Goal: Information Seeking & Learning: Learn about a topic

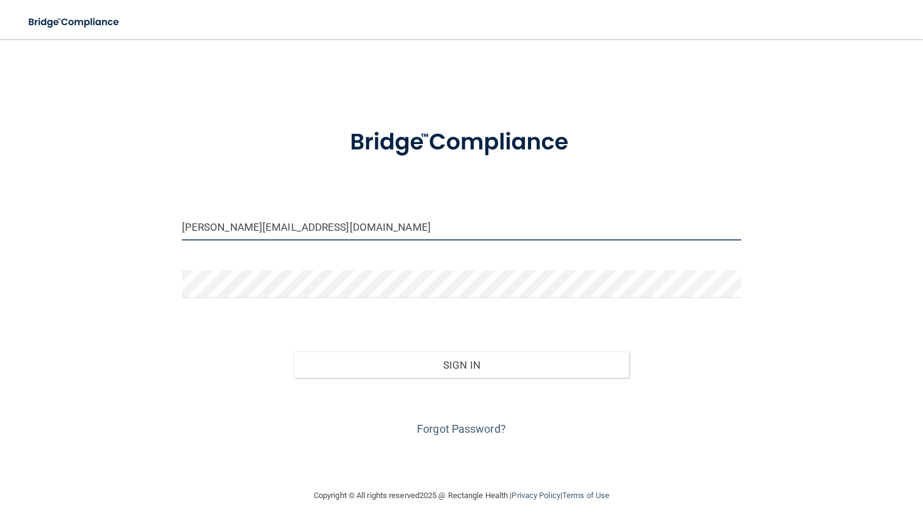
type input "[PERSON_NAME][EMAIL_ADDRESS][DOMAIN_NAME]"
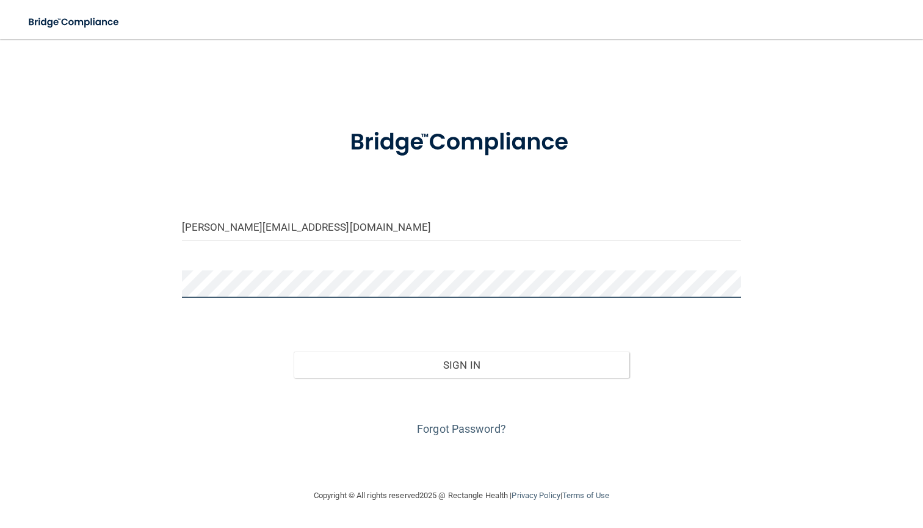
click at [461, 364] on button "Sign In" at bounding box center [462, 365] width 336 height 27
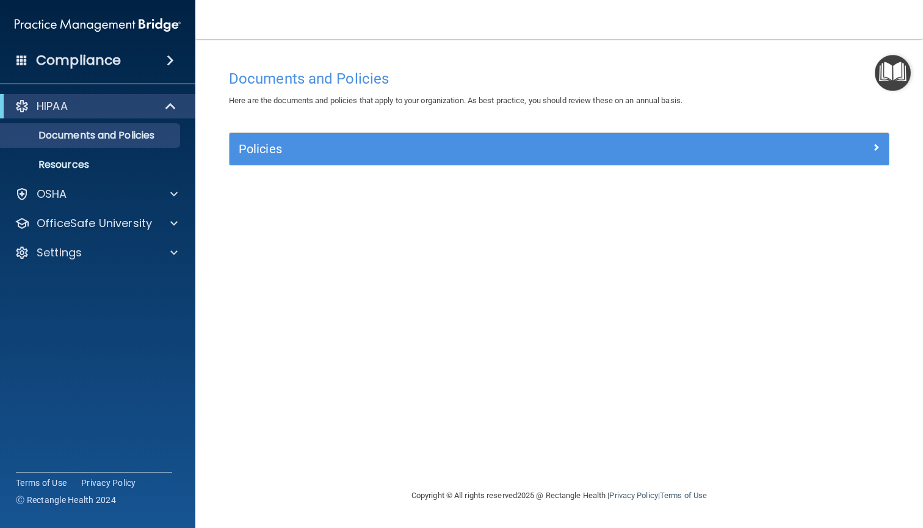
click at [472, 159] on div "Policies" at bounding box center [560, 149] width 660 height 32
click at [884, 142] on div at bounding box center [806, 146] width 165 height 15
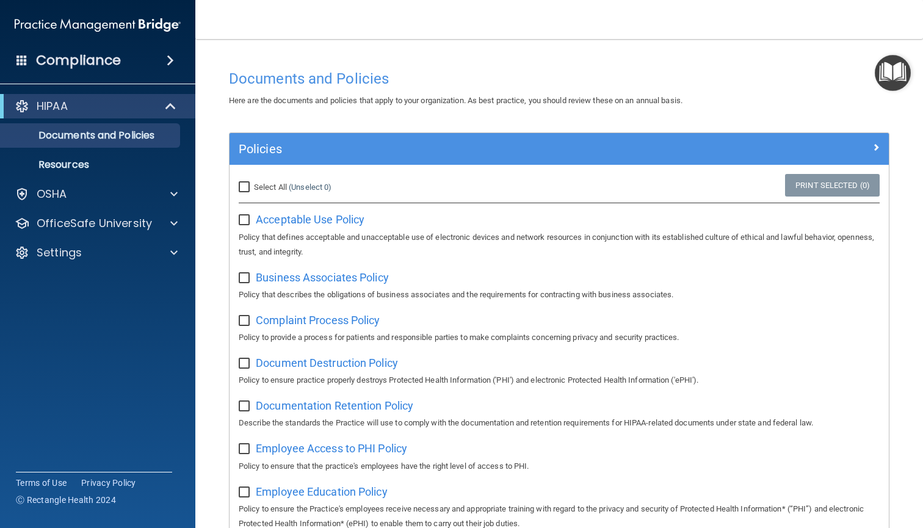
click at [873, 144] on span at bounding box center [876, 147] width 7 height 15
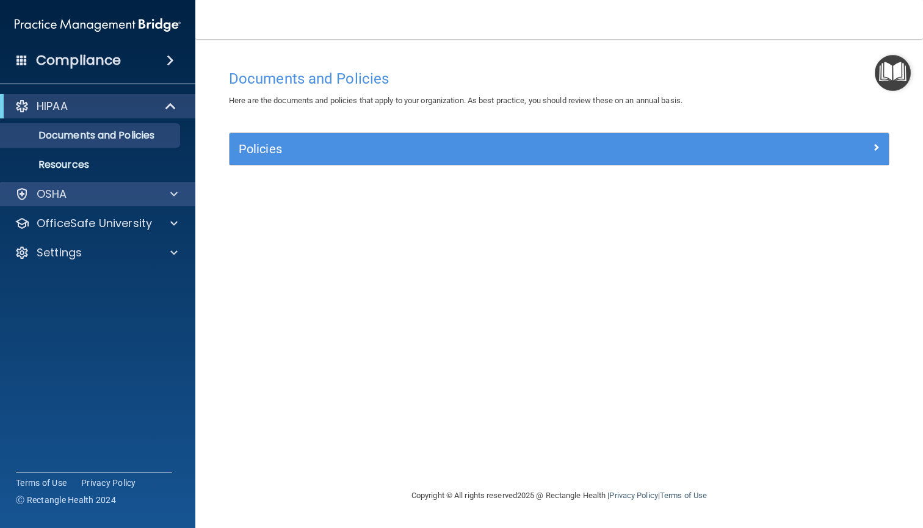
click at [65, 194] on p "OSHA" at bounding box center [52, 194] width 31 height 15
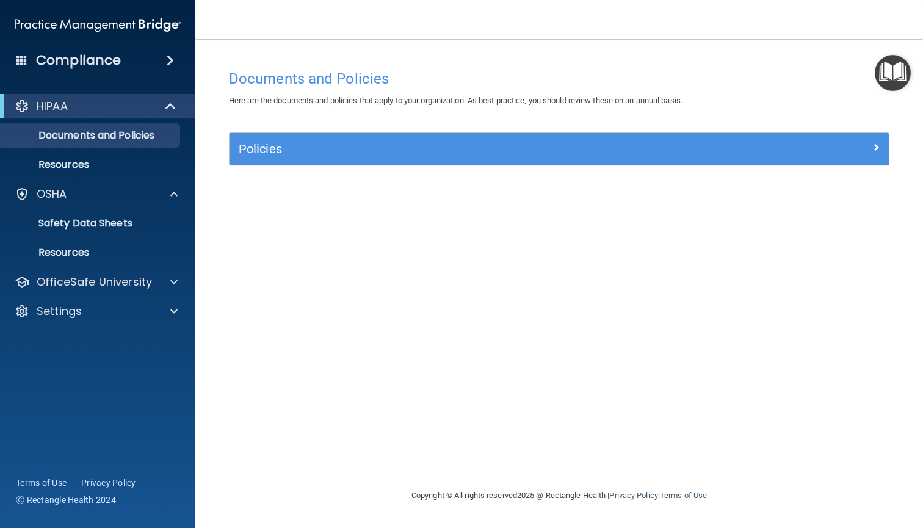
click at [18, 63] on span at bounding box center [21, 59] width 11 height 11
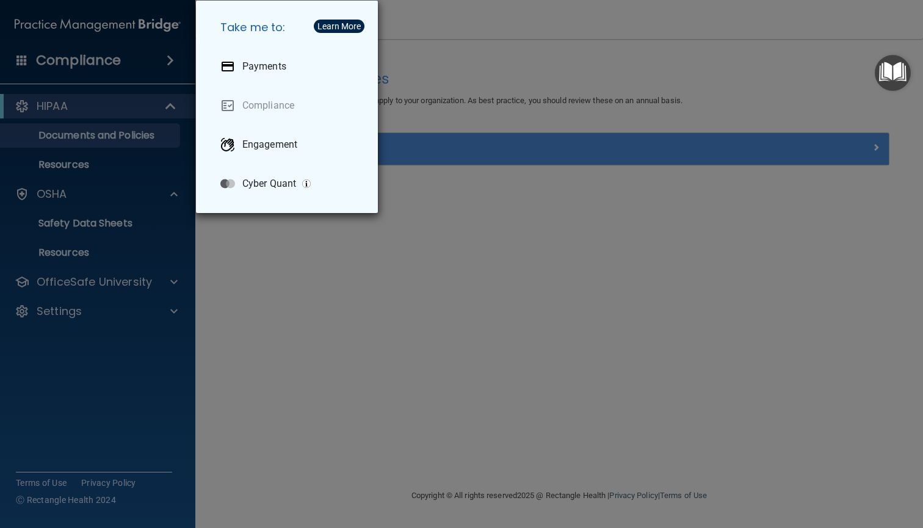
click at [648, 252] on div "Take me to: Payments Compliance Engagement Cyber Quant" at bounding box center [461, 264] width 923 height 528
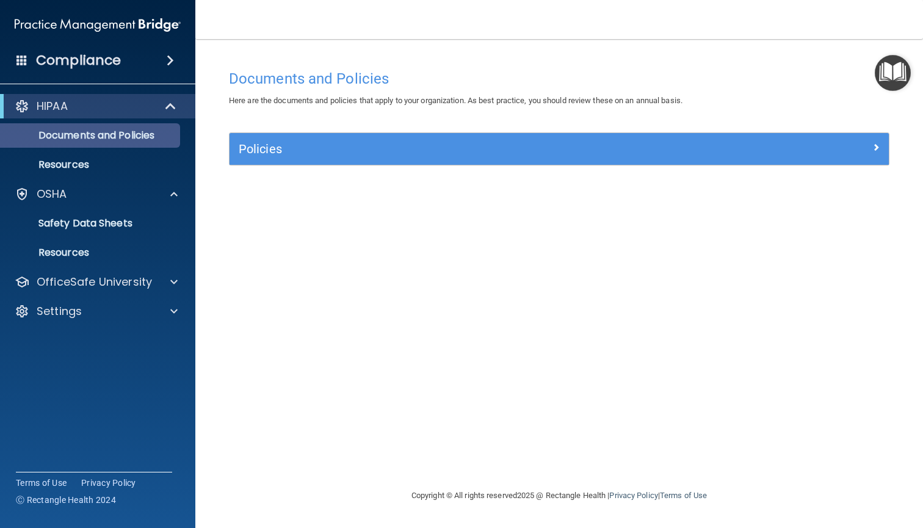
click at [100, 140] on p "Documents and Policies" at bounding box center [91, 135] width 167 height 12
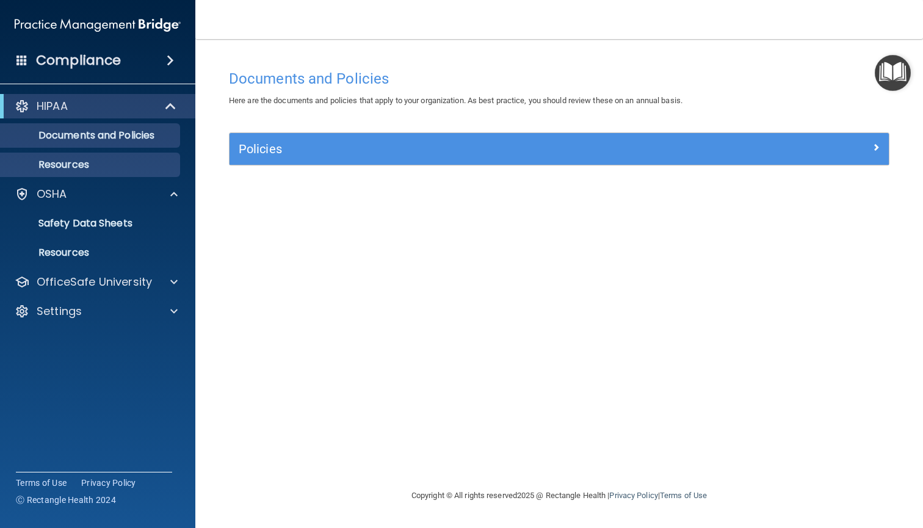
click at [82, 166] on p "Resources" at bounding box center [91, 165] width 167 height 12
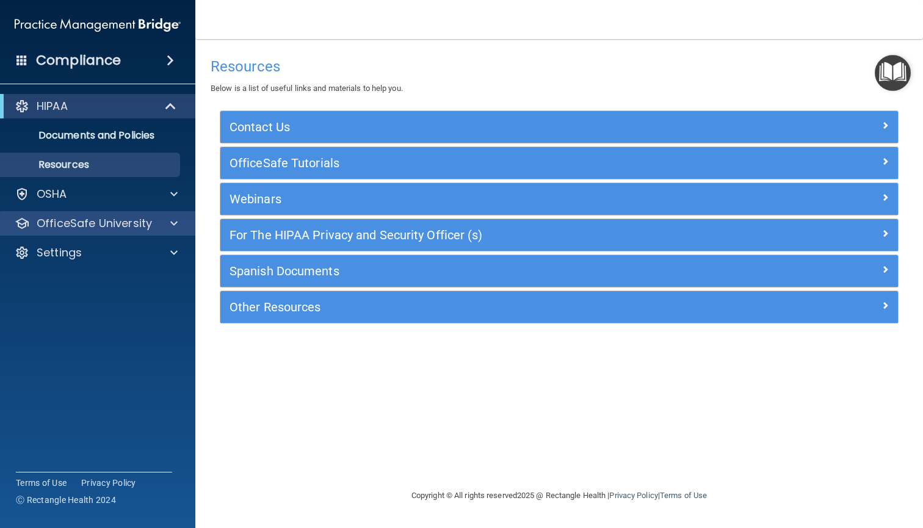
click at [82, 221] on p "OfficeSafe University" at bounding box center [94, 223] width 115 height 15
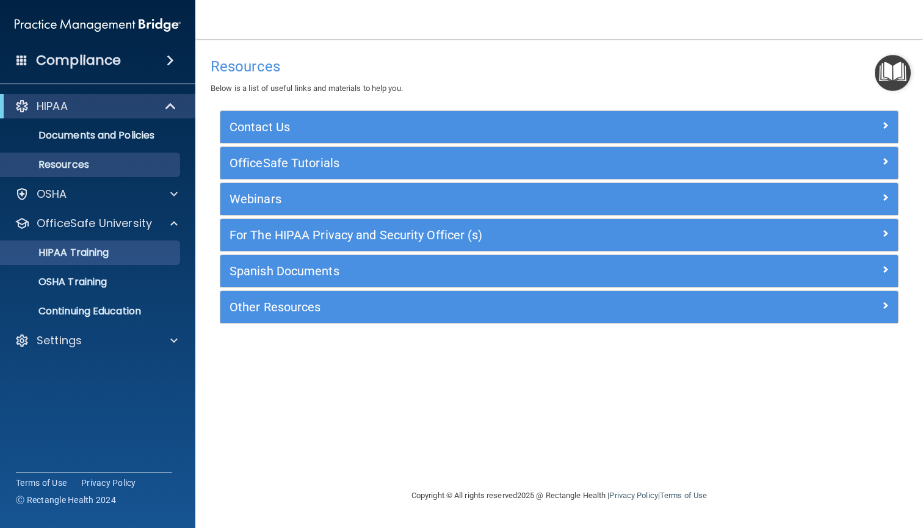
click at [82, 244] on link "HIPAA Training" at bounding box center [84, 253] width 192 height 24
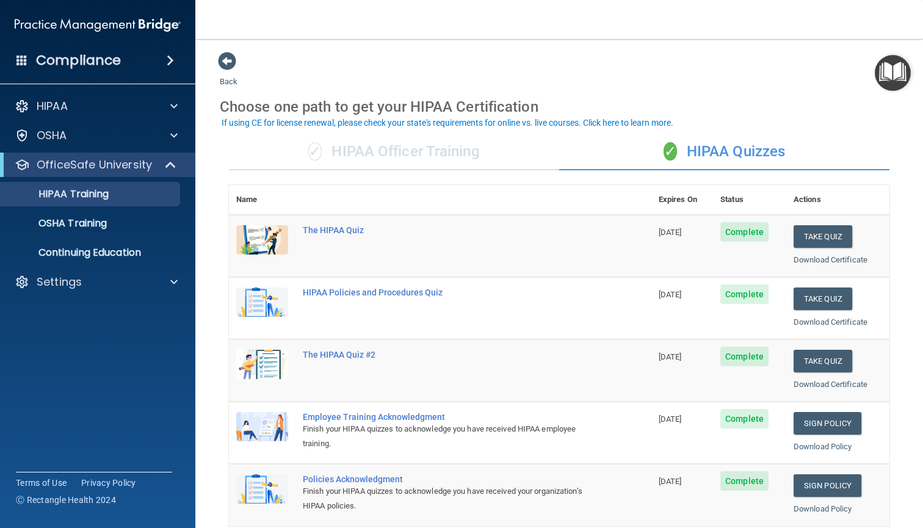
click at [394, 146] on div "✓ HIPAA Officer Training" at bounding box center [394, 152] width 330 height 37
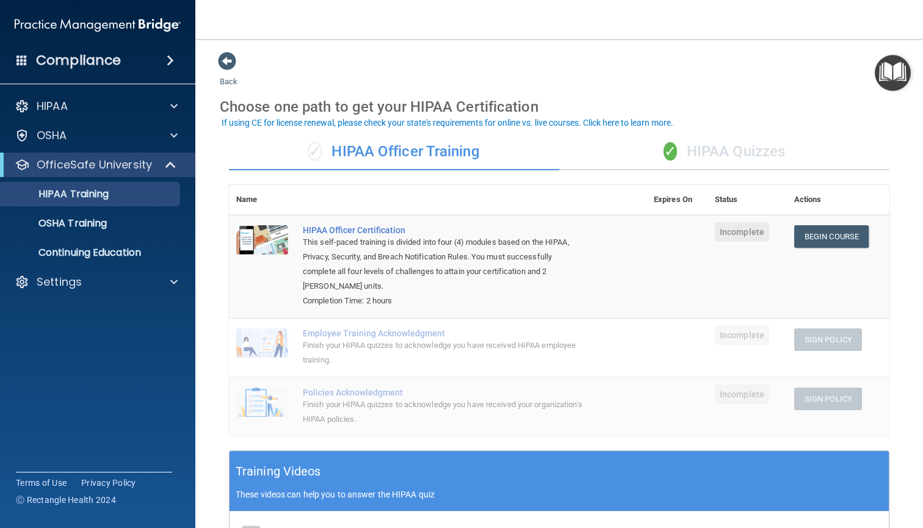
click at [717, 156] on div "✓ HIPAA Quizzes" at bounding box center [724, 152] width 330 height 37
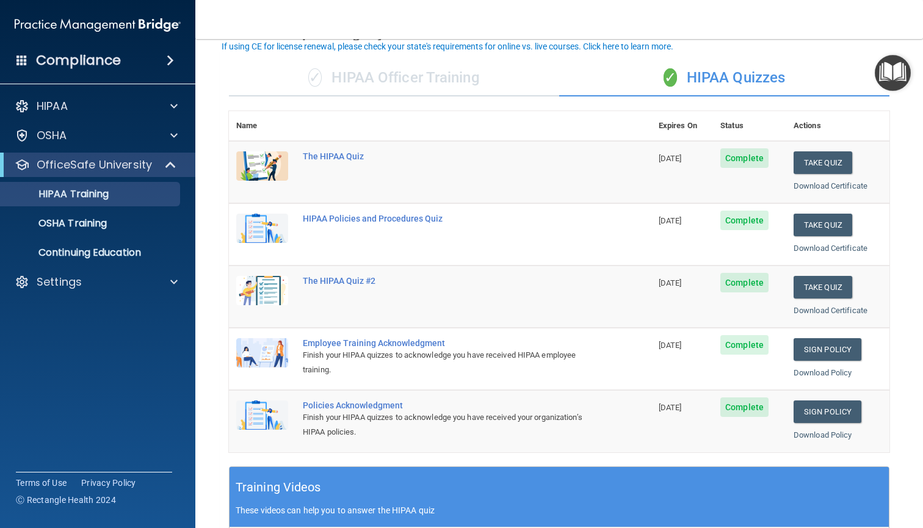
scroll to position [90, 0]
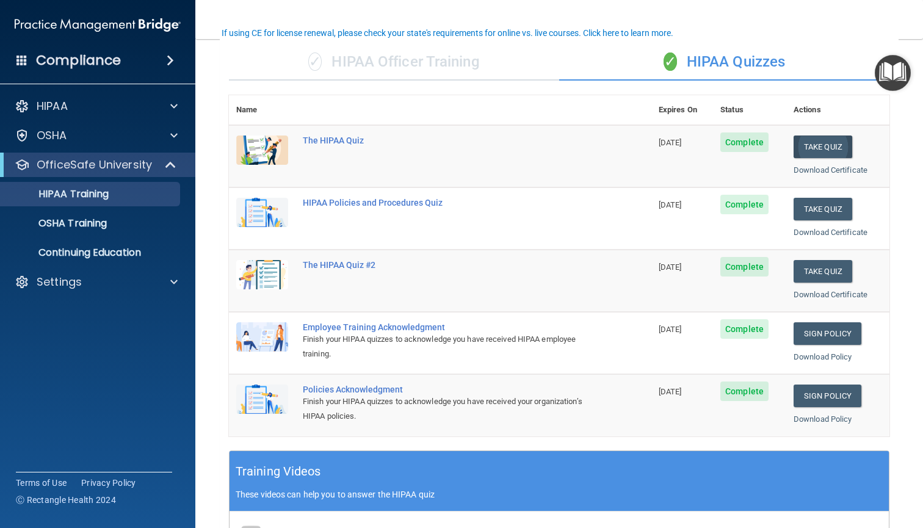
click at [834, 148] on button "Take Quiz" at bounding box center [823, 147] width 59 height 23
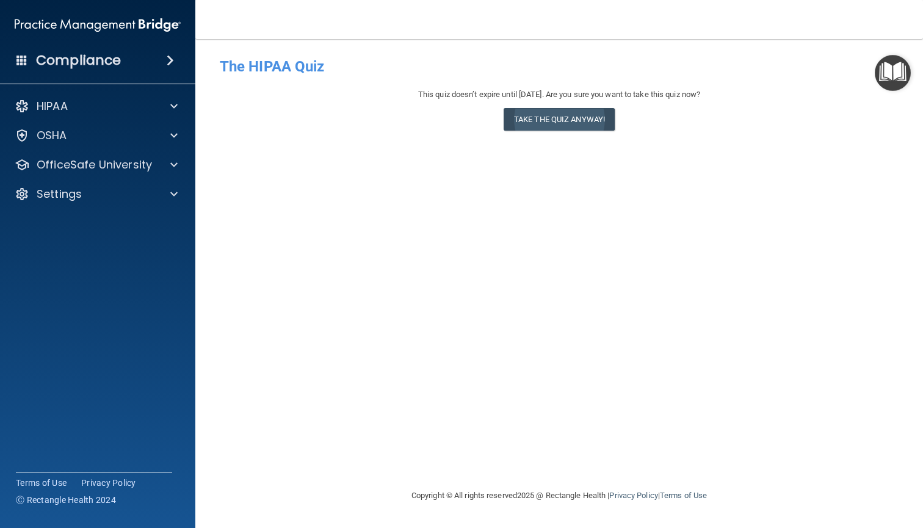
click at [554, 118] on button "Take the quiz anyway!" at bounding box center [559, 119] width 111 height 23
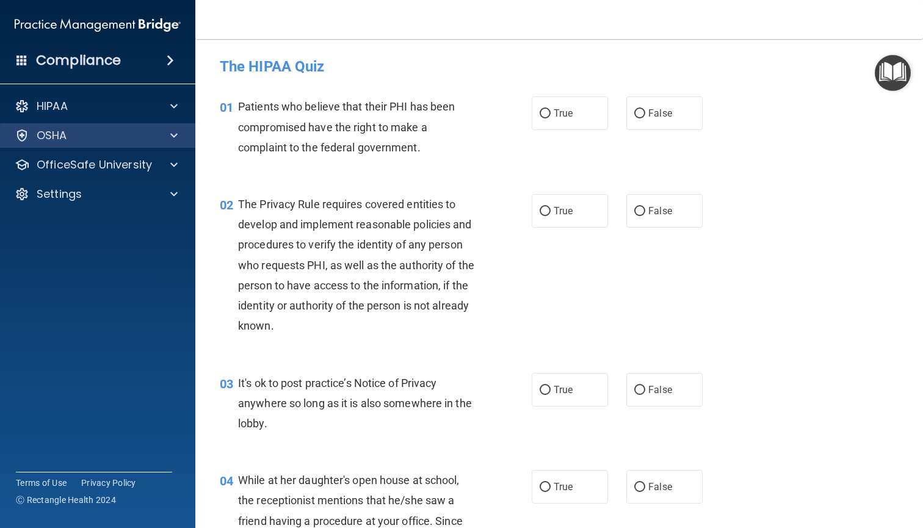
click at [124, 145] on div "OSHA" at bounding box center [98, 135] width 196 height 24
click at [172, 141] on span at bounding box center [173, 135] width 7 height 15
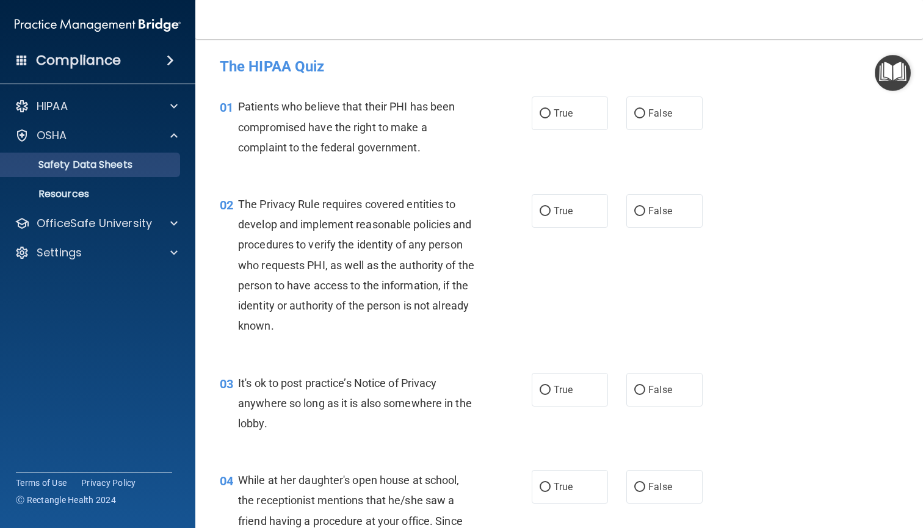
click at [136, 160] on p "Safety Data Sheets" at bounding box center [91, 165] width 167 height 12
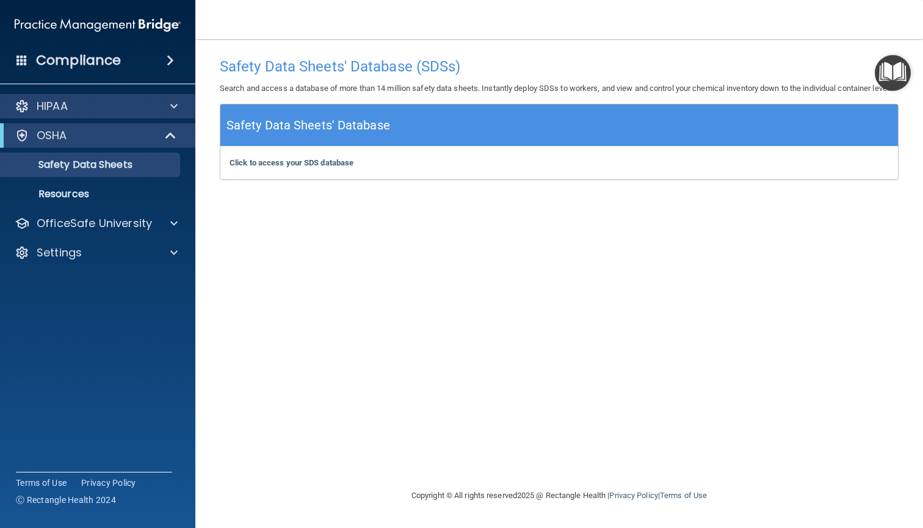
click at [117, 109] on div "HIPAA" at bounding box center [80, 106] width 151 height 15
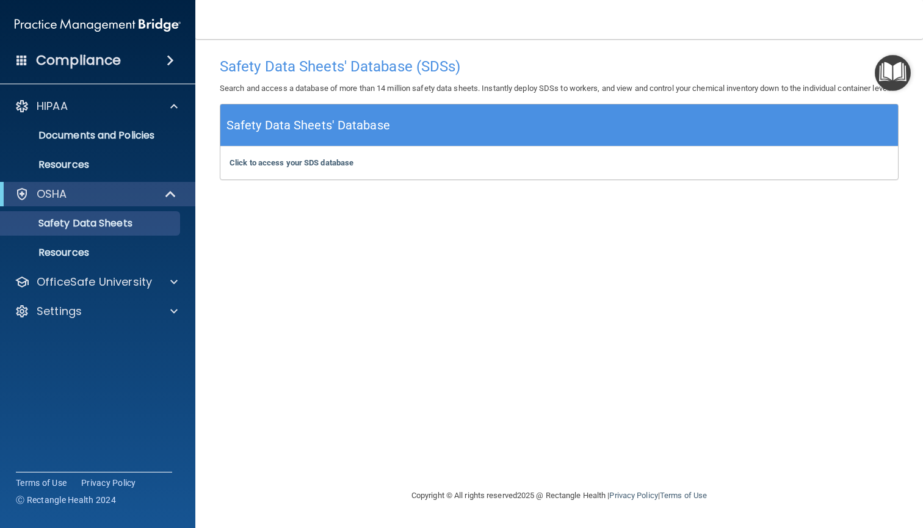
click at [87, 64] on h4 "Compliance" at bounding box center [78, 60] width 85 height 17
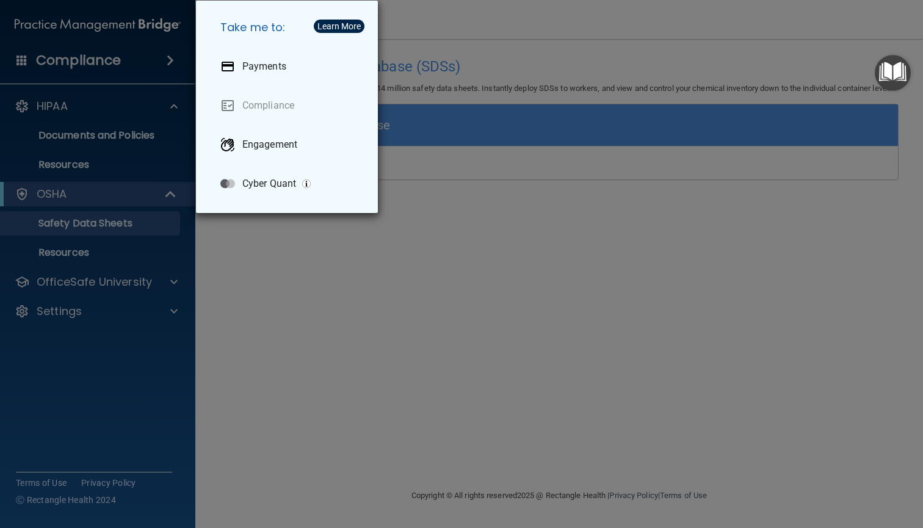
drag, startPoint x: 92, startPoint y: 277, endPoint x: 92, endPoint y: 252, distance: 25.0
click at [92, 259] on div "Take me to: Payments Compliance Engagement Cyber Quant" at bounding box center [461, 264] width 923 height 528
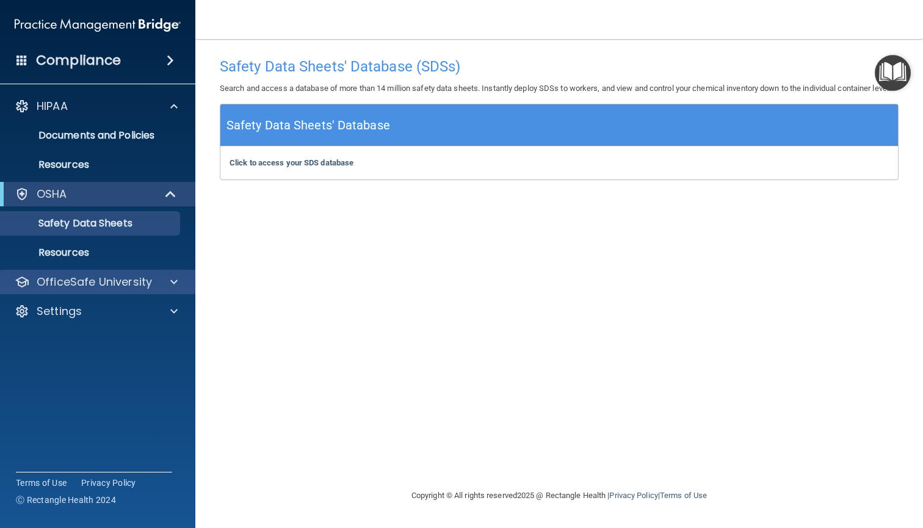
click at [114, 282] on p "OfficeSafe University" at bounding box center [94, 282] width 115 height 15
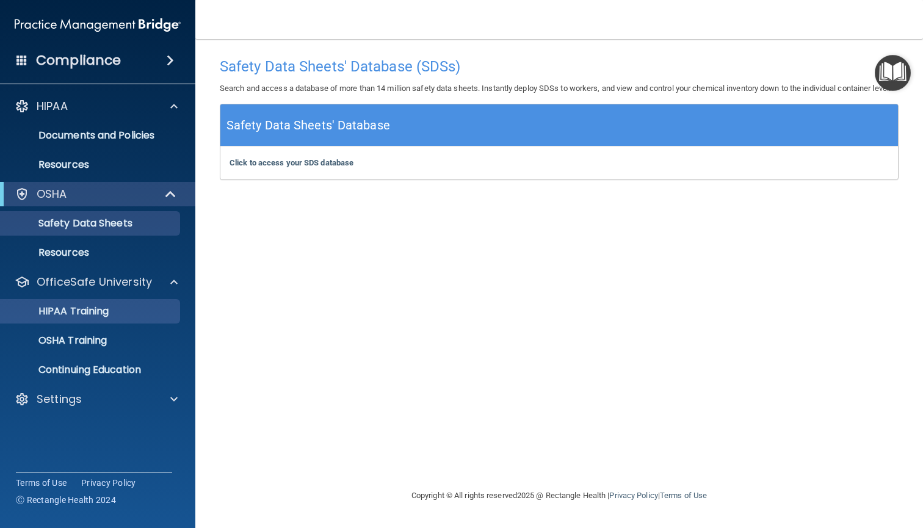
click at [106, 316] on p "HIPAA Training" at bounding box center [58, 311] width 101 height 12
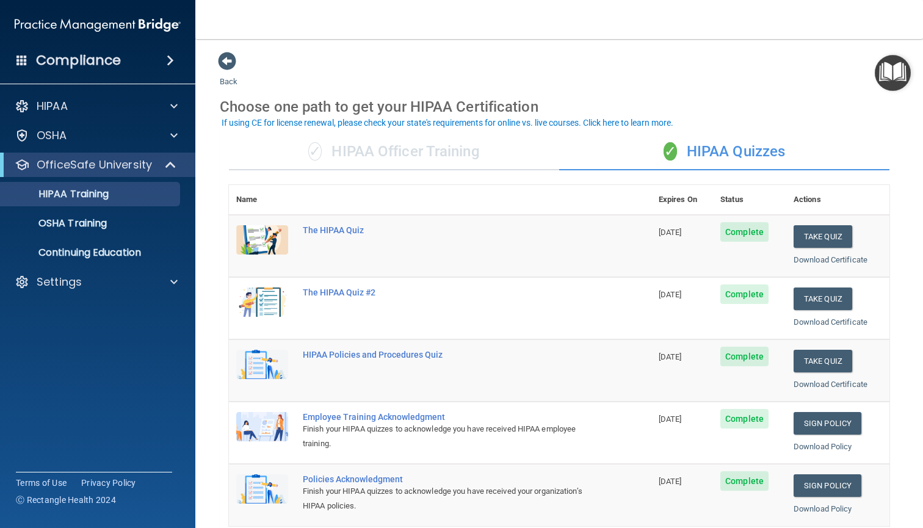
click at [329, 158] on div "✓ HIPAA Officer Training" at bounding box center [394, 152] width 330 height 37
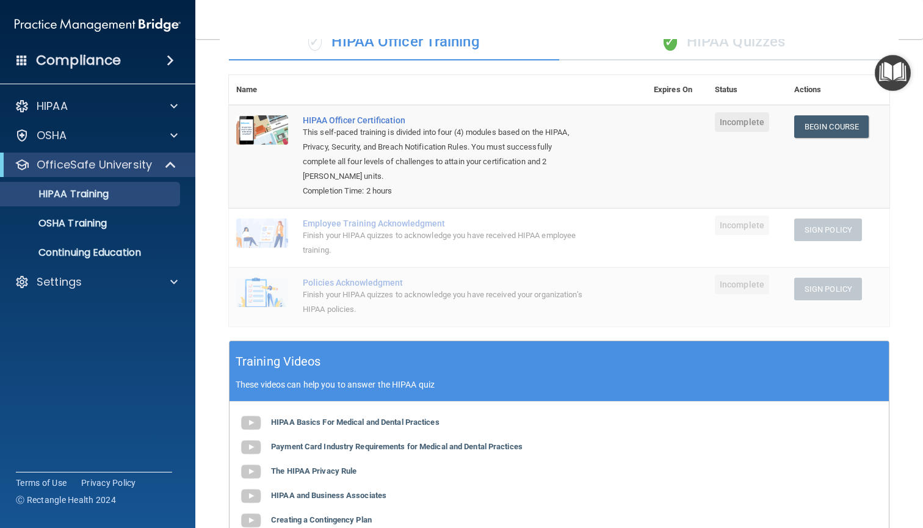
scroll to position [65, 0]
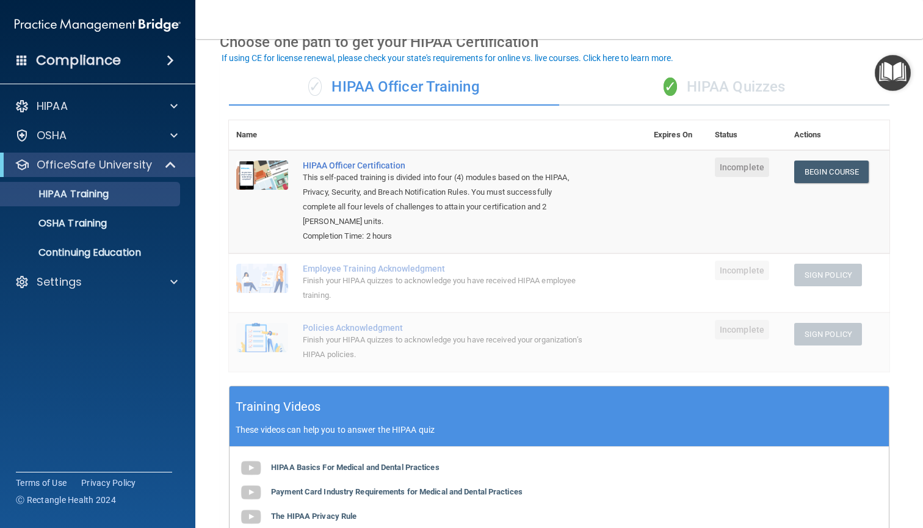
click at [752, 88] on div "✓ HIPAA Quizzes" at bounding box center [724, 87] width 330 height 37
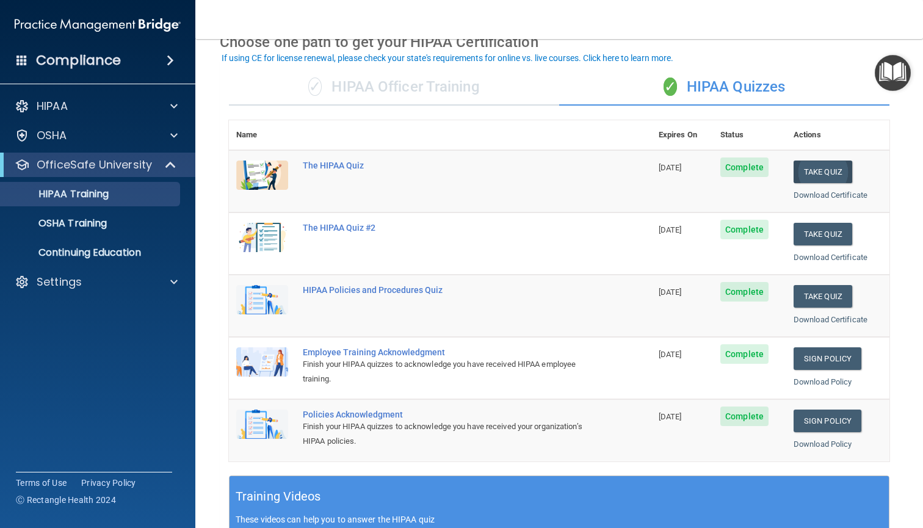
click at [834, 177] on button "Take Quiz" at bounding box center [823, 172] width 59 height 23
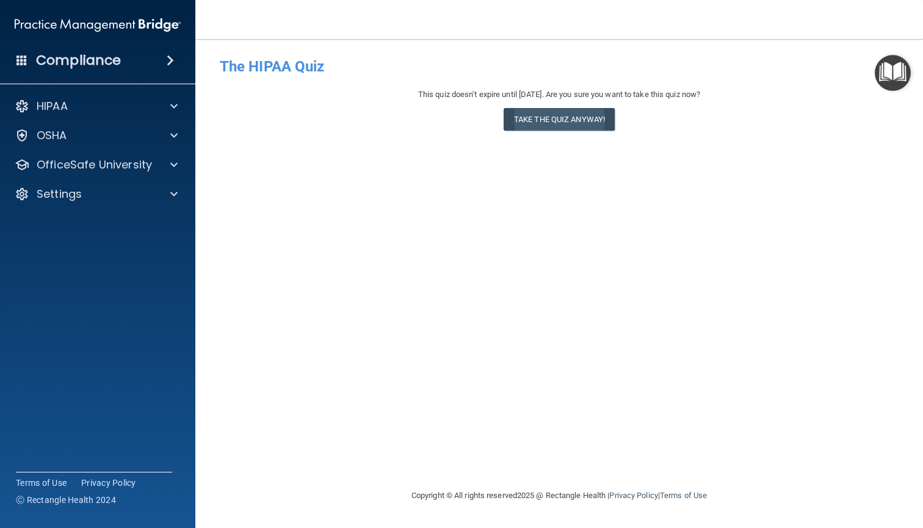
click at [517, 123] on button "Take the quiz anyway!" at bounding box center [559, 119] width 111 height 23
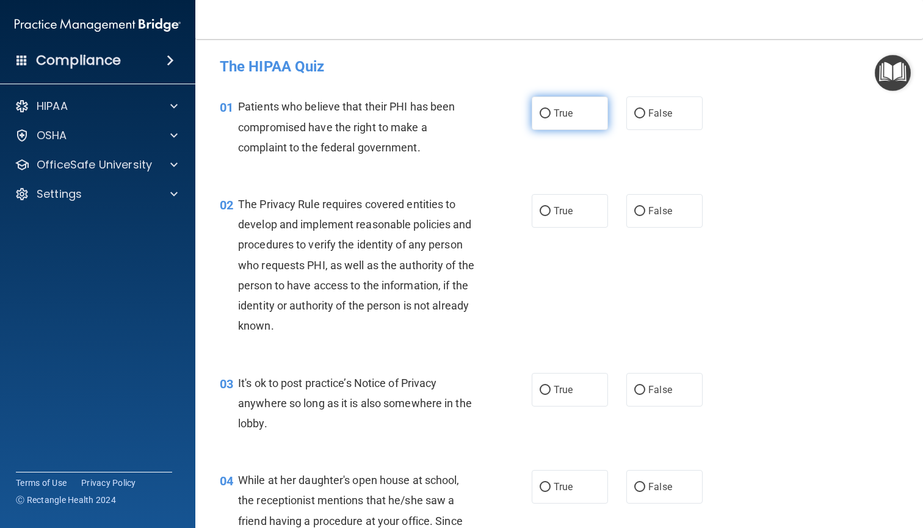
click at [541, 109] on input "True" at bounding box center [545, 113] width 11 height 9
radio input "true"
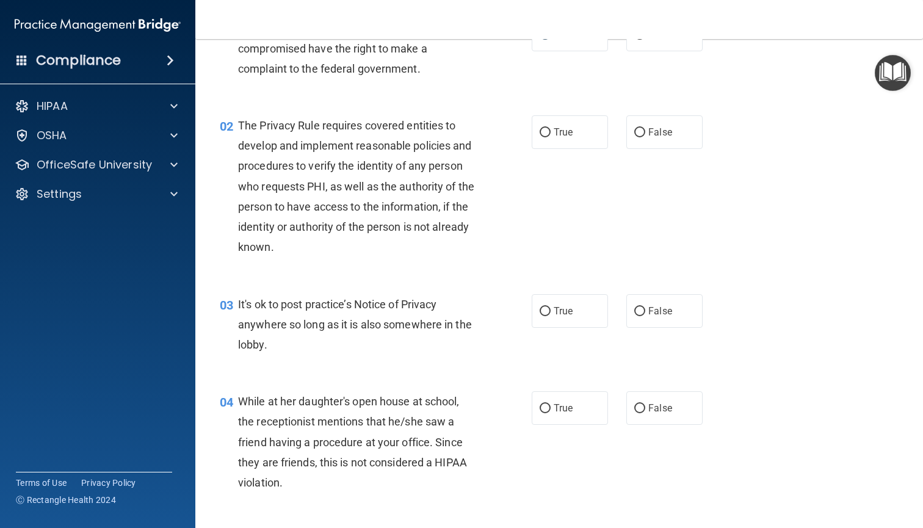
scroll to position [80, 0]
click at [573, 125] on span "True" at bounding box center [563, 131] width 19 height 12
click at [551, 127] on input "True" at bounding box center [545, 131] width 11 height 9
radio input "true"
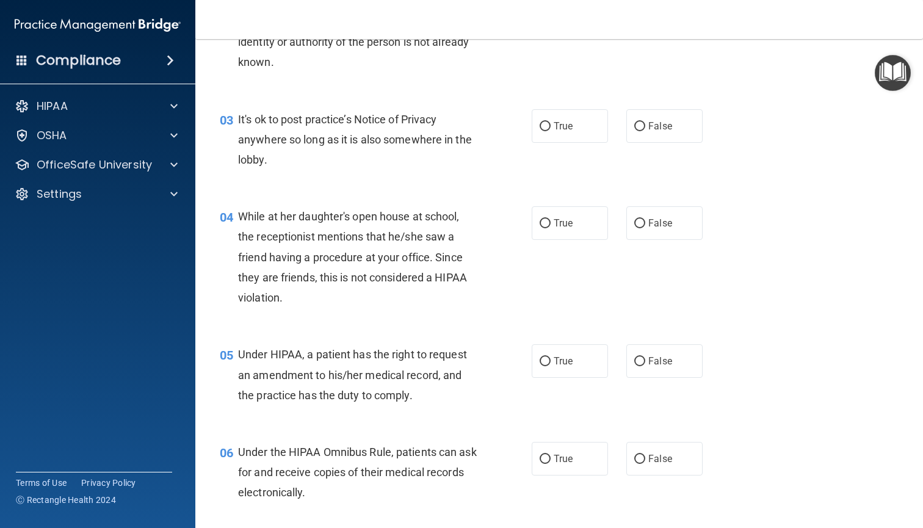
scroll to position [265, 0]
click at [684, 120] on label "False" at bounding box center [665, 125] width 76 height 34
click at [646, 121] on input "False" at bounding box center [640, 125] width 11 height 9
radio input "true"
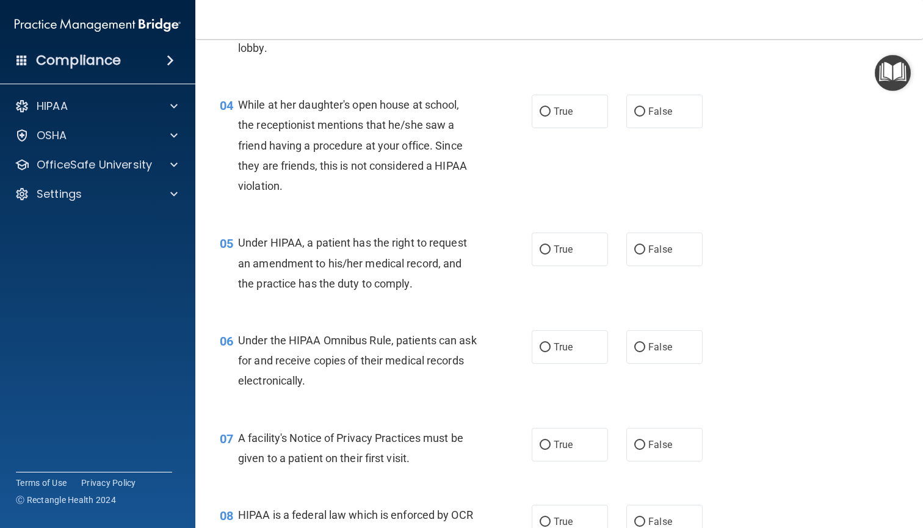
scroll to position [369, 0]
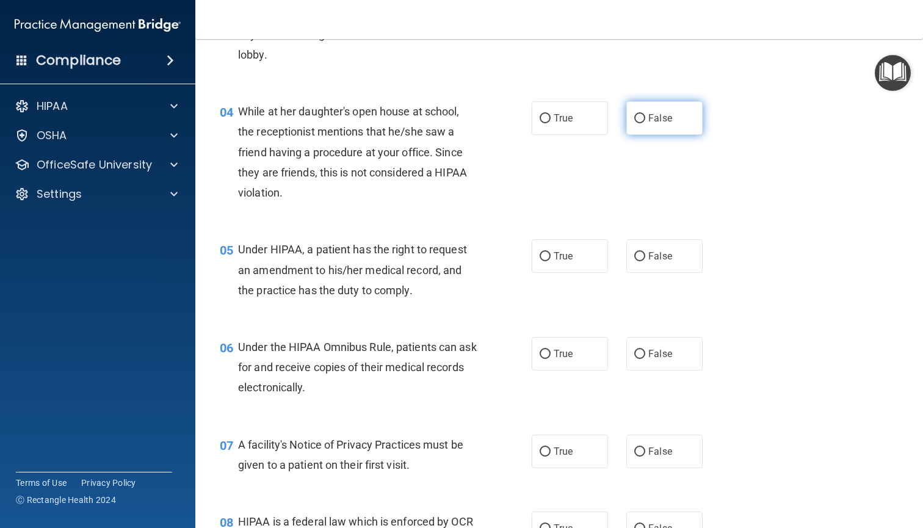
click at [650, 114] on span "False" at bounding box center [661, 118] width 24 height 12
click at [646, 114] on input "False" at bounding box center [640, 118] width 11 height 9
radio input "true"
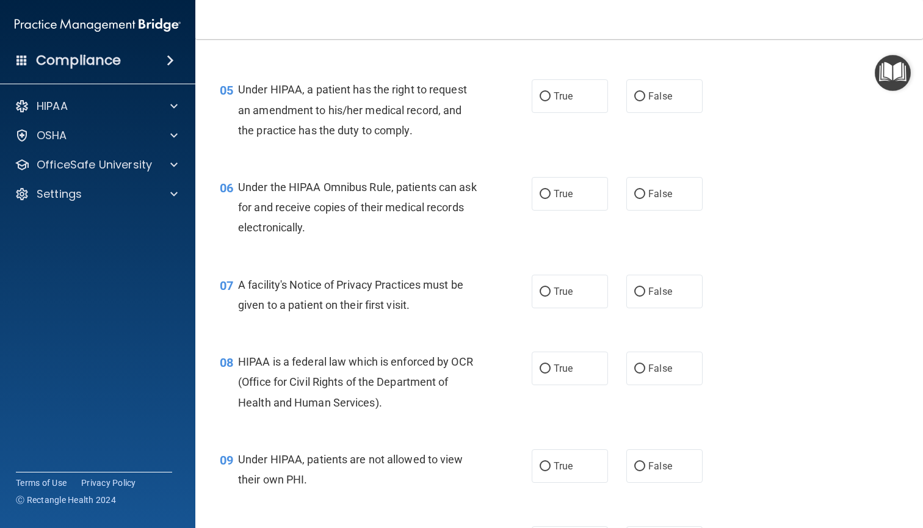
scroll to position [537, 0]
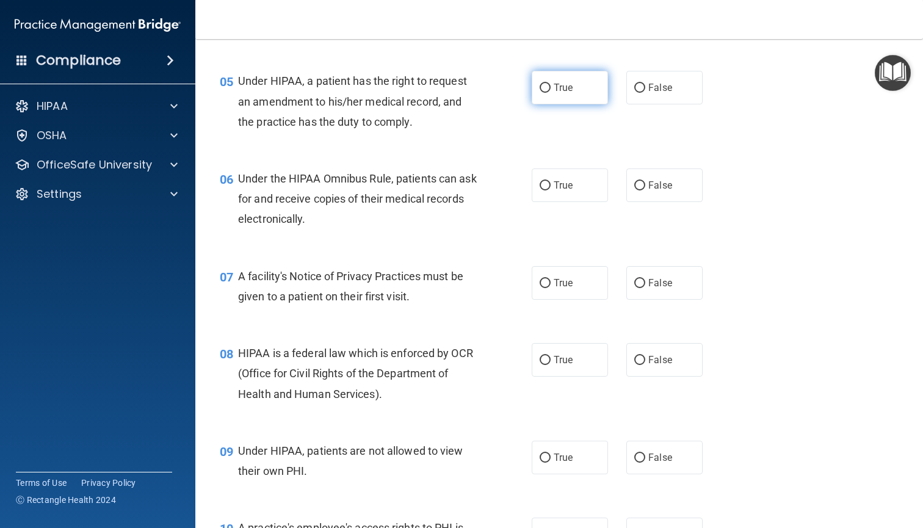
click at [547, 90] on input "True" at bounding box center [545, 88] width 11 height 9
radio input "true"
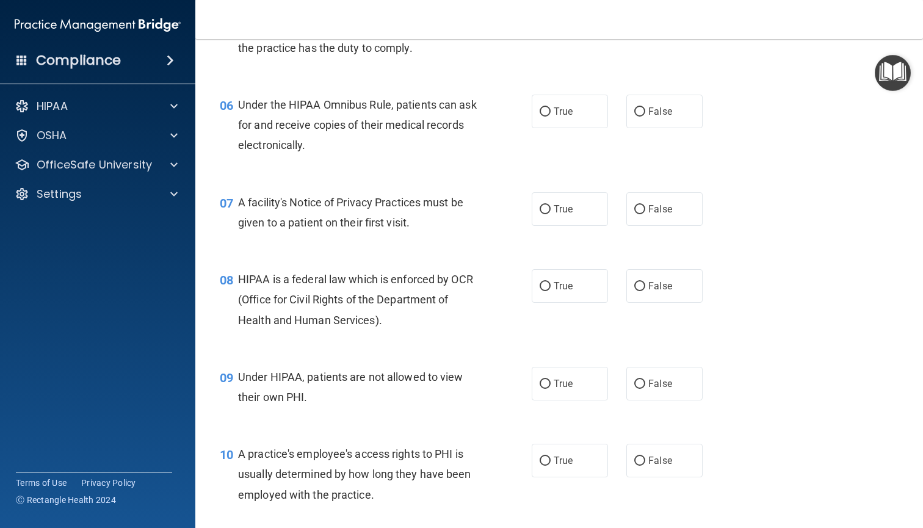
scroll to position [630, 0]
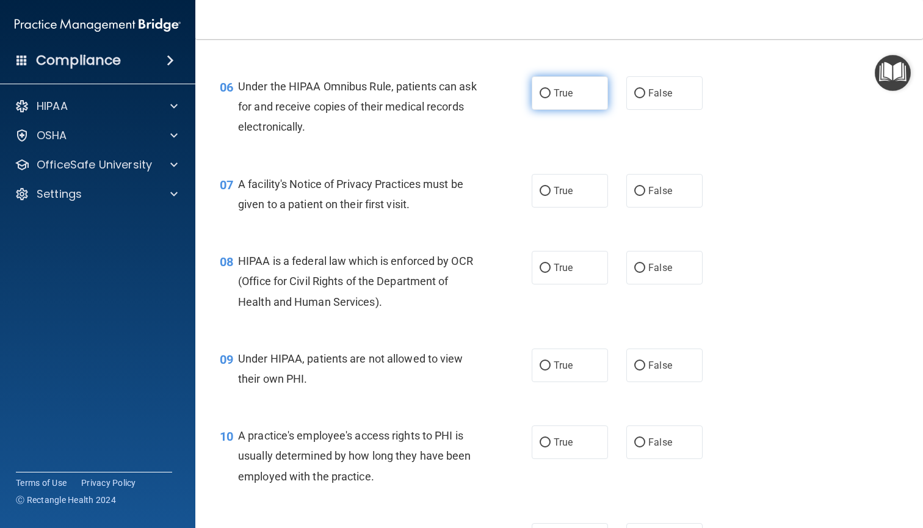
click at [569, 92] on span "True" at bounding box center [563, 93] width 19 height 12
click at [551, 92] on input "True" at bounding box center [545, 93] width 11 height 9
radio input "true"
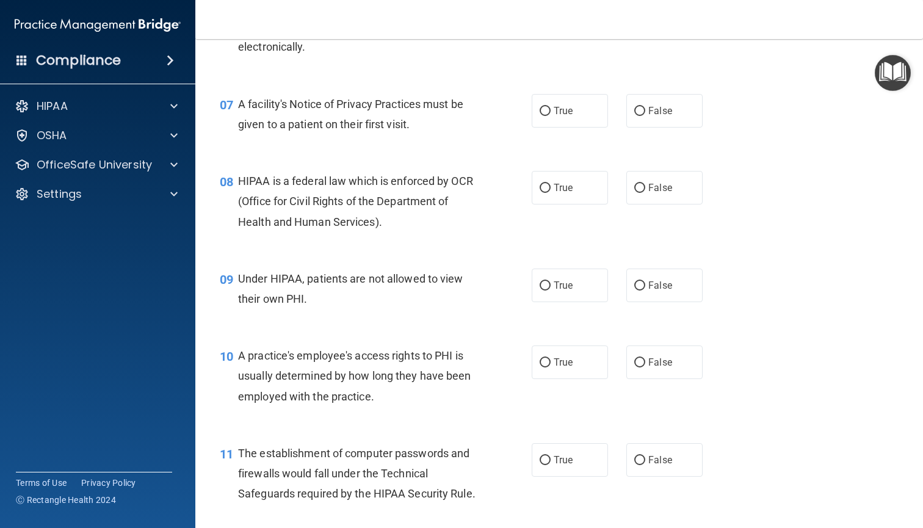
scroll to position [724, 0]
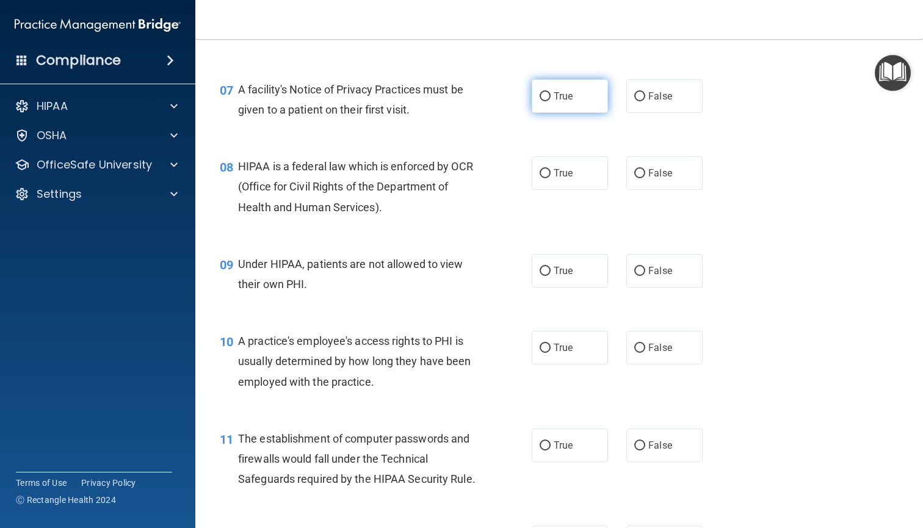
click at [584, 87] on label "True" at bounding box center [570, 96] width 76 height 34
click at [551, 92] on input "True" at bounding box center [545, 96] width 11 height 9
radio input "true"
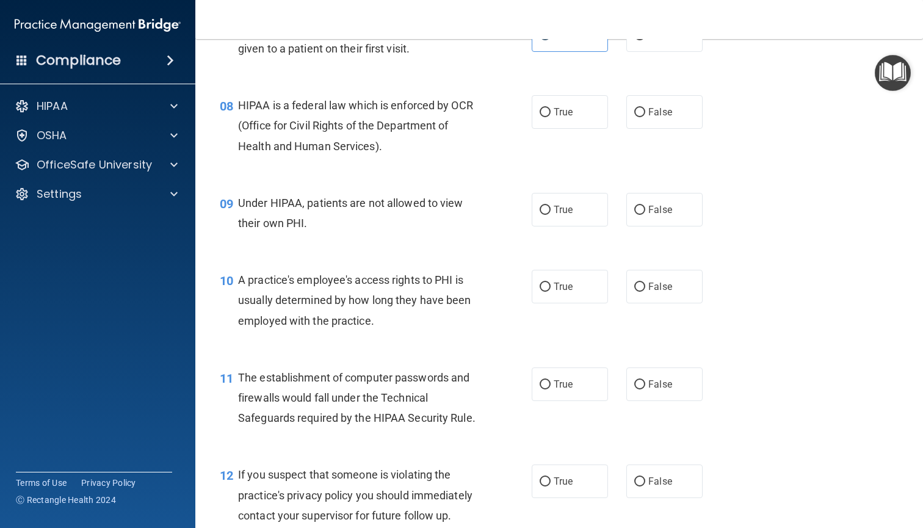
scroll to position [803, 0]
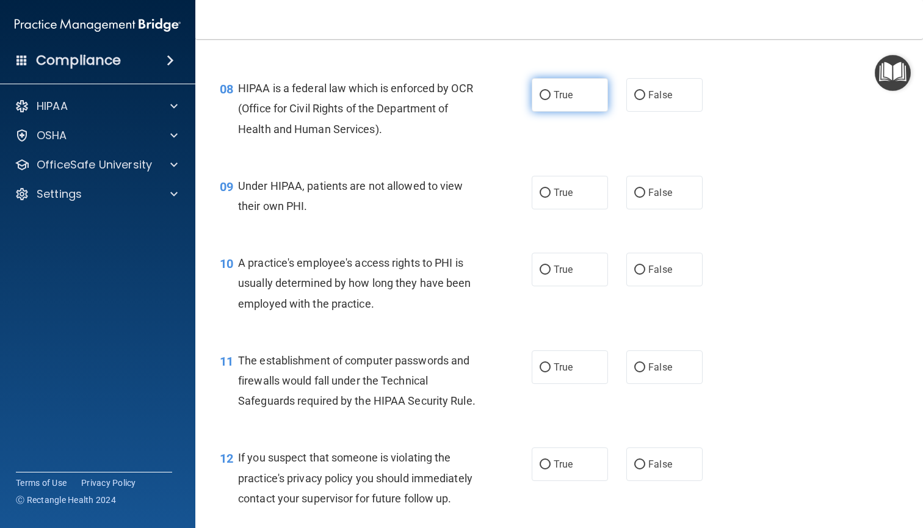
click at [578, 84] on label "True" at bounding box center [570, 95] width 76 height 34
click at [551, 91] on input "True" at bounding box center [545, 95] width 11 height 9
radio input "true"
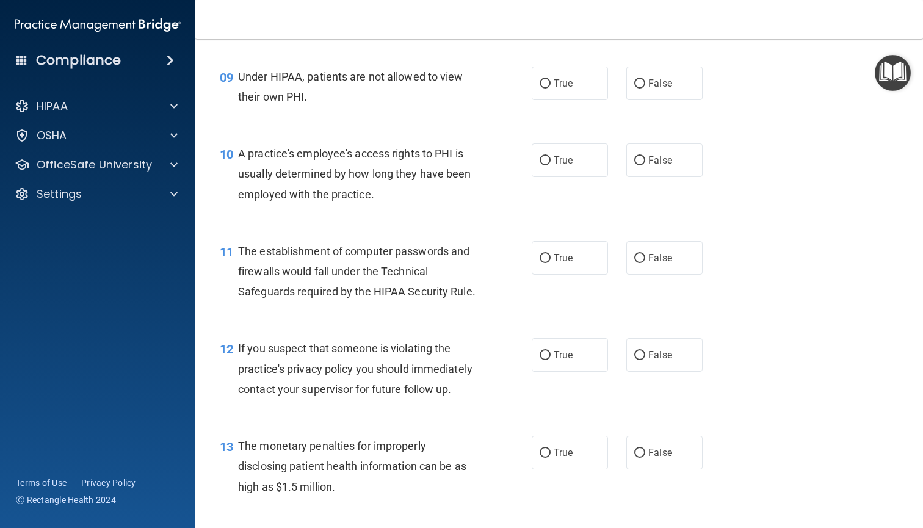
scroll to position [920, 0]
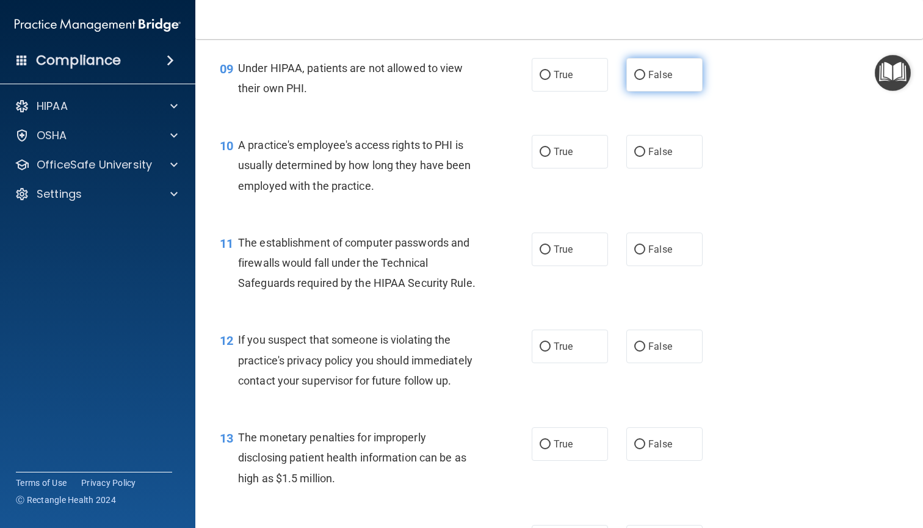
click at [691, 67] on label "False" at bounding box center [665, 75] width 76 height 34
click at [646, 71] on input "False" at bounding box center [640, 75] width 11 height 9
radio input "true"
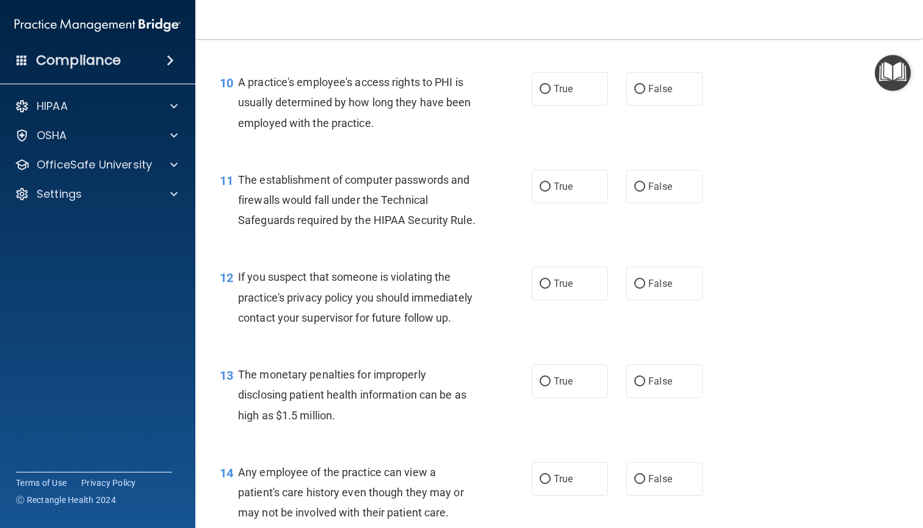
scroll to position [986, 0]
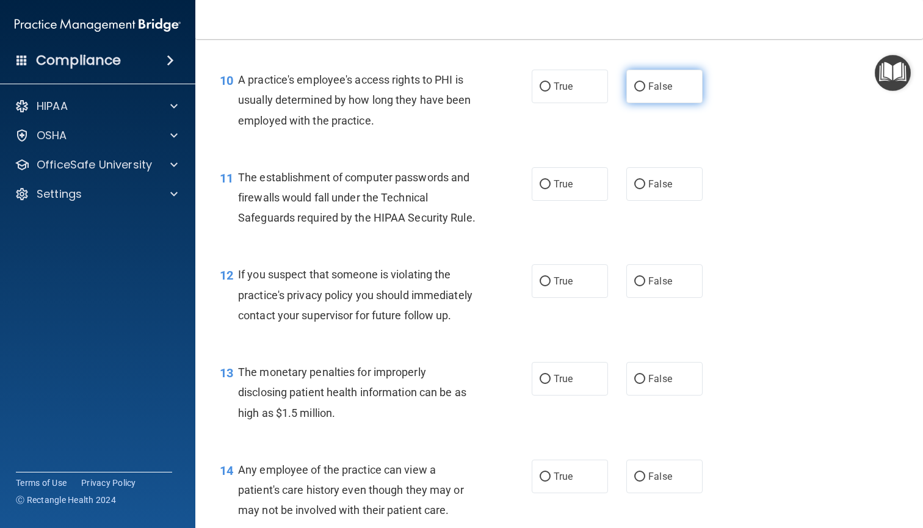
click at [690, 81] on label "False" at bounding box center [665, 87] width 76 height 34
click at [646, 82] on input "False" at bounding box center [640, 86] width 11 height 9
radio input "true"
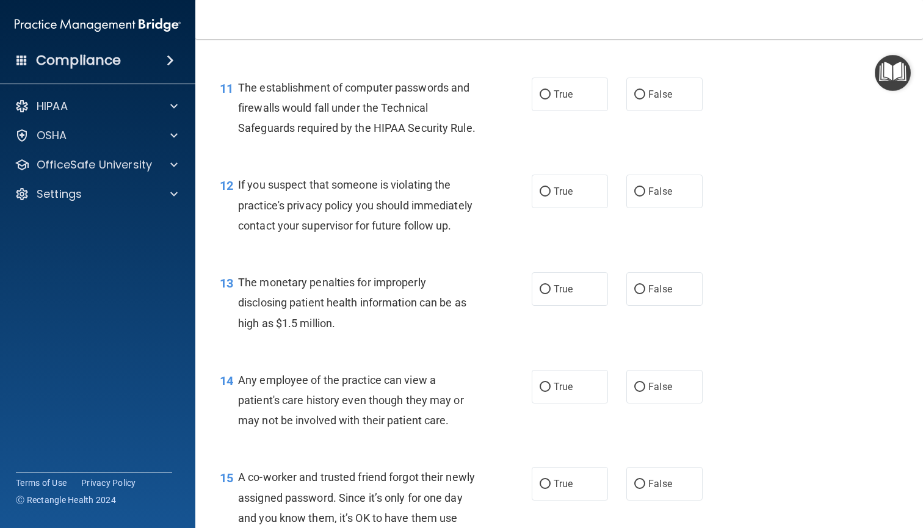
scroll to position [1074, 0]
click at [543, 92] on input "True" at bounding box center [545, 96] width 11 height 9
radio input "true"
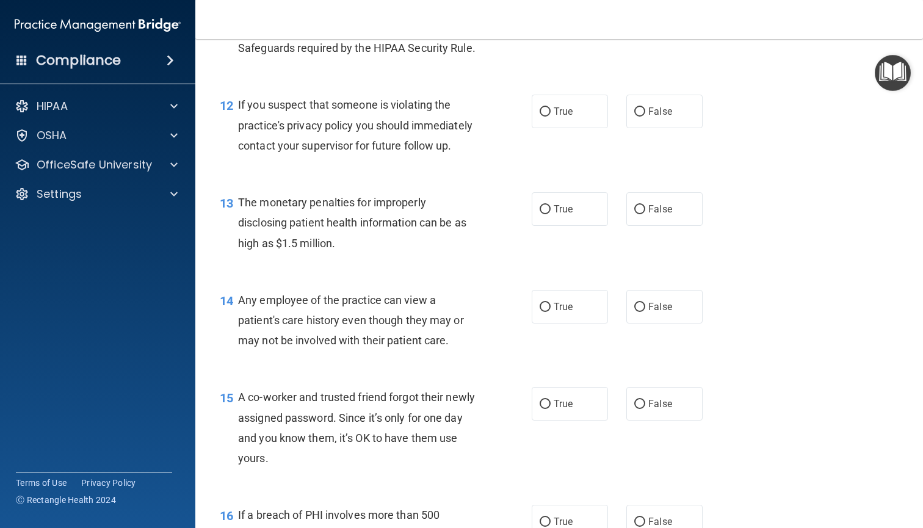
scroll to position [1171, 0]
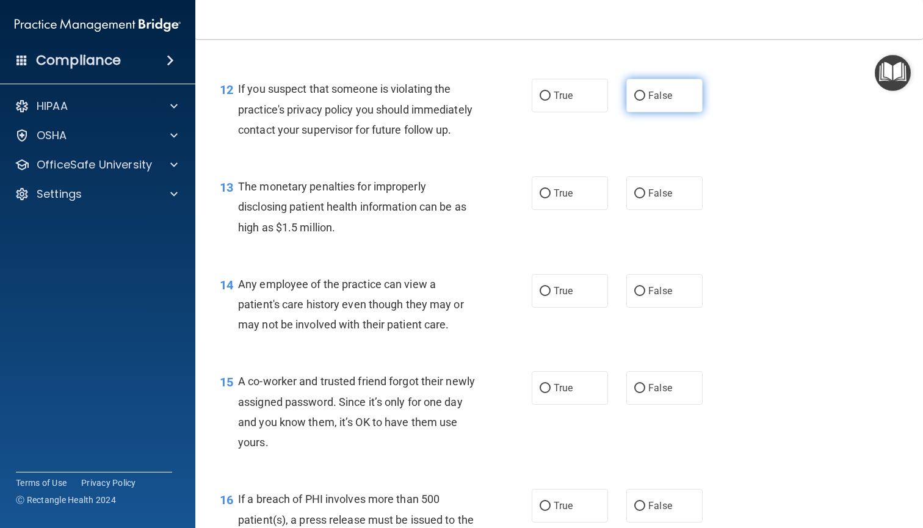
click at [633, 92] on label "False" at bounding box center [665, 96] width 76 height 34
click at [635, 92] on input "False" at bounding box center [640, 96] width 11 height 9
radio input "true"
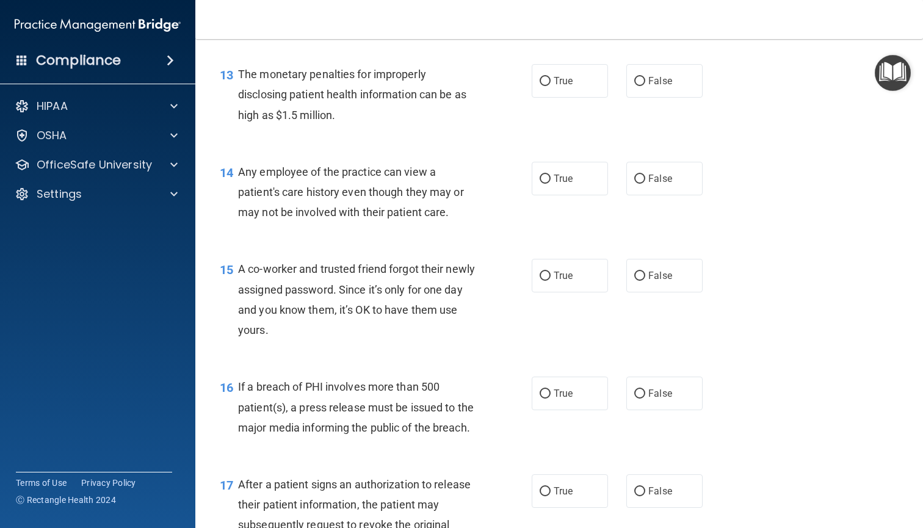
scroll to position [1285, 0]
click at [553, 81] on label "True" at bounding box center [570, 80] width 76 height 34
click at [551, 81] on input "True" at bounding box center [545, 80] width 11 height 9
radio input "true"
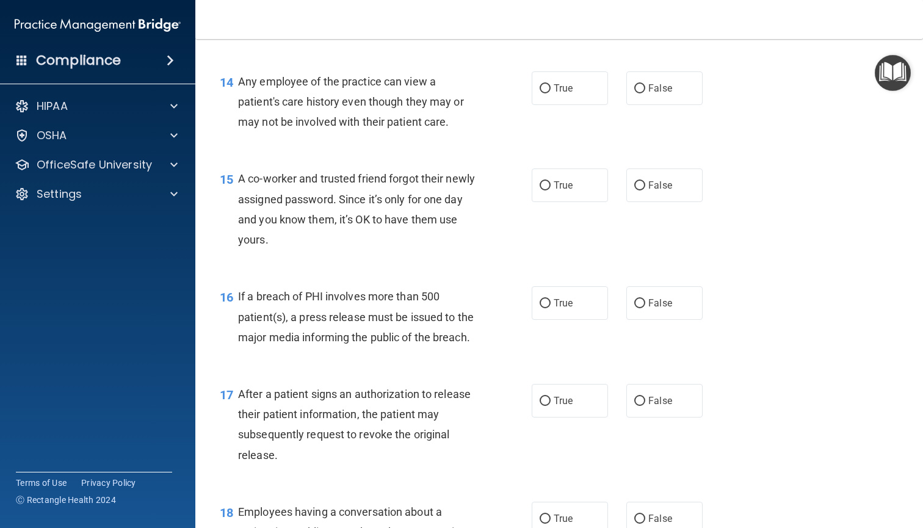
scroll to position [1380, 0]
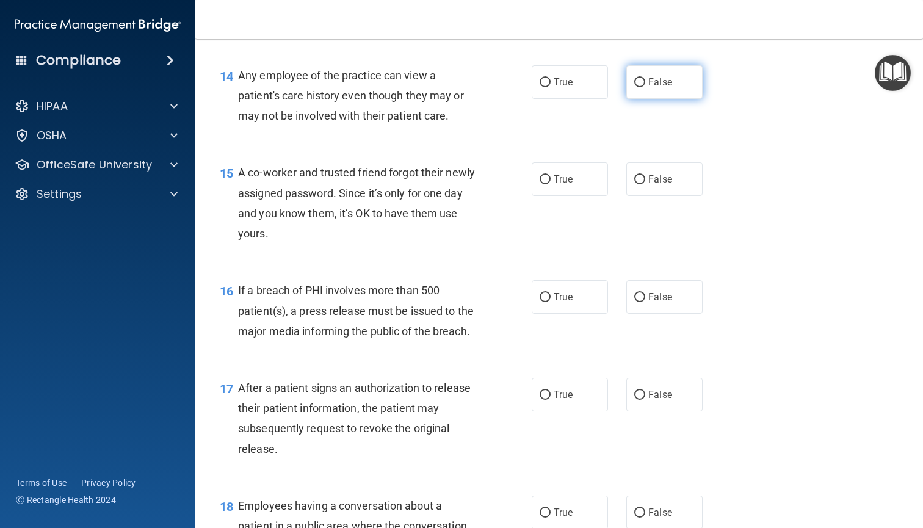
click at [686, 77] on label "False" at bounding box center [665, 82] width 76 height 34
click at [646, 78] on input "False" at bounding box center [640, 82] width 11 height 9
radio input "true"
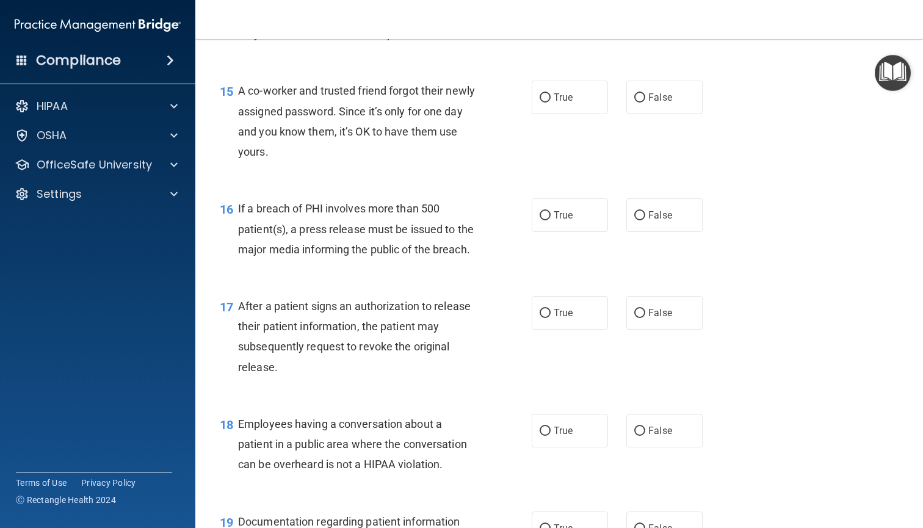
scroll to position [1479, 0]
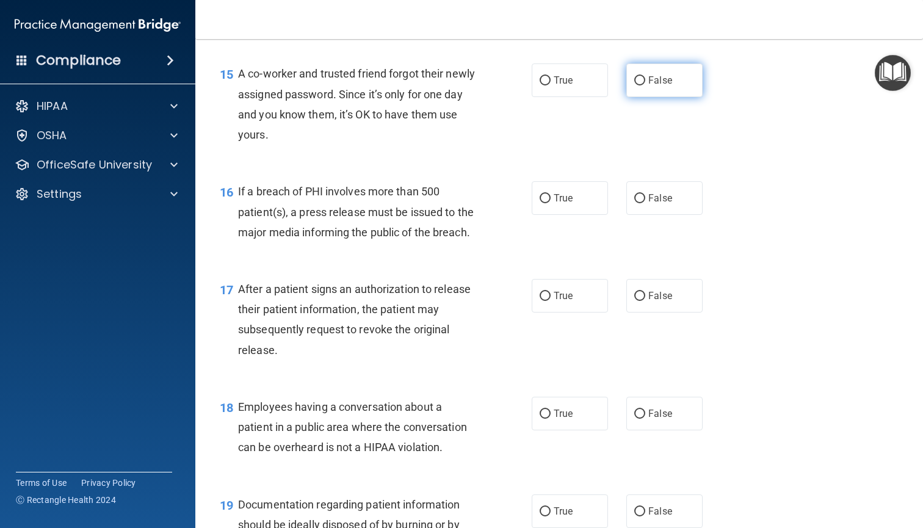
click at [640, 80] on label "False" at bounding box center [665, 81] width 76 height 34
click at [640, 80] on input "False" at bounding box center [640, 80] width 11 height 9
radio input "true"
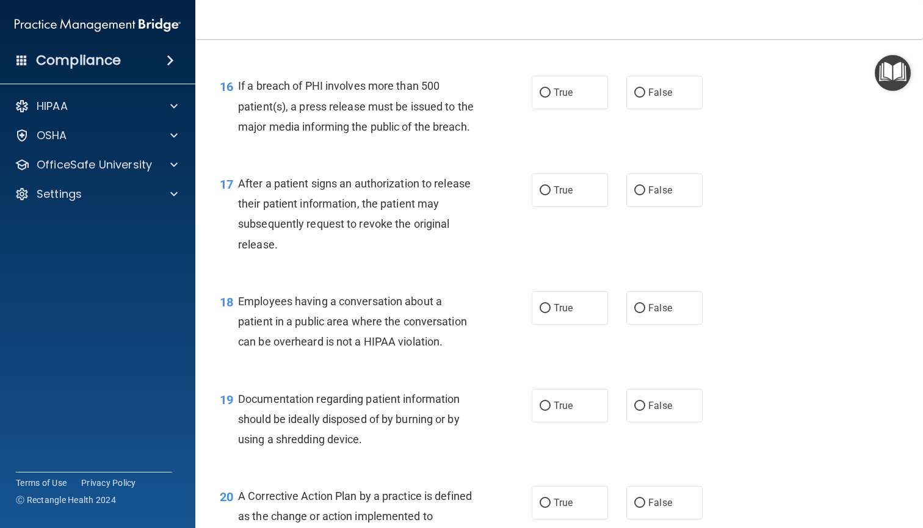
scroll to position [1586, 0]
click at [655, 92] on label "False" at bounding box center [665, 92] width 76 height 34
click at [646, 92] on input "False" at bounding box center [640, 92] width 11 height 9
radio input "true"
click at [558, 184] on span "True" at bounding box center [563, 190] width 19 height 12
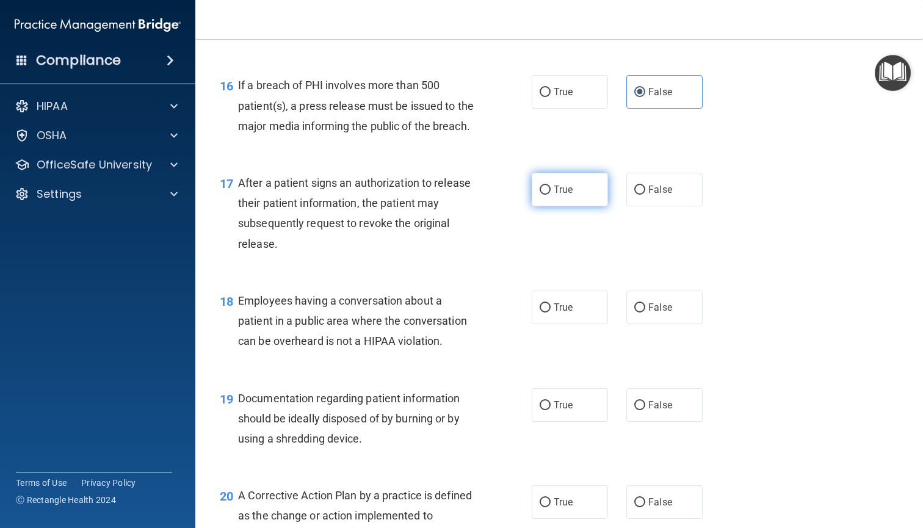
click at [551, 186] on input "True" at bounding box center [545, 190] width 11 height 9
radio input "true"
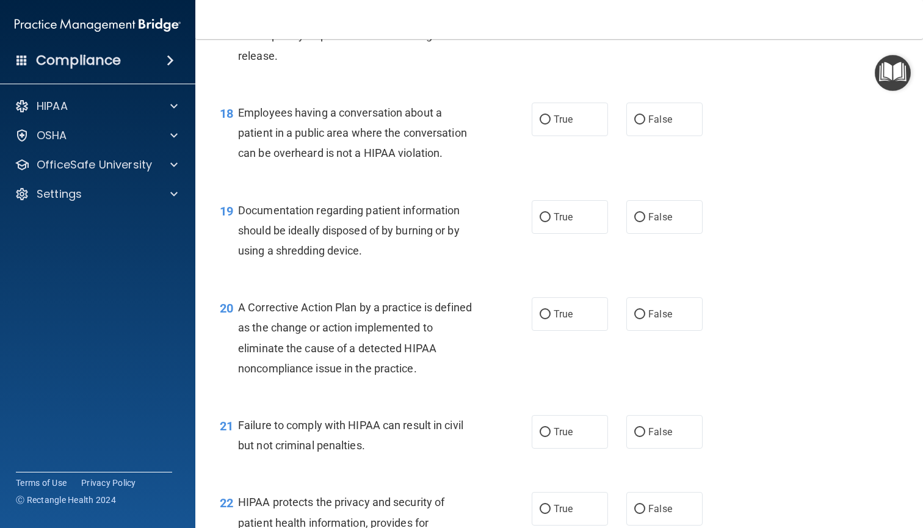
scroll to position [1772, 0]
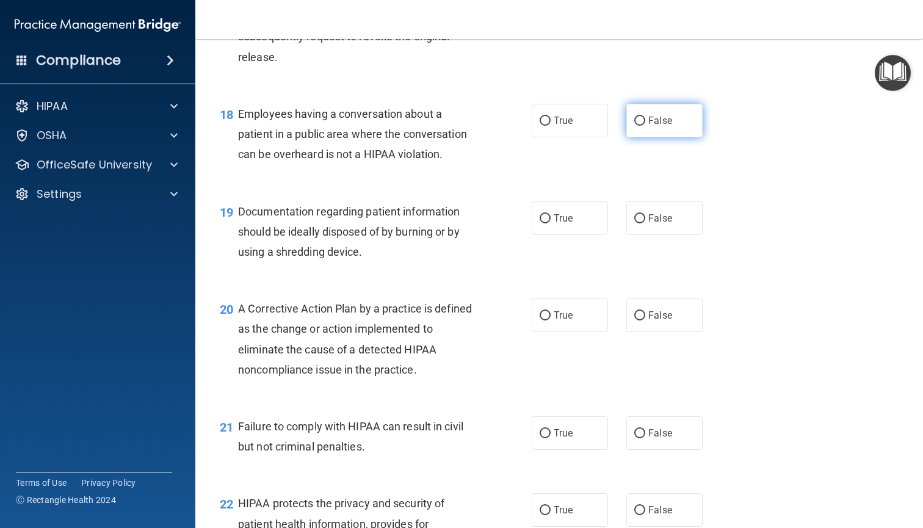
click at [668, 118] on label "False" at bounding box center [665, 121] width 76 height 34
click at [646, 118] on input "False" at bounding box center [640, 121] width 11 height 9
radio input "true"
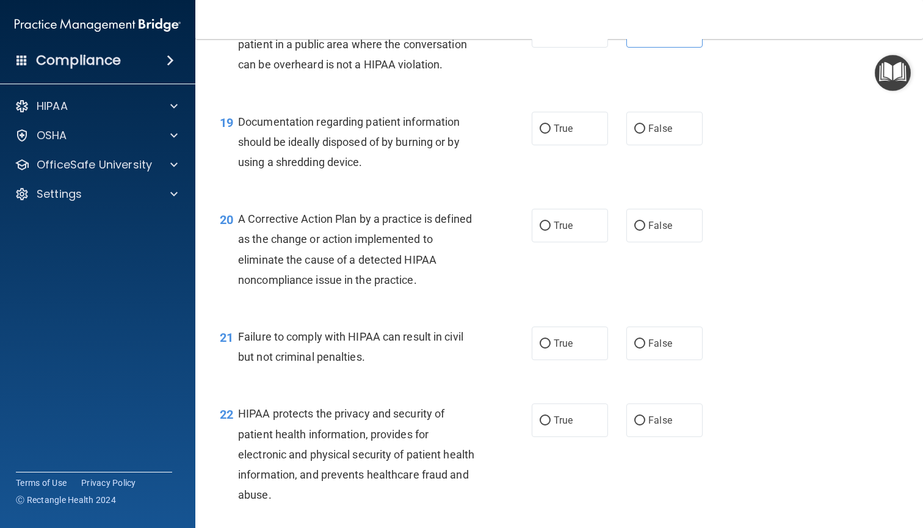
scroll to position [1877, 0]
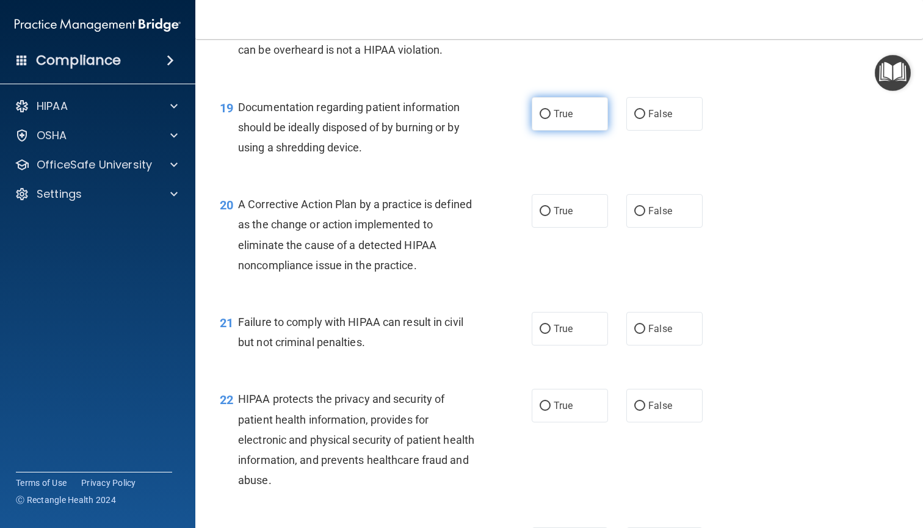
click at [548, 110] on input "True" at bounding box center [545, 114] width 11 height 9
radio input "true"
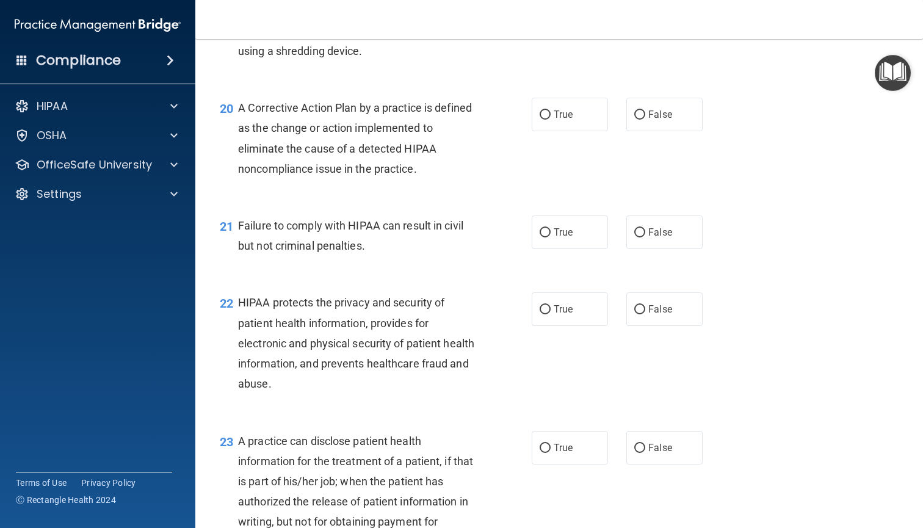
scroll to position [1998, 0]
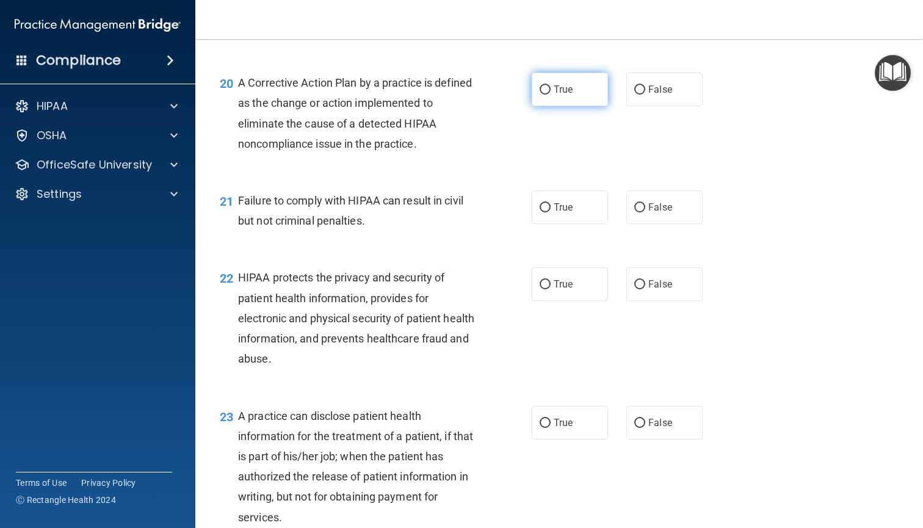
click at [584, 76] on label "True" at bounding box center [570, 90] width 76 height 34
click at [551, 86] on input "True" at bounding box center [545, 90] width 11 height 9
radio input "true"
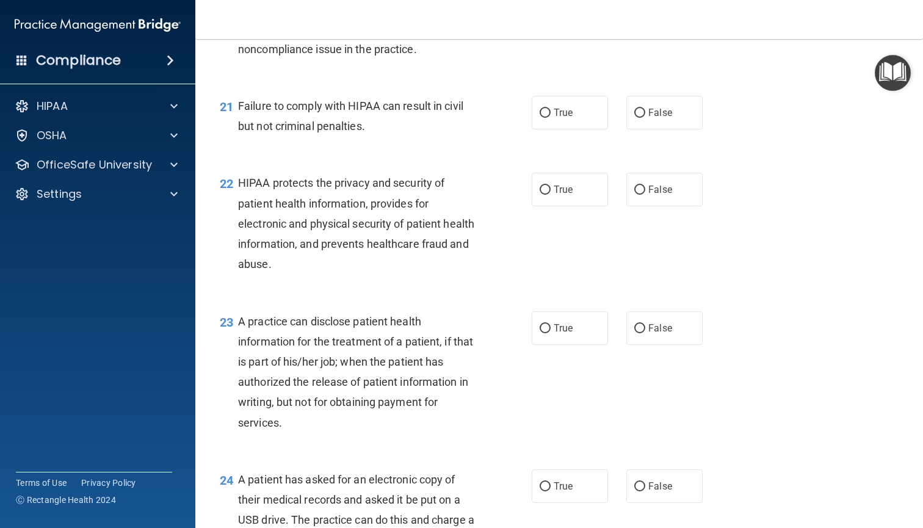
scroll to position [2109, 0]
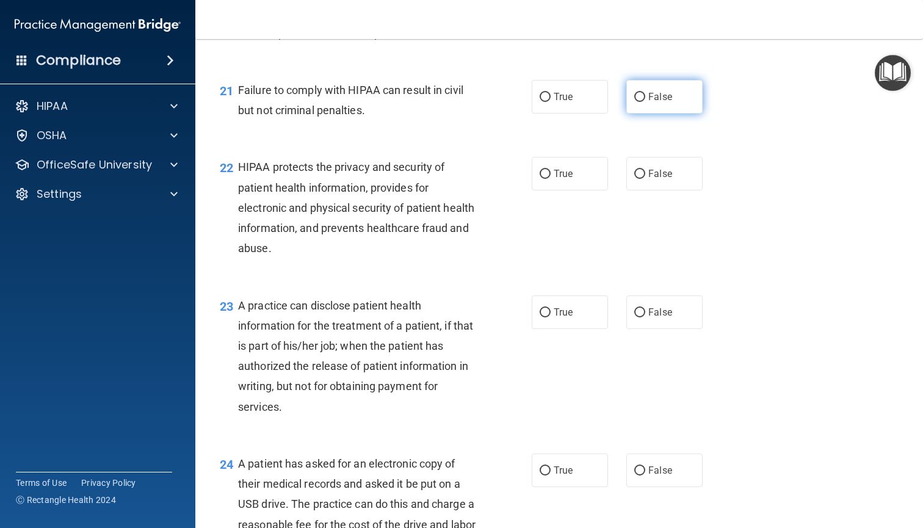
click at [635, 93] on label "False" at bounding box center [665, 97] width 76 height 34
click at [635, 93] on input "False" at bounding box center [640, 97] width 11 height 9
radio input "true"
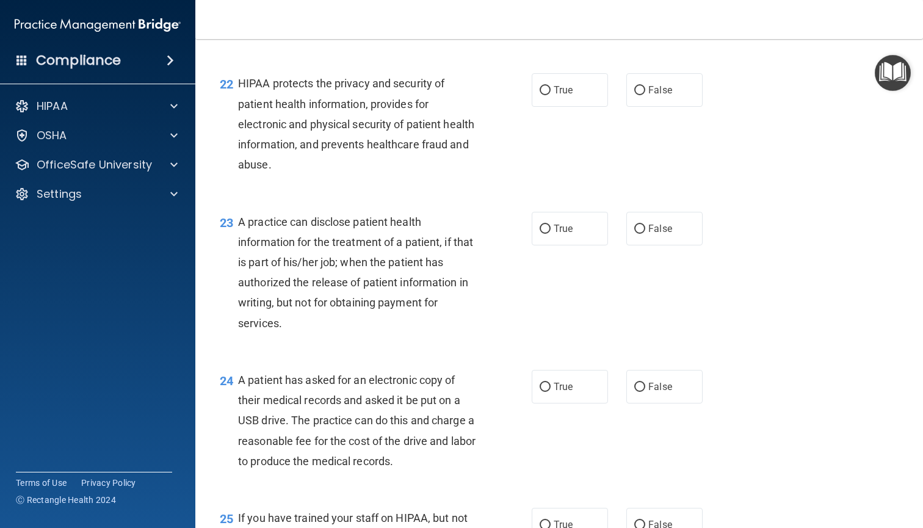
scroll to position [2194, 0]
click at [576, 89] on label "True" at bounding box center [570, 89] width 76 height 34
click at [551, 89] on input "True" at bounding box center [545, 89] width 11 height 9
radio input "true"
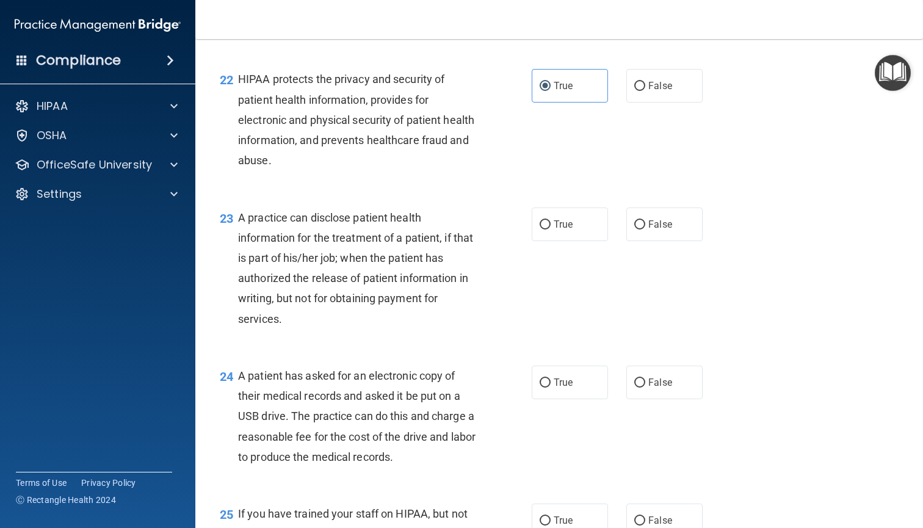
scroll to position [2246, 0]
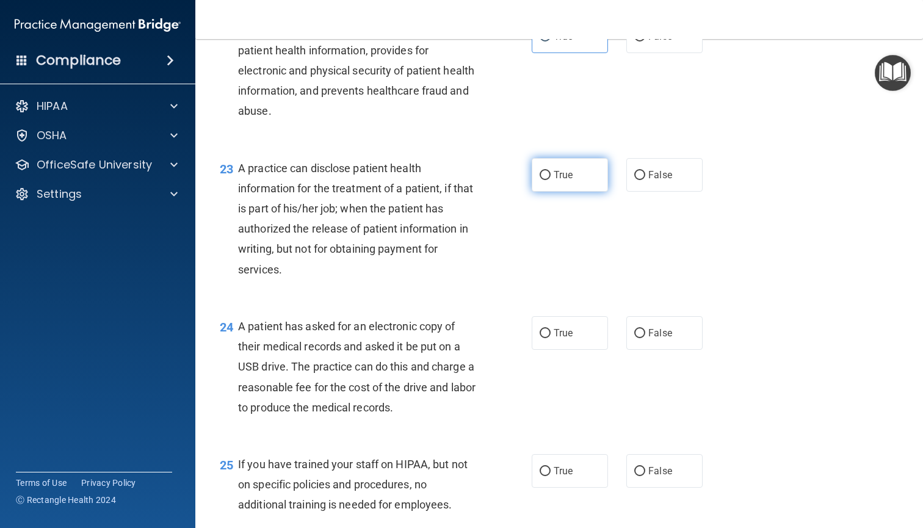
click at [553, 161] on label "True" at bounding box center [570, 175] width 76 height 34
click at [551, 171] on input "True" at bounding box center [545, 175] width 11 height 9
radio input "true"
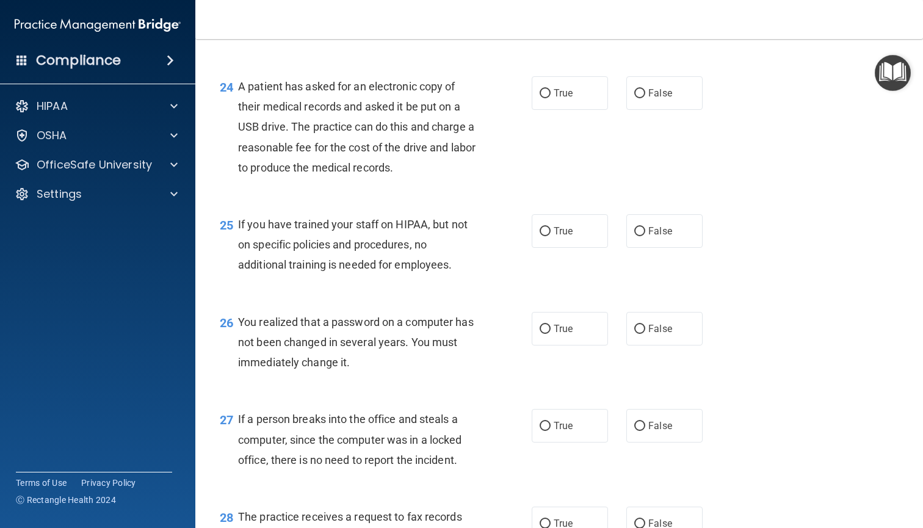
scroll to position [2488, 0]
click at [575, 79] on label "True" at bounding box center [570, 92] width 76 height 34
click at [551, 88] on input "True" at bounding box center [545, 92] width 11 height 9
radio input "true"
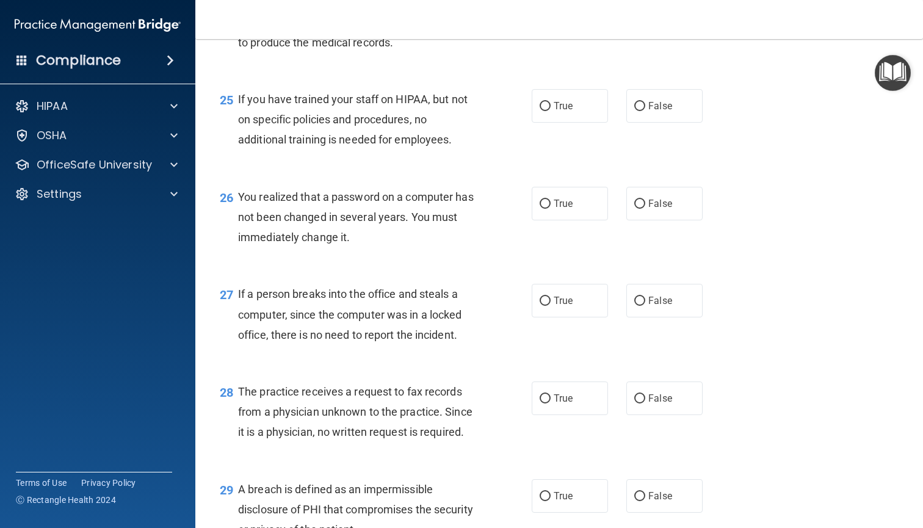
scroll to position [2623, 0]
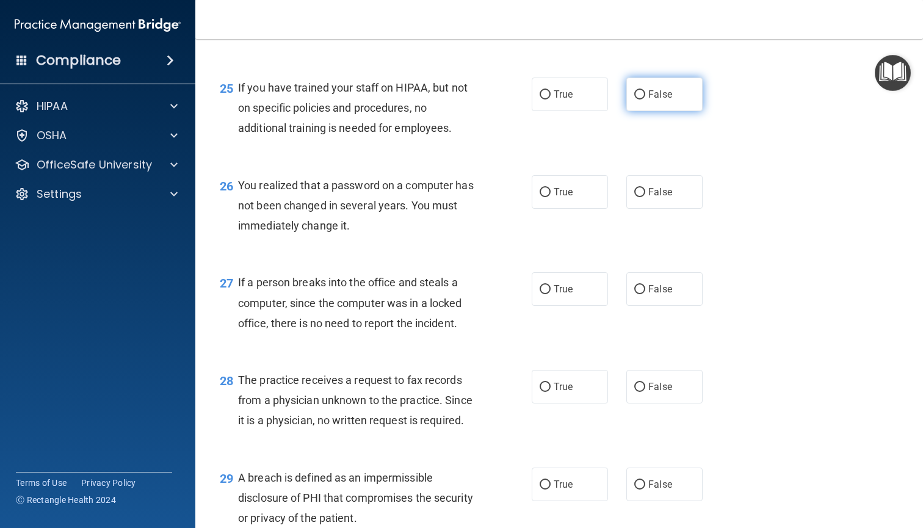
click at [645, 90] on input "False" at bounding box center [640, 94] width 11 height 9
radio input "true"
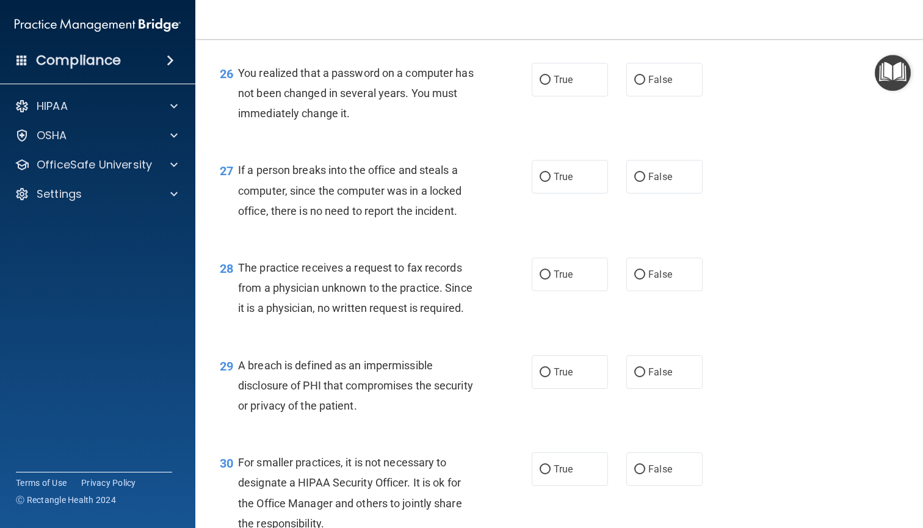
scroll to position [2739, 0]
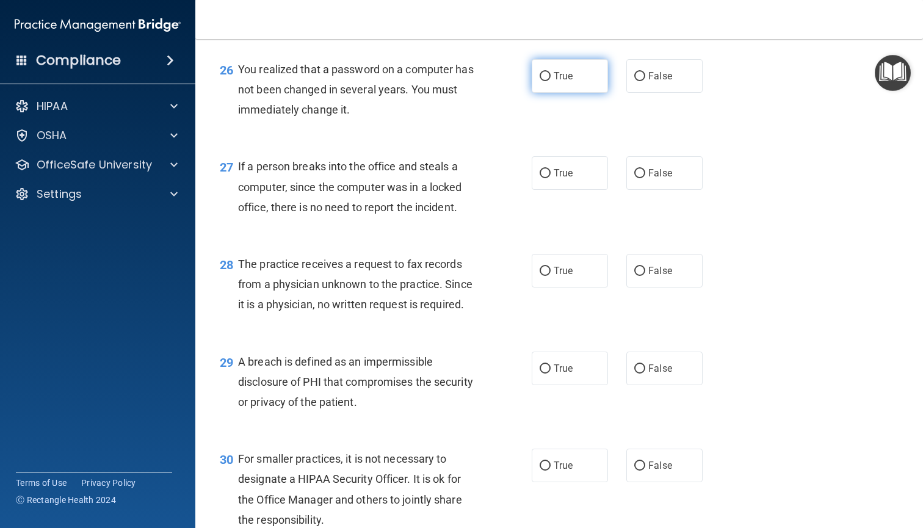
click at [536, 70] on label "True" at bounding box center [570, 76] width 76 height 34
click at [540, 72] on input "True" at bounding box center [545, 76] width 11 height 9
radio input "true"
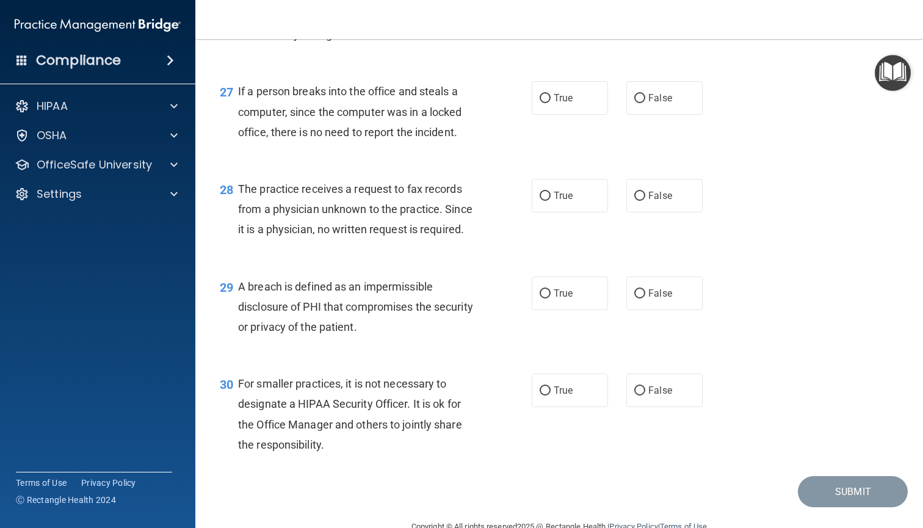
scroll to position [2828, 0]
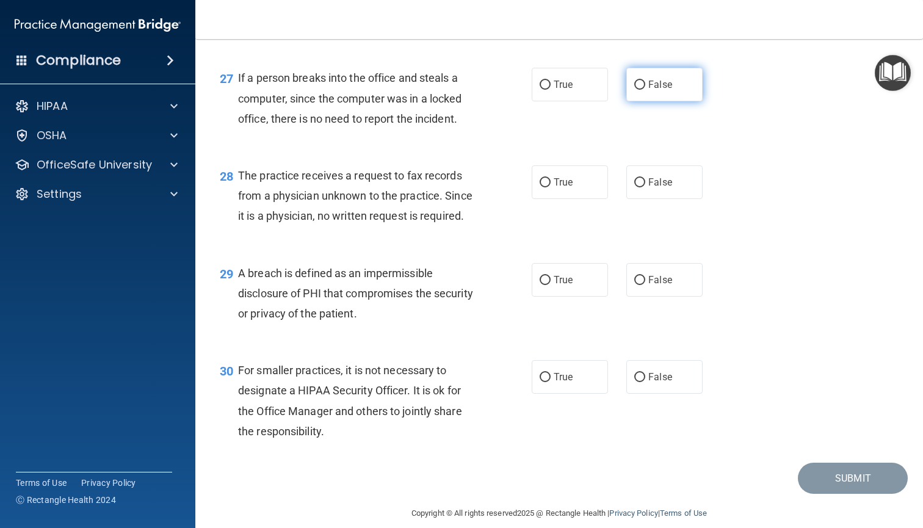
click at [668, 68] on label "False" at bounding box center [665, 85] width 76 height 34
click at [646, 81] on input "False" at bounding box center [640, 85] width 11 height 9
radio input "true"
click at [641, 175] on label "False" at bounding box center [665, 183] width 76 height 34
click at [641, 178] on input "False" at bounding box center [640, 182] width 11 height 9
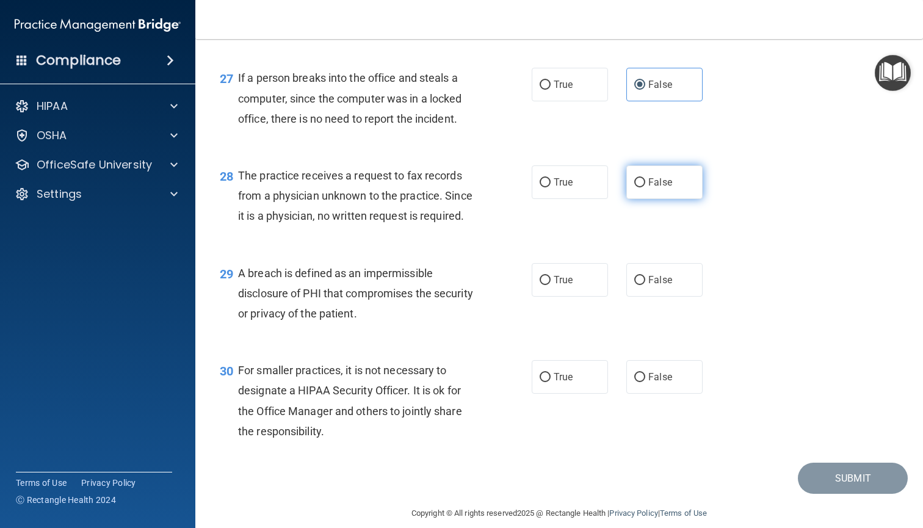
radio input "true"
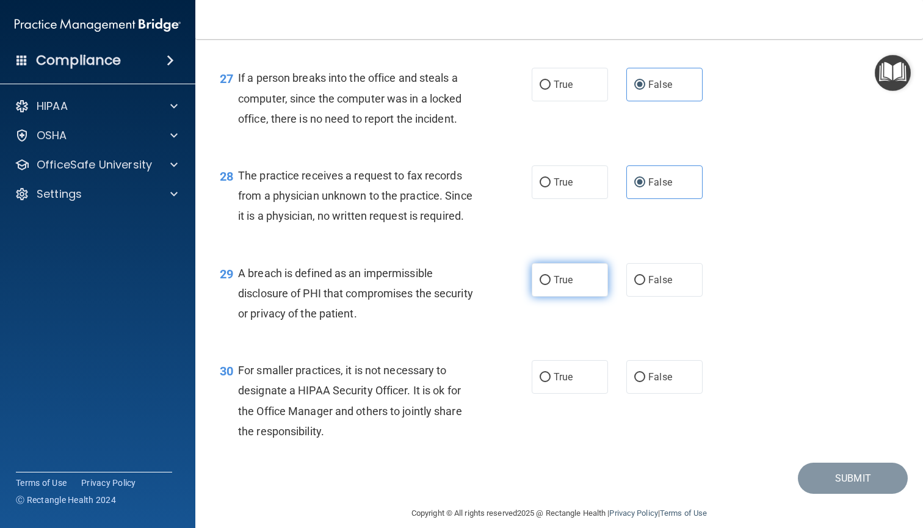
click at [563, 278] on label "True" at bounding box center [570, 280] width 76 height 34
click at [551, 278] on input "True" at bounding box center [545, 280] width 11 height 9
radio input "true"
click at [672, 360] on label "False" at bounding box center [665, 377] width 76 height 34
click at [646, 373] on input "False" at bounding box center [640, 377] width 11 height 9
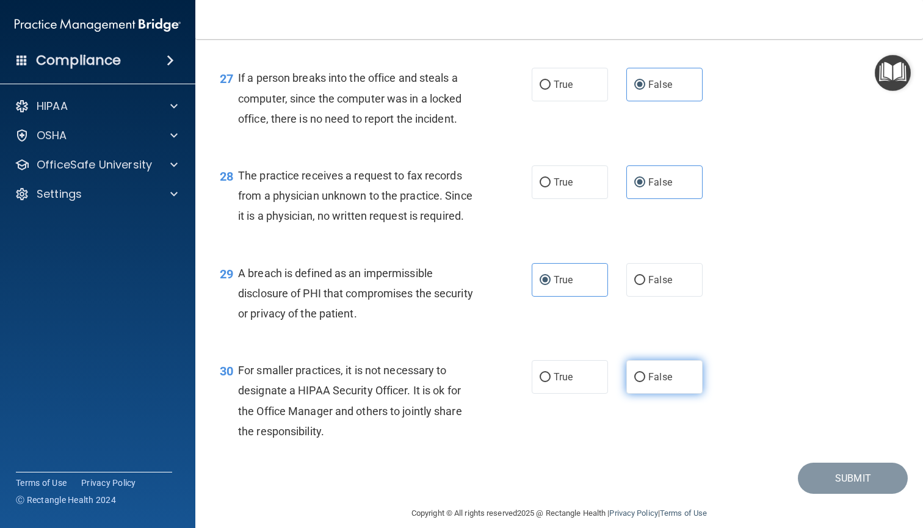
radio input "true"
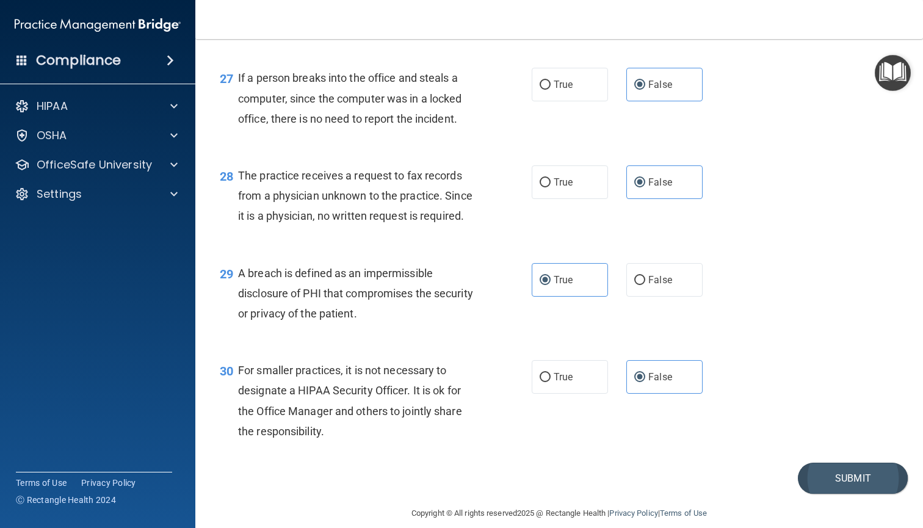
click at [875, 476] on button "Submit" at bounding box center [853, 478] width 110 height 31
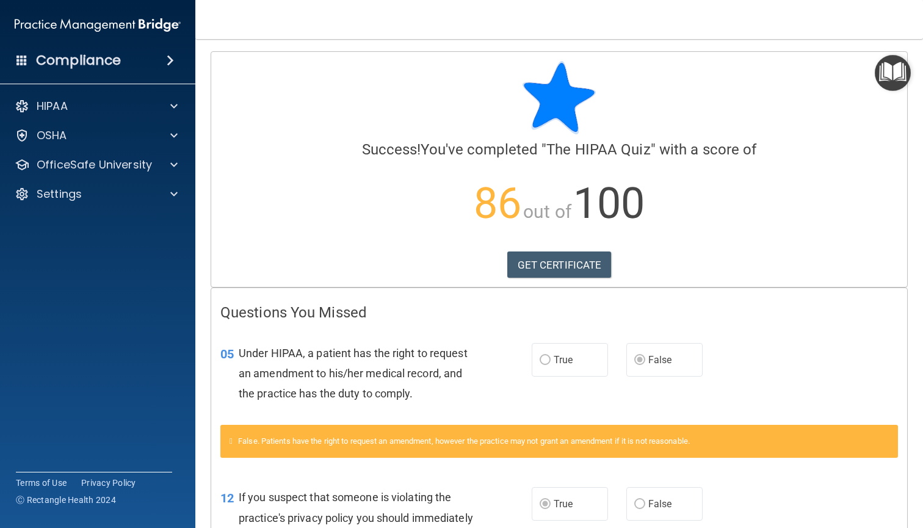
click at [95, 59] on h4 "Compliance" at bounding box center [78, 60] width 85 height 17
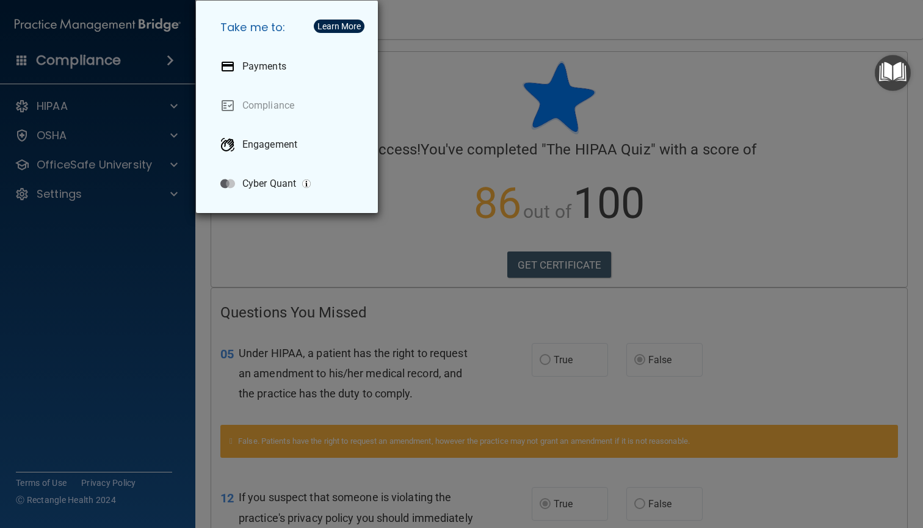
click at [67, 326] on div "Take me to: Payments Compliance Engagement Cyber Quant" at bounding box center [461, 264] width 923 height 528
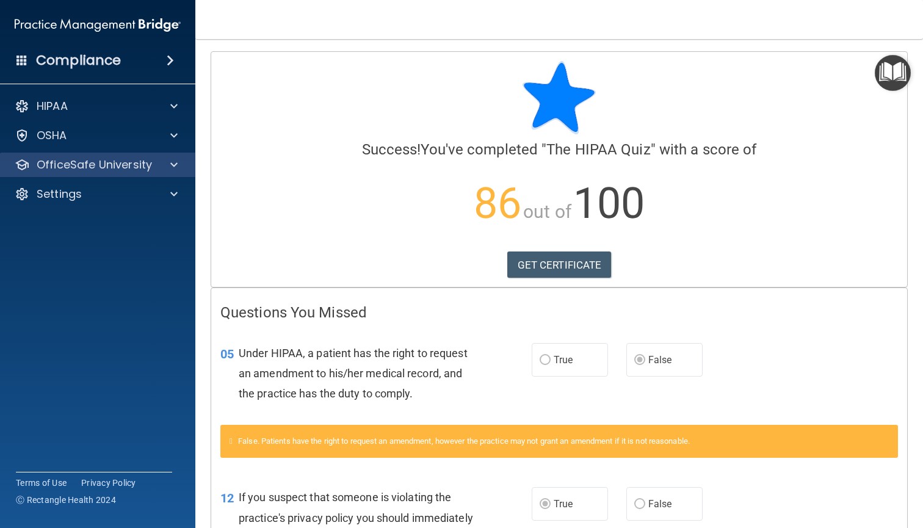
click at [100, 168] on p "OfficeSafe University" at bounding box center [94, 165] width 115 height 15
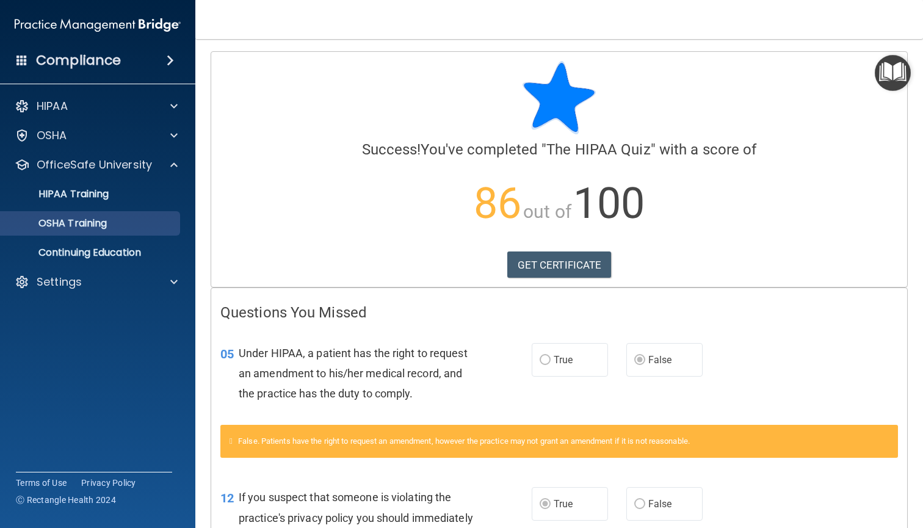
click at [88, 231] on link "OSHA Training" at bounding box center [84, 223] width 192 height 24
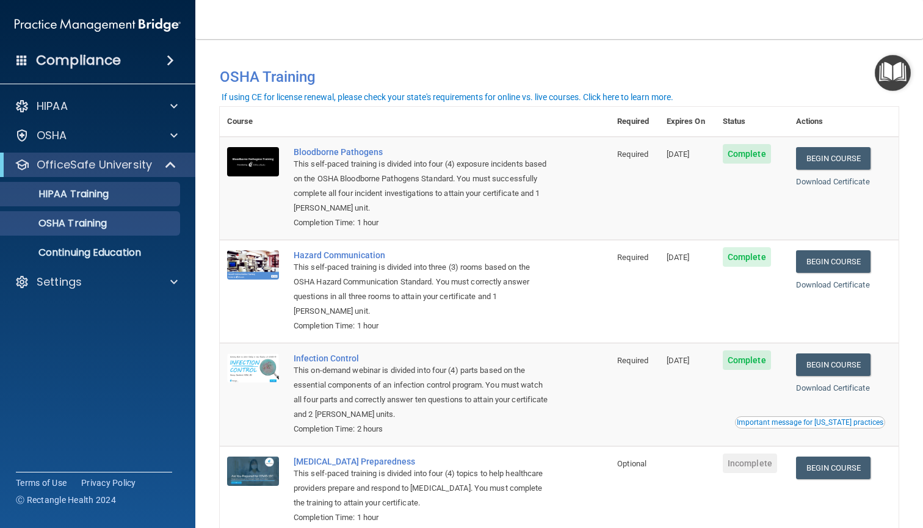
click at [103, 200] on p "HIPAA Training" at bounding box center [58, 194] width 101 height 12
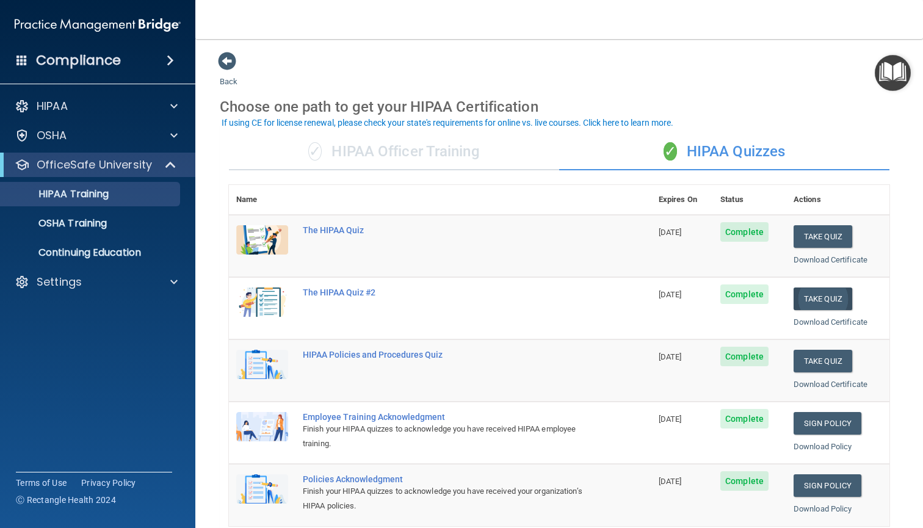
click at [809, 301] on button "Take Quiz" at bounding box center [823, 299] width 59 height 23
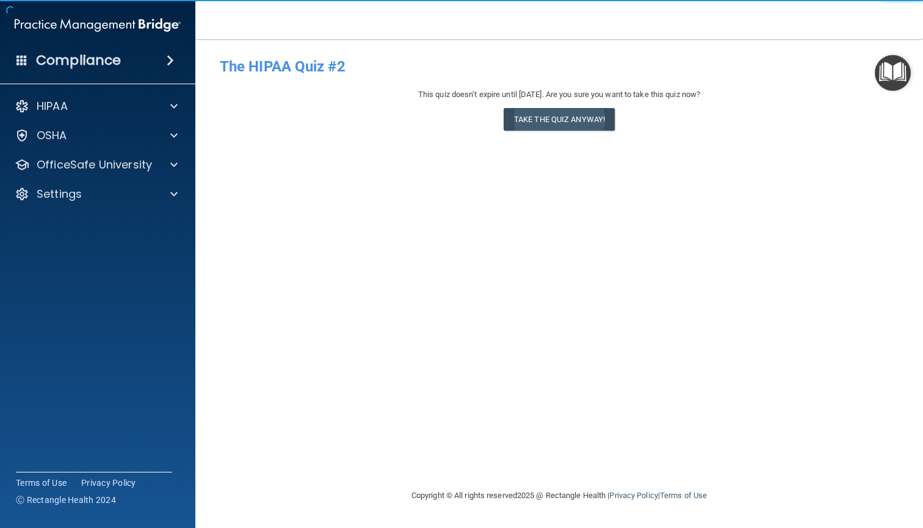
click at [550, 115] on button "Take the quiz anyway!" at bounding box center [559, 119] width 111 height 23
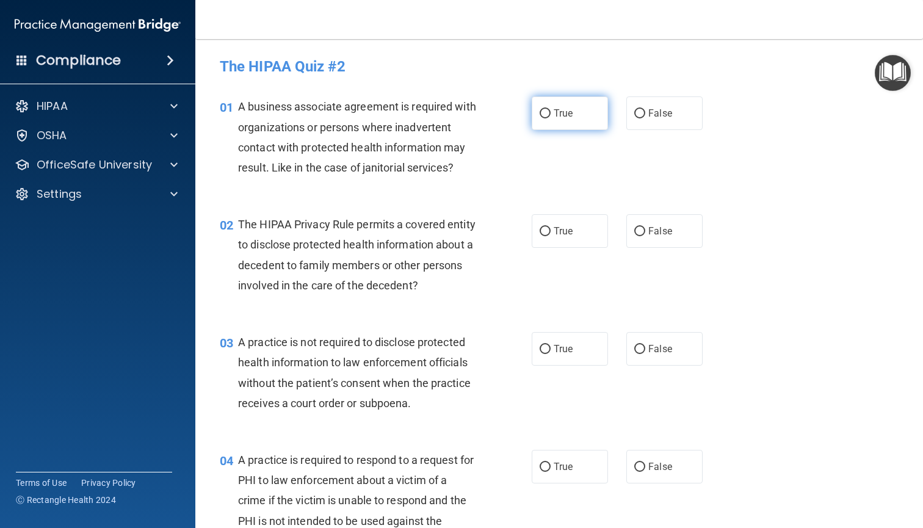
click at [561, 114] on span "True" at bounding box center [563, 113] width 19 height 12
click at [551, 114] on input "True" at bounding box center [545, 113] width 11 height 9
radio input "true"
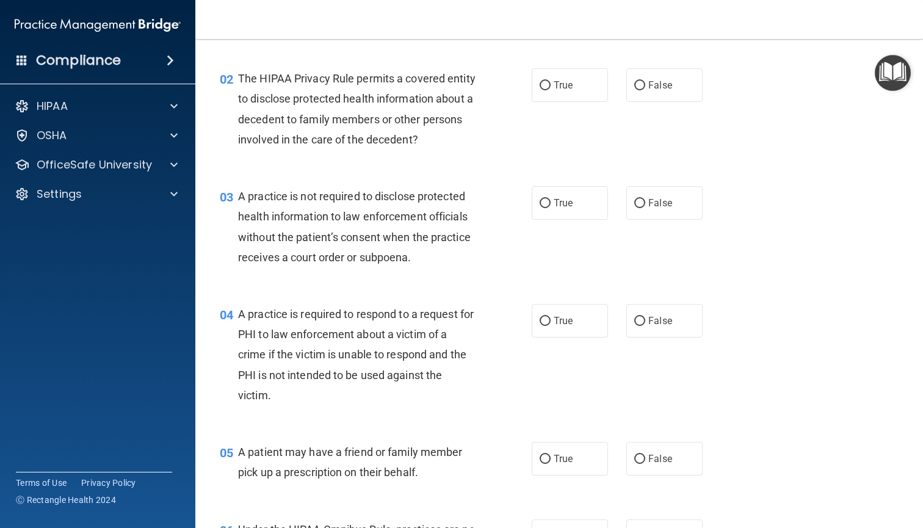
scroll to position [148, 0]
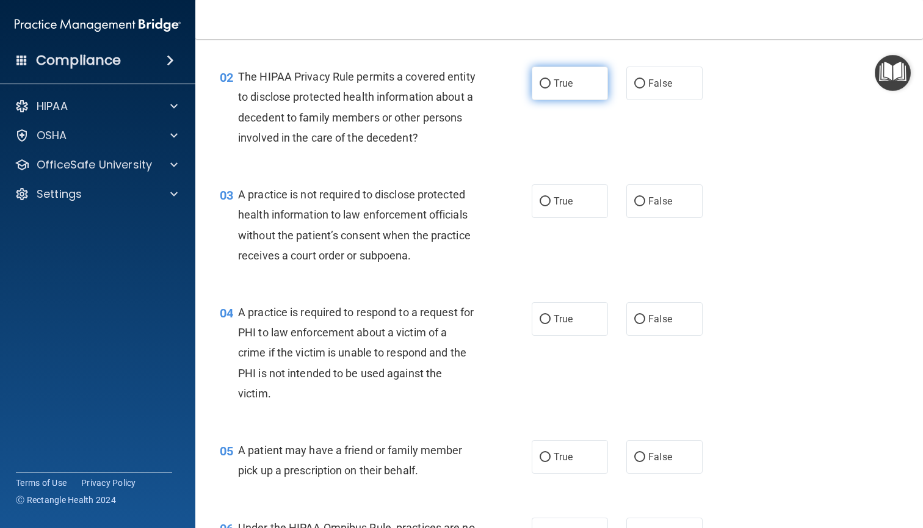
click at [561, 92] on label "True" at bounding box center [570, 84] width 76 height 34
click at [551, 89] on input "True" at bounding box center [545, 83] width 11 height 9
radio input "true"
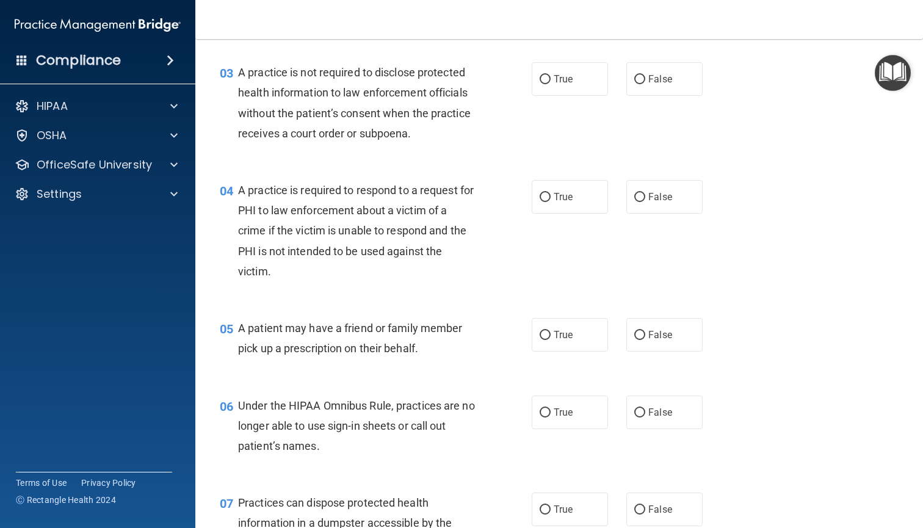
scroll to position [283, 0]
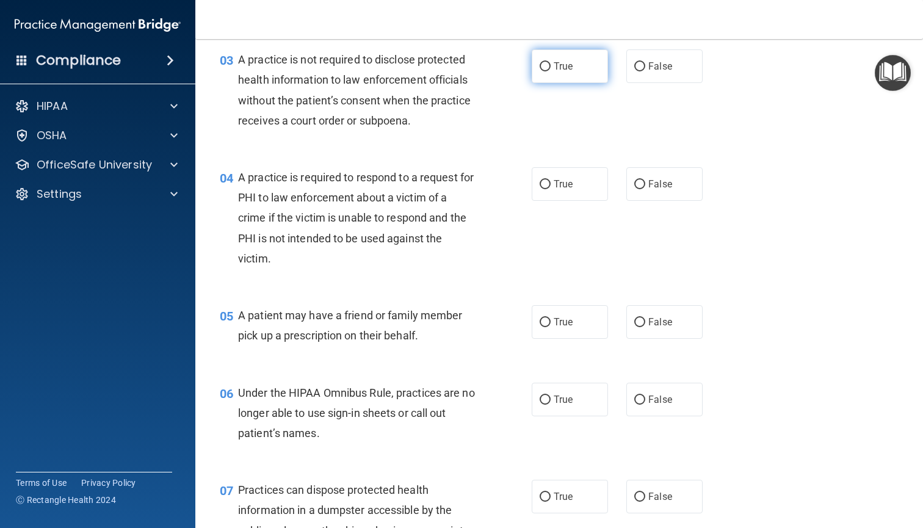
click at [582, 77] on label "True" at bounding box center [570, 66] width 76 height 34
click at [551, 71] on input "True" at bounding box center [545, 66] width 11 height 9
radio input "true"
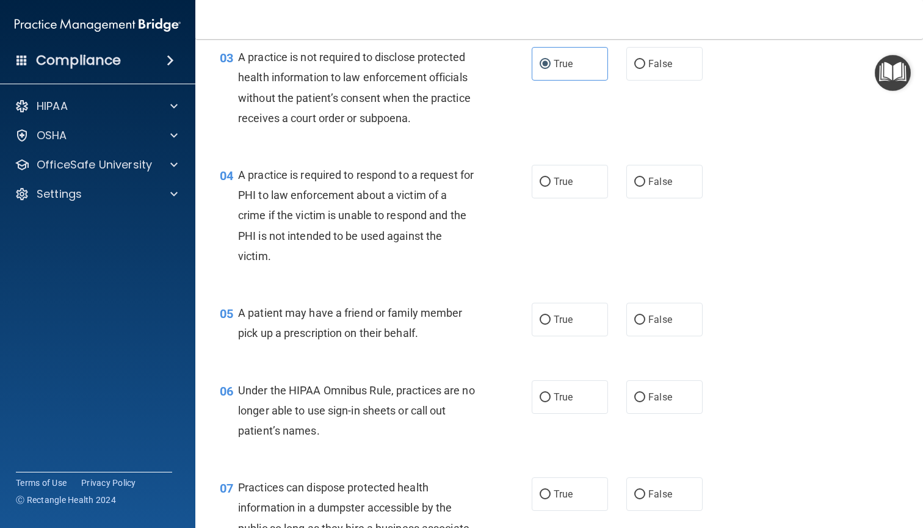
scroll to position [273, 0]
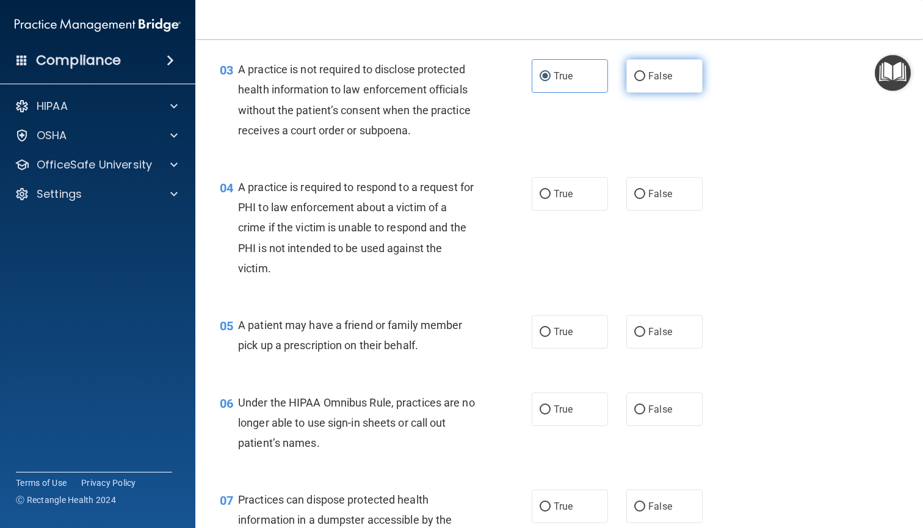
click at [667, 82] on label "False" at bounding box center [665, 76] width 76 height 34
click at [646, 81] on input "False" at bounding box center [640, 76] width 11 height 9
radio input "true"
radio input "false"
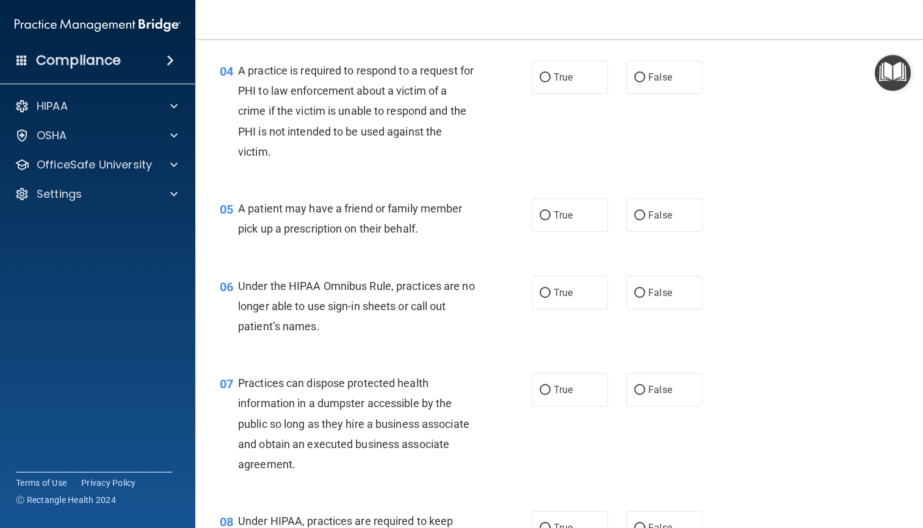
scroll to position [386, 0]
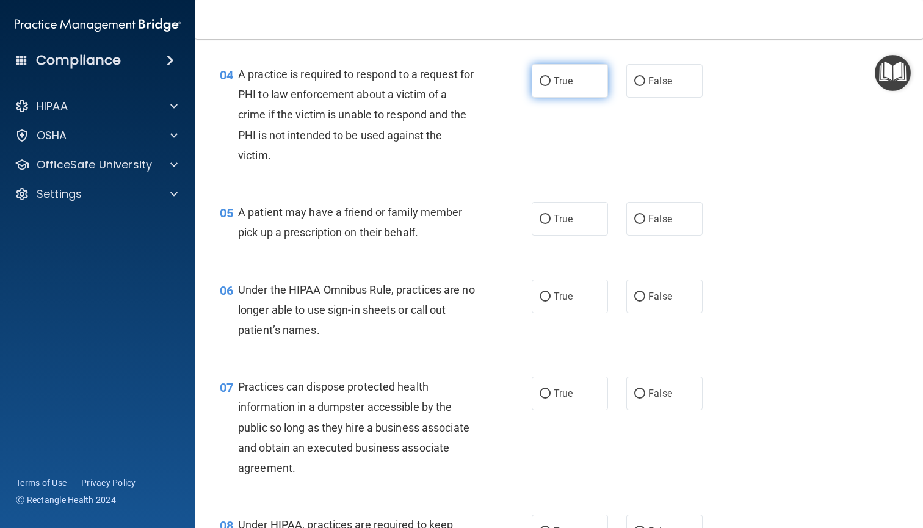
click at [570, 88] on label "True" at bounding box center [570, 81] width 76 height 34
click at [551, 86] on input "True" at bounding box center [545, 81] width 11 height 9
radio input "true"
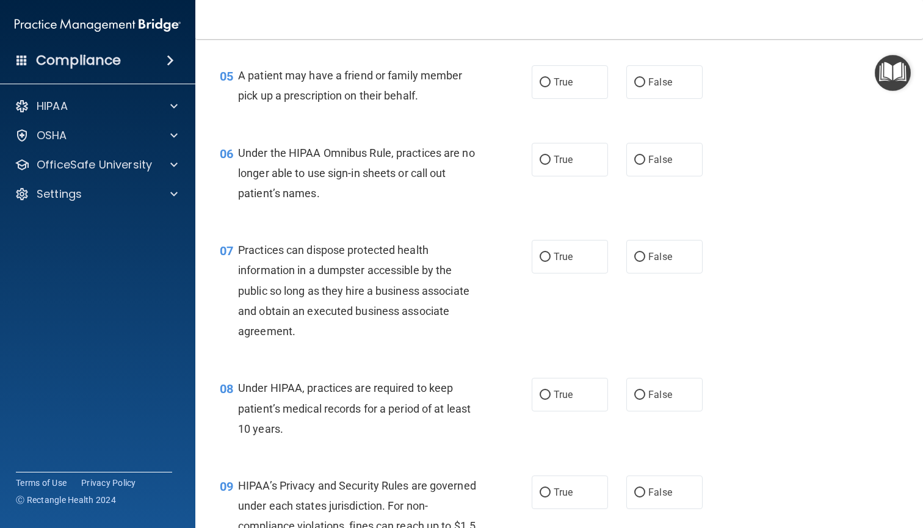
scroll to position [531, 0]
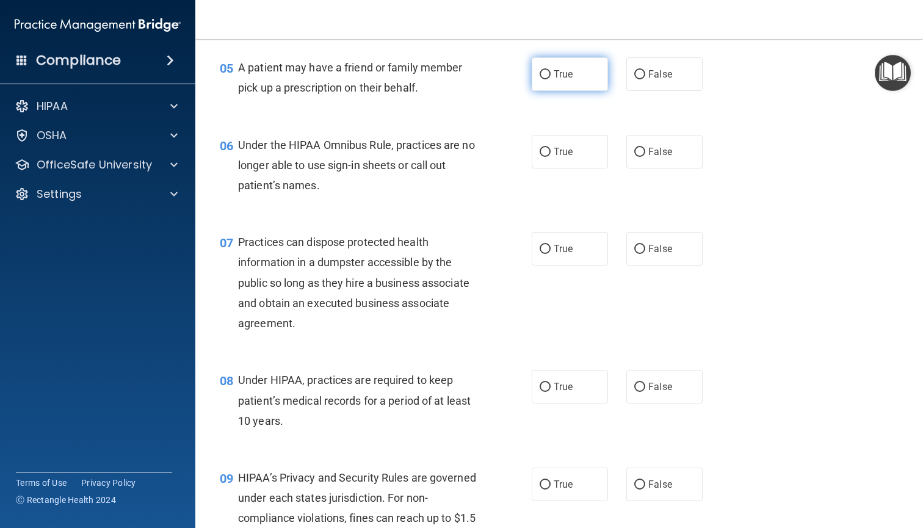
click at [556, 82] on label "True" at bounding box center [570, 74] width 76 height 34
click at [551, 79] on input "True" at bounding box center [545, 74] width 11 height 9
radio input "true"
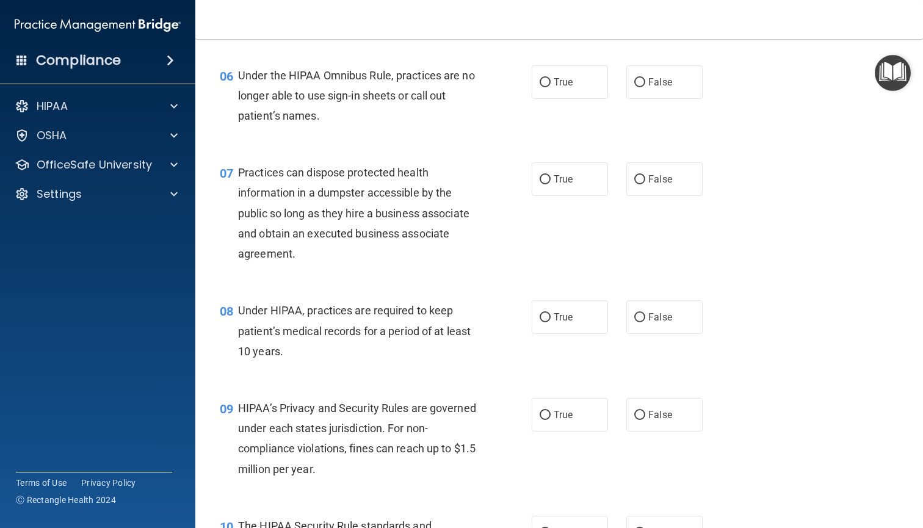
scroll to position [606, 0]
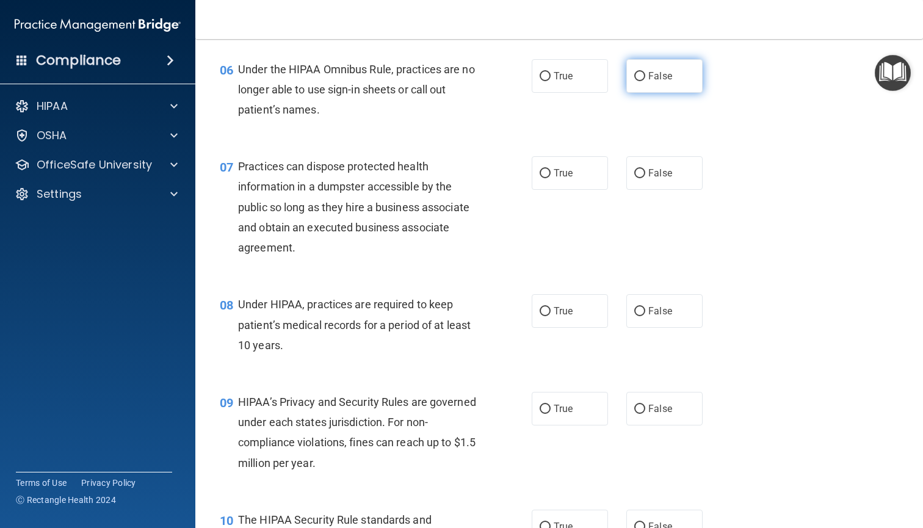
click at [645, 82] on label "False" at bounding box center [665, 76] width 76 height 34
click at [645, 81] on input "False" at bounding box center [640, 76] width 11 height 9
radio input "true"
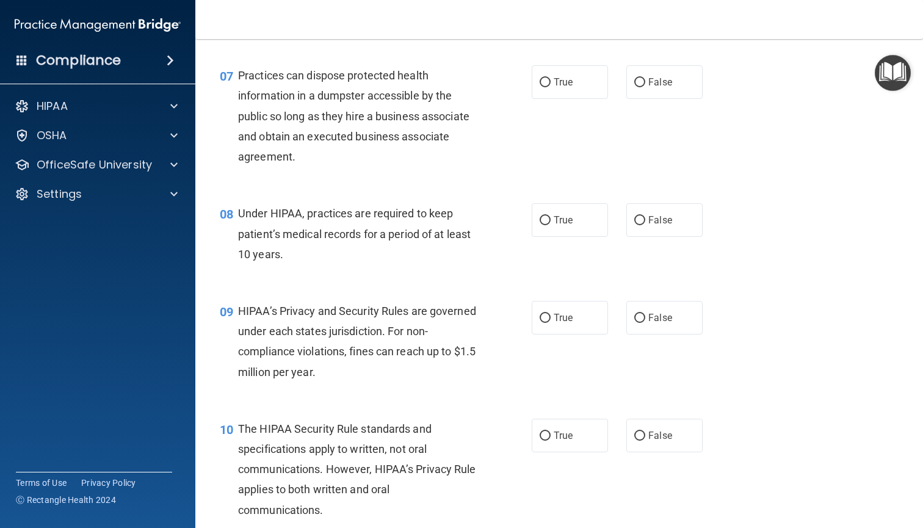
scroll to position [710, 0]
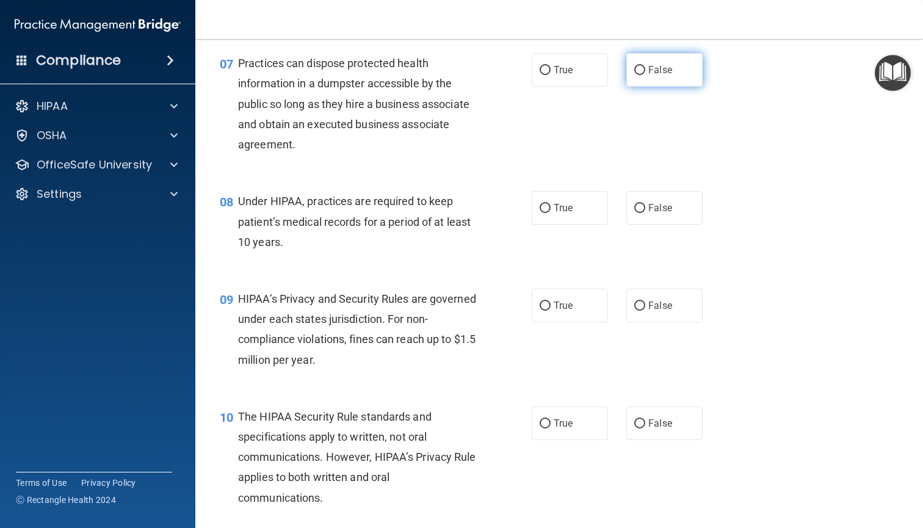
click at [676, 82] on label "False" at bounding box center [665, 70] width 76 height 34
click at [646, 75] on input "False" at bounding box center [640, 70] width 11 height 9
radio input "true"
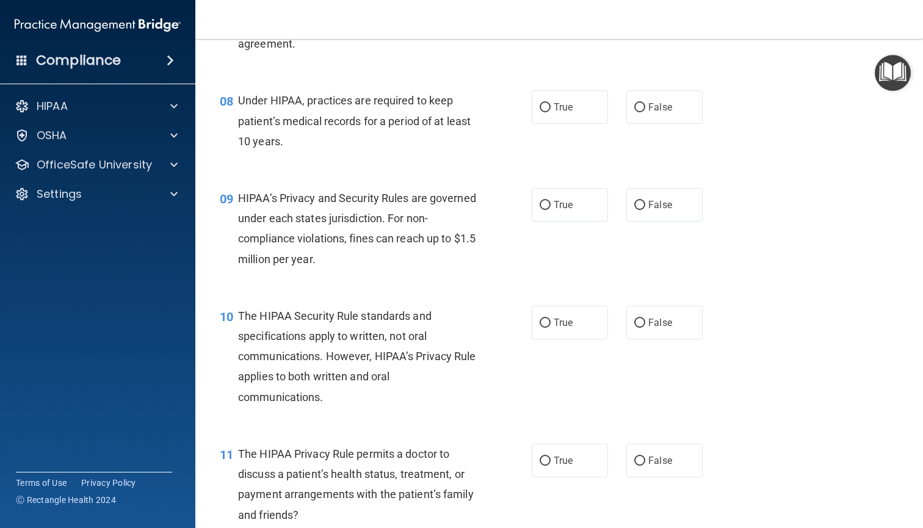
scroll to position [817, 0]
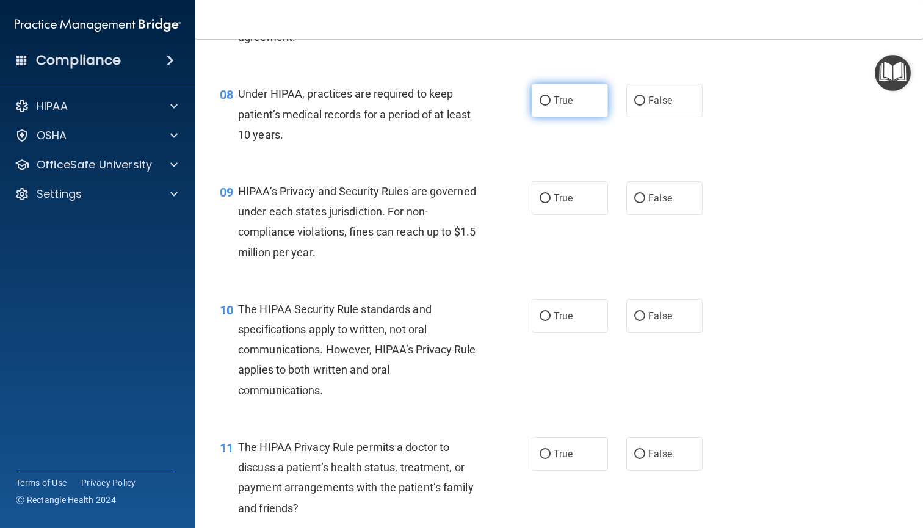
click at [589, 106] on label "True" at bounding box center [570, 101] width 76 height 34
click at [551, 106] on input "True" at bounding box center [545, 100] width 11 height 9
radio input "true"
click at [660, 103] on label "False" at bounding box center [665, 101] width 76 height 34
click at [646, 103] on input "False" at bounding box center [640, 100] width 11 height 9
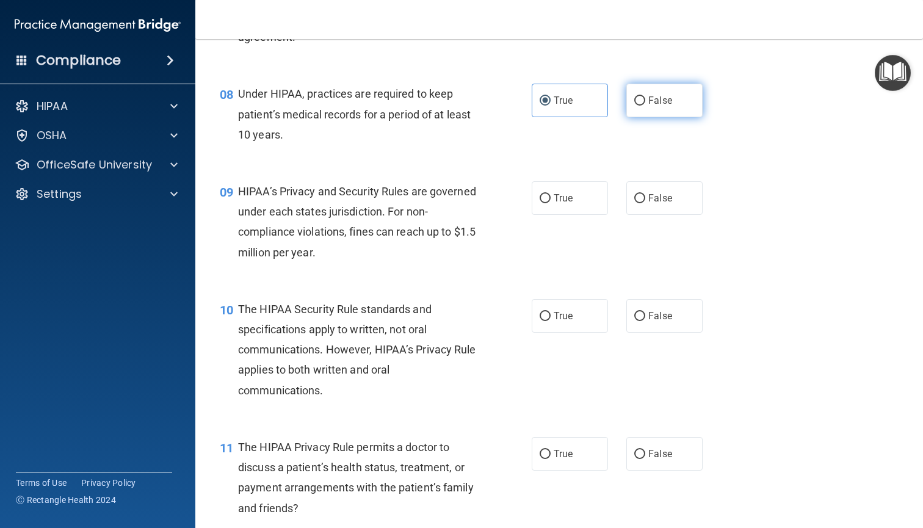
radio input "true"
radio input "false"
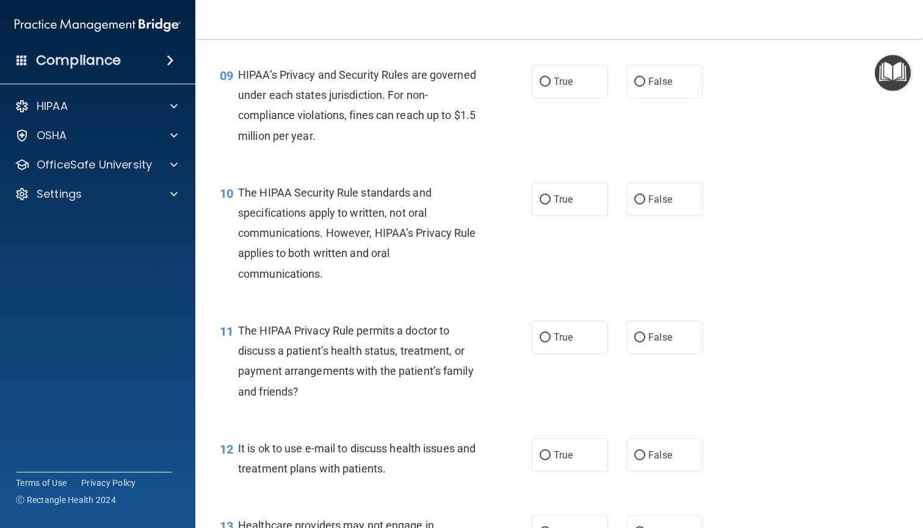
scroll to position [936, 0]
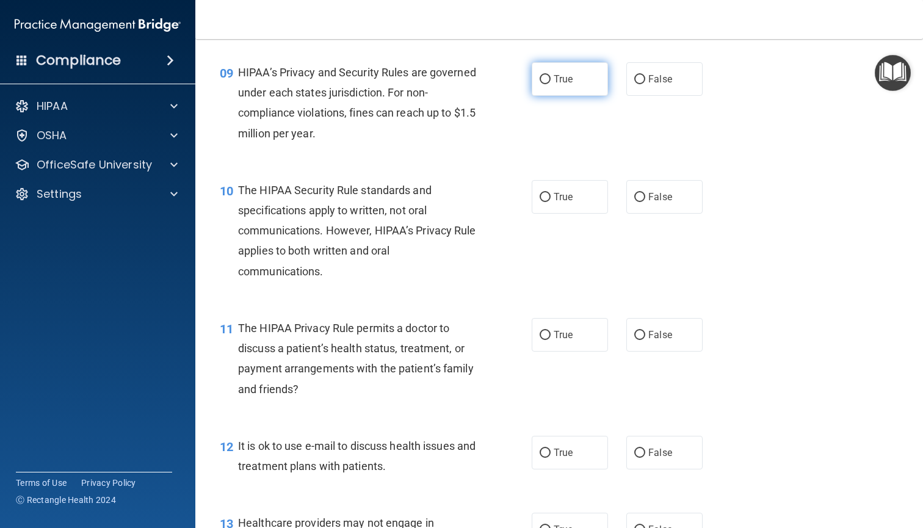
click at [577, 90] on label "True" at bounding box center [570, 79] width 76 height 34
click at [551, 84] on input "True" at bounding box center [545, 79] width 11 height 9
radio input "true"
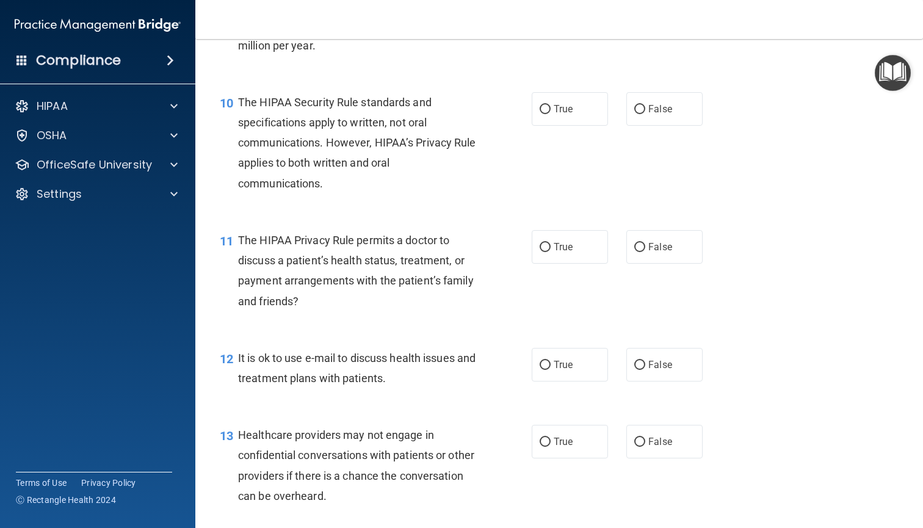
scroll to position [1052, 0]
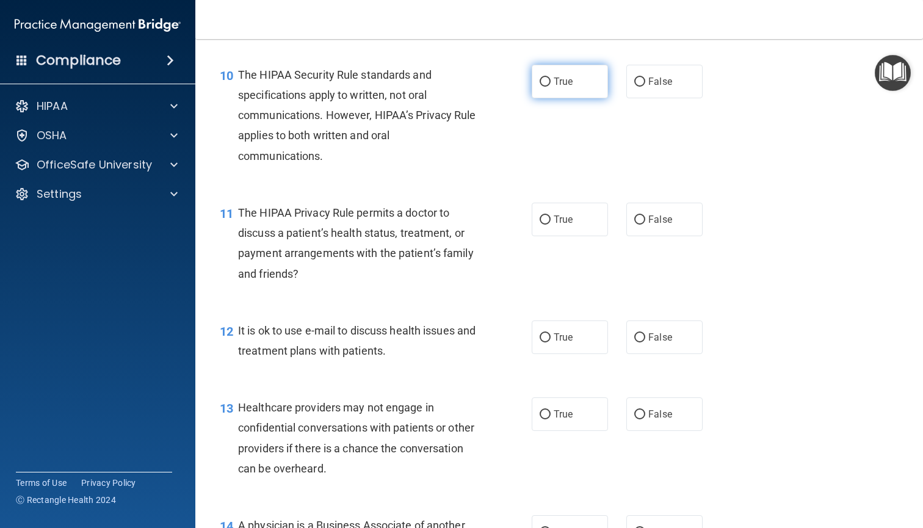
click at [556, 86] on label "True" at bounding box center [570, 82] width 76 height 34
click at [551, 86] on input "True" at bounding box center [545, 82] width 11 height 9
radio input "true"
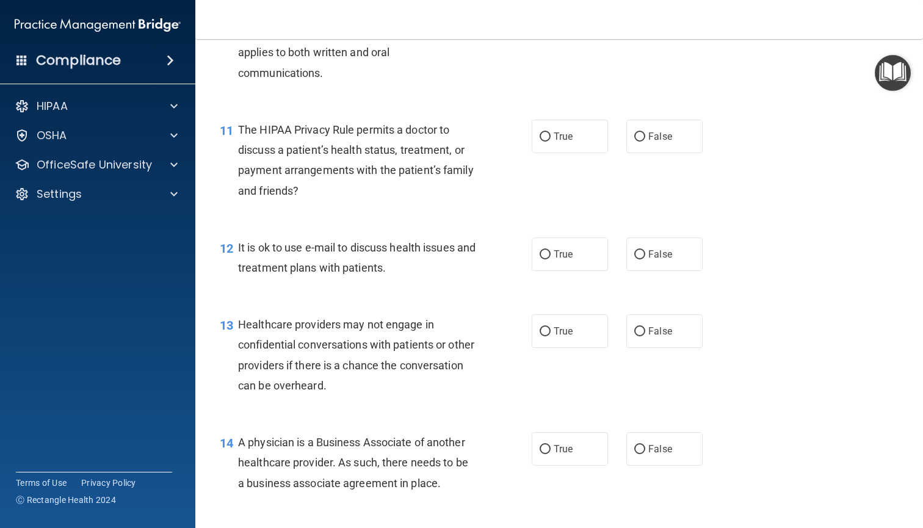
scroll to position [1157, 0]
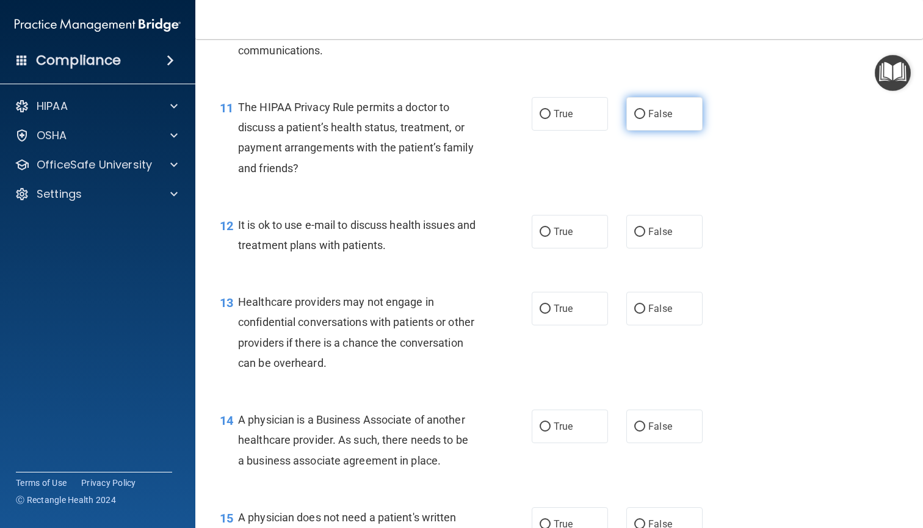
click at [666, 120] on label "False" at bounding box center [665, 114] width 76 height 34
click at [646, 119] on input "False" at bounding box center [640, 114] width 11 height 9
radio input "true"
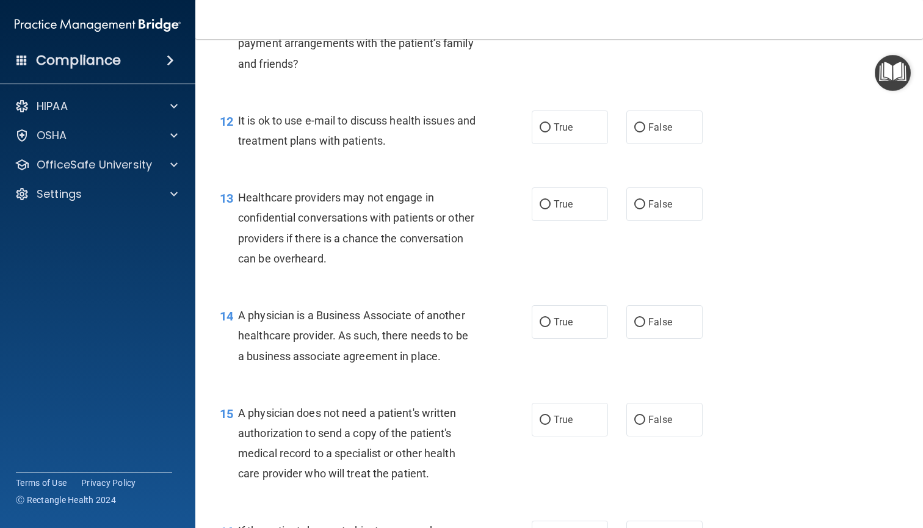
scroll to position [1276, 0]
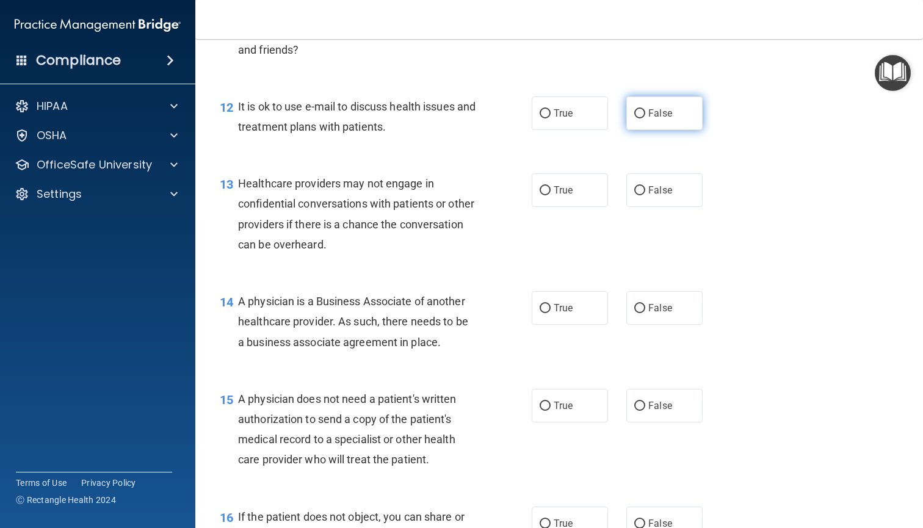
click at [672, 116] on label "False" at bounding box center [665, 113] width 76 height 34
click at [646, 116] on input "False" at bounding box center [640, 113] width 11 height 9
radio input "true"
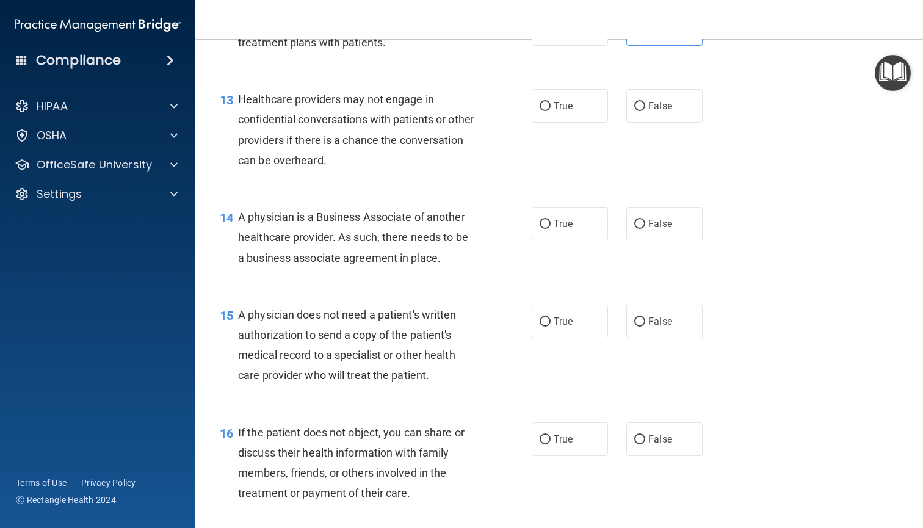
scroll to position [1366, 0]
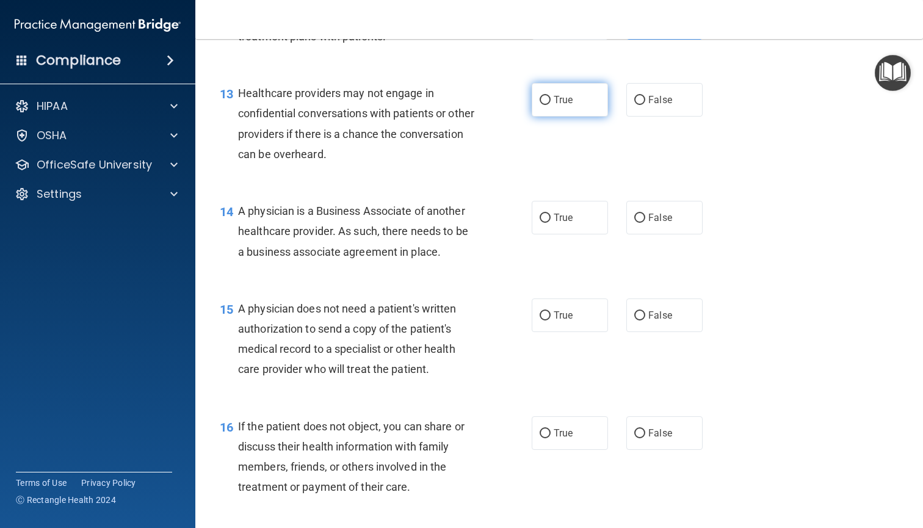
click at [572, 104] on label "True" at bounding box center [570, 100] width 76 height 34
click at [551, 104] on input "True" at bounding box center [545, 100] width 11 height 9
radio input "true"
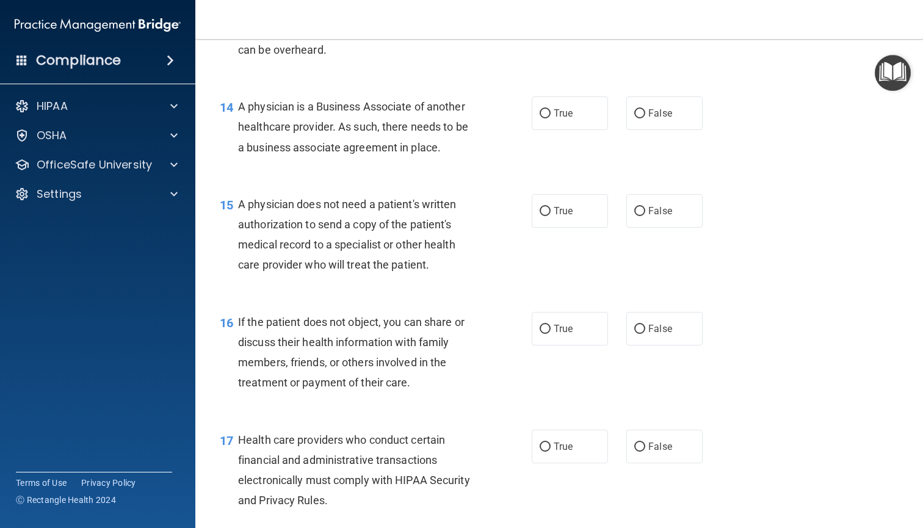
scroll to position [1476, 0]
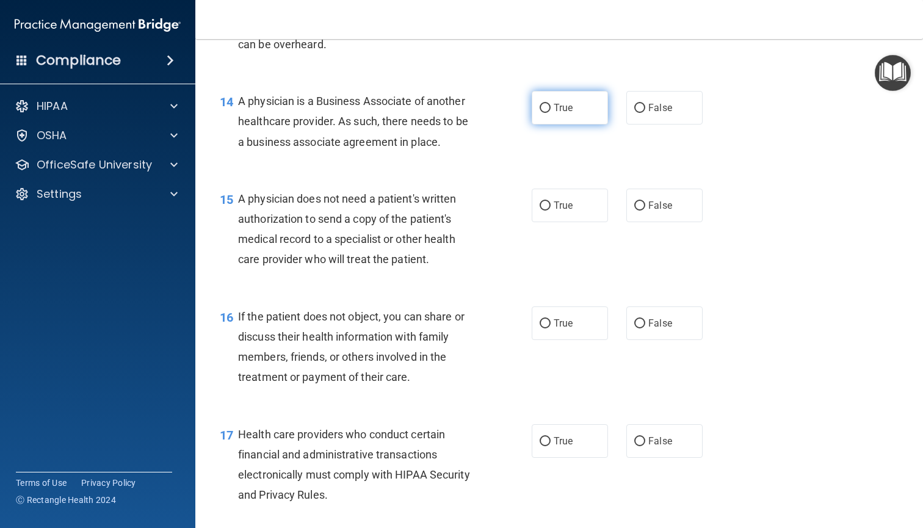
click at [569, 102] on span "True" at bounding box center [563, 108] width 19 height 12
click at [551, 104] on input "True" at bounding box center [545, 108] width 11 height 9
radio input "true"
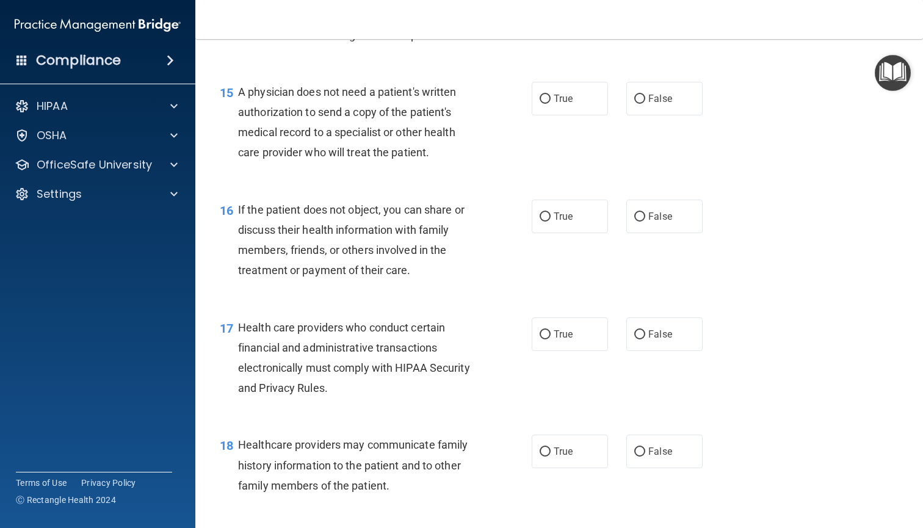
scroll to position [1584, 0]
click at [600, 98] on label "True" at bounding box center [570, 98] width 76 height 34
click at [551, 98] on input "True" at bounding box center [545, 97] width 11 height 9
radio input "true"
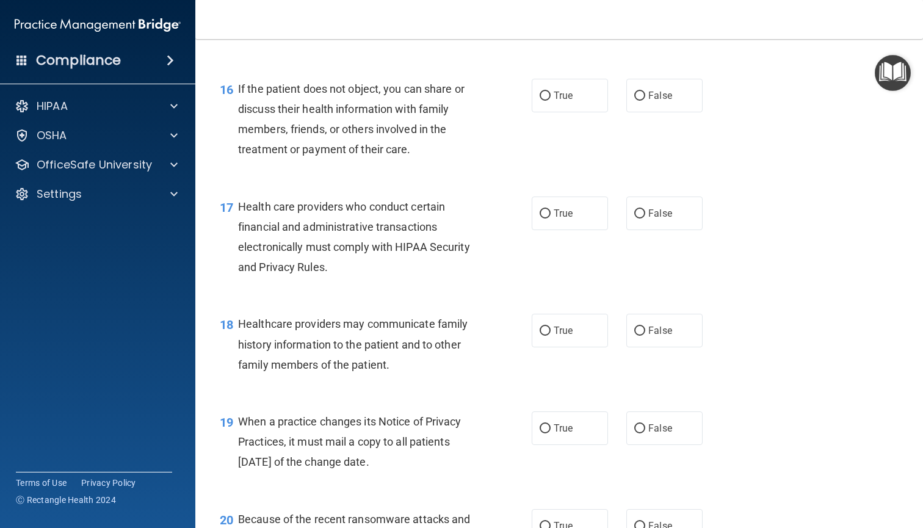
scroll to position [1706, 0]
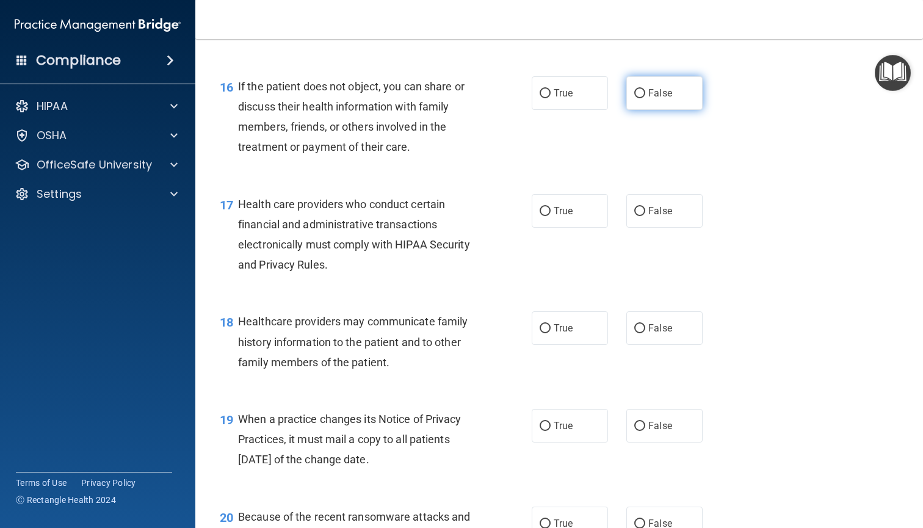
click at [669, 98] on label "False" at bounding box center [665, 93] width 76 height 34
click at [646, 98] on input "False" at bounding box center [640, 93] width 11 height 9
radio input "true"
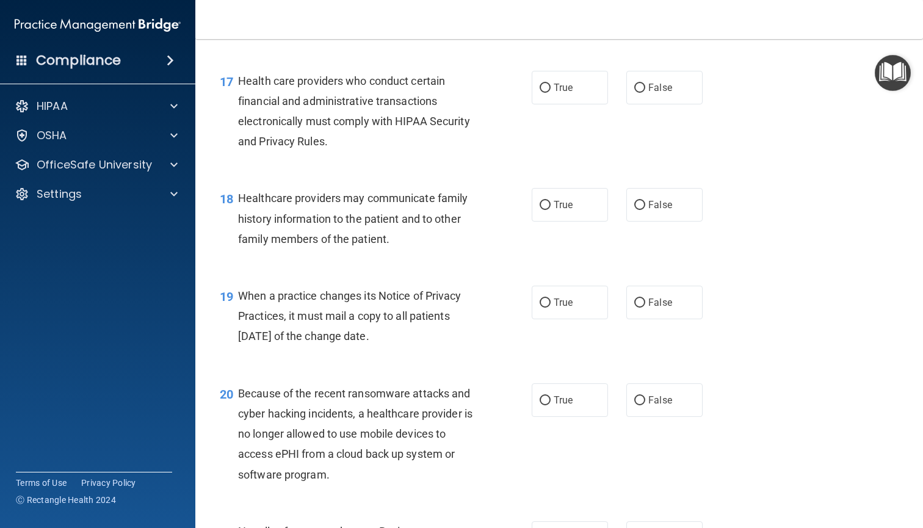
scroll to position [1833, 0]
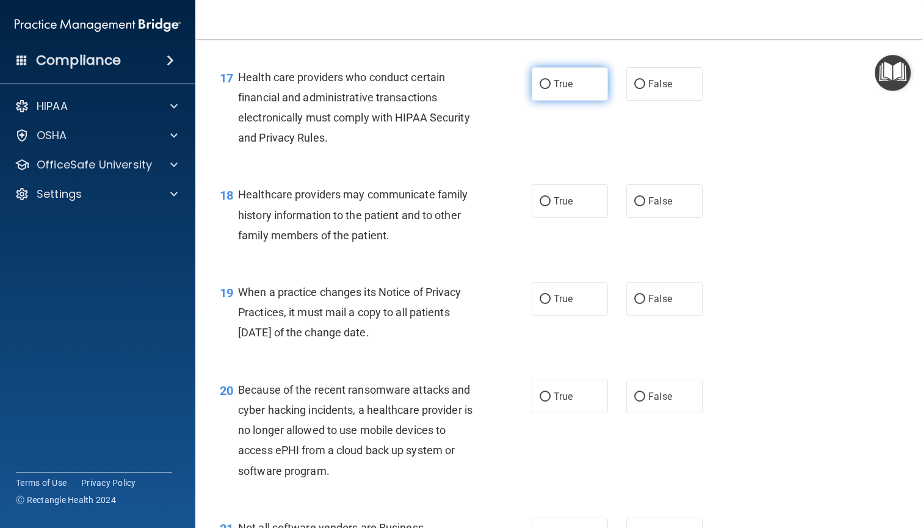
click at [579, 84] on label "True" at bounding box center [570, 84] width 76 height 34
click at [551, 84] on input "True" at bounding box center [545, 84] width 11 height 9
radio input "true"
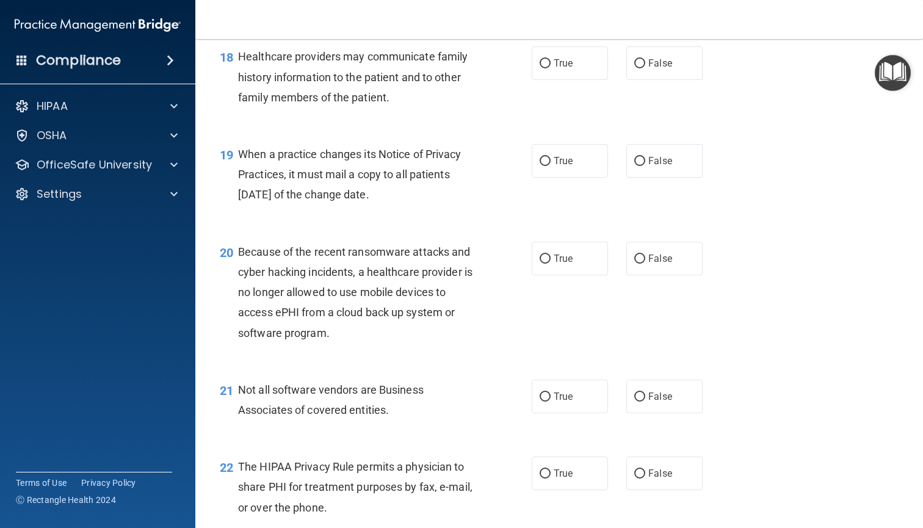
scroll to position [1968, 0]
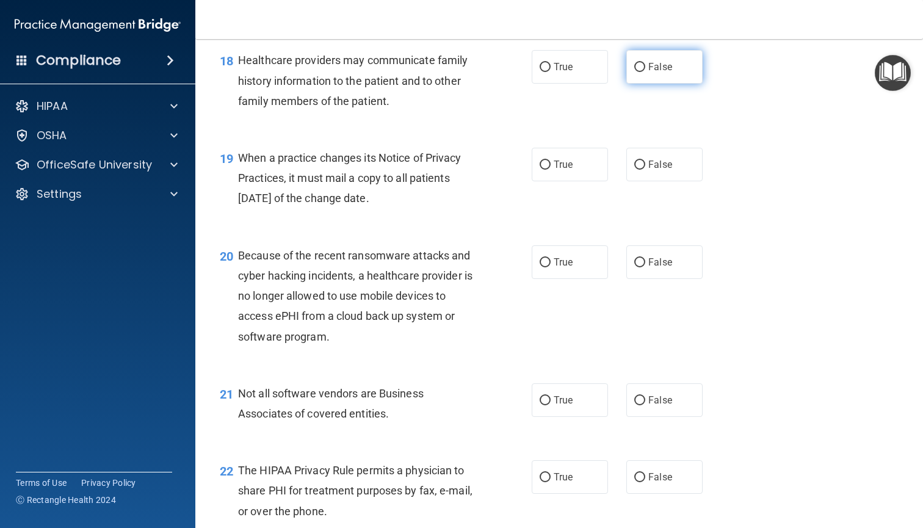
click at [657, 75] on label "False" at bounding box center [665, 67] width 76 height 34
click at [646, 72] on input "False" at bounding box center [640, 67] width 11 height 9
radio input "true"
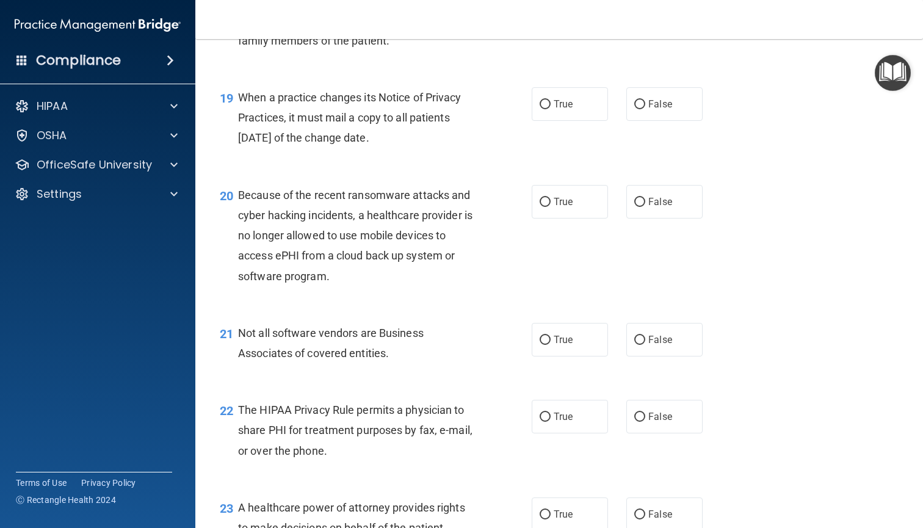
scroll to position [2043, 0]
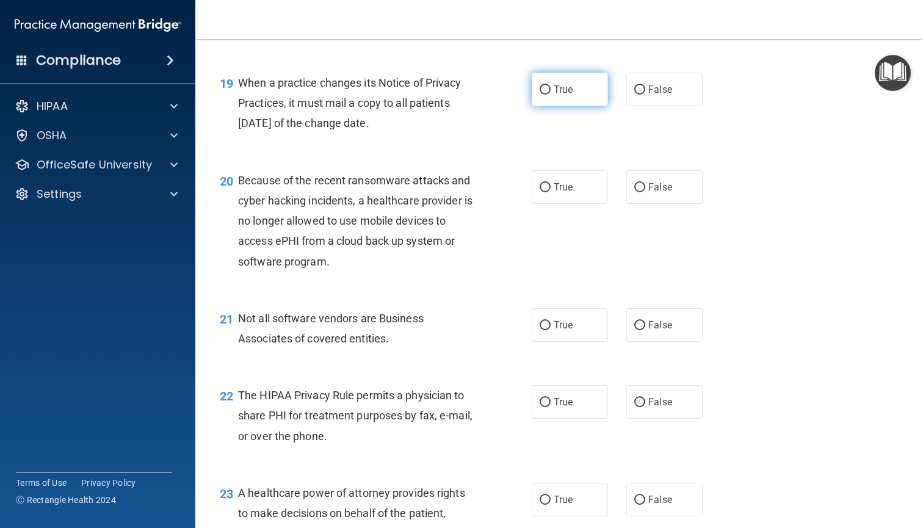
click at [578, 91] on label "True" at bounding box center [570, 90] width 76 height 34
click at [551, 91] on input "True" at bounding box center [545, 90] width 11 height 9
radio input "true"
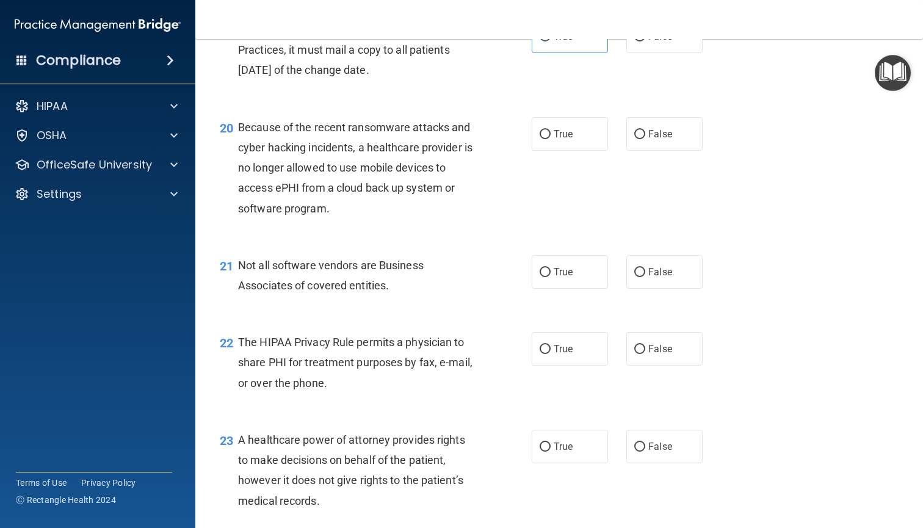
scroll to position [2080, 0]
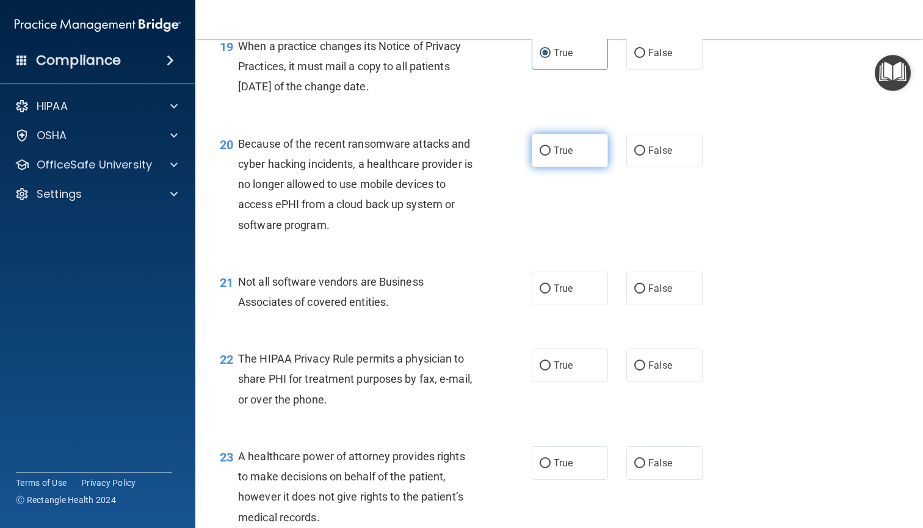
click at [536, 139] on label "True" at bounding box center [570, 151] width 76 height 34
click at [540, 147] on input "True" at bounding box center [545, 151] width 11 height 9
radio input "true"
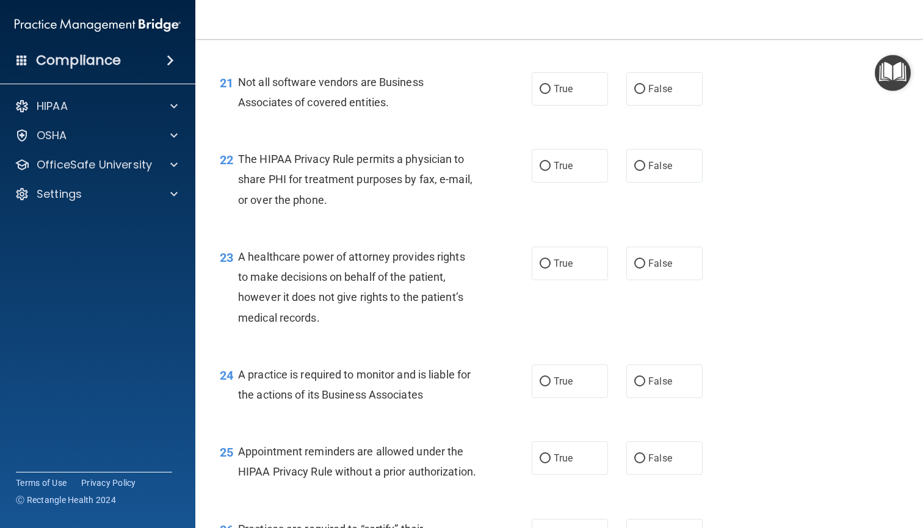
scroll to position [2281, 0]
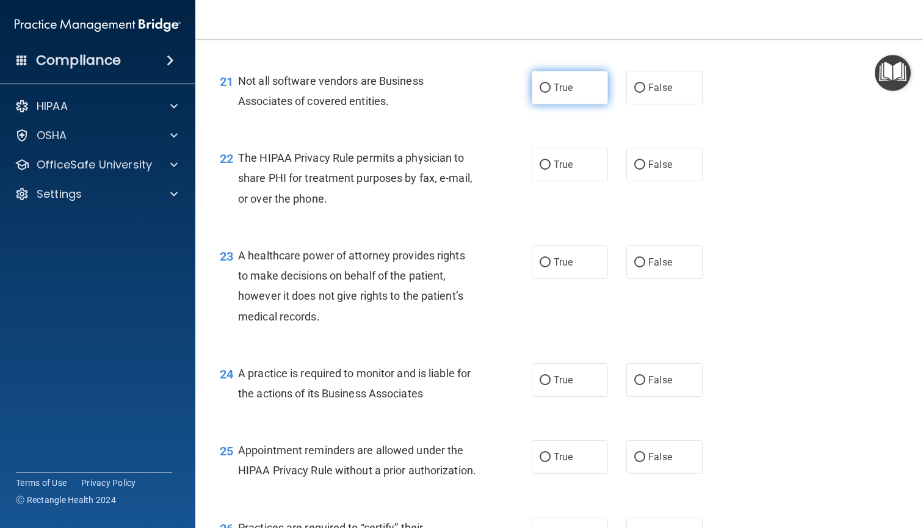
click at [600, 72] on label "True" at bounding box center [570, 88] width 76 height 34
click at [551, 84] on input "True" at bounding box center [545, 88] width 11 height 9
radio input "true"
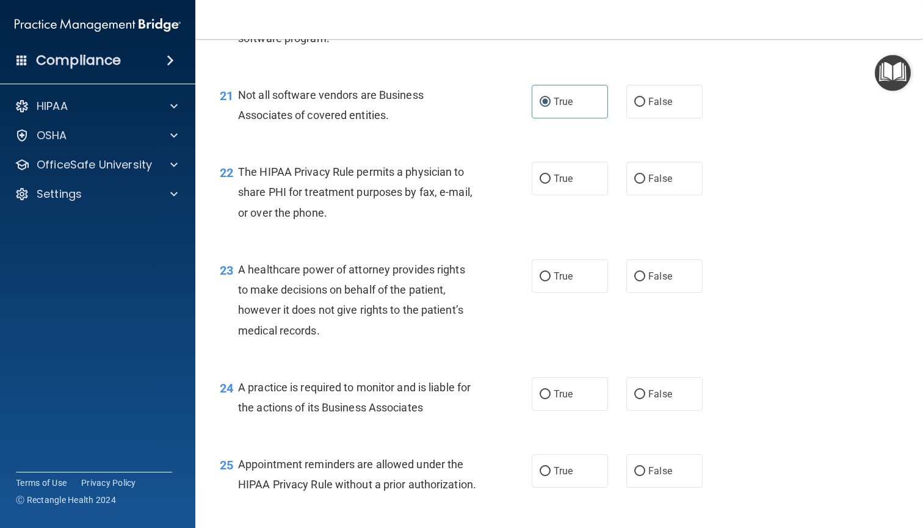
scroll to position [2257, 0]
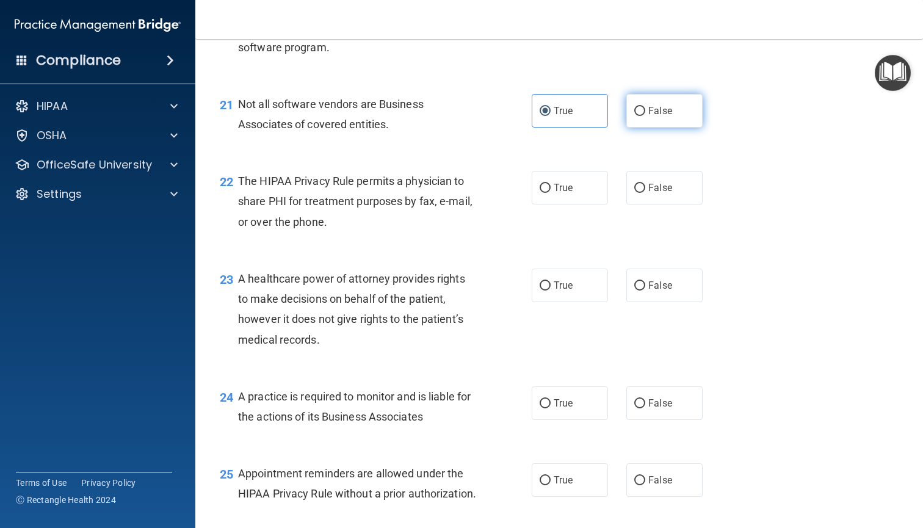
click at [669, 112] on label "False" at bounding box center [665, 111] width 76 height 34
click at [646, 112] on input "False" at bounding box center [640, 111] width 11 height 9
radio input "true"
radio input "false"
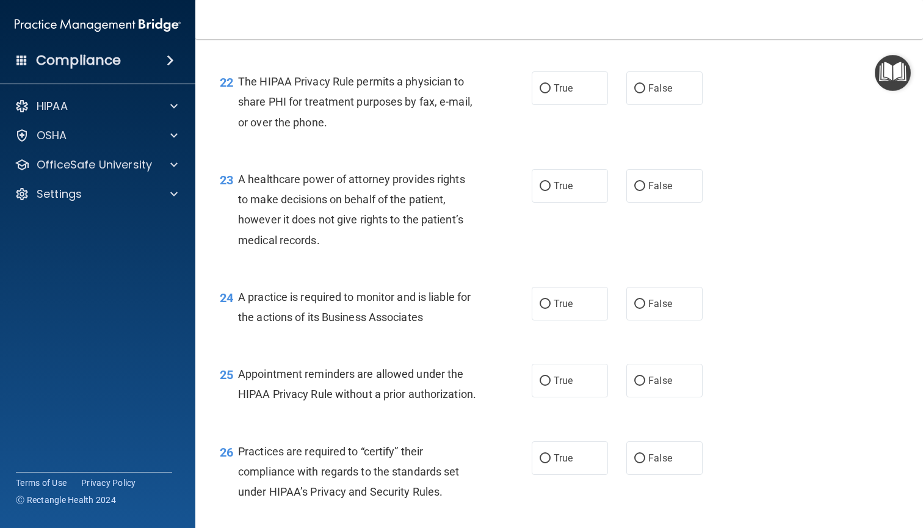
scroll to position [2358, 0]
click at [555, 83] on label "True" at bounding box center [570, 88] width 76 height 34
click at [551, 84] on input "True" at bounding box center [545, 88] width 11 height 9
radio input "true"
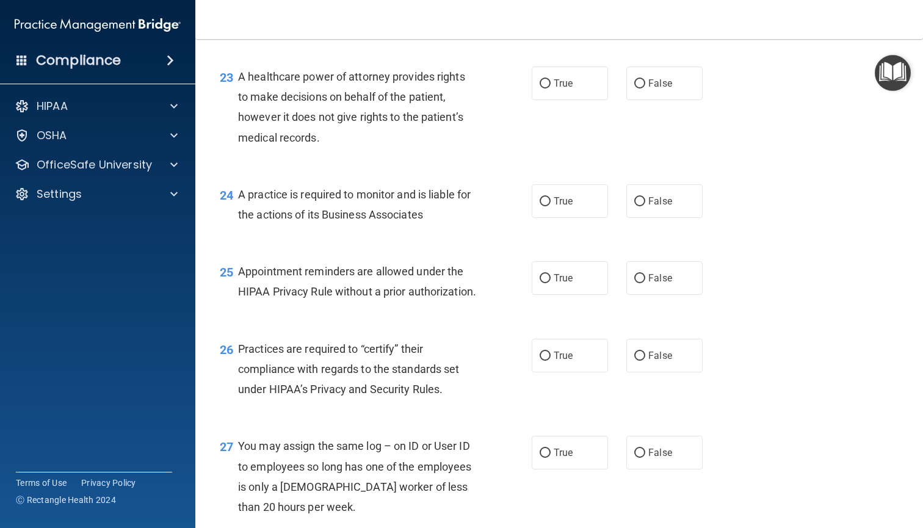
scroll to position [2461, 0]
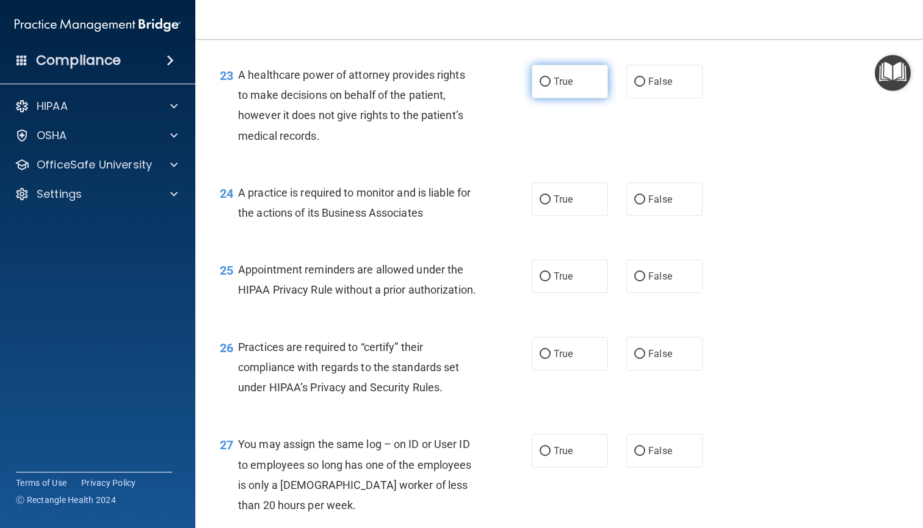
click at [566, 76] on span "True" at bounding box center [563, 82] width 19 height 12
click at [551, 78] on input "True" at bounding box center [545, 82] width 11 height 9
radio input "true"
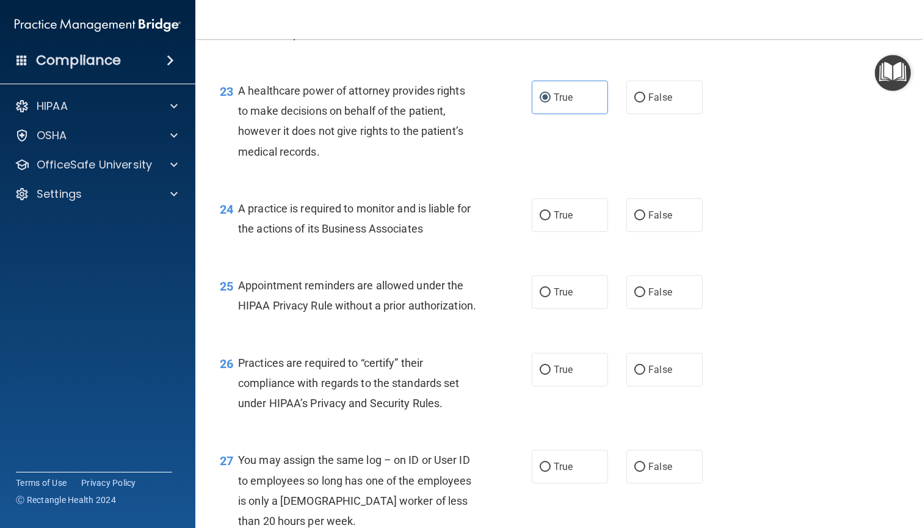
scroll to position [2447, 0]
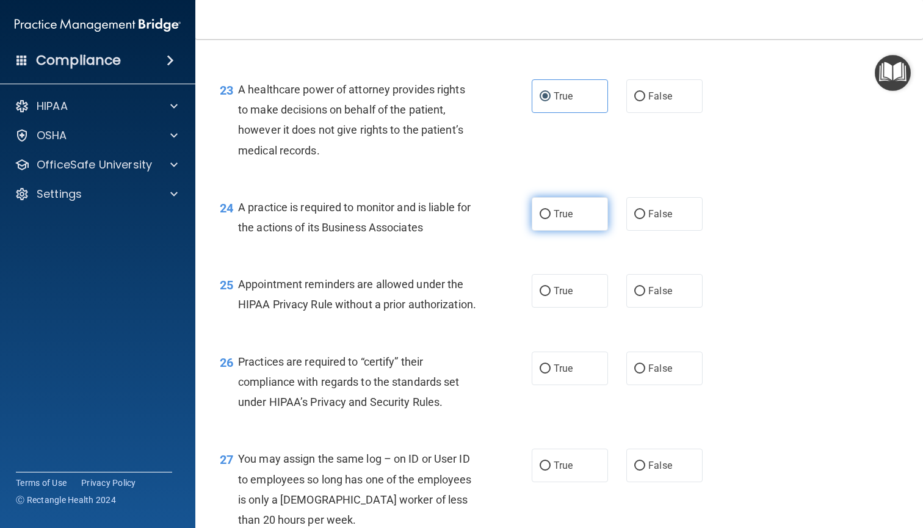
click at [556, 208] on span "True" at bounding box center [563, 214] width 19 height 12
click at [551, 210] on input "True" at bounding box center [545, 214] width 11 height 9
radio input "true"
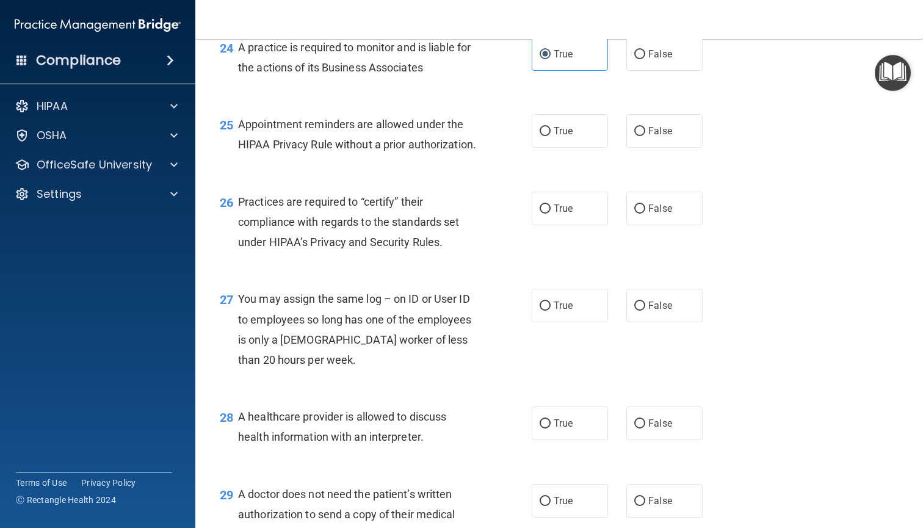
scroll to position [2608, 0]
click at [567, 124] on label "True" at bounding box center [570, 130] width 76 height 34
click at [551, 126] on input "True" at bounding box center [545, 130] width 11 height 9
radio input "true"
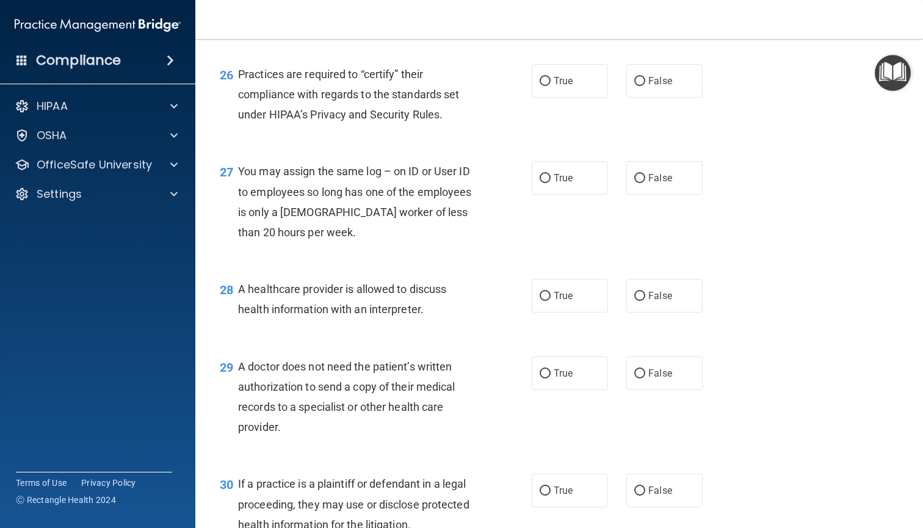
scroll to position [2753, 0]
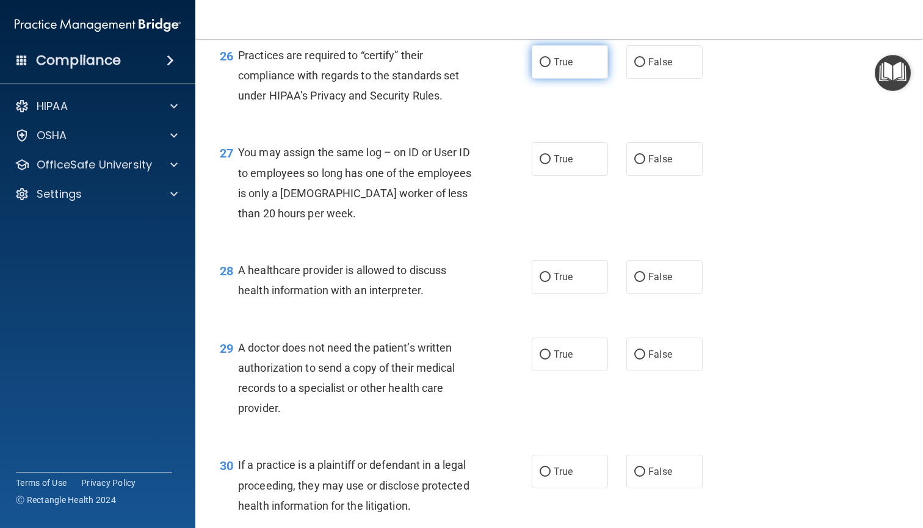
click at [551, 79] on label "True" at bounding box center [570, 62] width 76 height 34
click at [551, 67] on input "True" at bounding box center [545, 62] width 11 height 9
radio input "true"
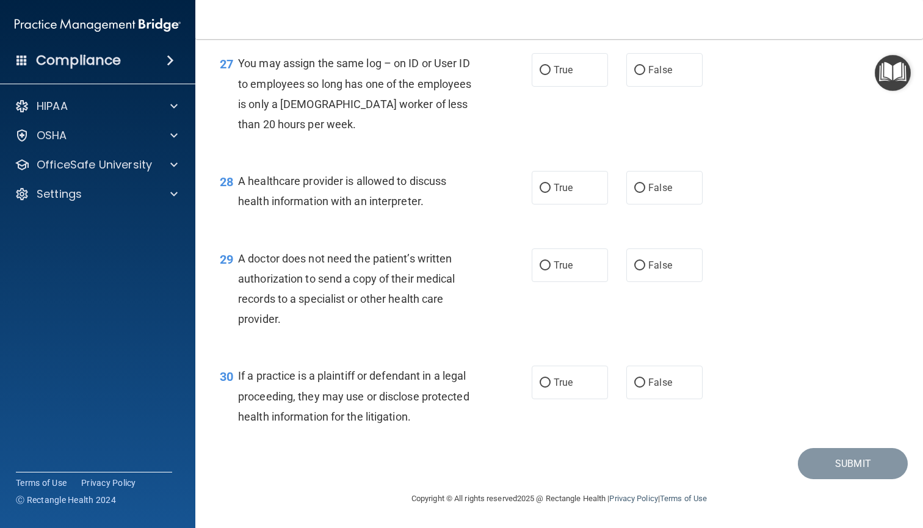
scroll to position [2848, 0]
click at [640, 83] on label "False" at bounding box center [665, 70] width 76 height 34
click at [640, 75] on input "False" at bounding box center [640, 70] width 11 height 9
radio input "true"
click at [590, 192] on label "True" at bounding box center [570, 188] width 76 height 34
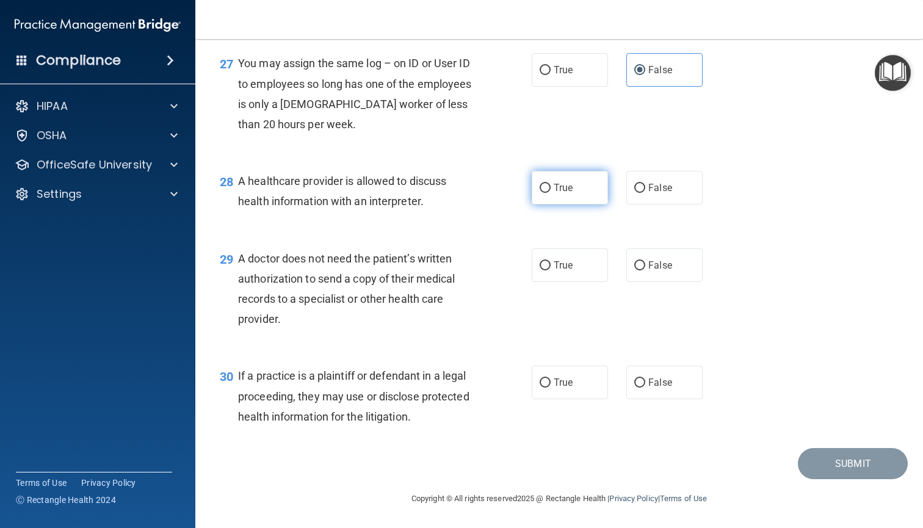
click at [551, 192] on input "True" at bounding box center [545, 188] width 11 height 9
radio input "true"
click at [588, 268] on label "True" at bounding box center [570, 266] width 76 height 34
click at [551, 268] on input "True" at bounding box center [545, 265] width 11 height 9
radio input "true"
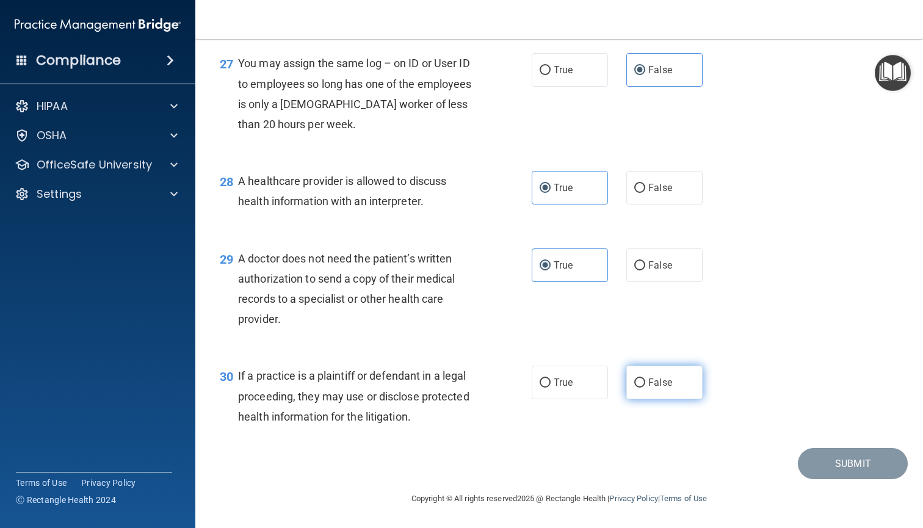
click at [671, 384] on span "False" at bounding box center [661, 383] width 24 height 12
click at [646, 384] on input "False" at bounding box center [640, 383] width 11 height 9
radio input "true"
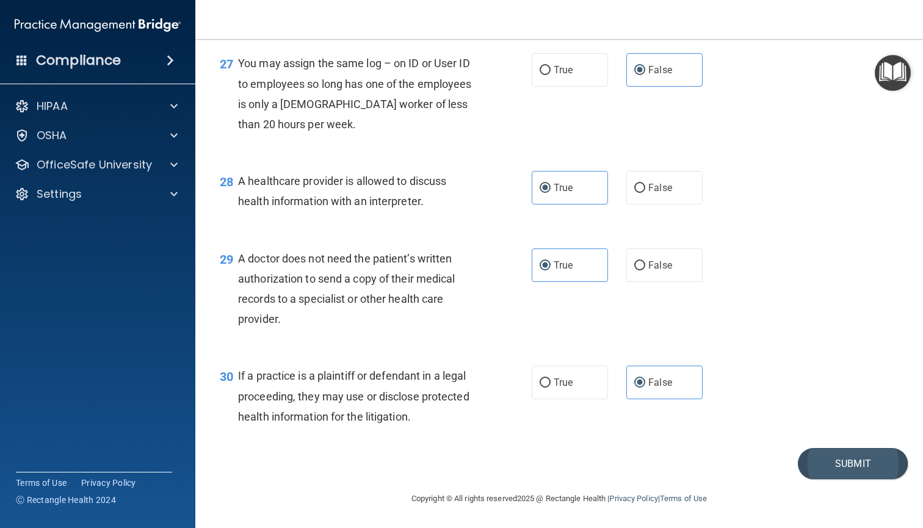
click at [826, 469] on button "Submit" at bounding box center [853, 463] width 110 height 31
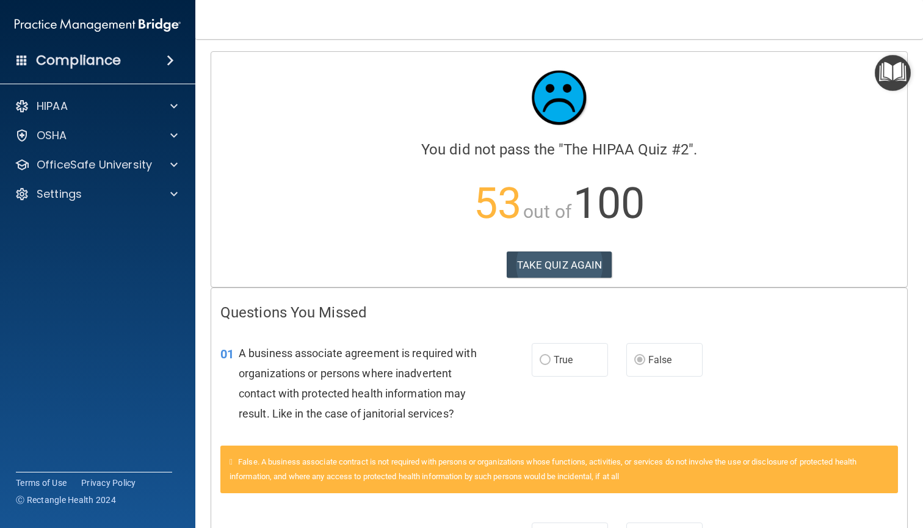
click at [533, 269] on button "TAKE QUIZ AGAIN" at bounding box center [560, 265] width 106 height 27
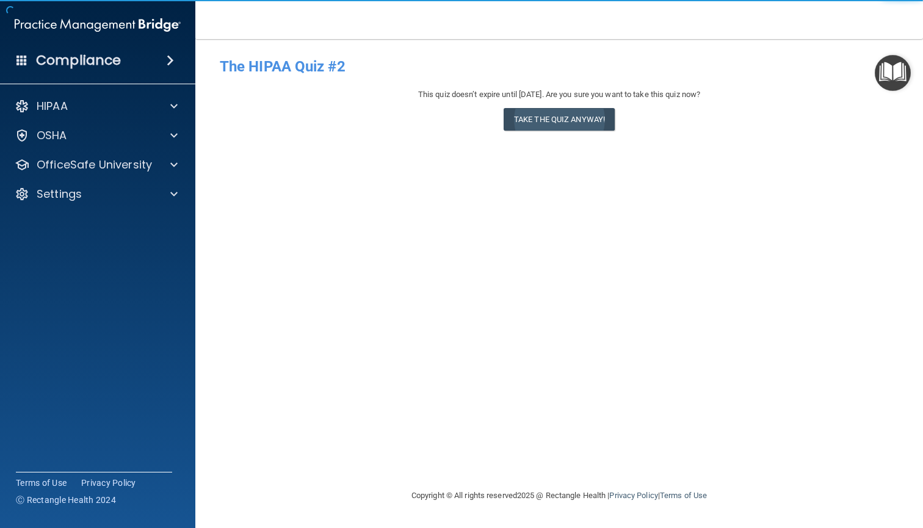
click at [569, 115] on button "Take the quiz anyway!" at bounding box center [559, 119] width 111 height 23
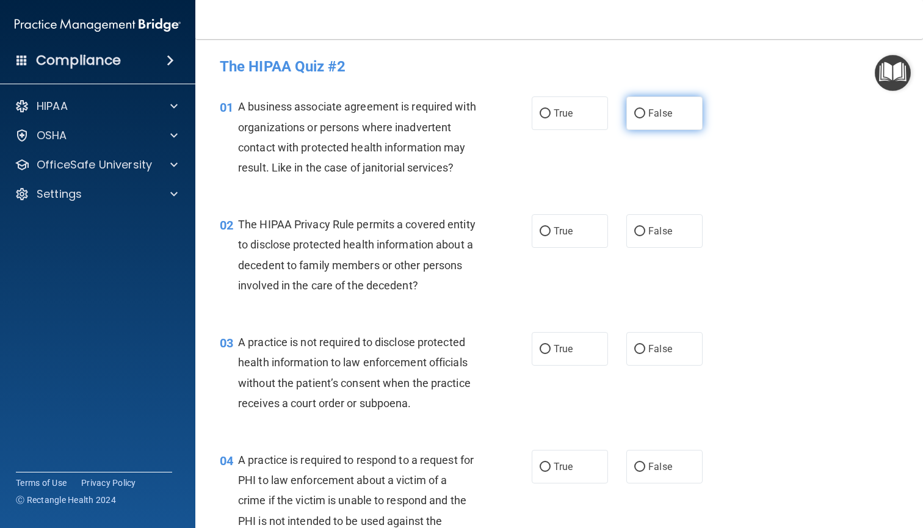
click at [652, 126] on label "False" at bounding box center [665, 113] width 76 height 34
click at [646, 118] on input "False" at bounding box center [640, 113] width 11 height 9
radio input "true"
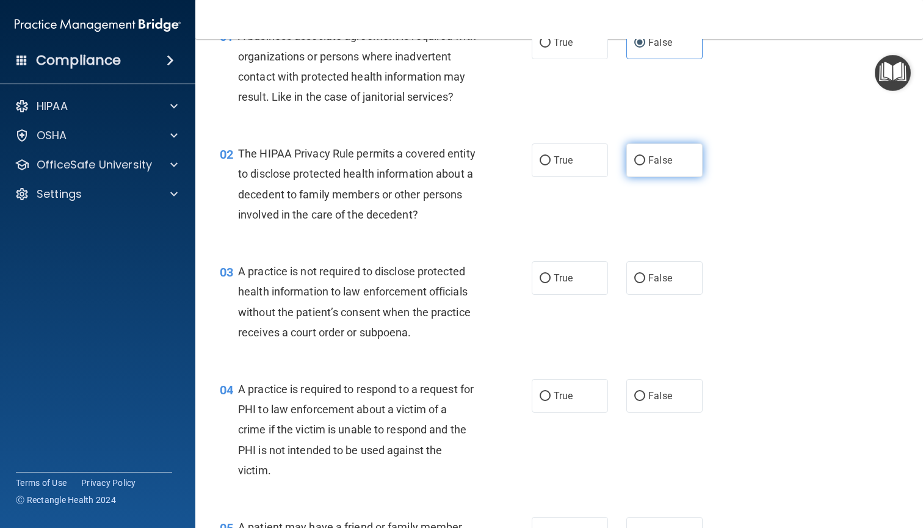
scroll to position [74, 0]
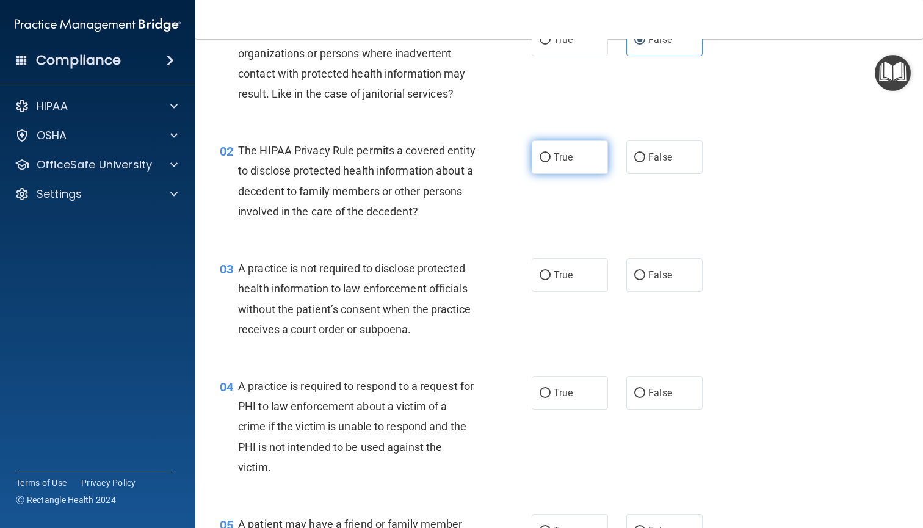
click at [560, 161] on span "True" at bounding box center [563, 157] width 19 height 12
click at [551, 161] on input "True" at bounding box center [545, 157] width 11 height 9
radio input "true"
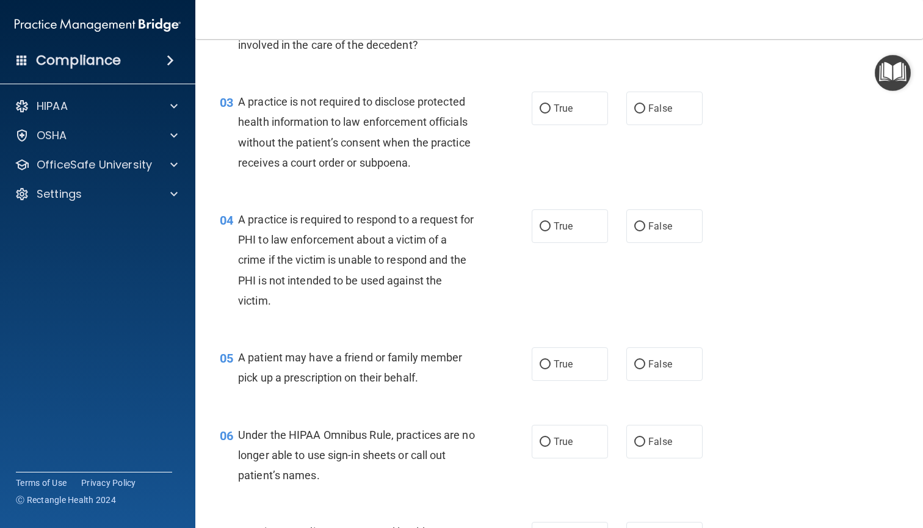
scroll to position [242, 0]
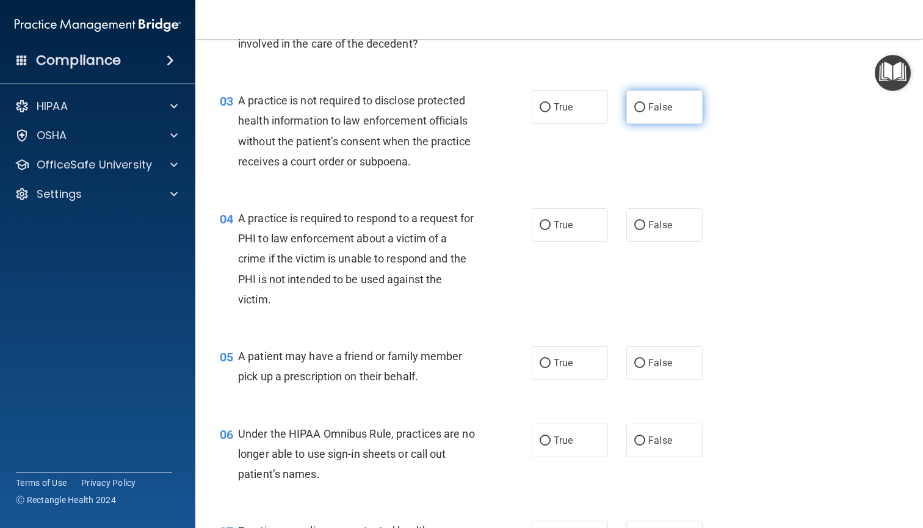
click at [661, 118] on label "False" at bounding box center [665, 107] width 76 height 34
click at [646, 112] on input "False" at bounding box center [640, 107] width 11 height 9
radio input "true"
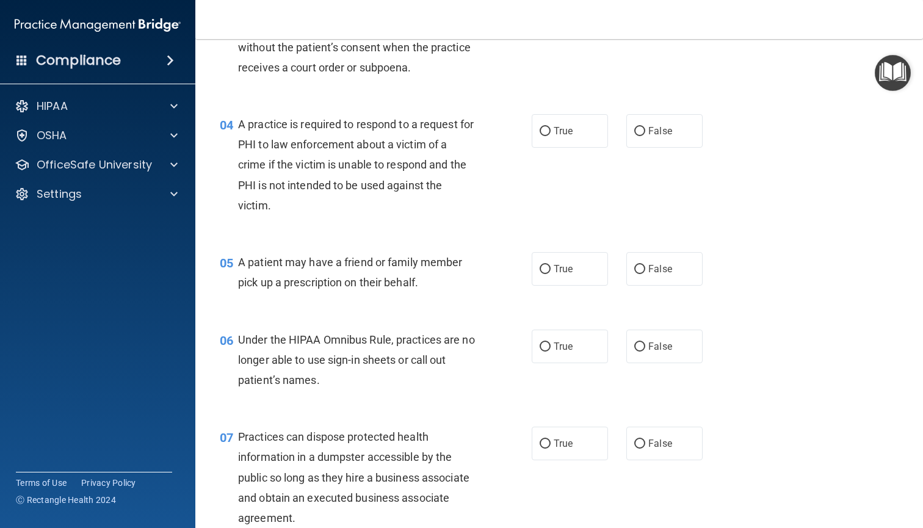
scroll to position [388, 0]
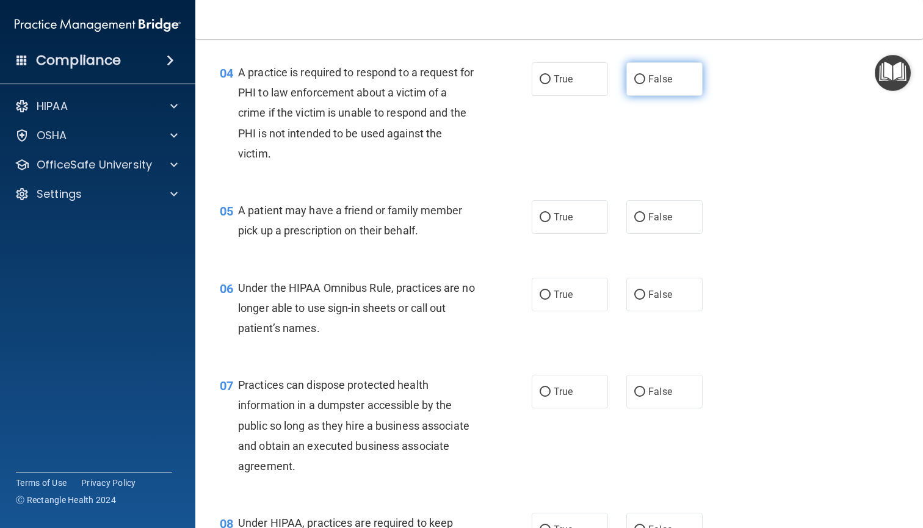
click at [657, 87] on label "False" at bounding box center [665, 79] width 76 height 34
click at [646, 84] on input "False" at bounding box center [640, 79] width 11 height 9
radio input "true"
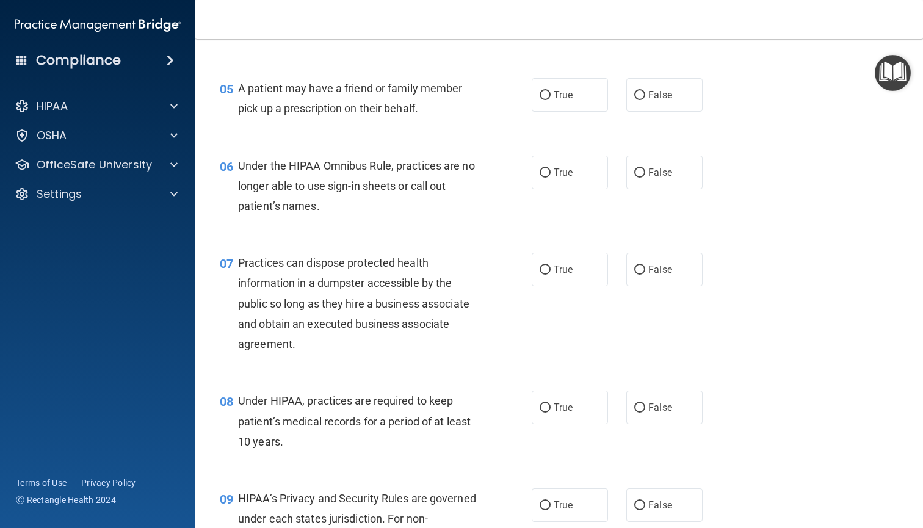
scroll to position [511, 0]
click at [558, 84] on label "True" at bounding box center [570, 94] width 76 height 34
click at [551, 90] on input "True" at bounding box center [545, 94] width 11 height 9
radio input "true"
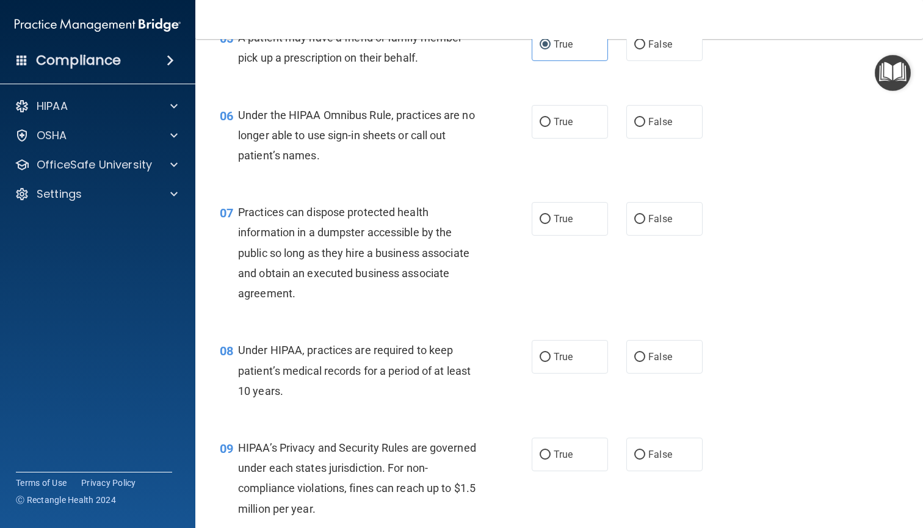
scroll to position [590, 0]
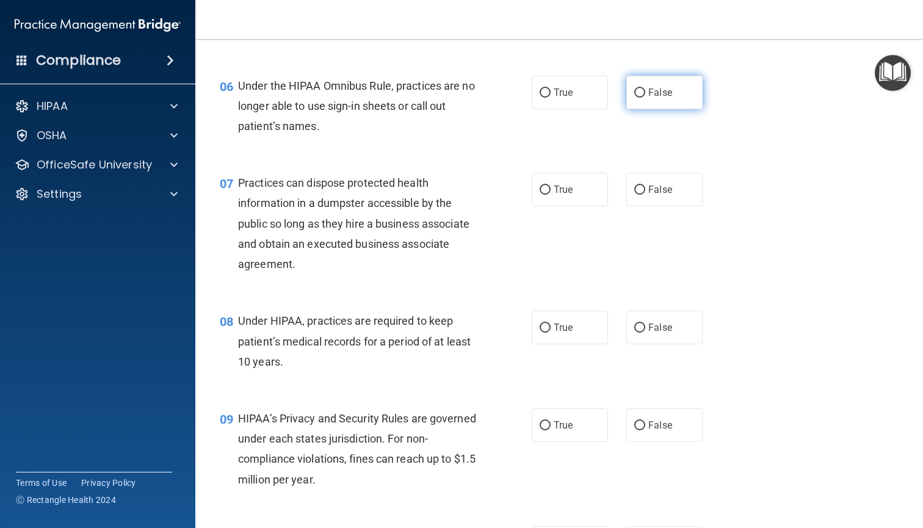
click at [669, 98] on label "False" at bounding box center [665, 93] width 76 height 34
click at [646, 98] on input "False" at bounding box center [640, 93] width 11 height 9
radio input "true"
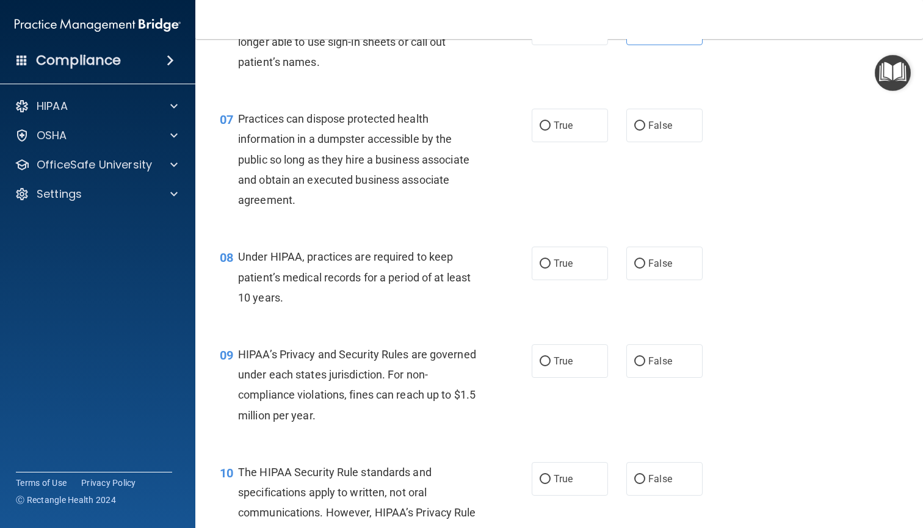
scroll to position [674, 0]
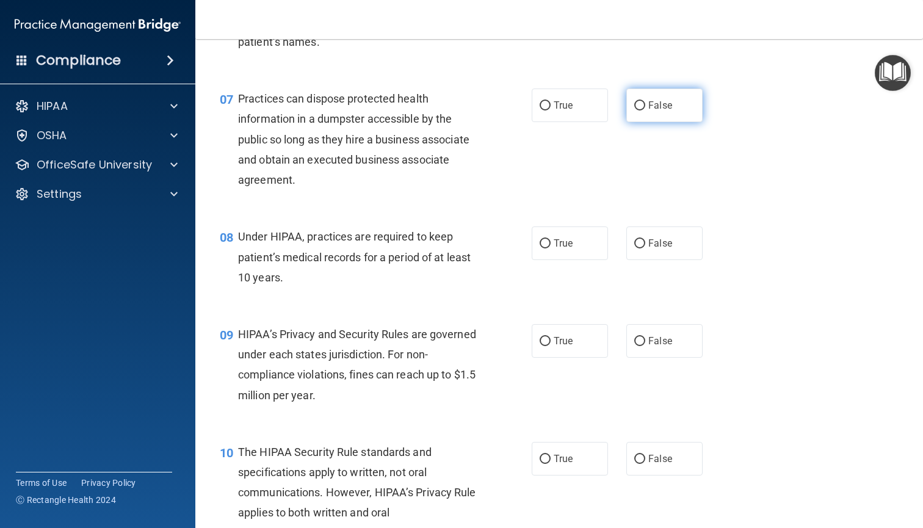
click at [654, 107] on span "False" at bounding box center [661, 106] width 24 height 12
click at [646, 107] on input "False" at bounding box center [640, 105] width 11 height 9
radio input "true"
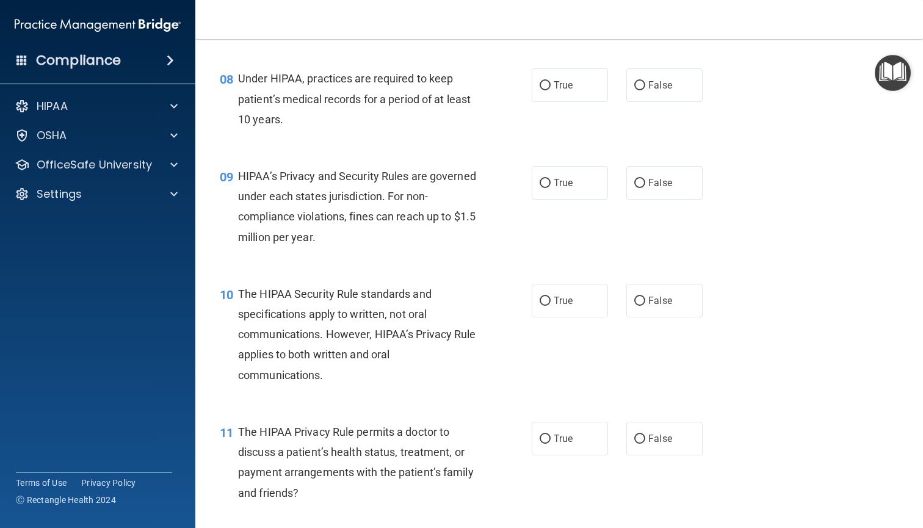
scroll to position [835, 0]
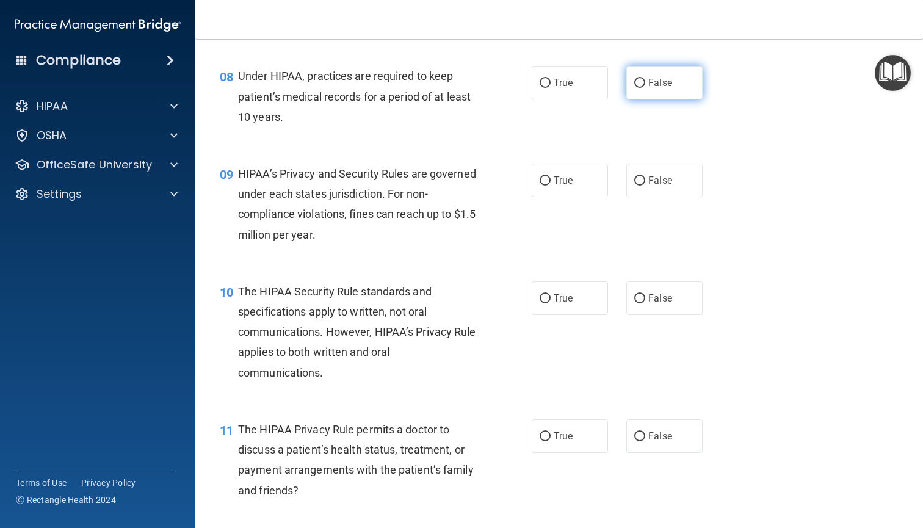
click at [654, 88] on label "False" at bounding box center [665, 83] width 76 height 34
click at [646, 88] on input "False" at bounding box center [640, 83] width 11 height 9
radio input "true"
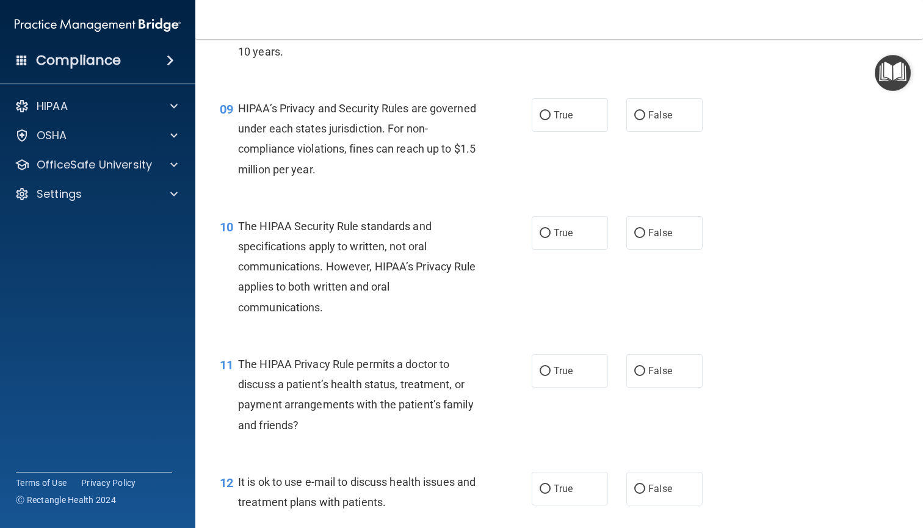
scroll to position [906, 0]
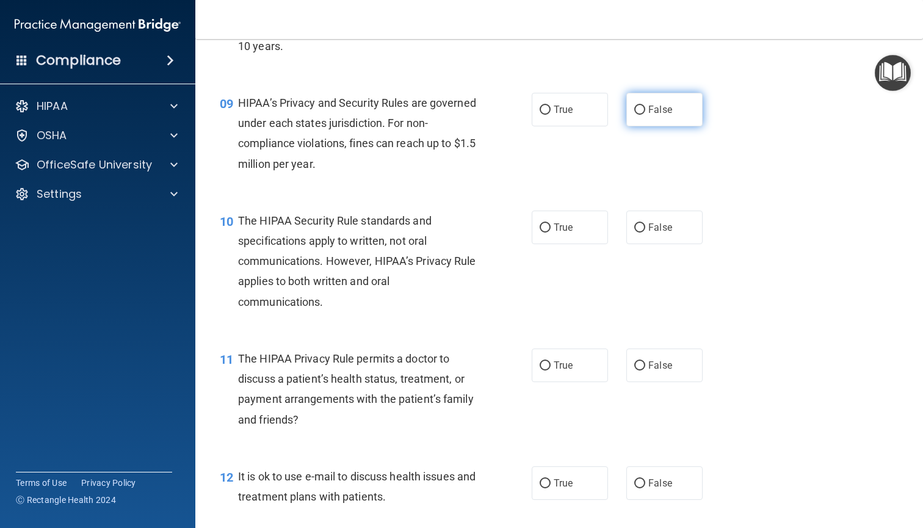
click at [661, 112] on label "False" at bounding box center [665, 110] width 76 height 34
click at [646, 112] on input "False" at bounding box center [640, 110] width 11 height 9
radio input "true"
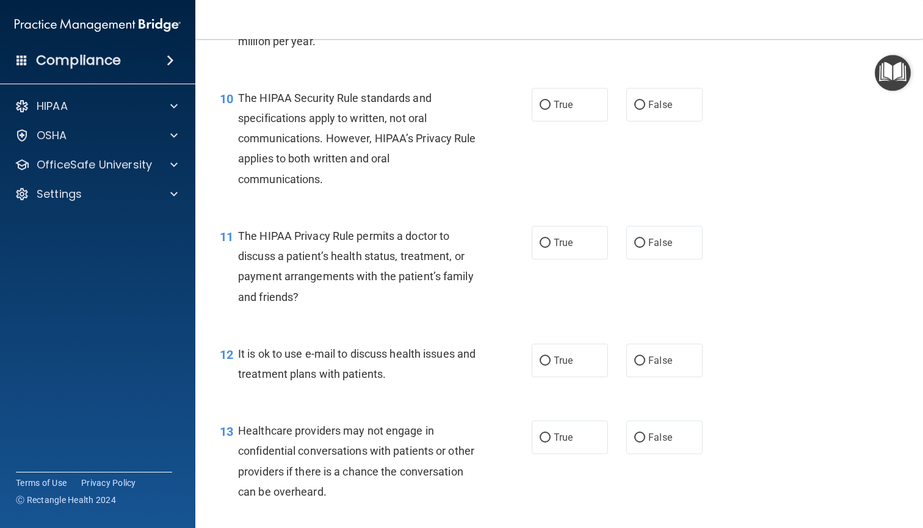
scroll to position [1030, 0]
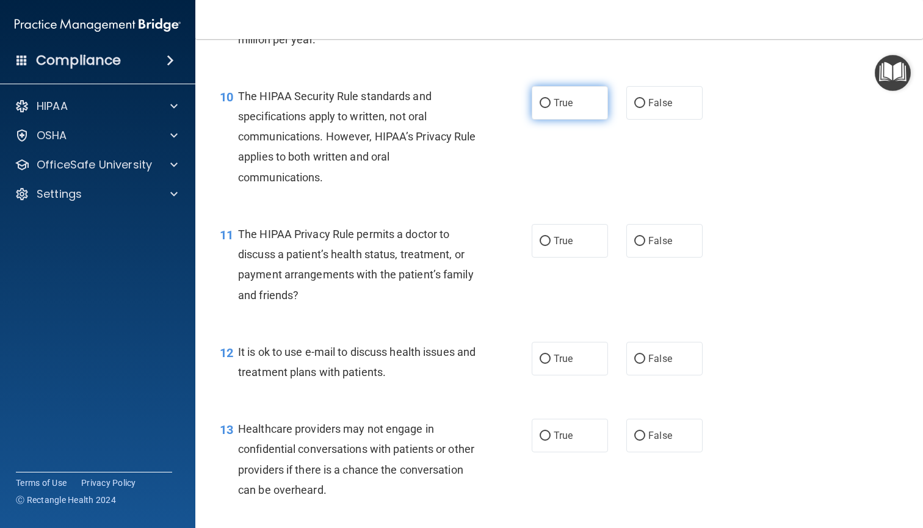
click at [600, 99] on label "True" at bounding box center [570, 103] width 76 height 34
click at [551, 99] on input "True" at bounding box center [545, 103] width 11 height 9
radio input "true"
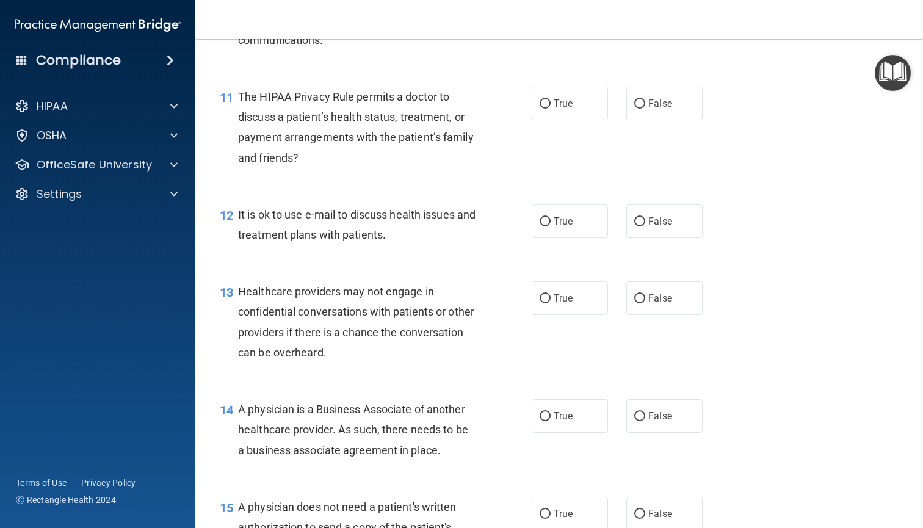
scroll to position [1171, 0]
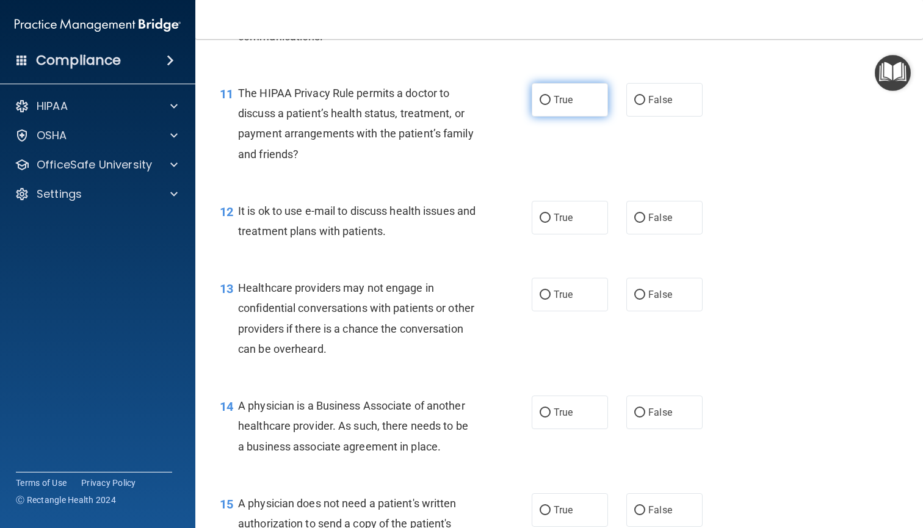
click at [563, 100] on span "True" at bounding box center [563, 100] width 19 height 12
click at [551, 100] on input "True" at bounding box center [545, 100] width 11 height 9
radio input "true"
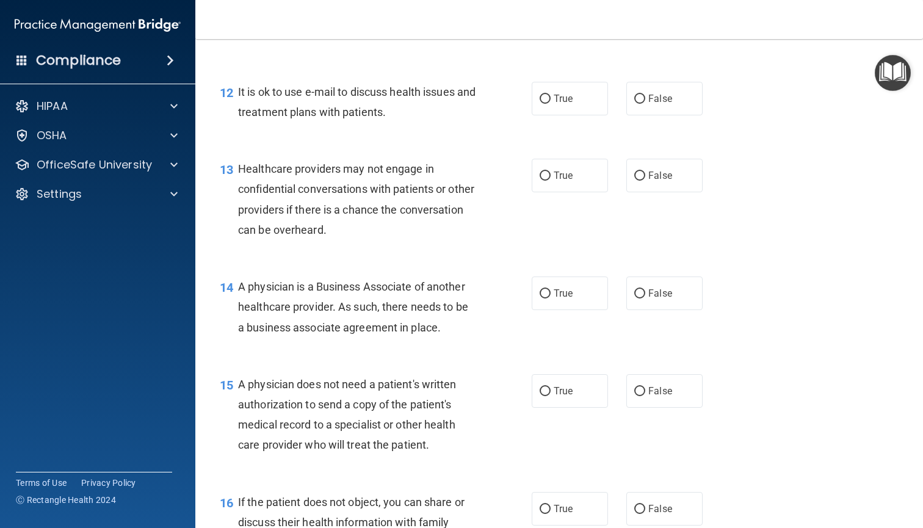
scroll to position [1293, 0]
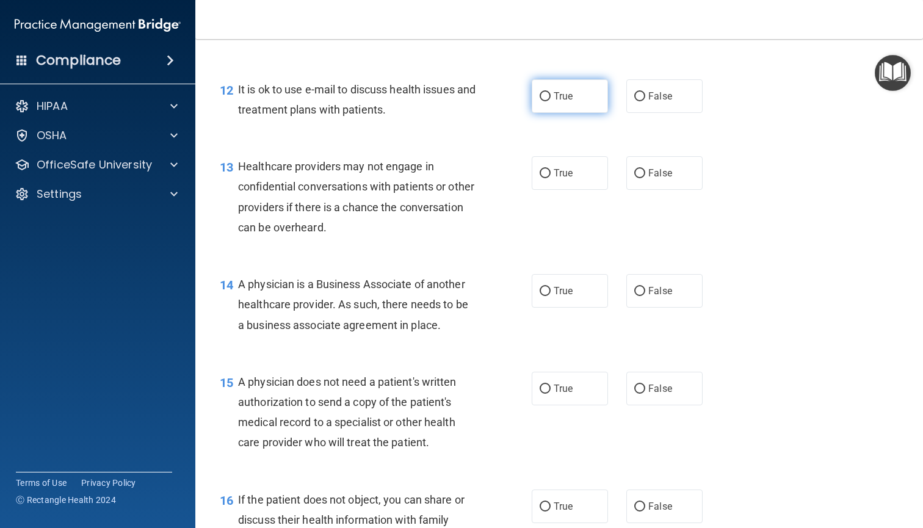
click at [565, 100] on label "True" at bounding box center [570, 96] width 76 height 34
click at [551, 100] on input "True" at bounding box center [545, 96] width 11 height 9
radio input "true"
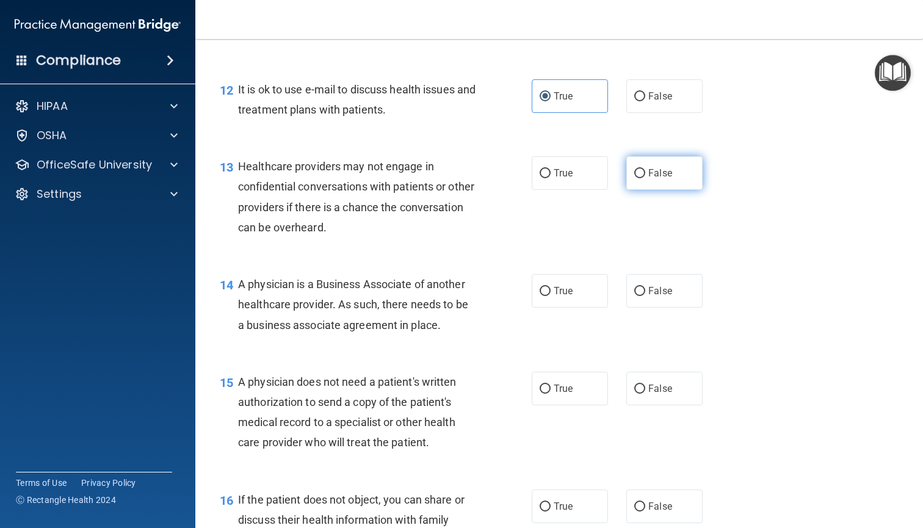
click at [648, 169] on label "False" at bounding box center [665, 173] width 76 height 34
click at [646, 169] on input "False" at bounding box center [640, 173] width 11 height 9
radio input "true"
click at [664, 289] on span "False" at bounding box center [661, 291] width 24 height 12
click at [646, 289] on input "False" at bounding box center [640, 291] width 11 height 9
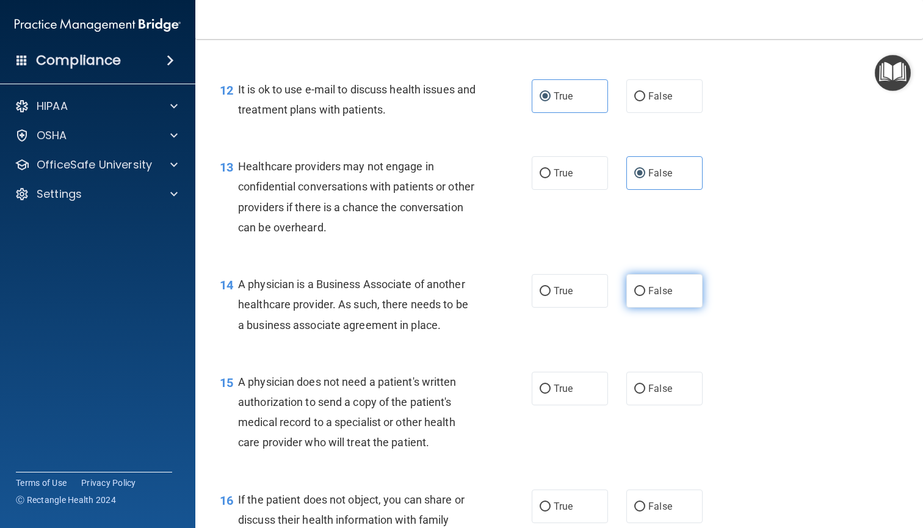
radio input "true"
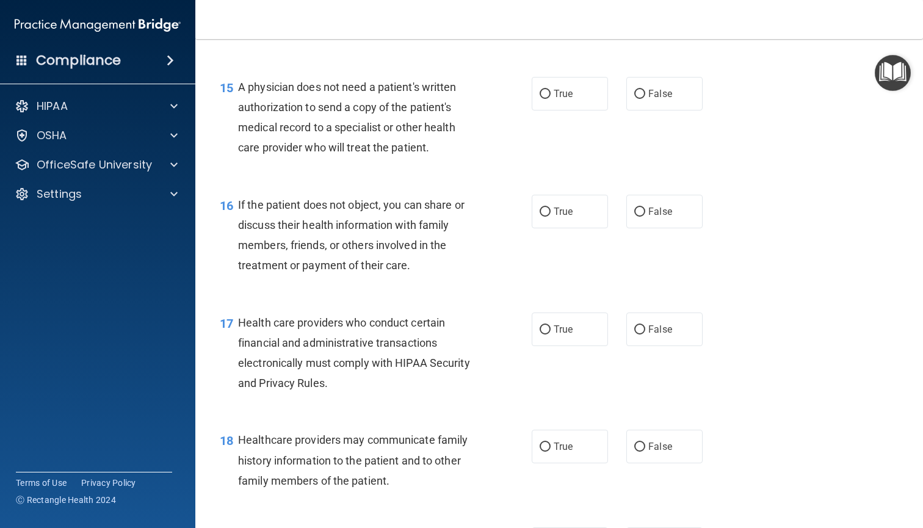
scroll to position [1581, 0]
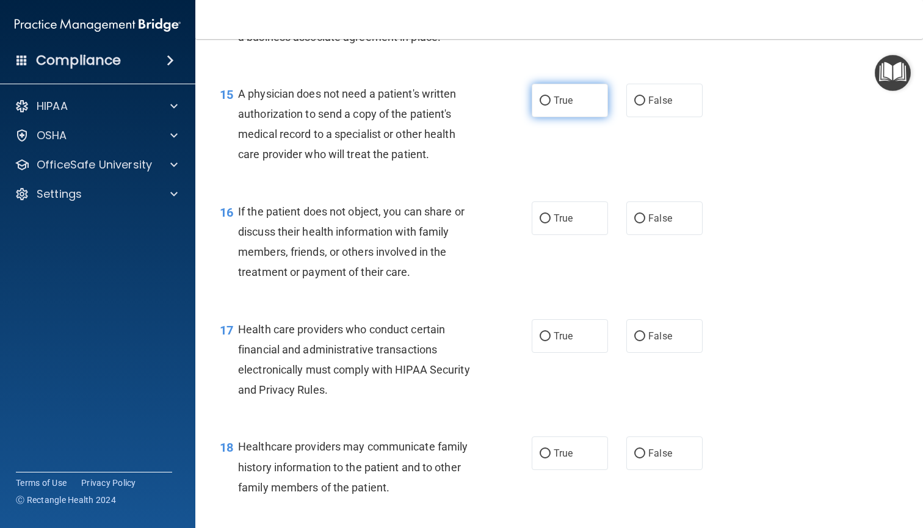
click at [574, 96] on label "True" at bounding box center [570, 101] width 76 height 34
click at [551, 96] on input "True" at bounding box center [545, 100] width 11 height 9
radio input "true"
click at [552, 217] on label "True" at bounding box center [570, 219] width 76 height 34
click at [551, 217] on input "True" at bounding box center [545, 218] width 11 height 9
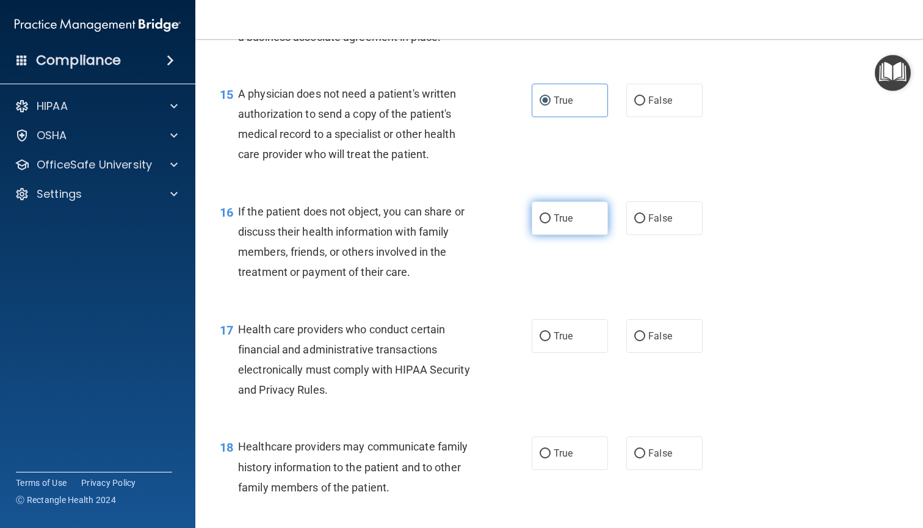
radio input "true"
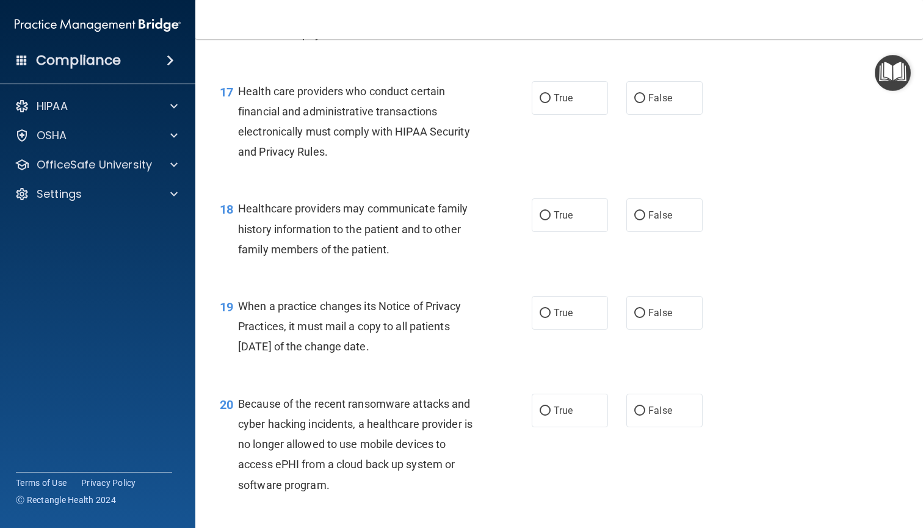
scroll to position [1841, 0]
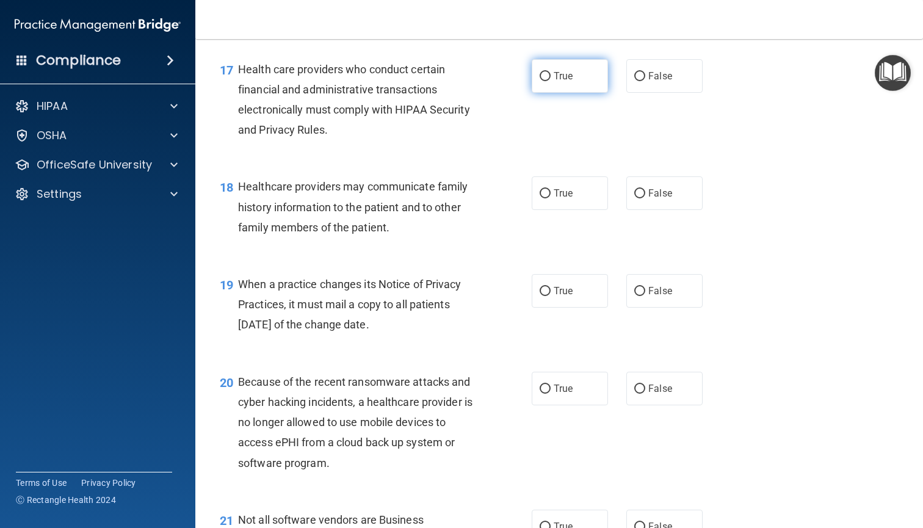
click at [569, 60] on label "True" at bounding box center [570, 76] width 76 height 34
click at [551, 72] on input "True" at bounding box center [545, 76] width 11 height 9
radio input "true"
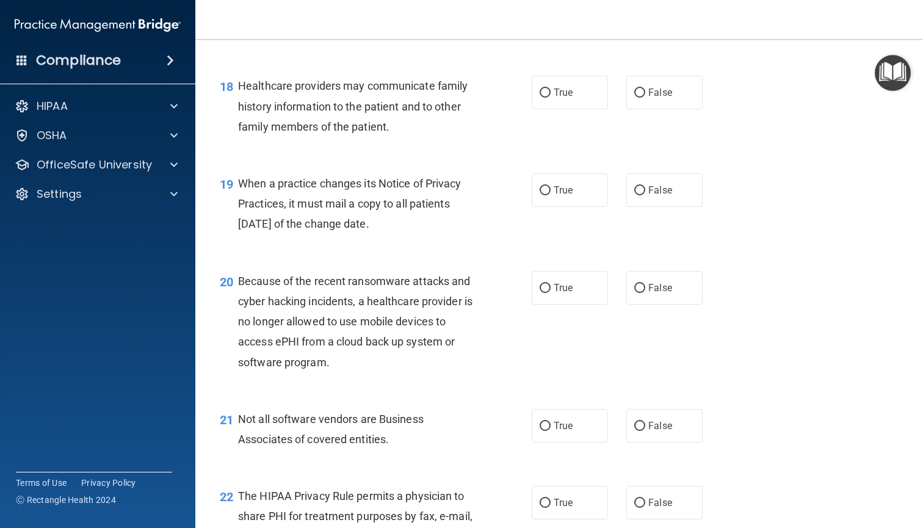
scroll to position [1957, 0]
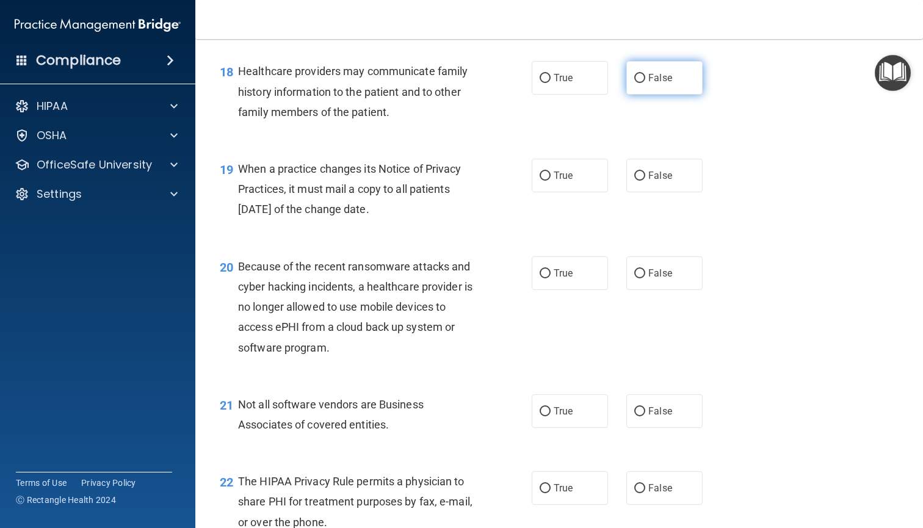
click at [655, 82] on label "False" at bounding box center [665, 78] width 76 height 34
click at [646, 82] on input "False" at bounding box center [640, 78] width 11 height 9
radio input "true"
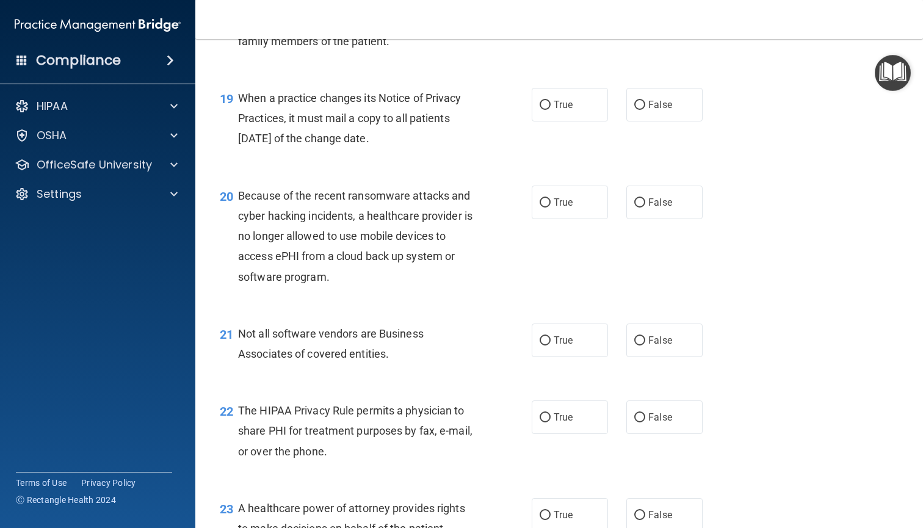
scroll to position [2046, 0]
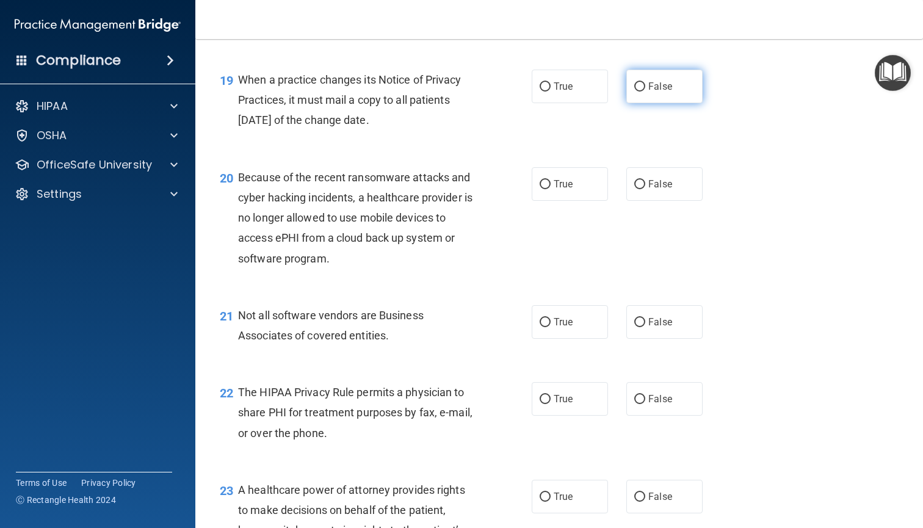
click at [655, 70] on label "False" at bounding box center [665, 87] width 76 height 34
click at [646, 82] on input "False" at bounding box center [640, 86] width 11 height 9
radio input "true"
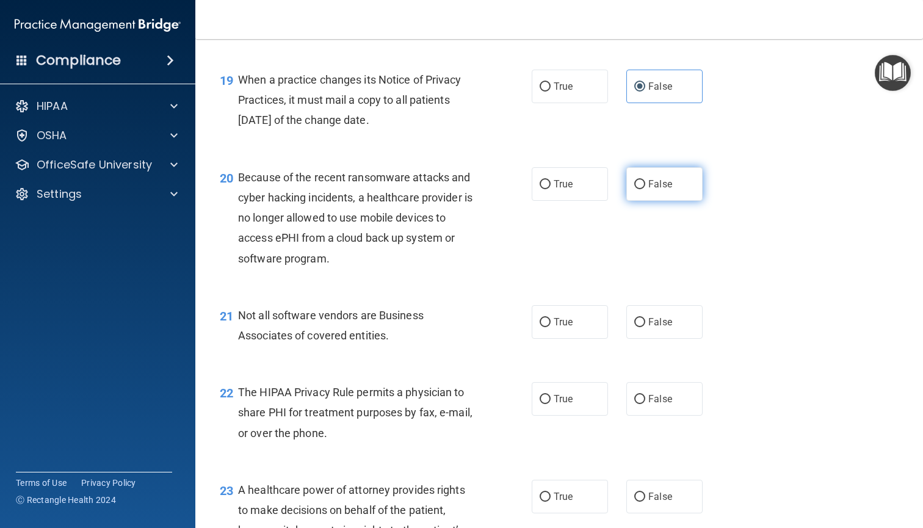
click at [649, 186] on label "False" at bounding box center [665, 184] width 76 height 34
click at [646, 186] on input "False" at bounding box center [640, 184] width 11 height 9
radio input "true"
click at [562, 316] on span "True" at bounding box center [563, 322] width 19 height 12
click at [551, 318] on input "True" at bounding box center [545, 322] width 11 height 9
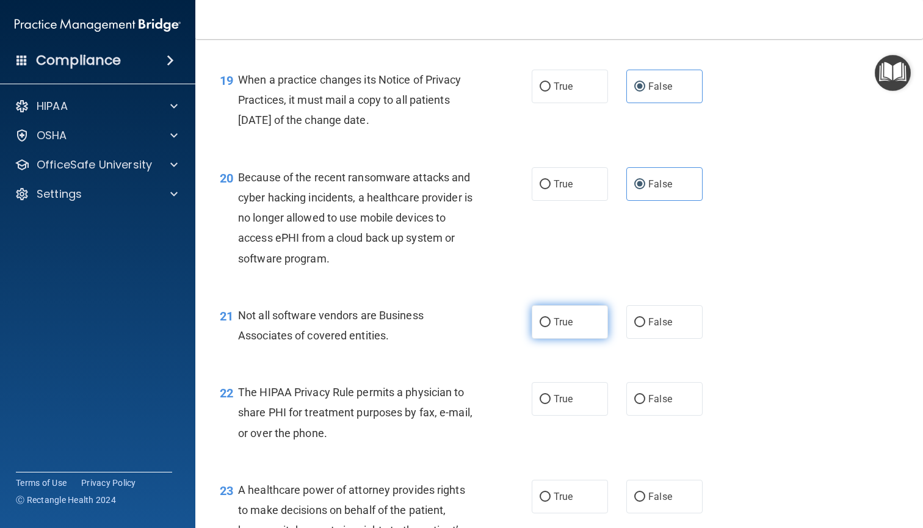
radio input "true"
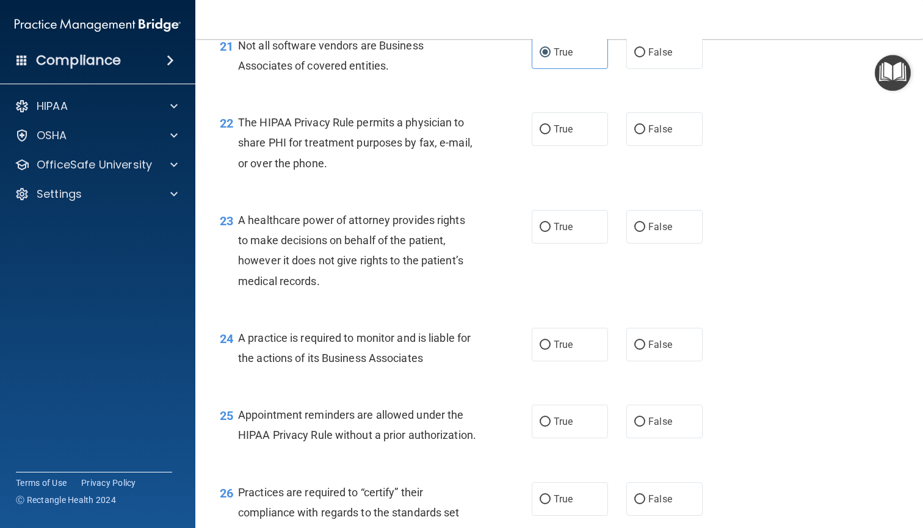
scroll to position [2317, 0]
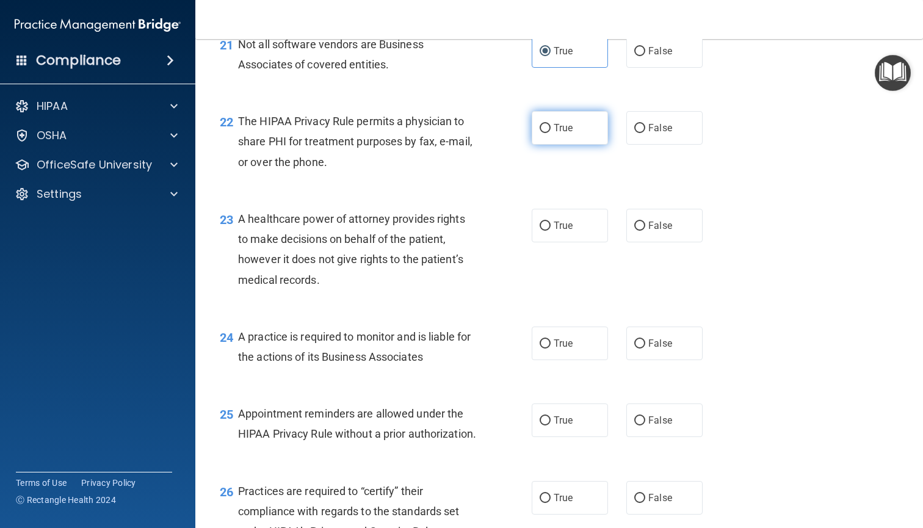
click at [558, 122] on span "True" at bounding box center [563, 128] width 19 height 12
click at [551, 124] on input "True" at bounding box center [545, 128] width 11 height 9
radio input "true"
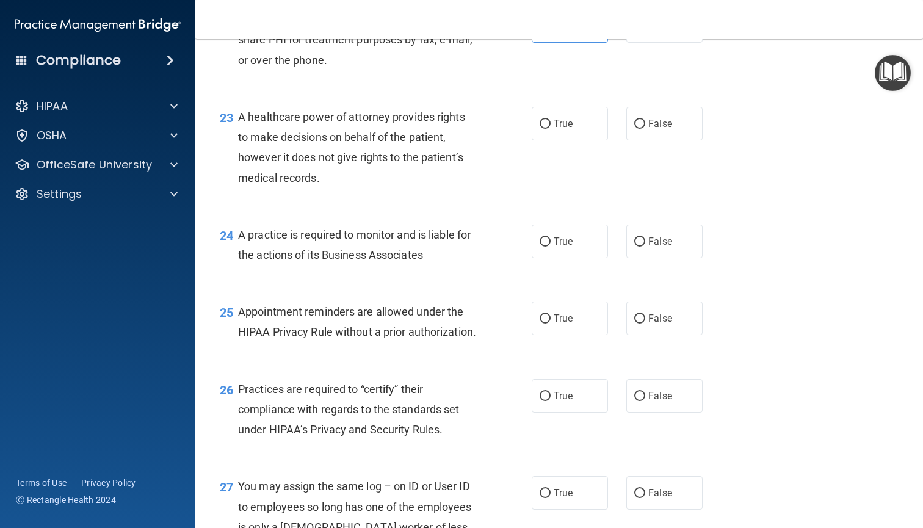
scroll to position [2432, 0]
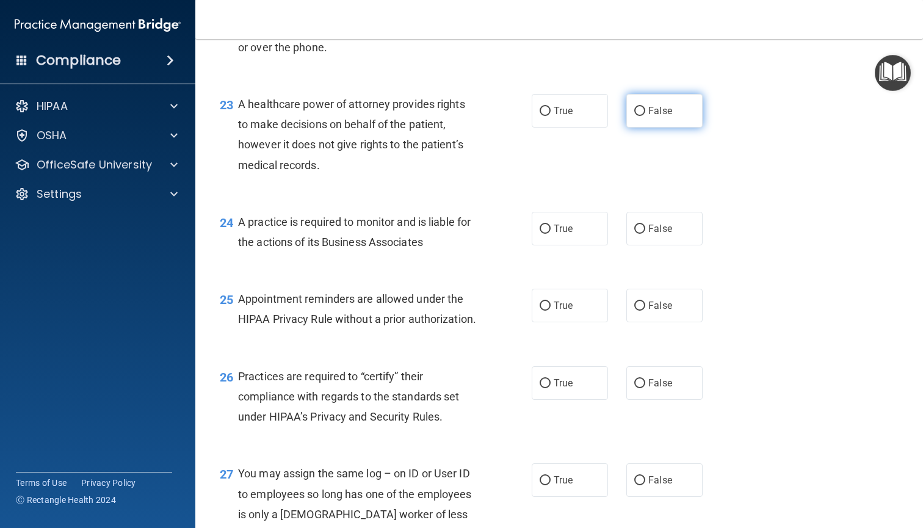
click at [643, 112] on label "False" at bounding box center [665, 111] width 76 height 34
click at [643, 112] on input "False" at bounding box center [640, 111] width 11 height 9
radio input "true"
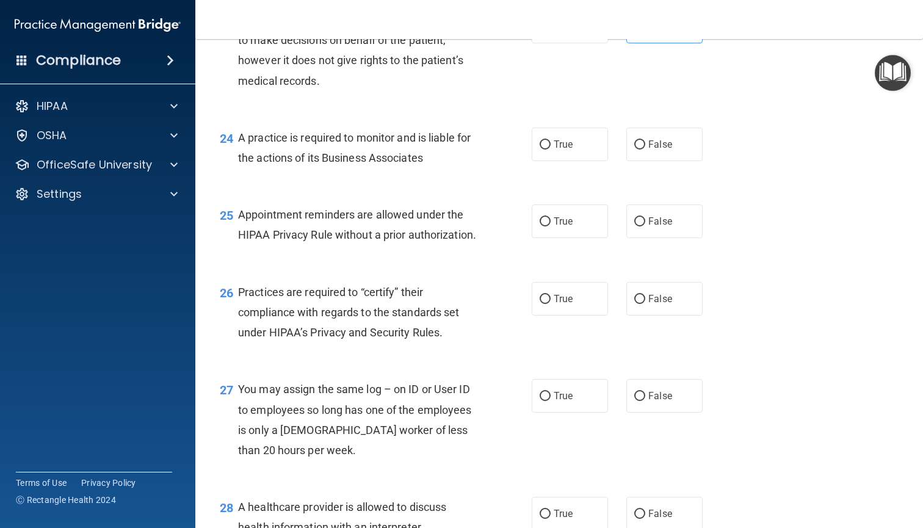
scroll to position [2518, 0]
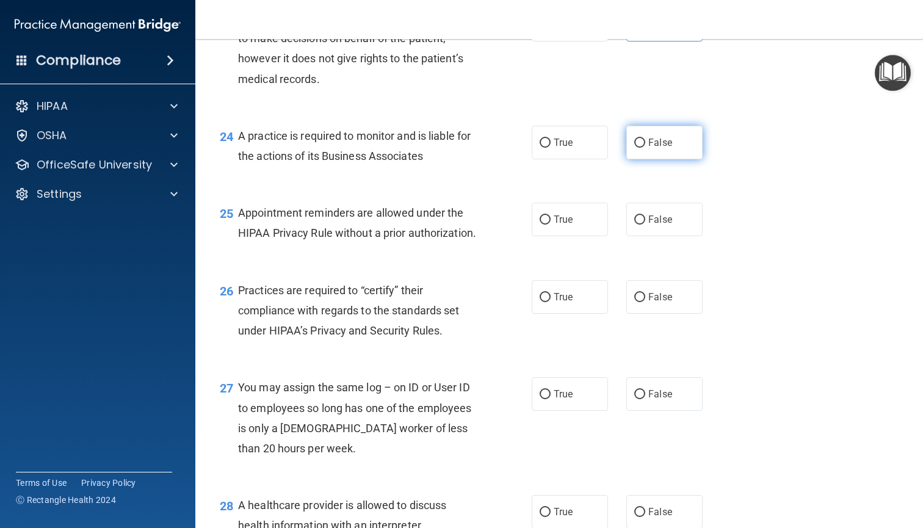
click at [640, 139] on input "False" at bounding box center [640, 143] width 11 height 9
radio input "true"
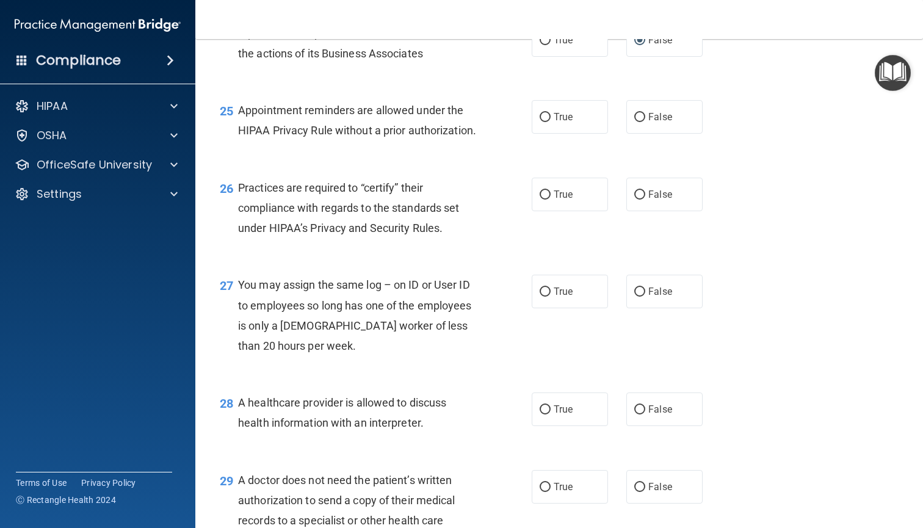
scroll to position [2618, 0]
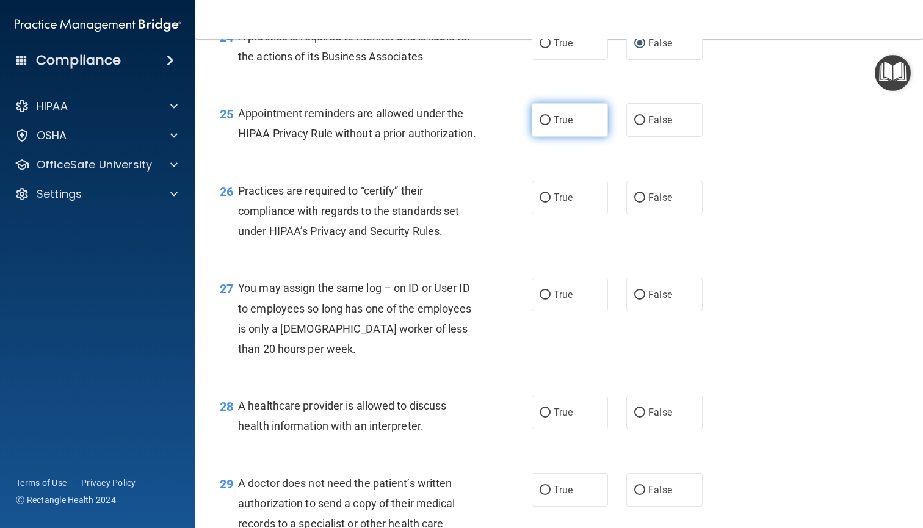
click at [558, 119] on label "True" at bounding box center [570, 120] width 76 height 34
click at [551, 119] on input "True" at bounding box center [545, 120] width 11 height 9
radio input "true"
click at [679, 214] on label "False" at bounding box center [665, 198] width 76 height 34
click at [646, 203] on input "False" at bounding box center [640, 198] width 11 height 9
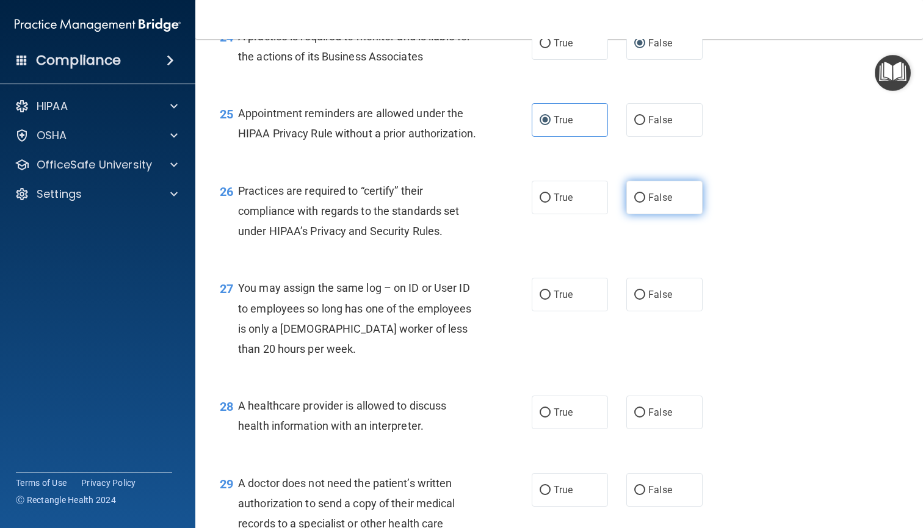
radio input "true"
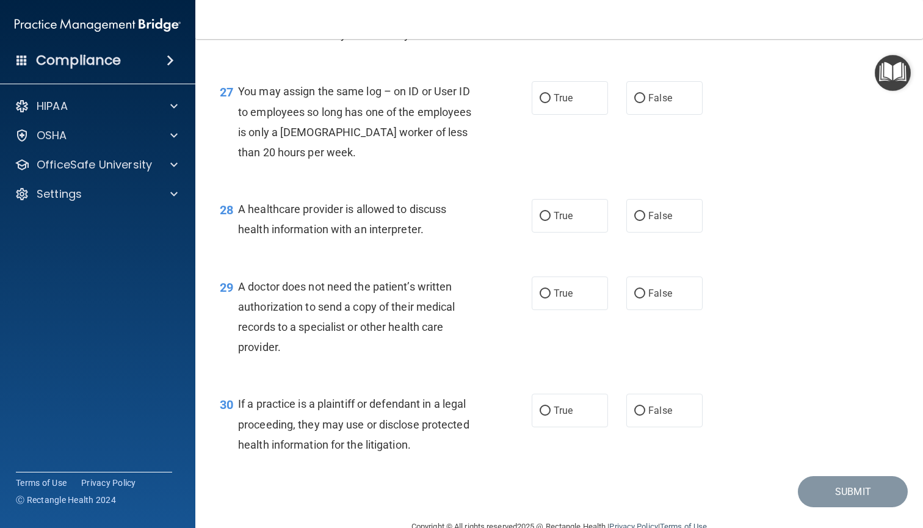
scroll to position [2816, 0]
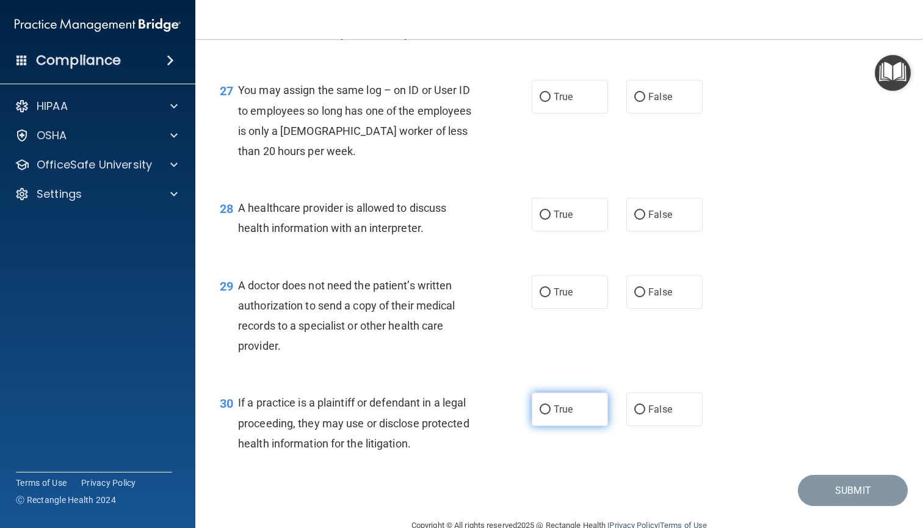
click at [563, 426] on label "True" at bounding box center [570, 410] width 76 height 34
click at [551, 415] on input "True" at bounding box center [545, 410] width 11 height 9
radio input "true"
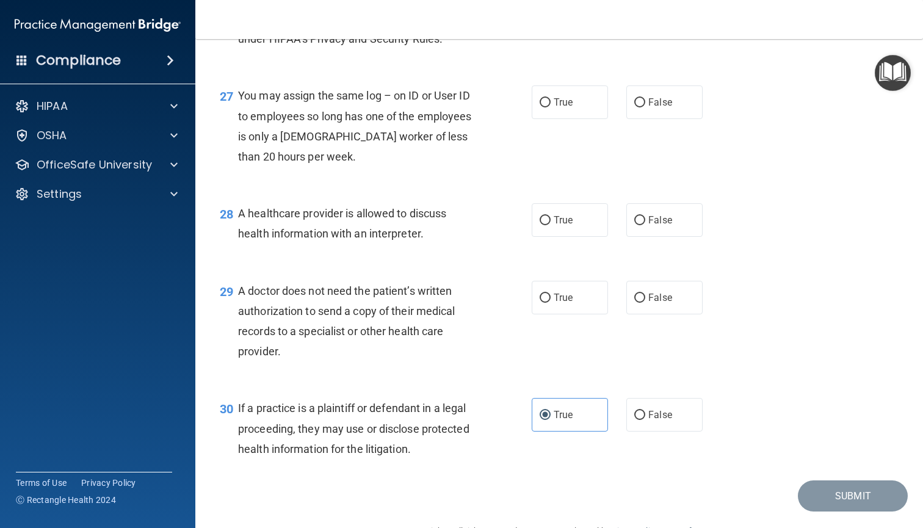
scroll to position [2756, 0]
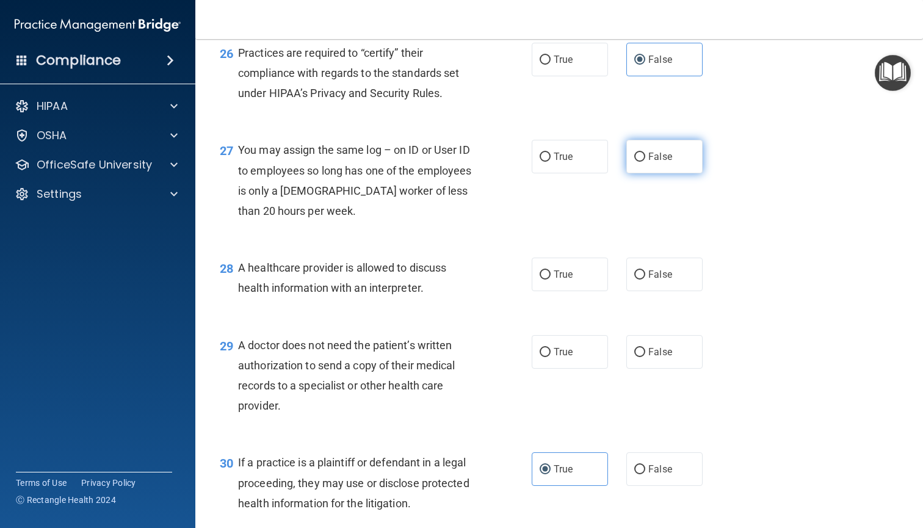
click at [654, 162] on span "False" at bounding box center [661, 157] width 24 height 12
click at [646, 162] on input "False" at bounding box center [640, 157] width 11 height 9
radio input "true"
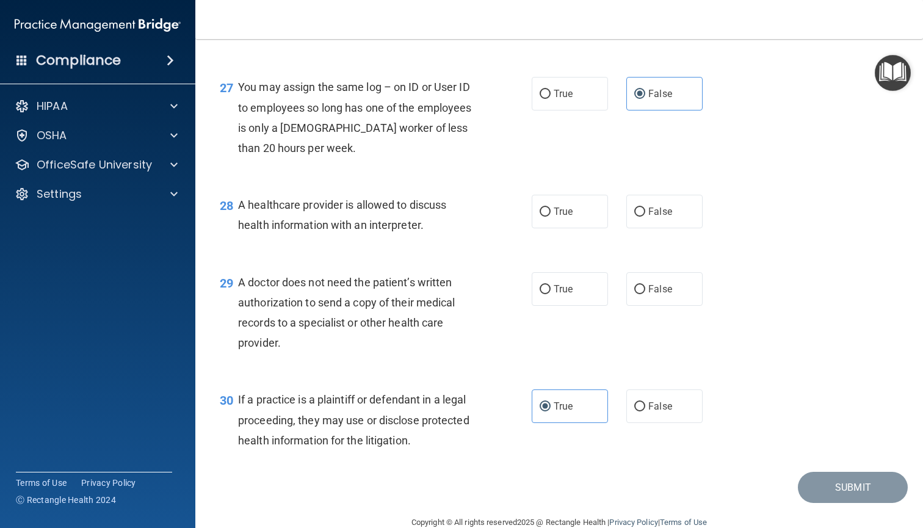
scroll to position [2820, 0]
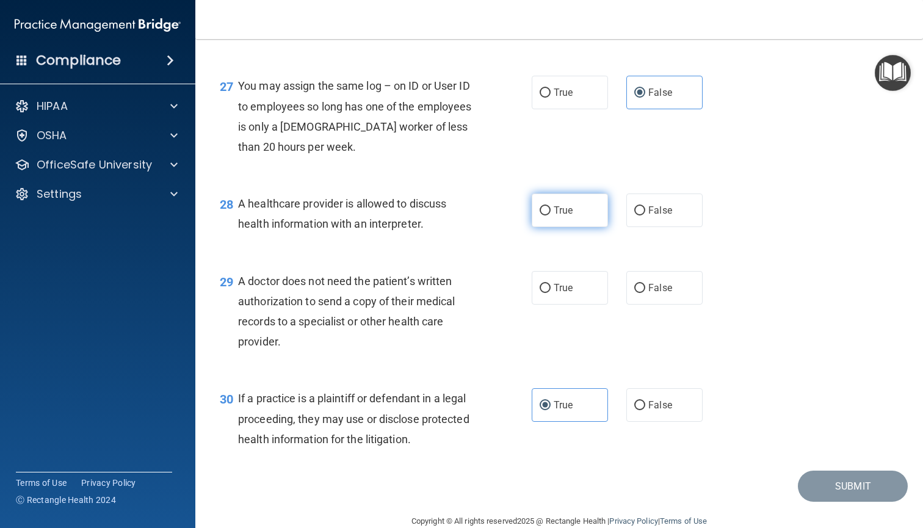
click at [555, 224] on label "True" at bounding box center [570, 211] width 76 height 34
click at [551, 216] on input "True" at bounding box center [545, 210] width 11 height 9
radio input "true"
click at [550, 305] on label "True" at bounding box center [570, 288] width 76 height 34
click at [550, 293] on input "True" at bounding box center [545, 288] width 11 height 9
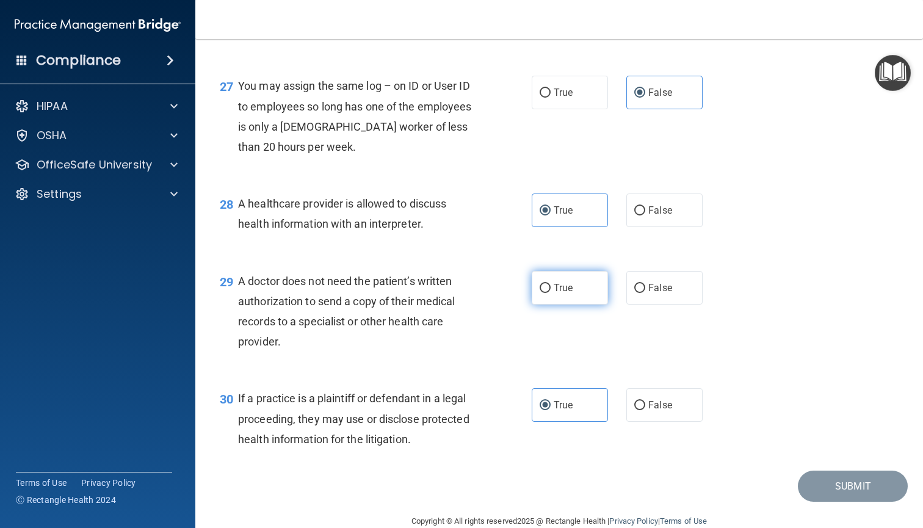
radio input "true"
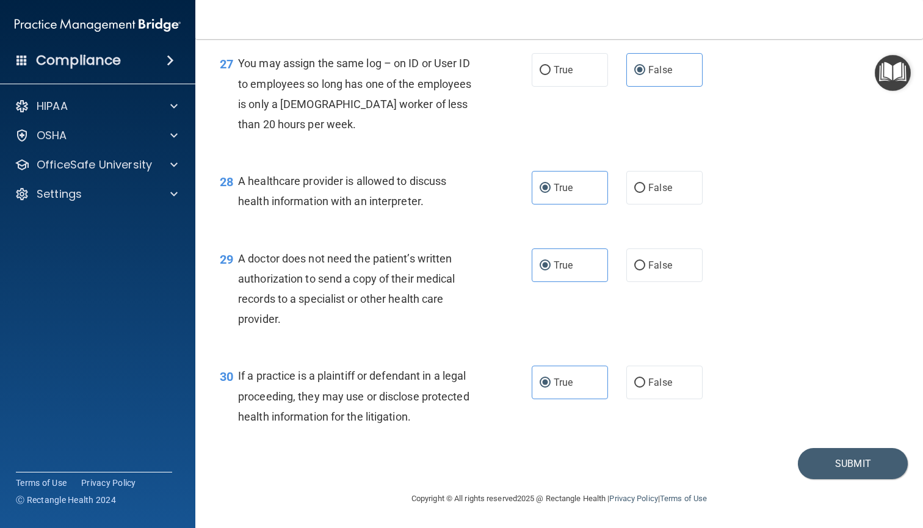
scroll to position [2848, 0]
click at [826, 467] on button "Submit" at bounding box center [853, 463] width 110 height 31
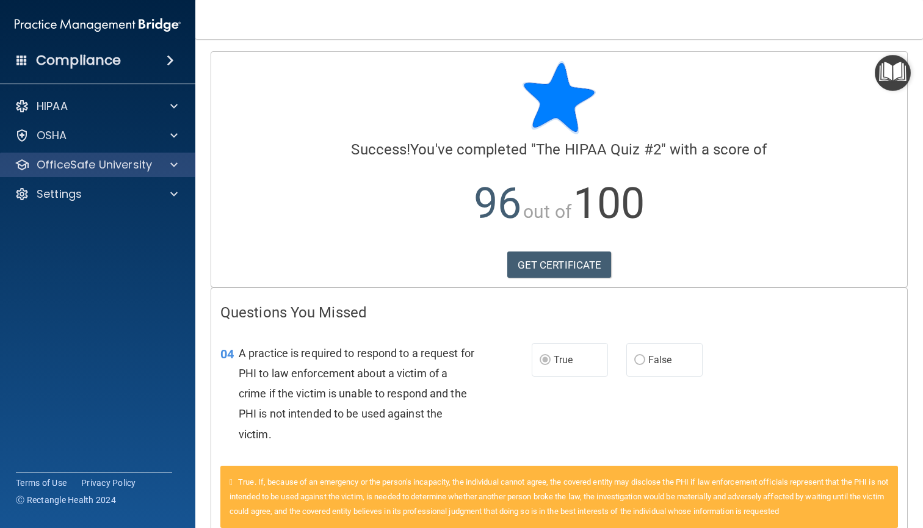
click at [77, 161] on p "OfficeSafe University" at bounding box center [94, 165] width 115 height 15
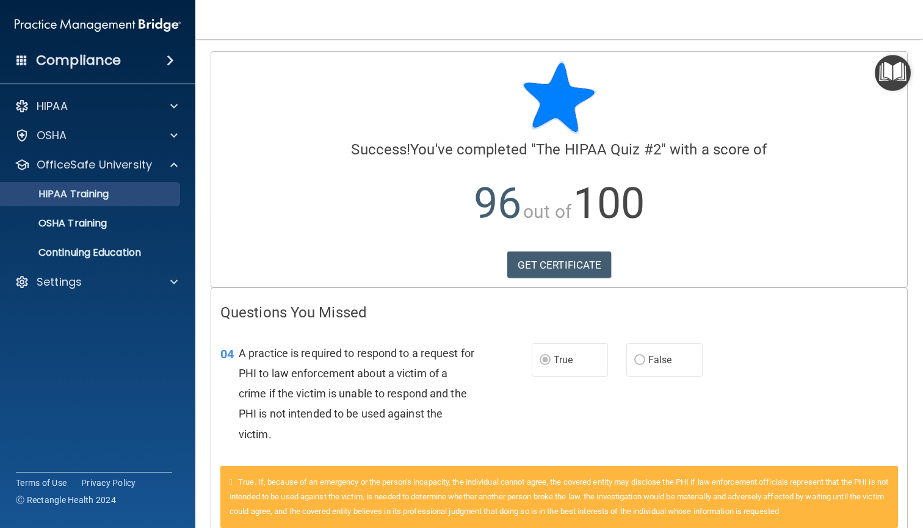
click at [86, 205] on link "HIPAA Training" at bounding box center [84, 194] width 192 height 24
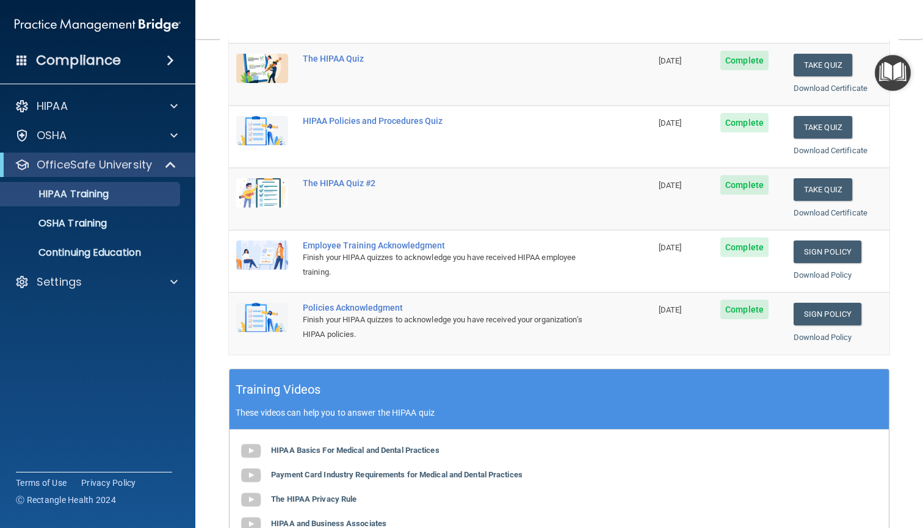
scroll to position [156, 0]
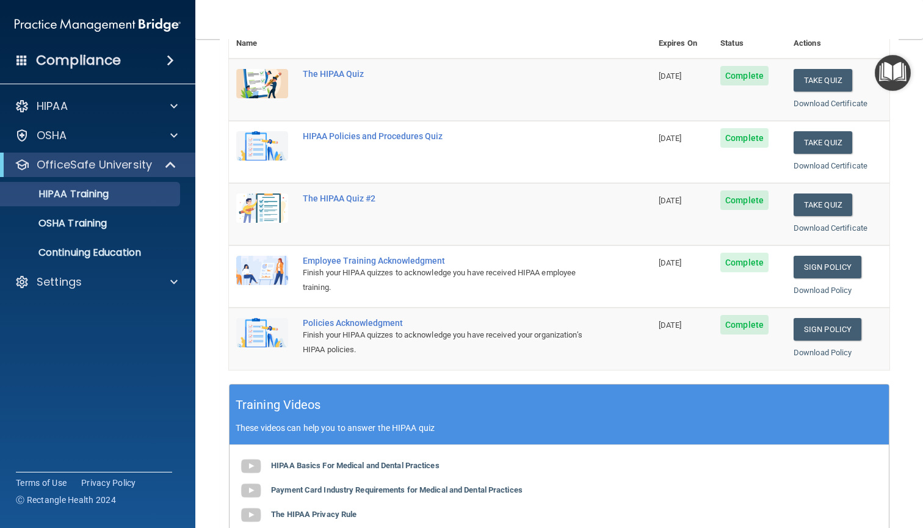
click at [770, 385] on div "Training Videos These videos can help you to answer the HIPAA quiz" at bounding box center [560, 415] width 660 height 60
click at [815, 319] on link "Sign Policy" at bounding box center [828, 329] width 68 height 23
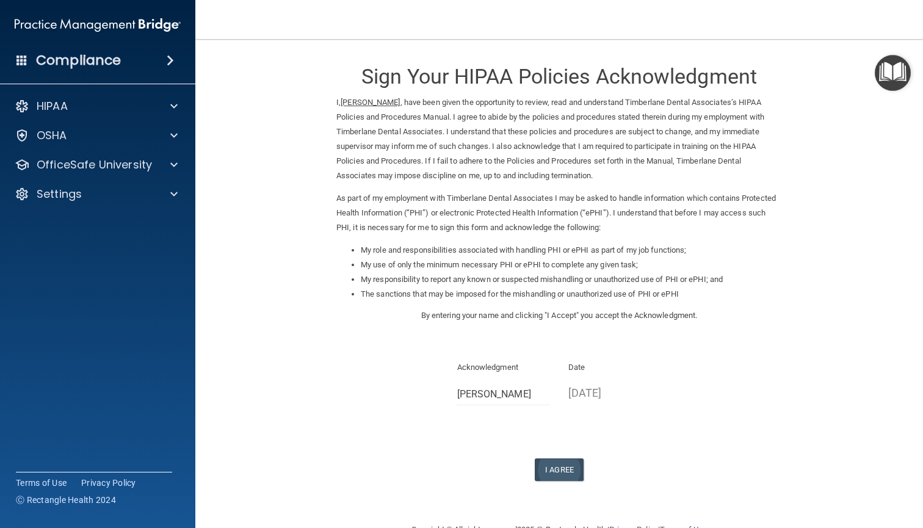
click at [547, 459] on button "I Agree" at bounding box center [559, 470] width 49 height 23
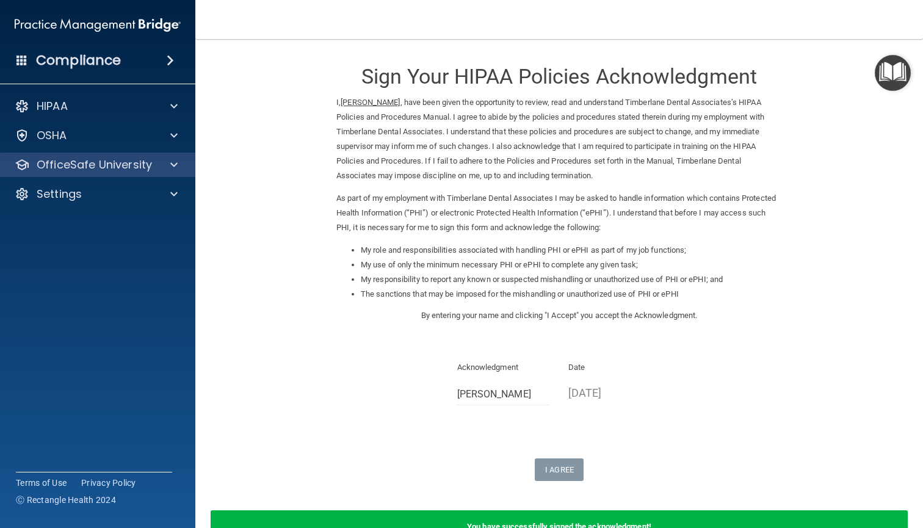
click at [111, 169] on p "OfficeSafe University" at bounding box center [94, 165] width 115 height 15
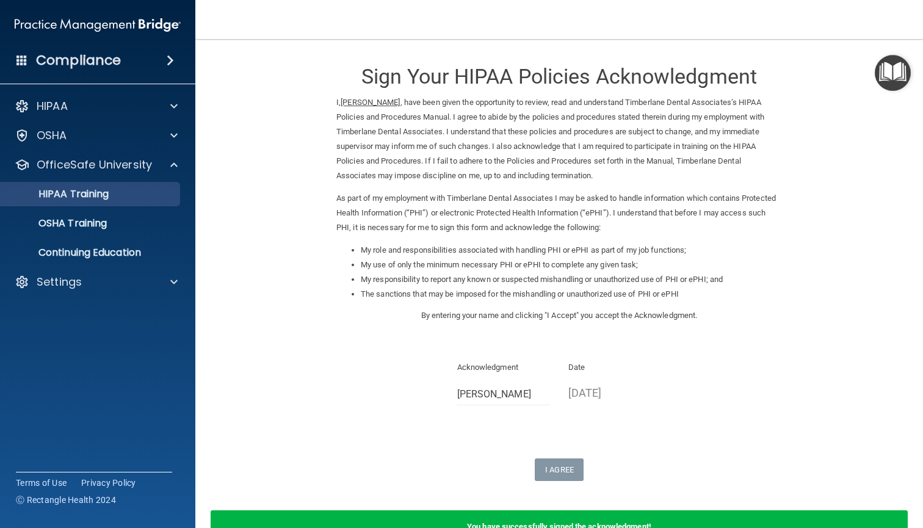
click at [116, 202] on link "HIPAA Training" at bounding box center [84, 194] width 192 height 24
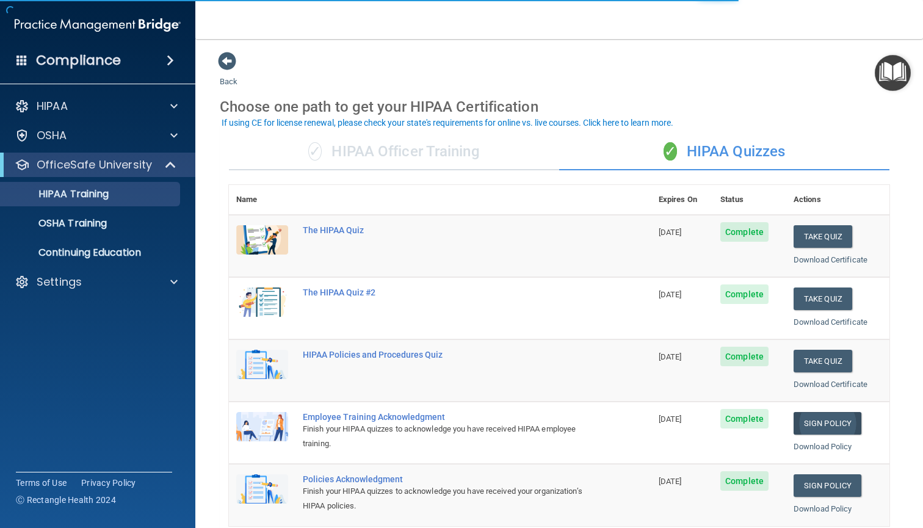
click at [840, 420] on link "Sign Policy" at bounding box center [828, 423] width 68 height 23
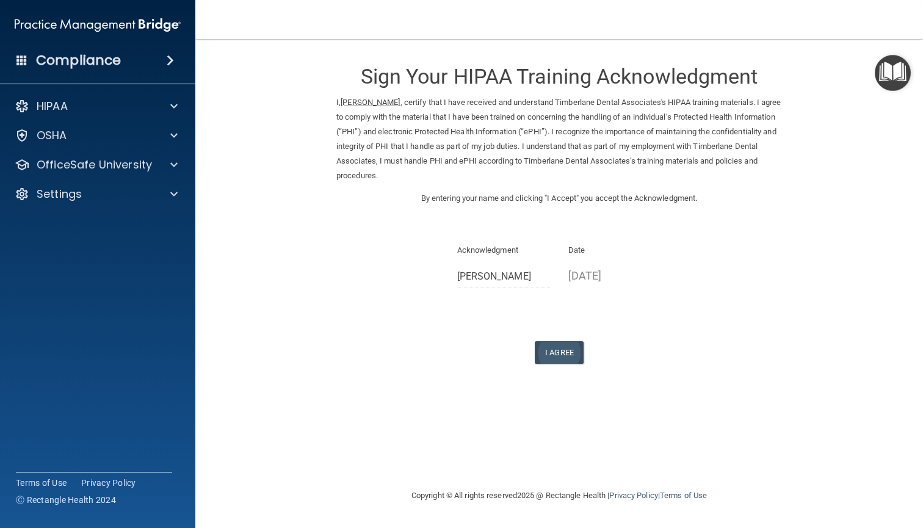
click at [547, 342] on button "I Agree" at bounding box center [559, 352] width 49 height 23
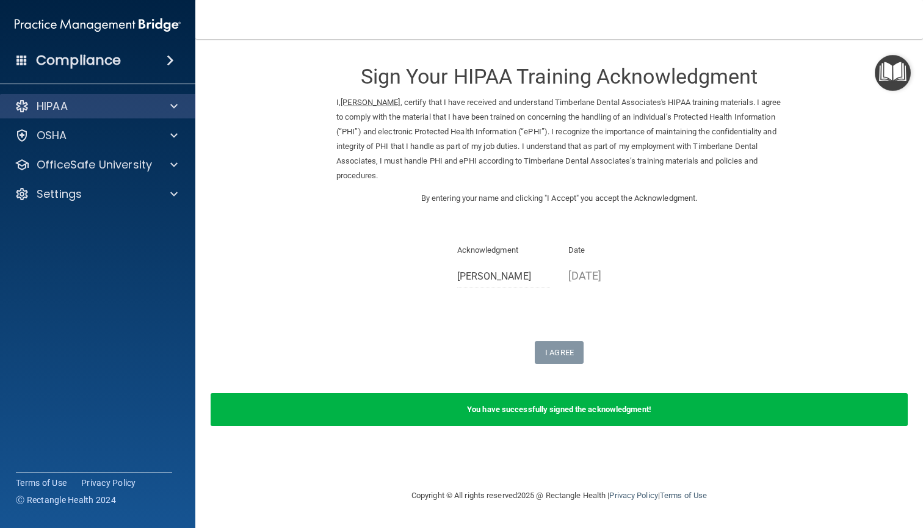
click at [54, 117] on div "HIPAA" at bounding box center [98, 106] width 196 height 24
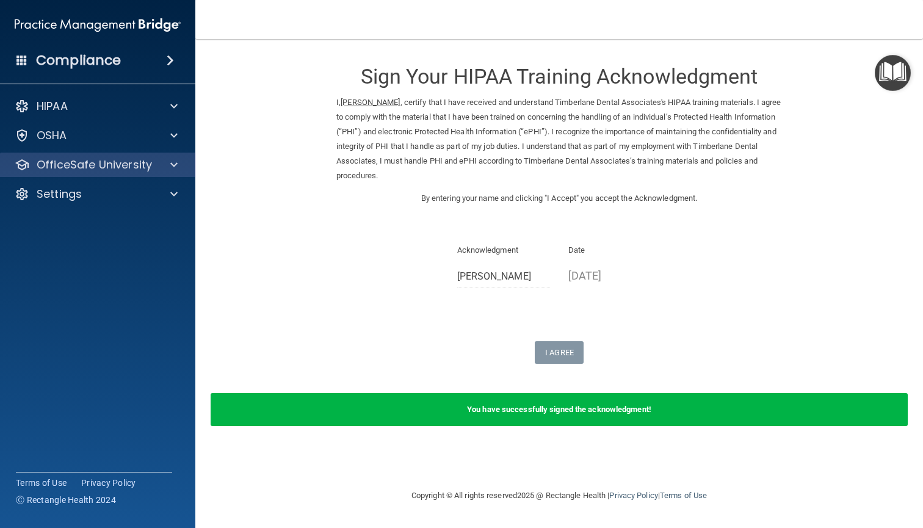
click at [109, 172] on div "OfficeSafe University" at bounding box center [98, 165] width 196 height 24
click at [131, 168] on p "OfficeSafe University" at bounding box center [94, 165] width 115 height 15
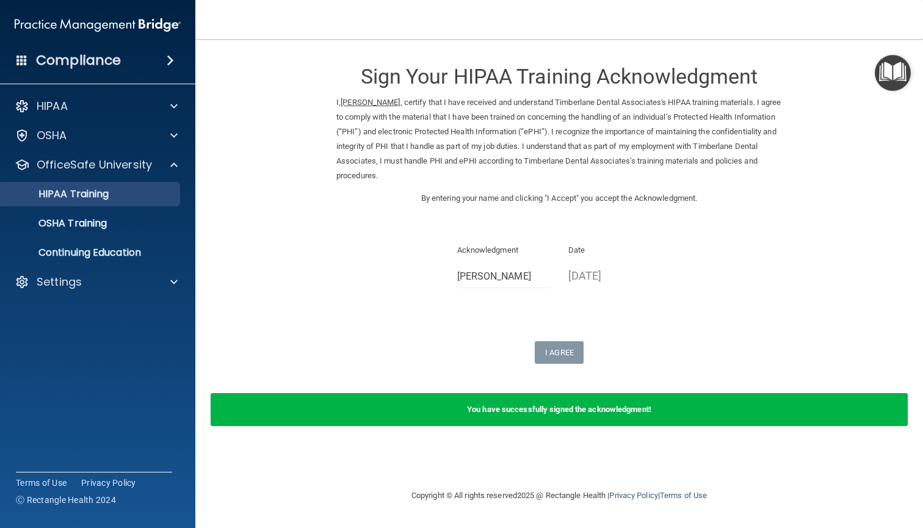
click at [127, 202] on link "HIPAA Training" at bounding box center [84, 194] width 192 height 24
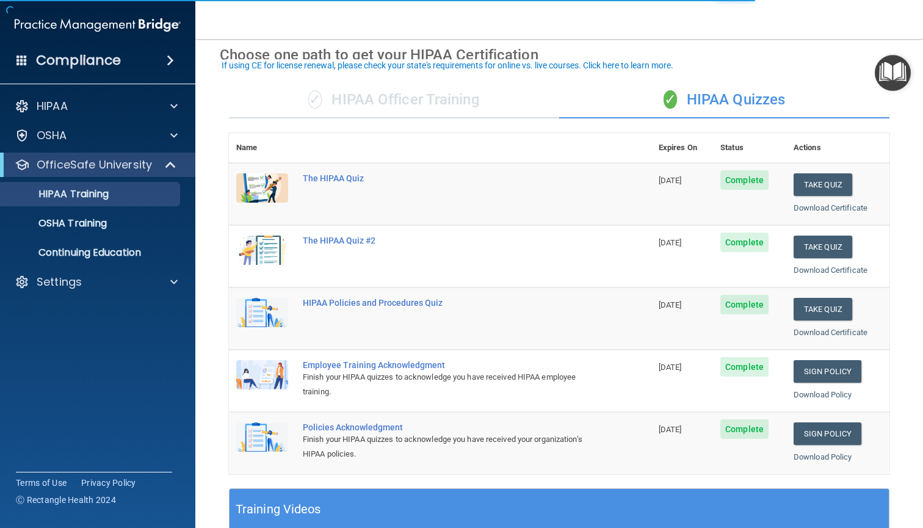
scroll to position [59, 0]
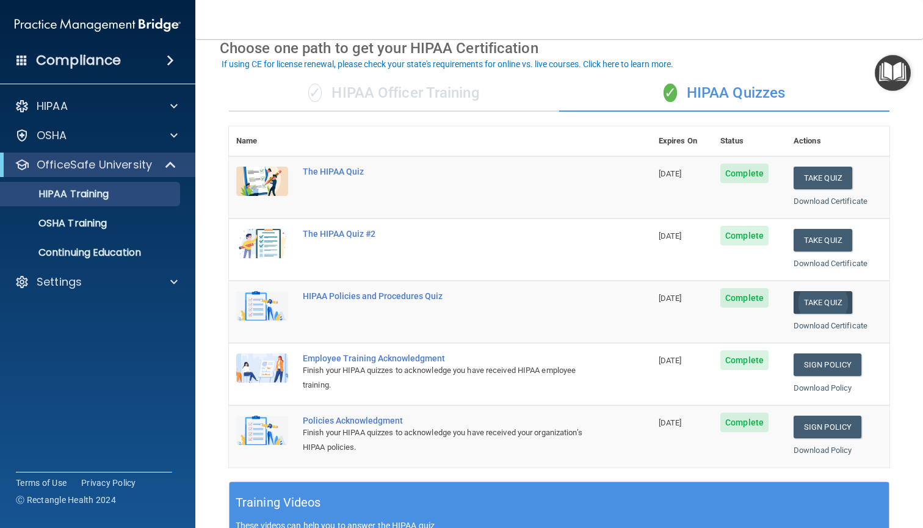
click at [826, 297] on button "Take Quiz" at bounding box center [823, 302] width 59 height 23
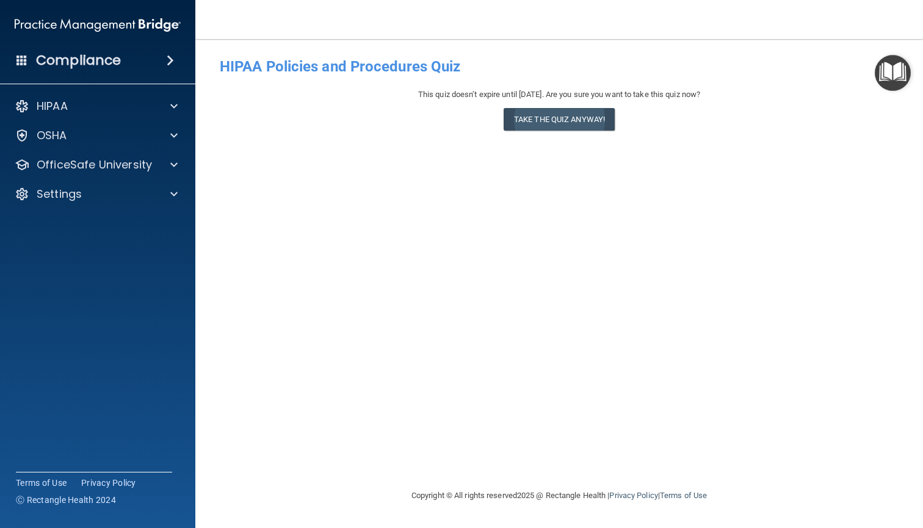
click at [538, 117] on button "Take the quiz anyway!" at bounding box center [559, 119] width 111 height 23
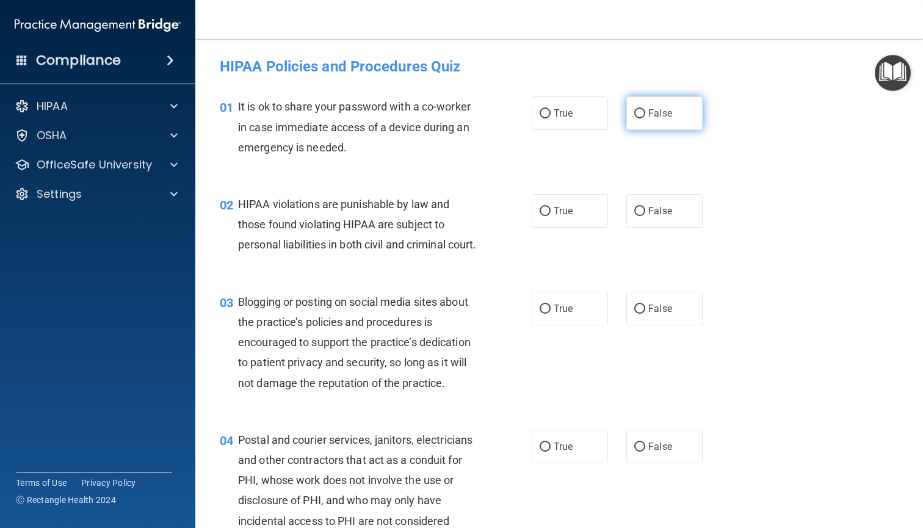
click at [666, 116] on span "False" at bounding box center [661, 113] width 24 height 12
click at [646, 116] on input "False" at bounding box center [640, 113] width 11 height 9
radio input "true"
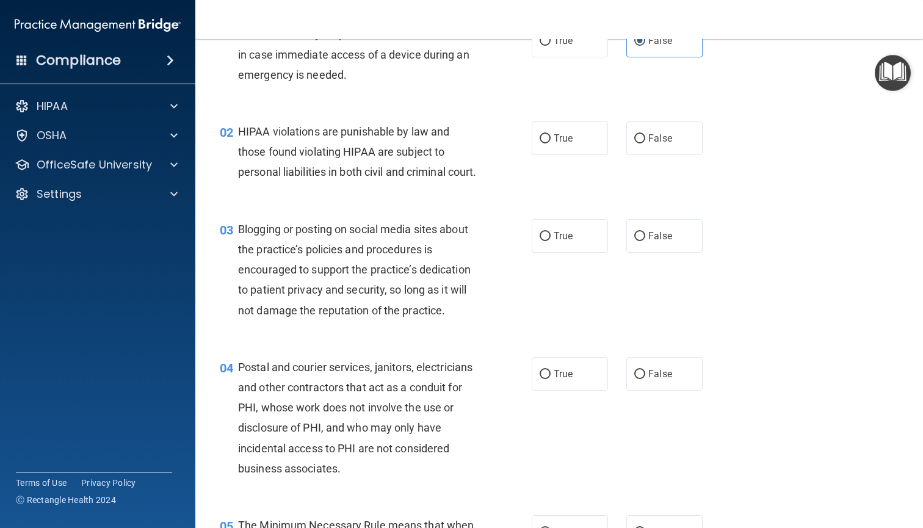
scroll to position [122, 0]
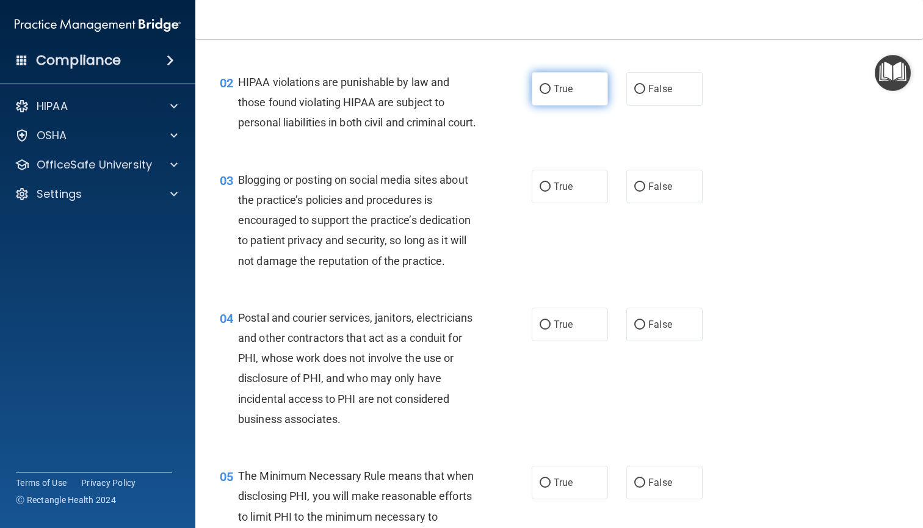
click at [553, 81] on label "True" at bounding box center [570, 89] width 76 height 34
click at [551, 85] on input "True" at bounding box center [545, 89] width 11 height 9
radio input "true"
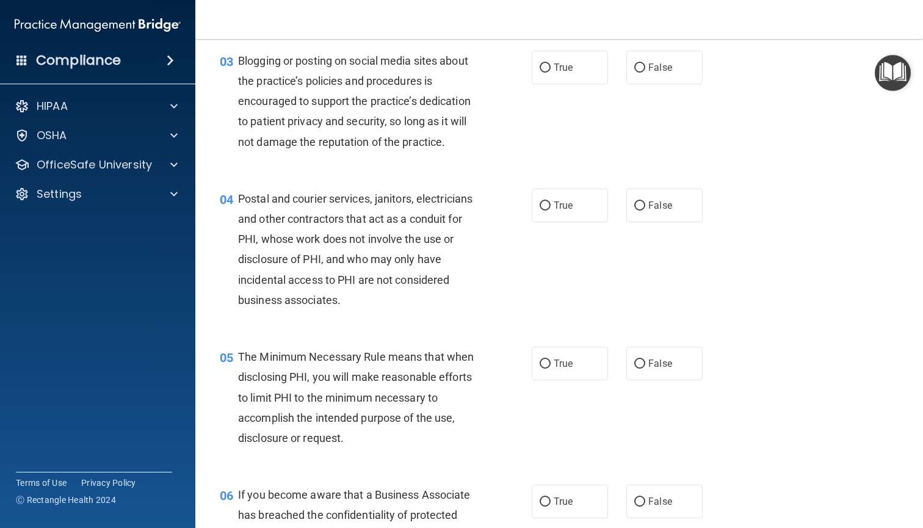
scroll to position [242, 0]
click at [688, 83] on label "False" at bounding box center [665, 66] width 76 height 34
click at [646, 71] on input "False" at bounding box center [640, 66] width 11 height 9
radio input "true"
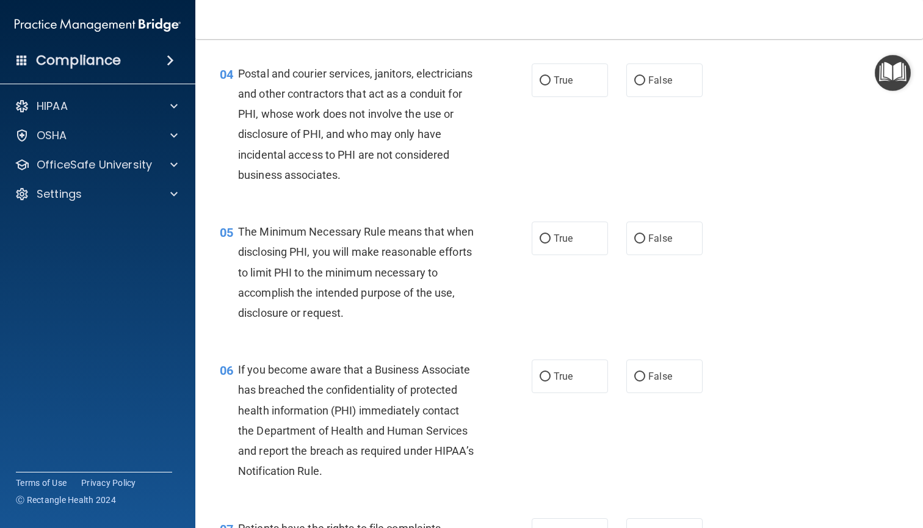
scroll to position [360, 0]
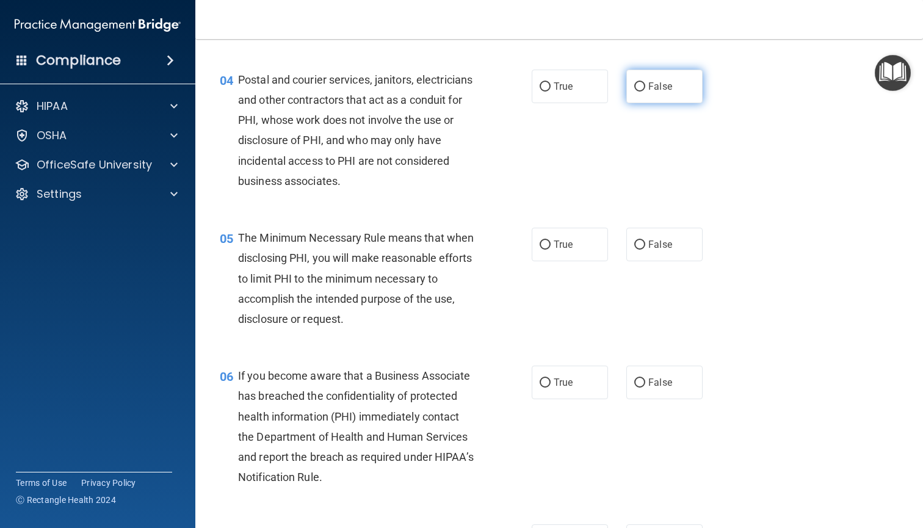
click at [703, 101] on label "False" at bounding box center [665, 87] width 76 height 34
click at [646, 92] on input "False" at bounding box center [640, 86] width 11 height 9
radio input "true"
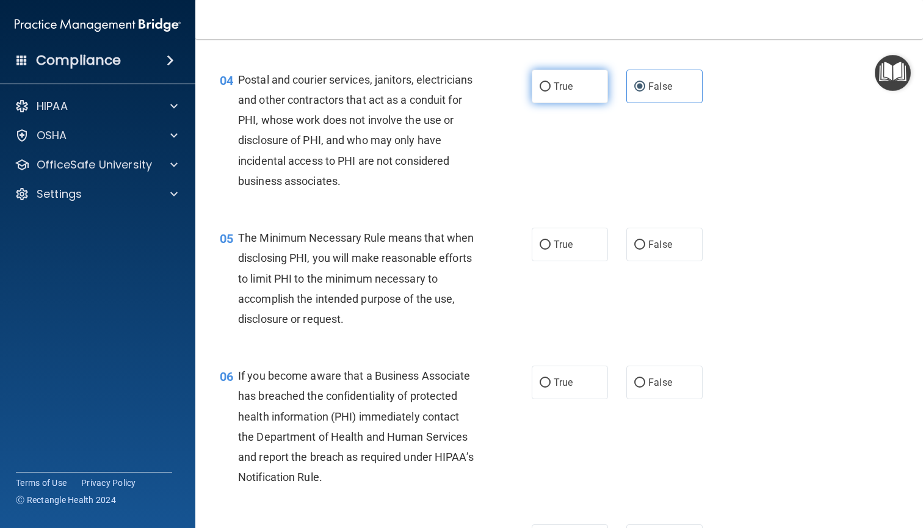
click at [582, 103] on label "True" at bounding box center [570, 87] width 76 height 34
click at [551, 92] on input "True" at bounding box center [545, 86] width 11 height 9
radio input "true"
radio input "false"
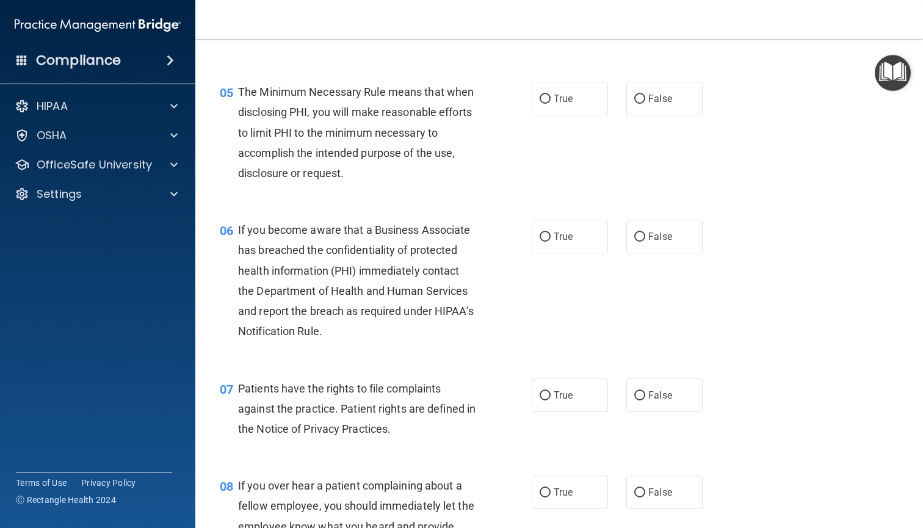
scroll to position [558, 0]
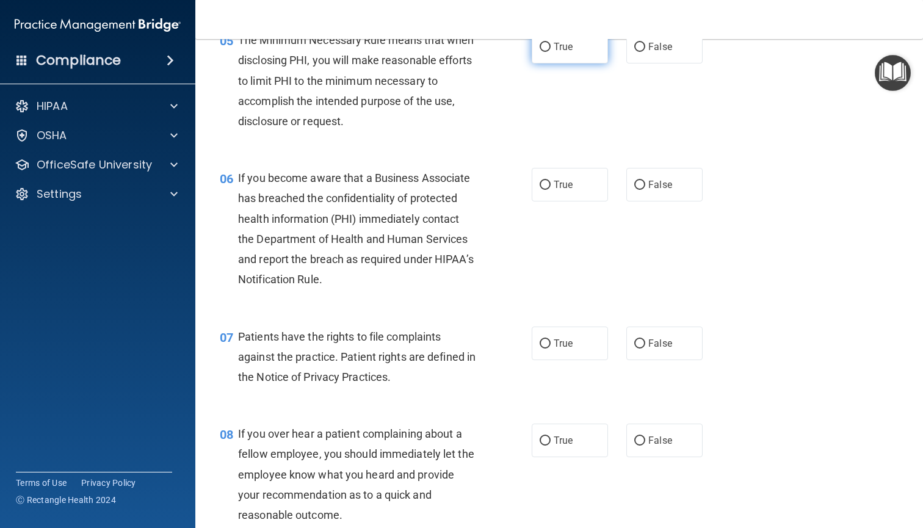
click at [598, 64] on label "True" at bounding box center [570, 47] width 76 height 34
click at [551, 52] on input "True" at bounding box center [545, 47] width 11 height 9
radio input "true"
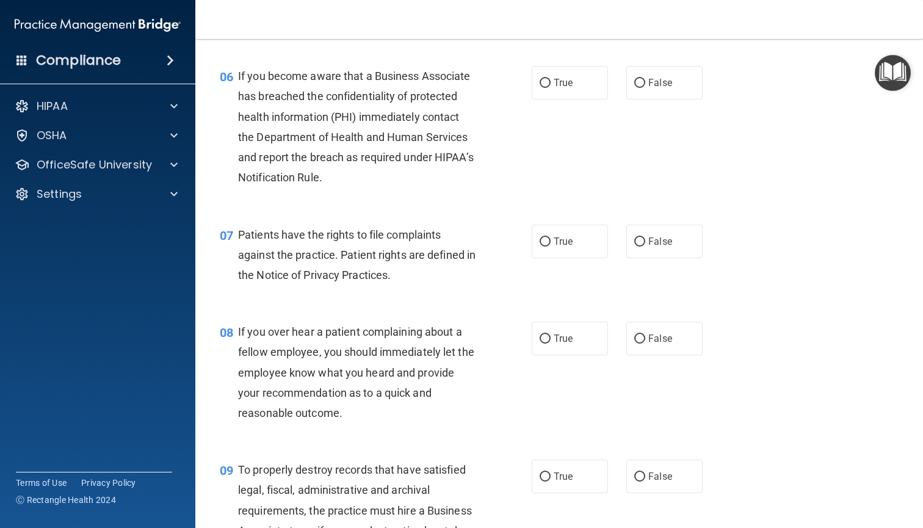
scroll to position [674, 0]
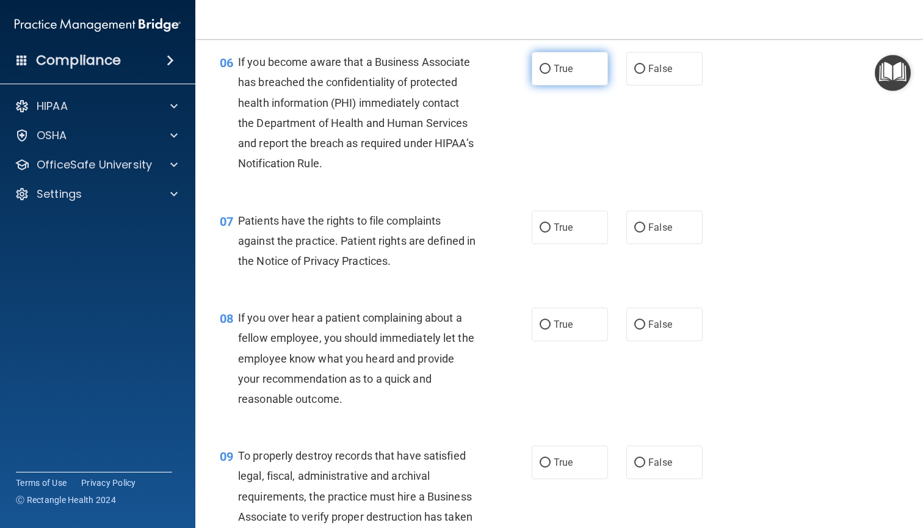
click at [581, 86] on label "True" at bounding box center [570, 69] width 76 height 34
click at [551, 74] on input "True" at bounding box center [545, 69] width 11 height 9
radio input "true"
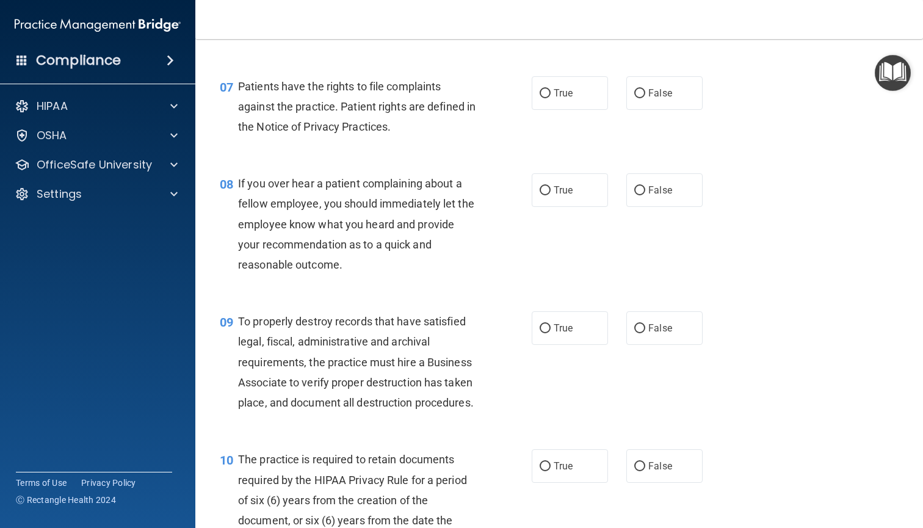
scroll to position [811, 0]
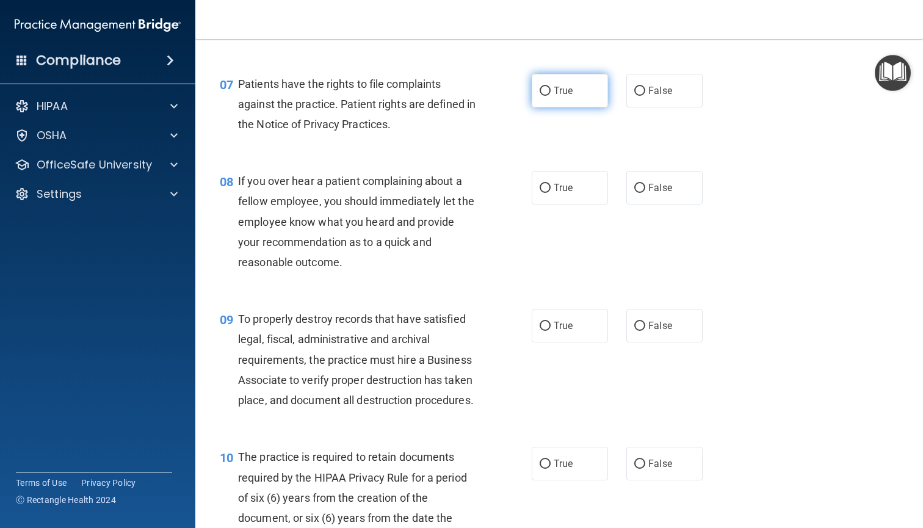
click at [592, 106] on label "True" at bounding box center [570, 91] width 76 height 34
click at [551, 96] on input "True" at bounding box center [545, 91] width 11 height 9
radio input "true"
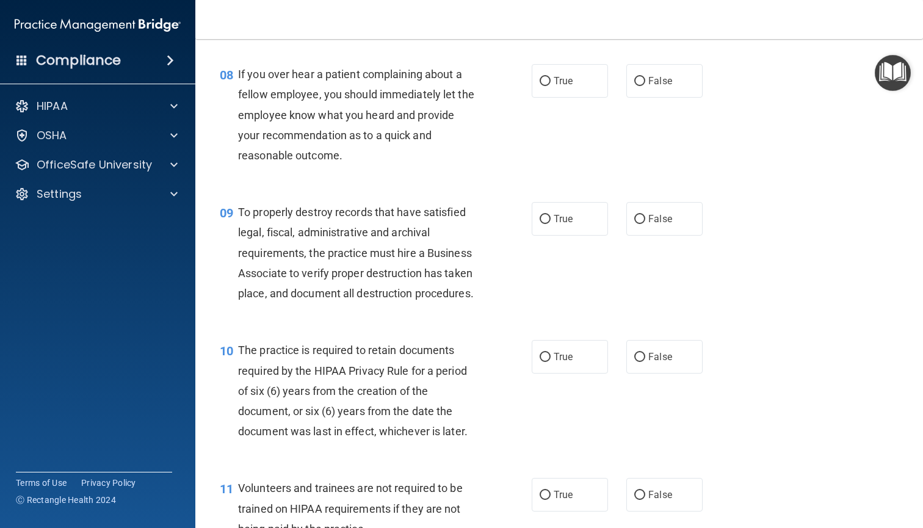
scroll to position [944, 0]
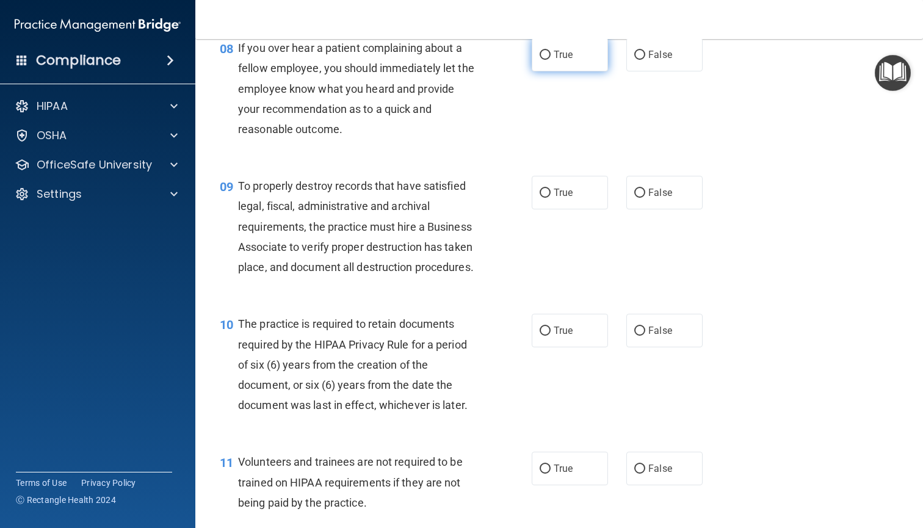
click at [567, 71] on label "True" at bounding box center [570, 55] width 76 height 34
click at [551, 60] on input "True" at bounding box center [545, 55] width 11 height 9
radio input "true"
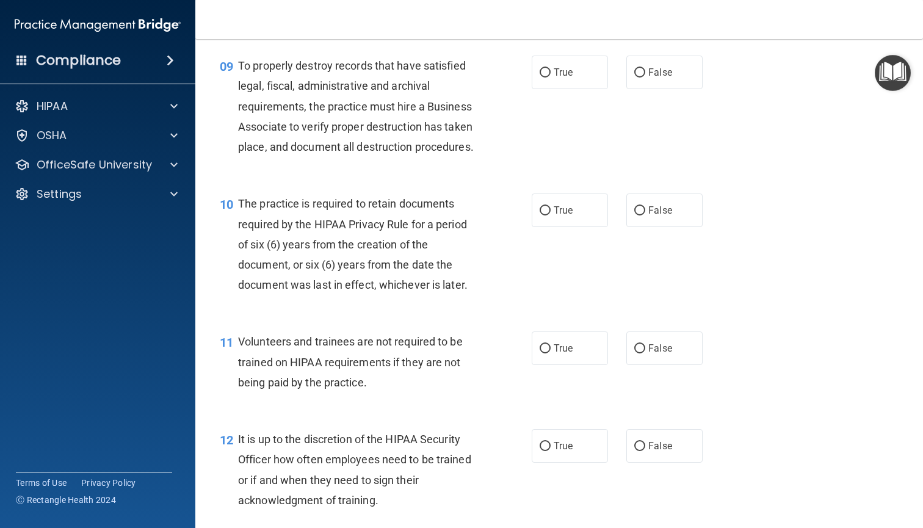
scroll to position [1083, 0]
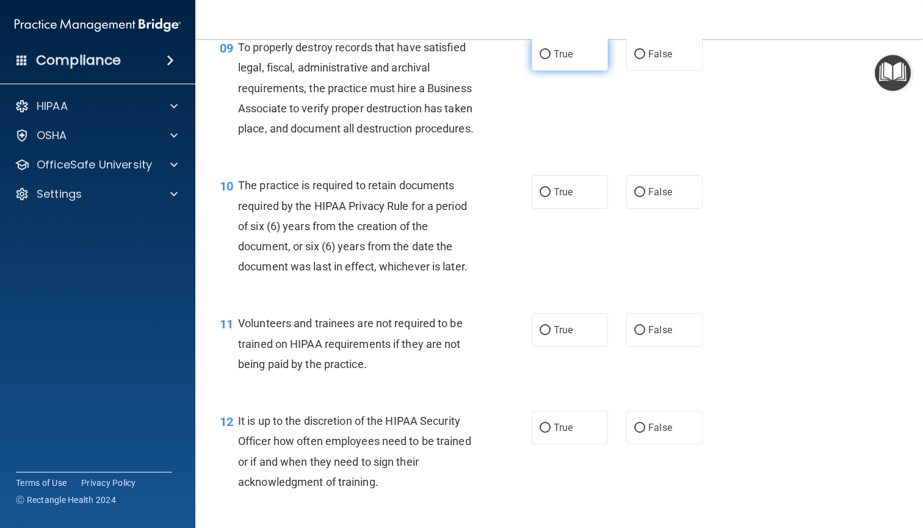
click at [588, 71] on label "True" at bounding box center [570, 54] width 76 height 34
click at [551, 59] on input "True" at bounding box center [545, 54] width 11 height 9
radio input "true"
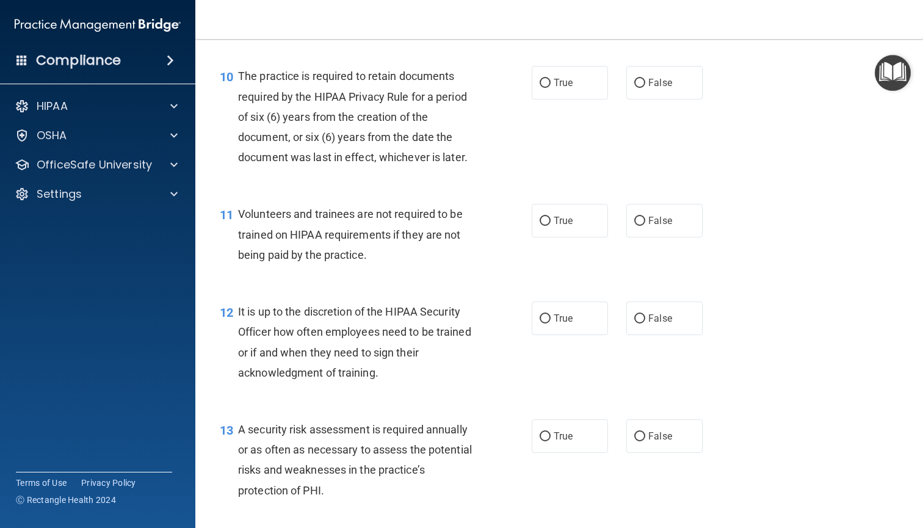
scroll to position [1214, 0]
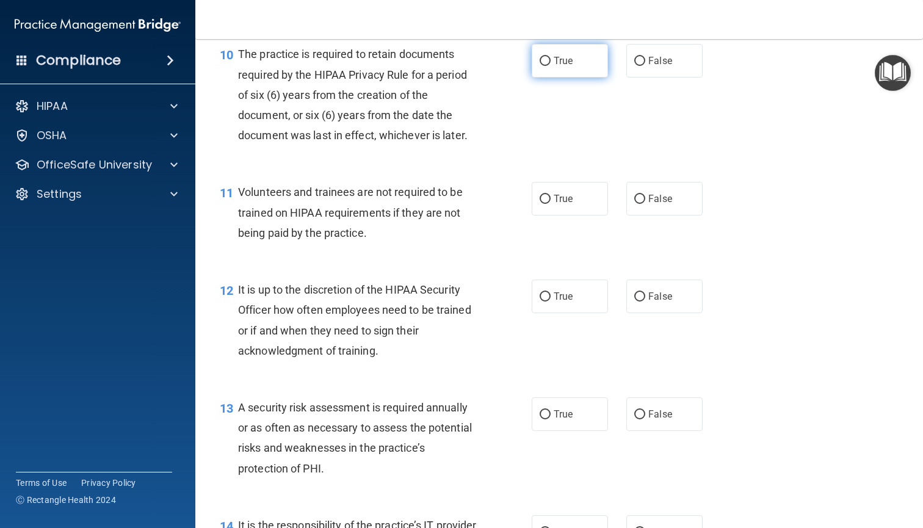
click at [566, 78] on label "True" at bounding box center [570, 61] width 76 height 34
click at [551, 66] on input "True" at bounding box center [545, 61] width 11 height 9
radio input "true"
click at [586, 216] on label "True" at bounding box center [570, 199] width 76 height 34
click at [551, 204] on input "True" at bounding box center [545, 199] width 11 height 9
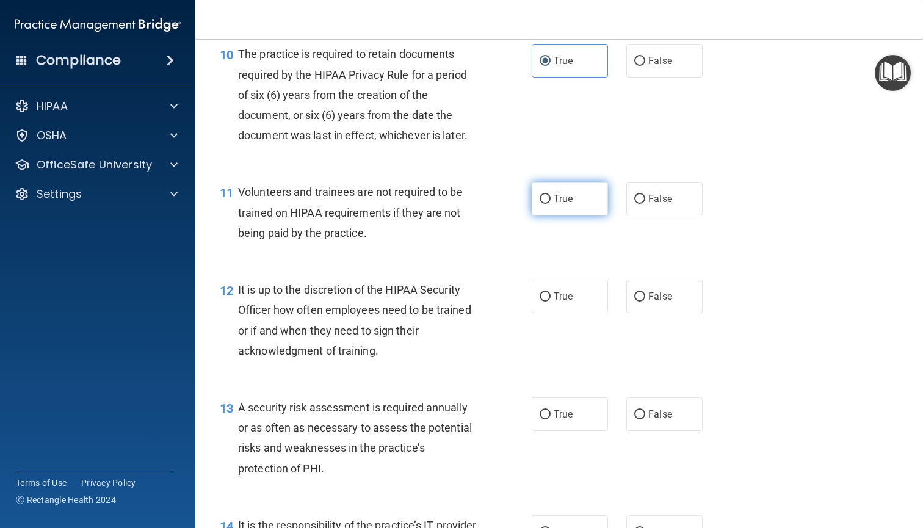
radio input "true"
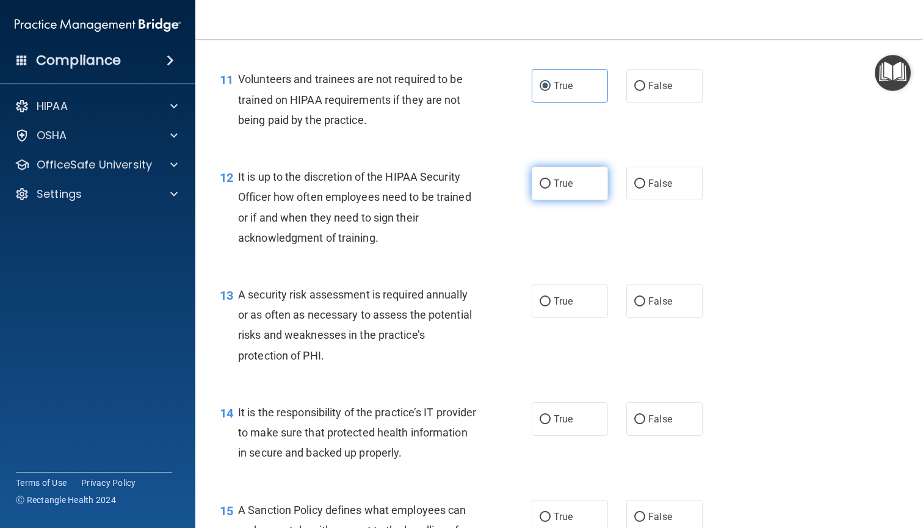
scroll to position [1346, 0]
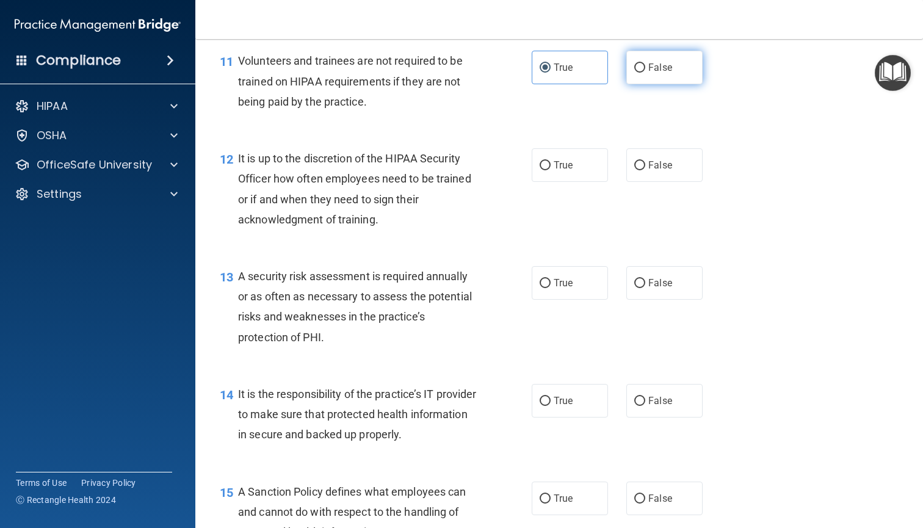
click at [658, 72] on label "False" at bounding box center [665, 68] width 76 height 34
click at [646, 72] on input "False" at bounding box center [640, 68] width 11 height 9
radio input "true"
click at [588, 84] on label "True" at bounding box center [570, 68] width 76 height 34
click at [551, 73] on input "True" at bounding box center [545, 68] width 11 height 9
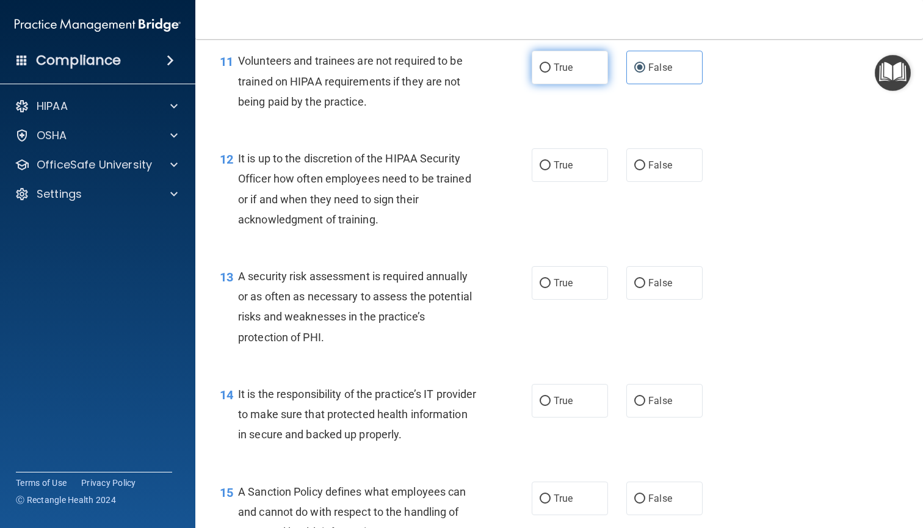
radio input "true"
radio input "false"
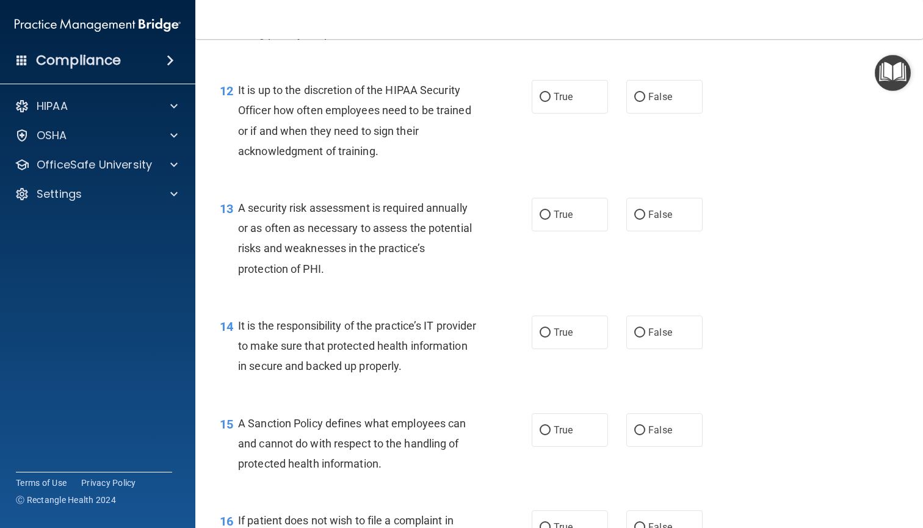
scroll to position [1415, 0]
click at [564, 102] on span "True" at bounding box center [563, 96] width 19 height 12
click at [551, 101] on input "True" at bounding box center [545, 96] width 11 height 9
radio input "true"
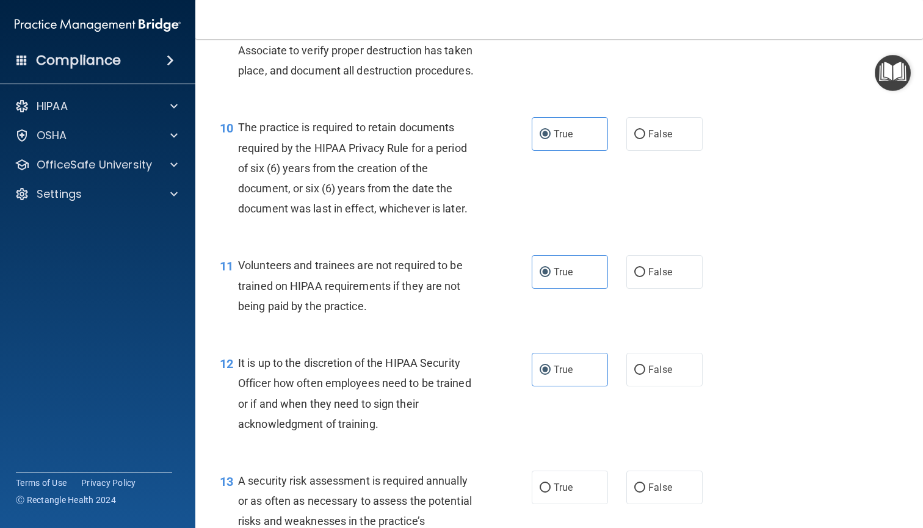
scroll to position [1322, 0]
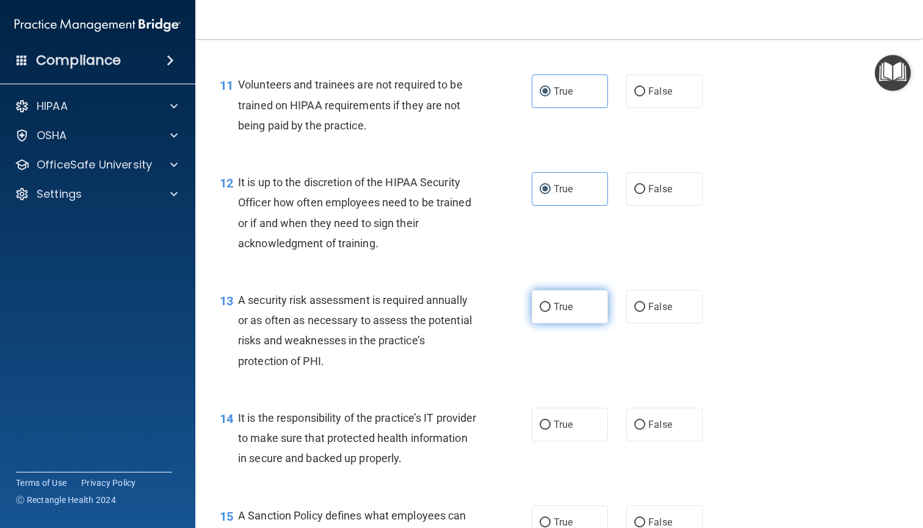
click at [574, 319] on label "True" at bounding box center [570, 307] width 76 height 34
click at [551, 312] on input "True" at bounding box center [545, 307] width 11 height 9
radio input "true"
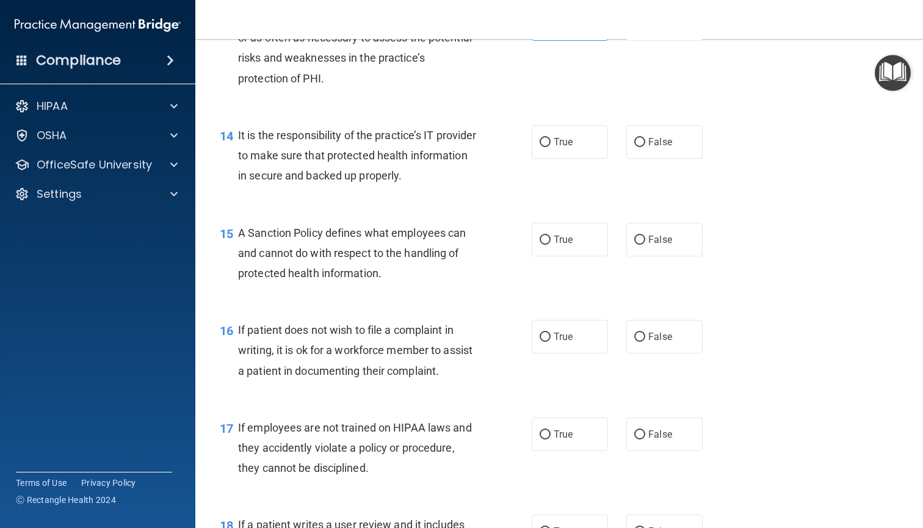
scroll to position [1622, 0]
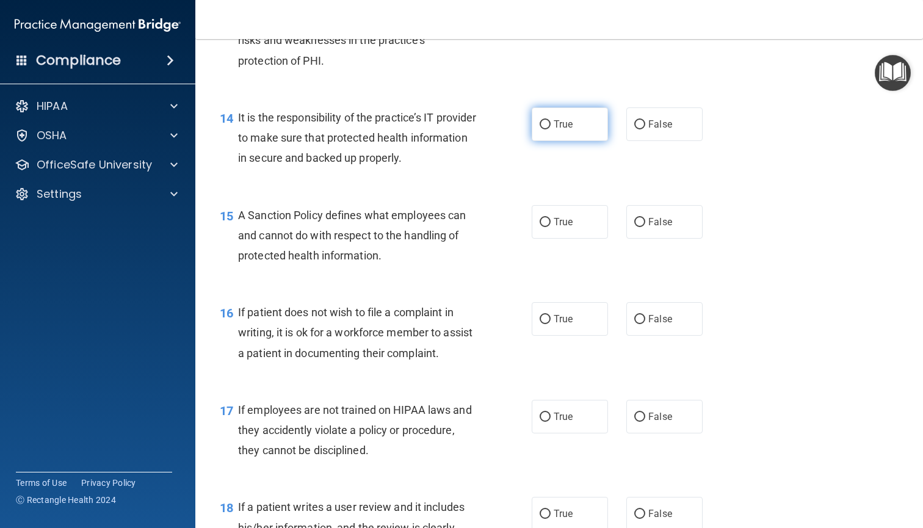
click at [575, 136] on label "True" at bounding box center [570, 124] width 76 height 34
click at [551, 129] on input "True" at bounding box center [545, 124] width 11 height 9
radio input "true"
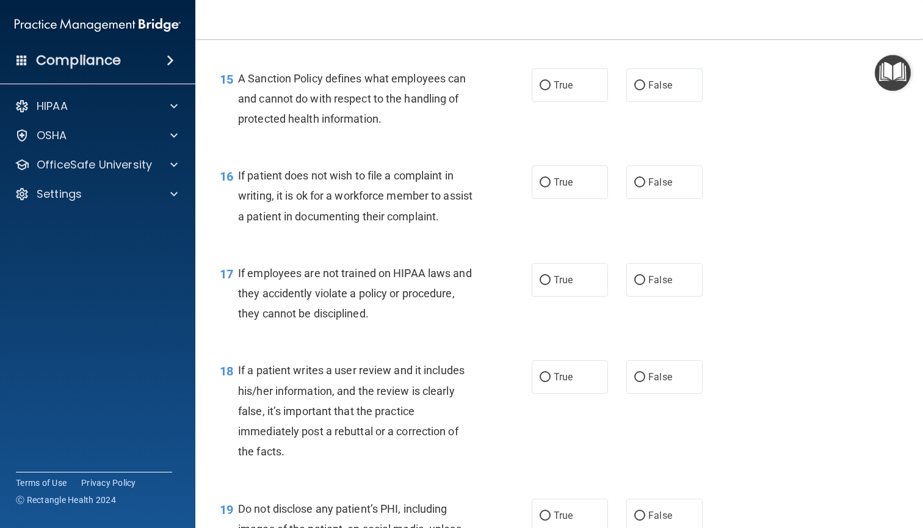
scroll to position [1782, 0]
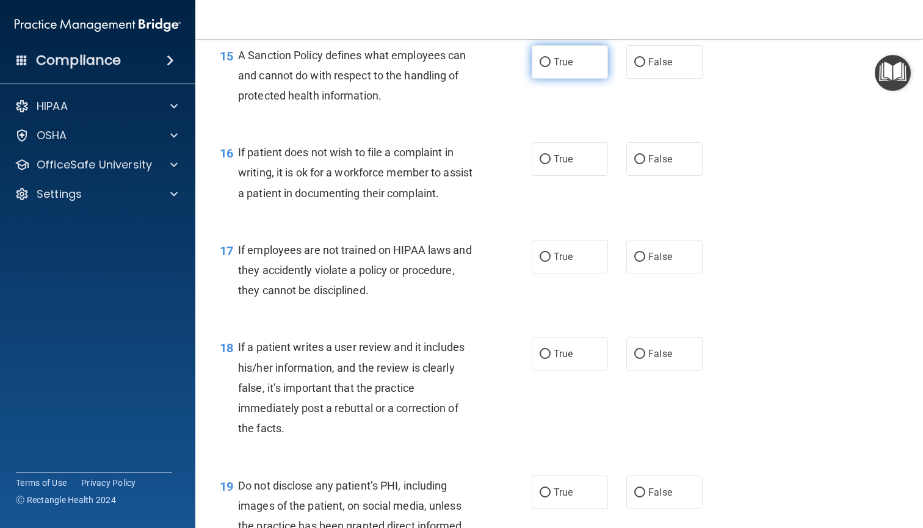
click at [545, 67] on input "True" at bounding box center [545, 62] width 11 height 9
radio input "true"
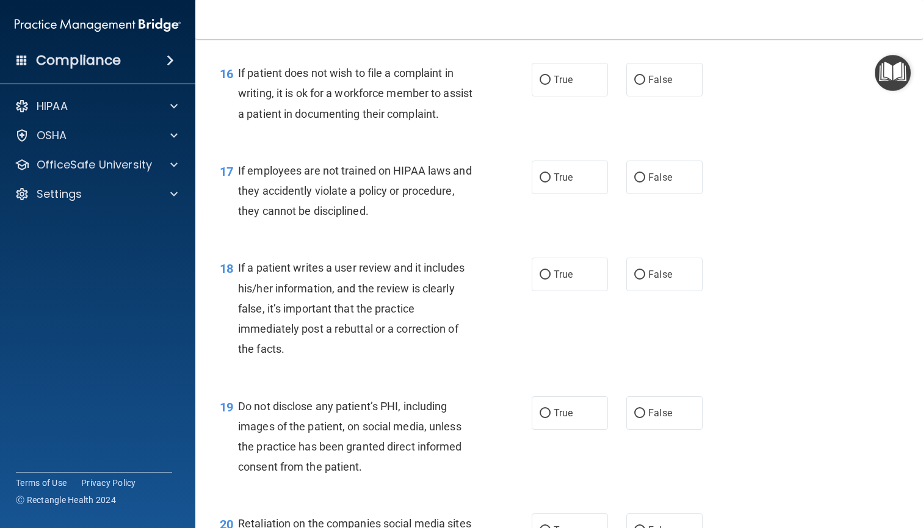
scroll to position [1873, 0]
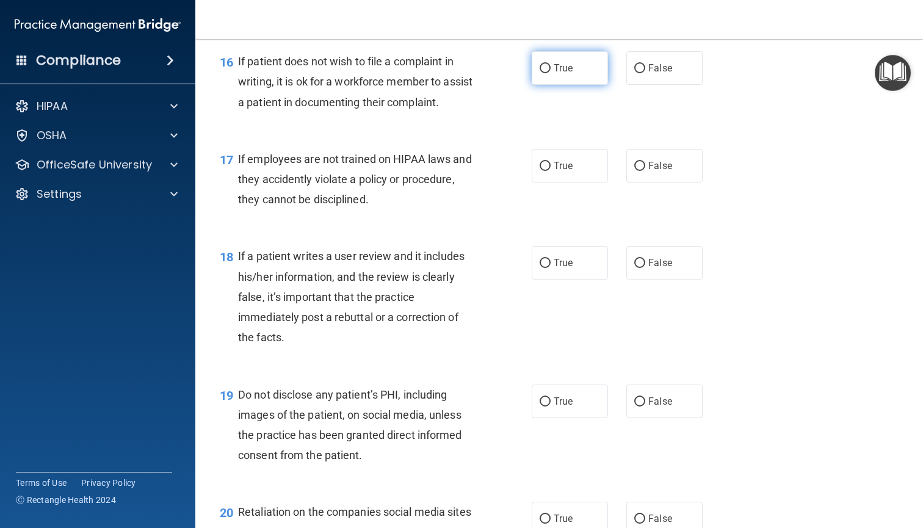
click at [570, 85] on label "True" at bounding box center [570, 68] width 76 height 34
click at [551, 73] on input "True" at bounding box center [545, 68] width 11 height 9
radio input "true"
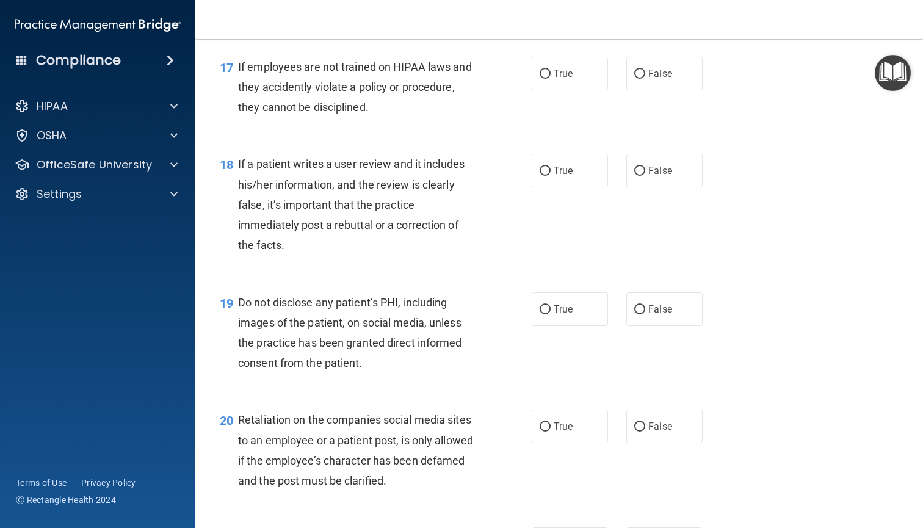
scroll to position [1968, 0]
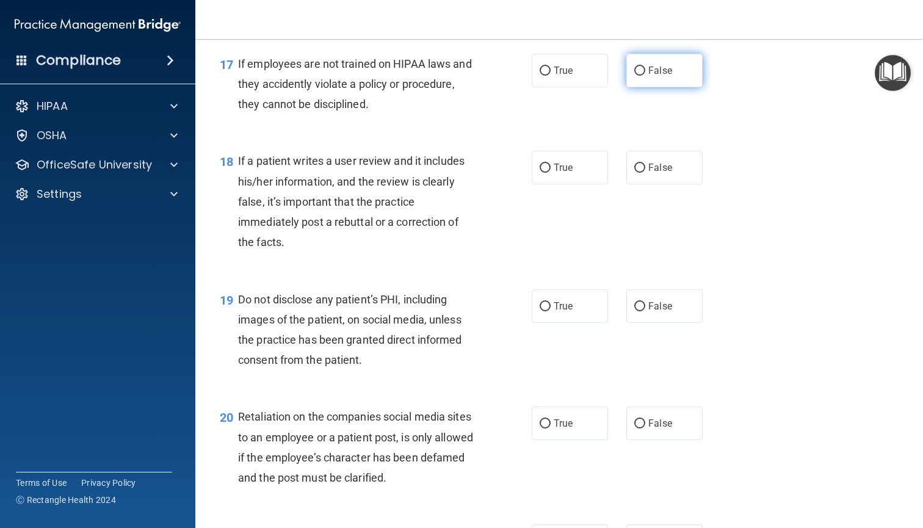
click at [675, 85] on label "False" at bounding box center [665, 71] width 76 height 34
click at [646, 76] on input "False" at bounding box center [640, 71] width 11 height 9
radio input "true"
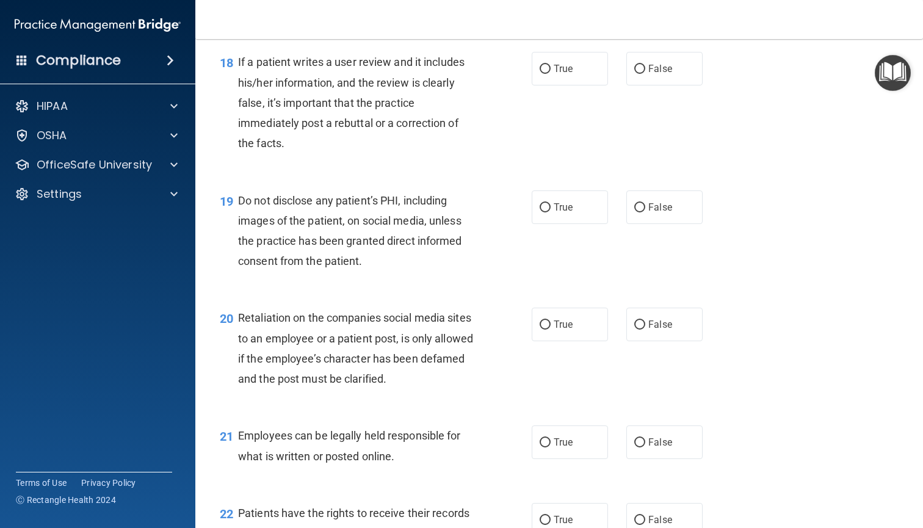
scroll to position [2072, 0]
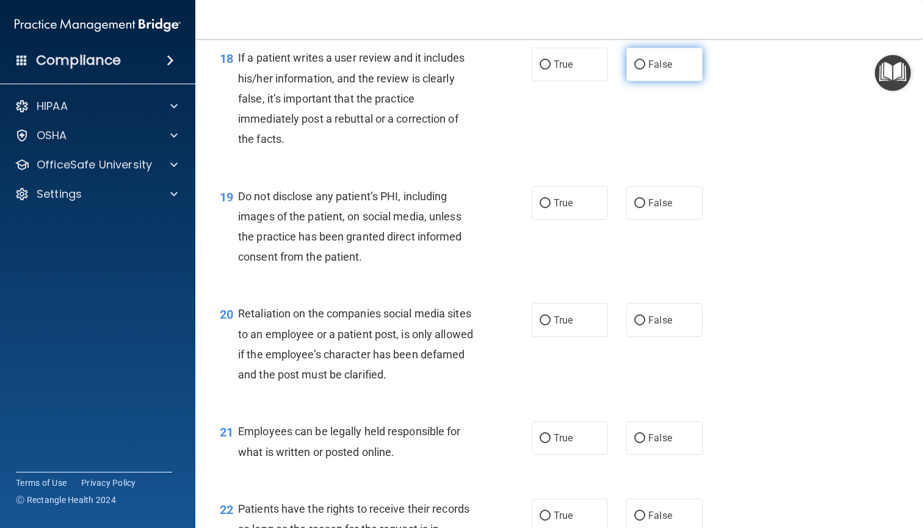
click at [686, 77] on label "False" at bounding box center [665, 65] width 76 height 34
click at [646, 70] on input "False" at bounding box center [640, 64] width 11 height 9
radio input "true"
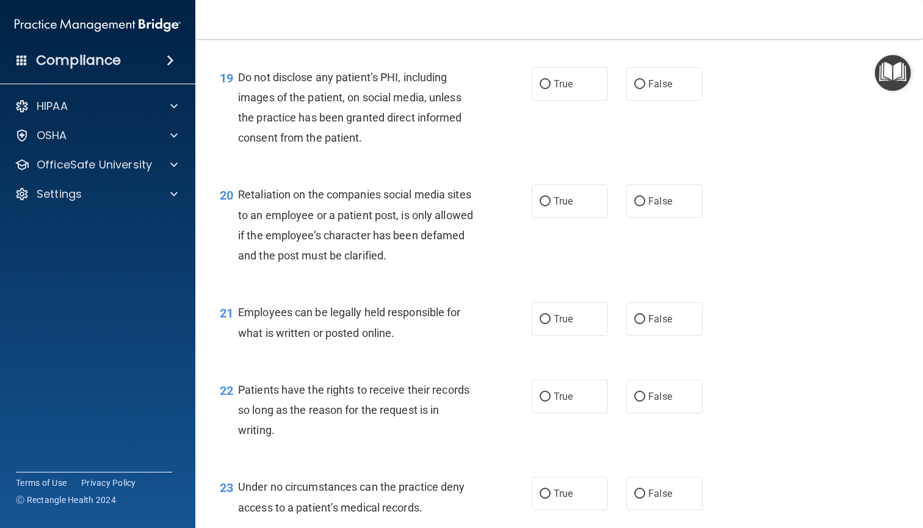
scroll to position [2194, 0]
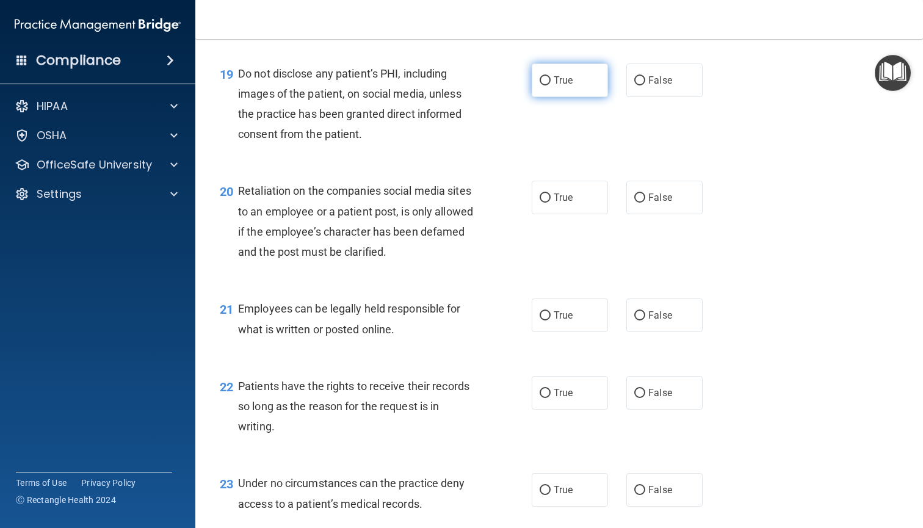
click at [567, 97] on label "True" at bounding box center [570, 81] width 76 height 34
click at [551, 86] on input "True" at bounding box center [545, 80] width 11 height 9
radio input "true"
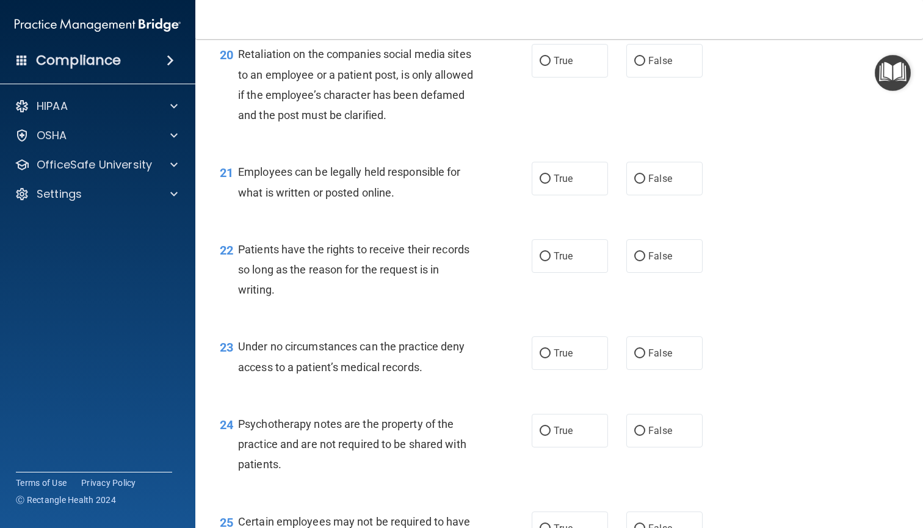
scroll to position [2332, 0]
click at [652, 66] on span "False" at bounding box center [661, 60] width 24 height 12
click at [646, 65] on input "False" at bounding box center [640, 60] width 11 height 9
radio input "true"
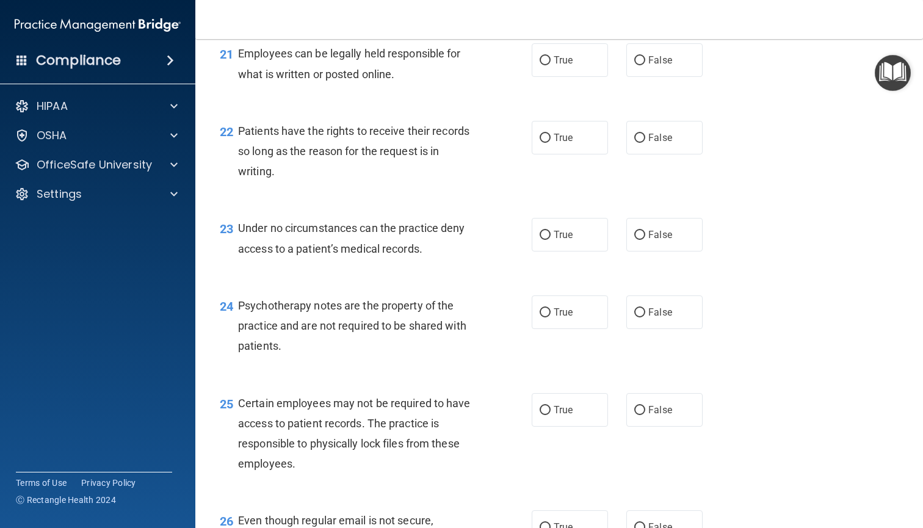
scroll to position [2452, 0]
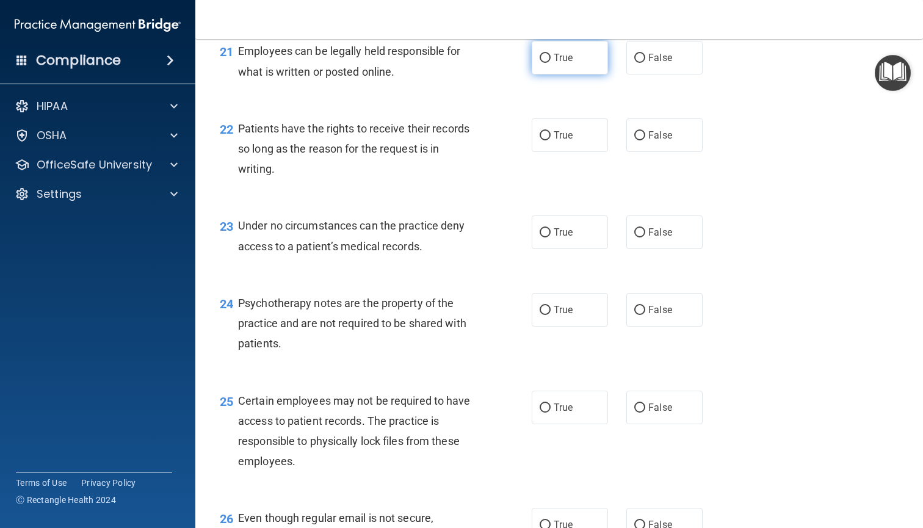
click at [589, 71] on label "True" at bounding box center [570, 58] width 76 height 34
click at [551, 63] on input "True" at bounding box center [545, 58] width 11 height 9
radio input "true"
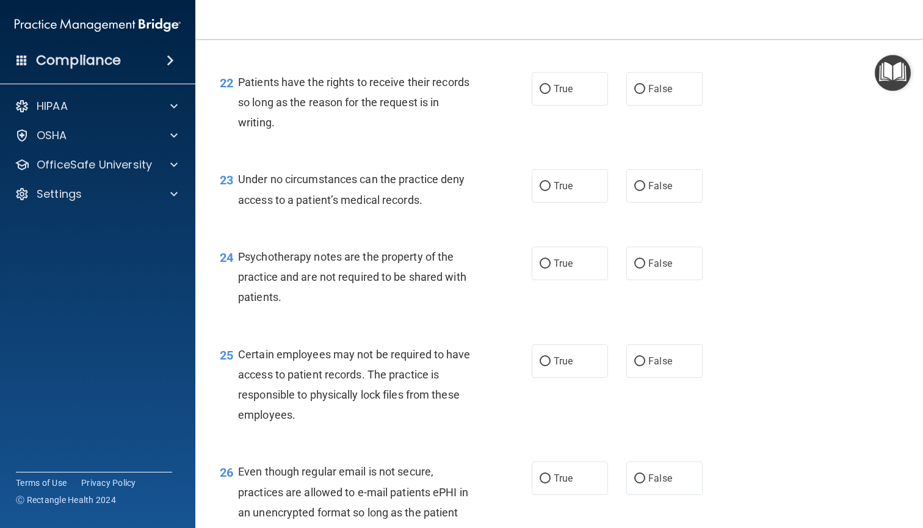
scroll to position [2522, 0]
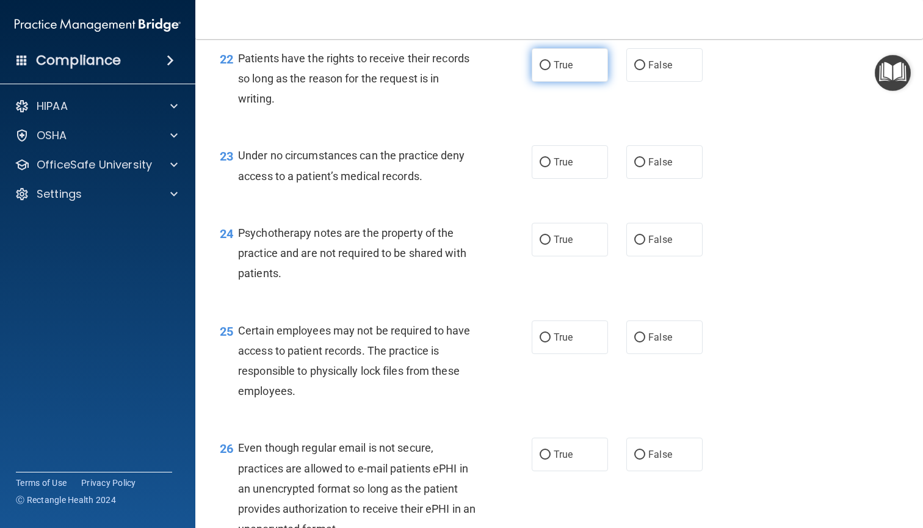
click at [589, 82] on label "True" at bounding box center [570, 65] width 76 height 34
click at [551, 70] on input "True" at bounding box center [545, 65] width 11 height 9
radio input "true"
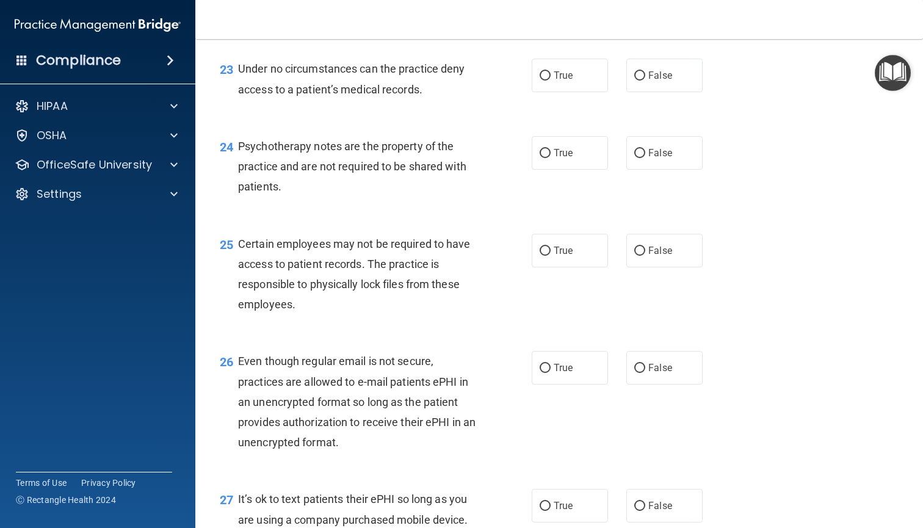
scroll to position [2614, 0]
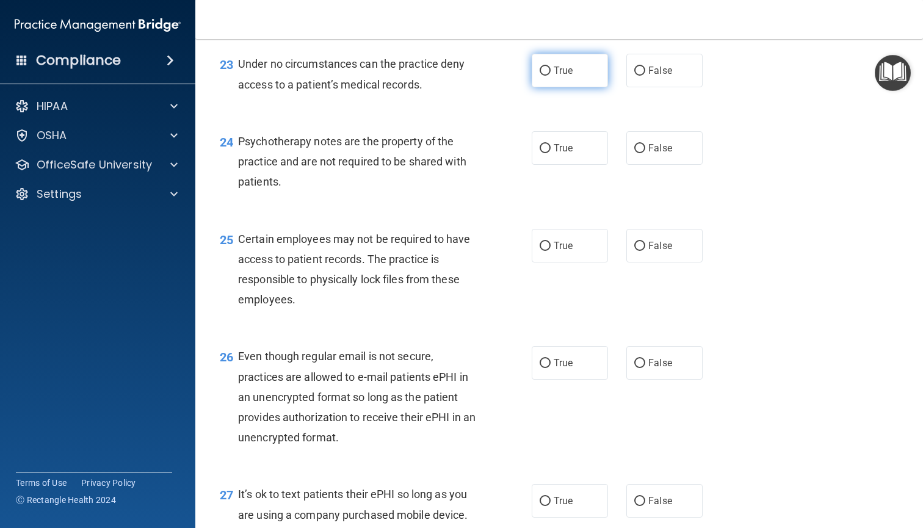
click at [562, 76] on span "True" at bounding box center [563, 71] width 19 height 12
click at [551, 76] on input "True" at bounding box center [545, 71] width 11 height 9
radio input "true"
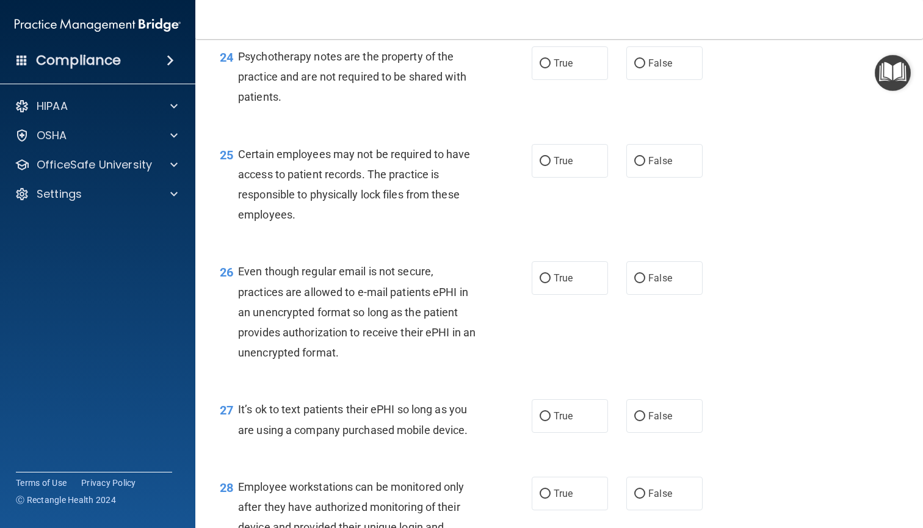
scroll to position [2700, 0]
click at [638, 78] on label "False" at bounding box center [665, 62] width 76 height 34
click at [638, 67] on input "False" at bounding box center [640, 62] width 11 height 9
radio input "true"
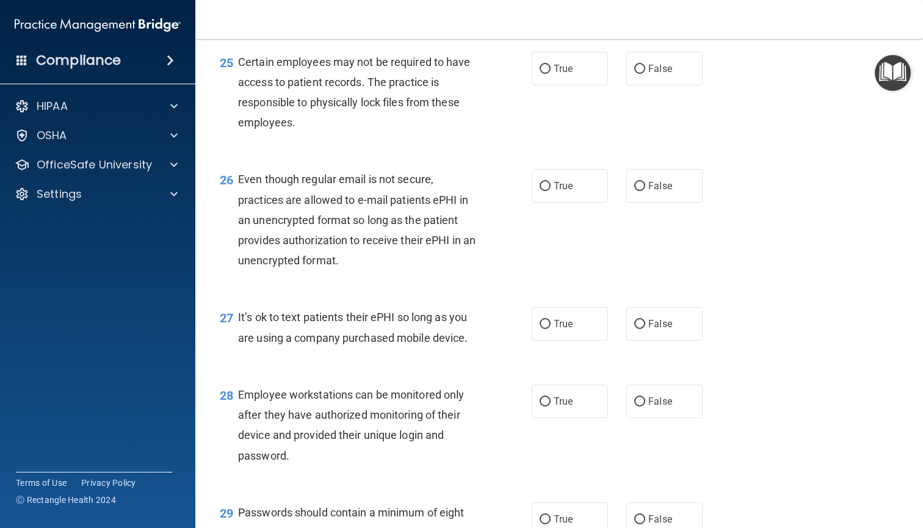
scroll to position [2777, 0]
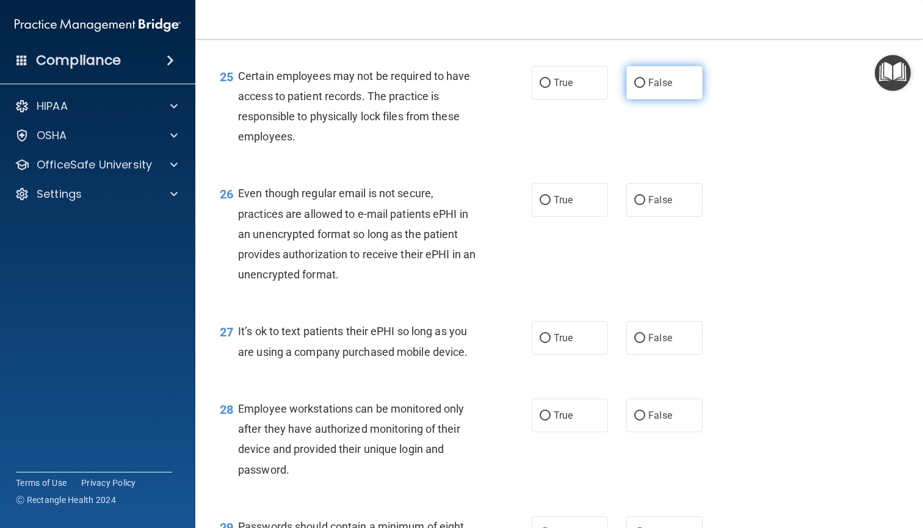
click at [677, 99] on label "False" at bounding box center [665, 83] width 76 height 34
click at [646, 88] on input "False" at bounding box center [640, 83] width 11 height 9
radio input "true"
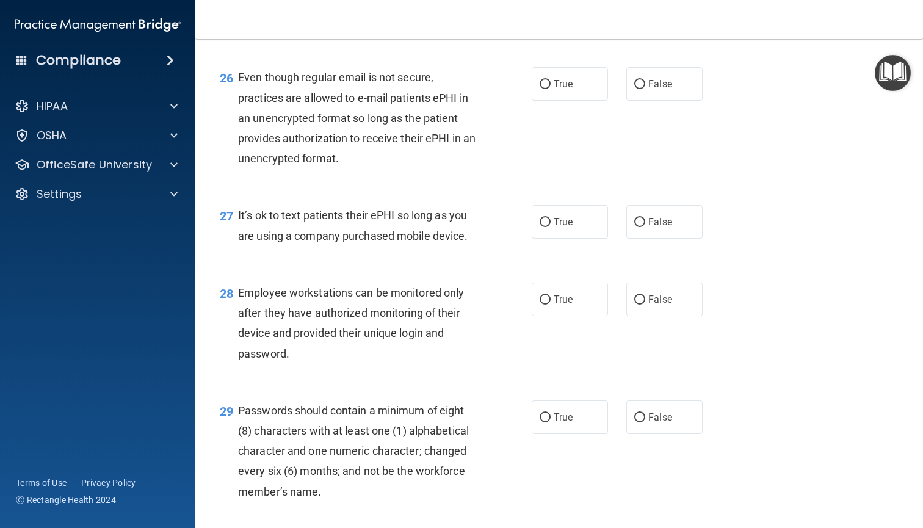
scroll to position [2893, 0]
click at [676, 94] on label "False" at bounding box center [665, 85] width 76 height 34
click at [646, 90] on input "False" at bounding box center [640, 85] width 11 height 9
radio input "true"
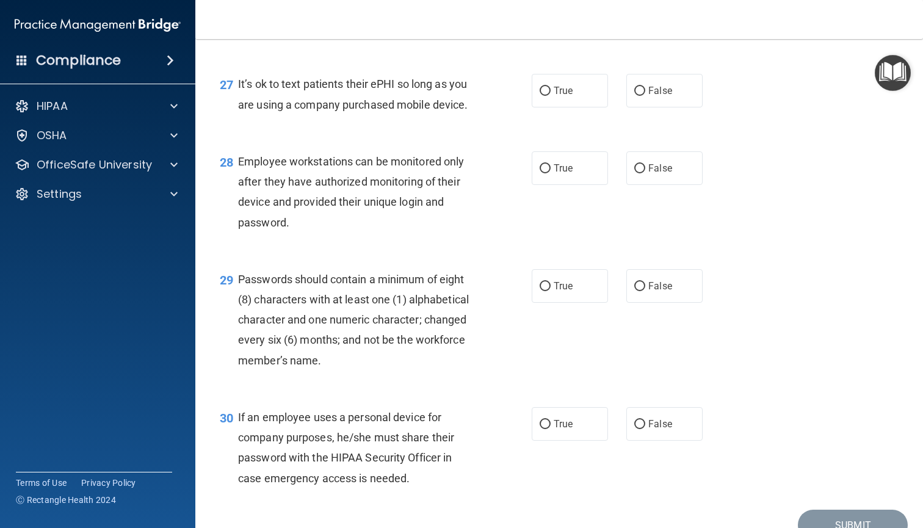
scroll to position [3032, 0]
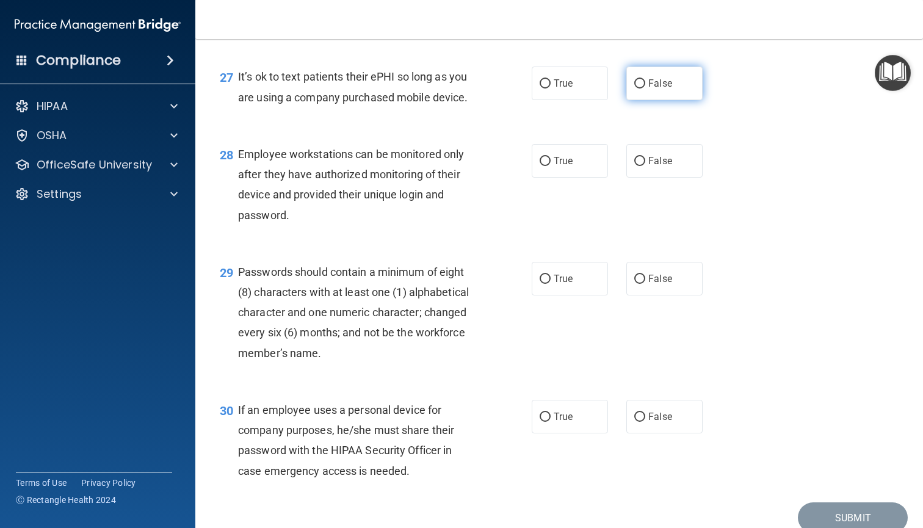
click at [672, 92] on label "False" at bounding box center [665, 84] width 76 height 34
click at [646, 89] on input "False" at bounding box center [640, 83] width 11 height 9
radio input "true"
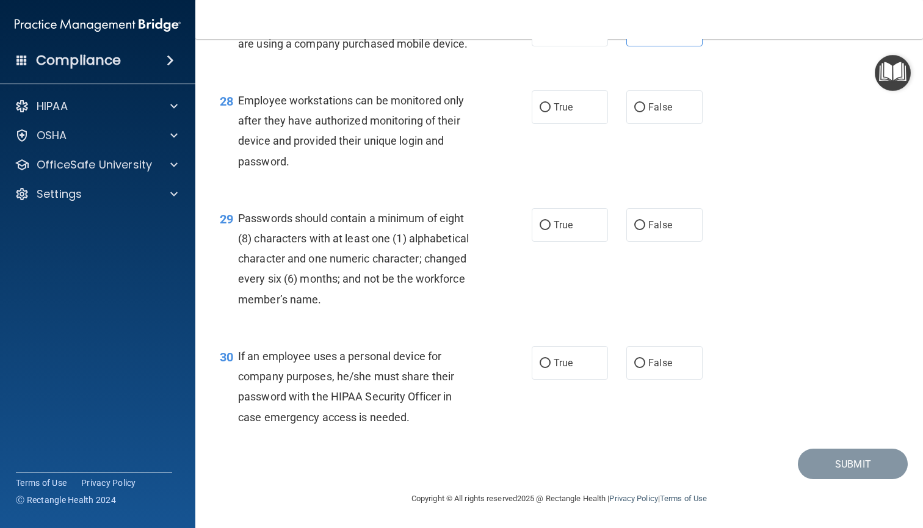
scroll to position [3090, 0]
click at [660, 110] on span "False" at bounding box center [661, 107] width 24 height 12
click at [646, 110] on input "False" at bounding box center [640, 107] width 11 height 9
radio input "true"
click at [565, 225] on span "True" at bounding box center [563, 225] width 19 height 12
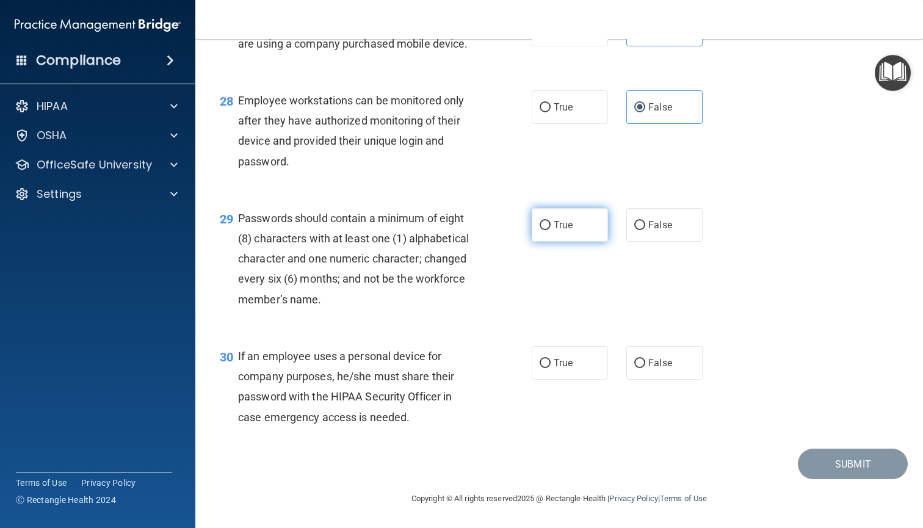
click at [551, 225] on input "True" at bounding box center [545, 225] width 11 height 9
radio input "true"
click at [660, 373] on label "False" at bounding box center [665, 363] width 76 height 34
click at [646, 368] on input "False" at bounding box center [640, 363] width 11 height 9
radio input "true"
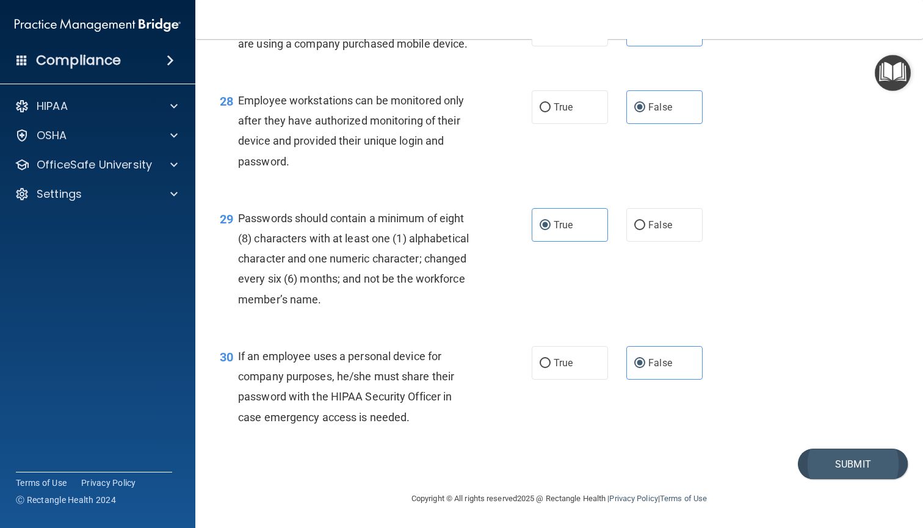
click at [884, 473] on button "Submit" at bounding box center [853, 464] width 110 height 31
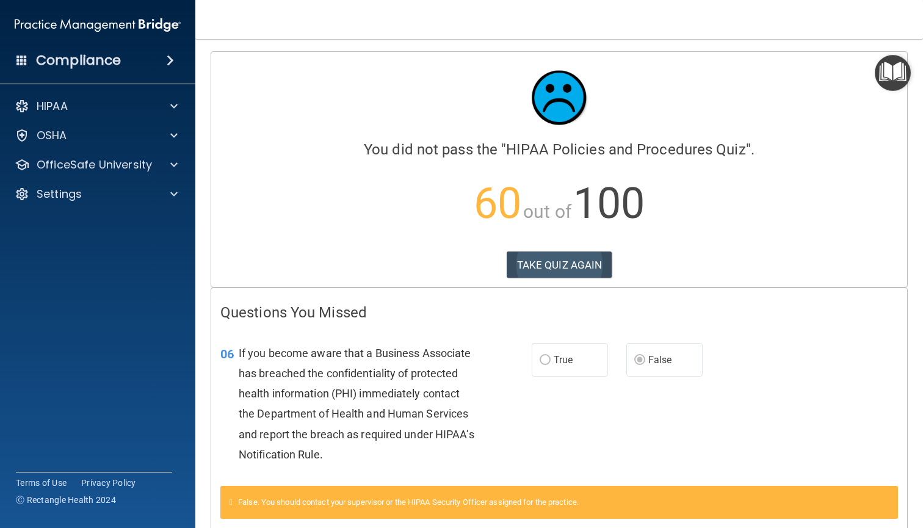
click at [543, 272] on button "TAKE QUIZ AGAIN" at bounding box center [560, 265] width 106 height 27
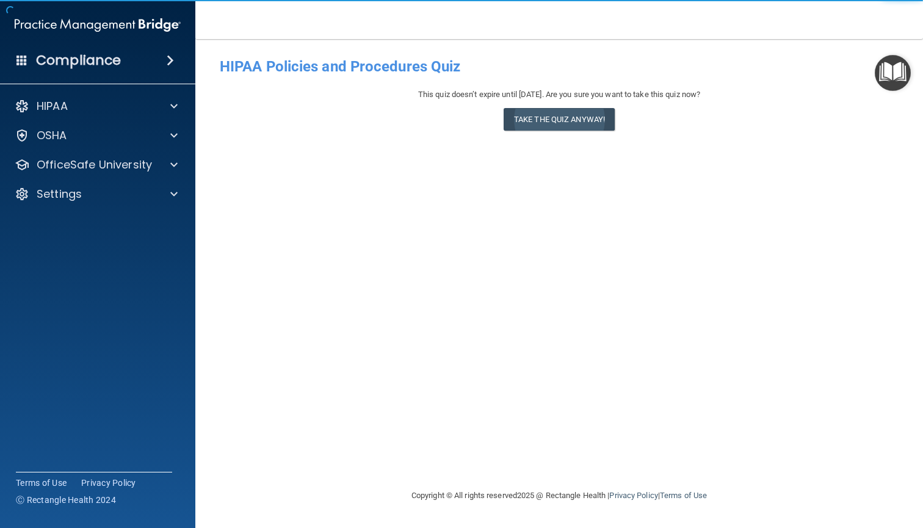
click at [566, 121] on button "Take the quiz anyway!" at bounding box center [559, 119] width 111 height 23
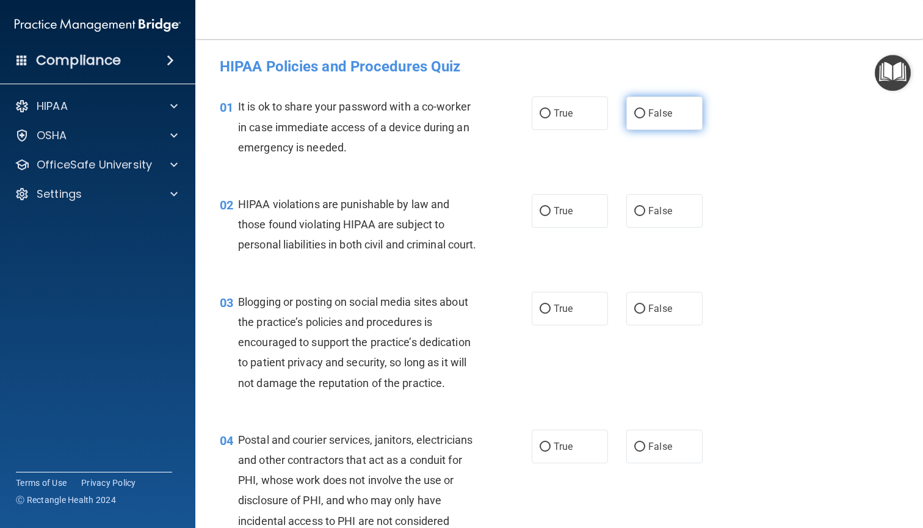
click at [657, 118] on span "False" at bounding box center [661, 113] width 24 height 12
click at [646, 118] on input "False" at bounding box center [640, 113] width 11 height 9
radio input "true"
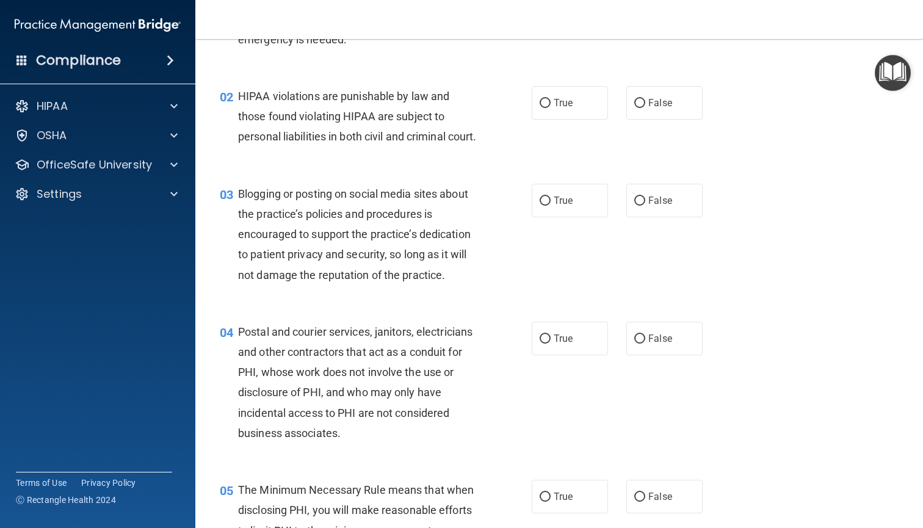
scroll to position [114, 0]
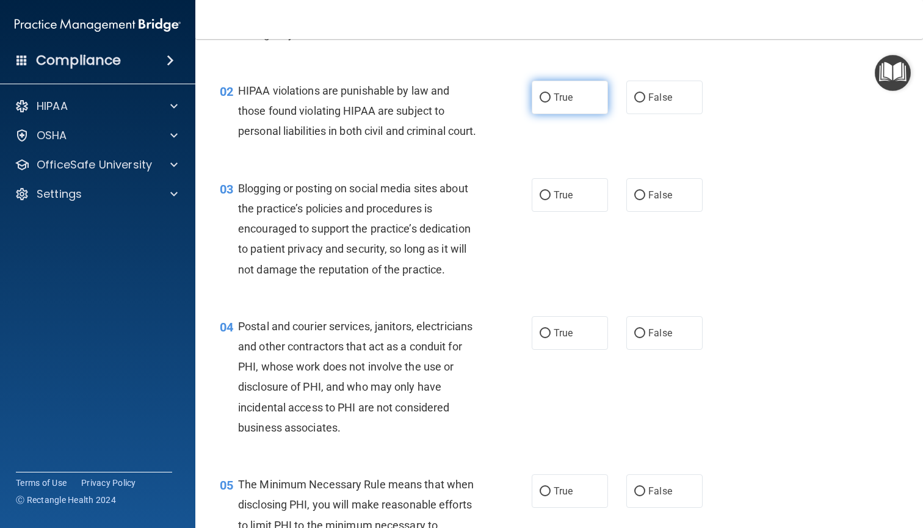
click at [563, 100] on span "True" at bounding box center [563, 98] width 19 height 12
click at [551, 100] on input "True" at bounding box center [545, 97] width 11 height 9
radio input "true"
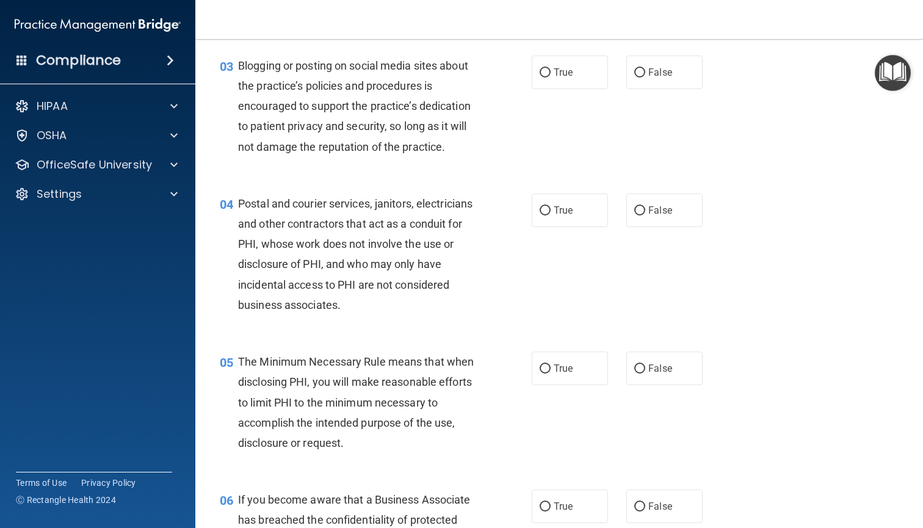
scroll to position [239, 0]
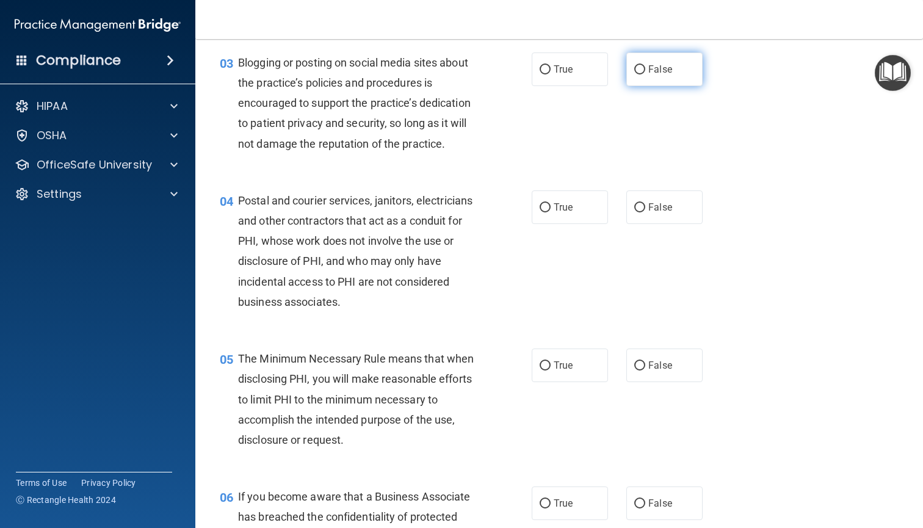
click at [648, 86] on label "False" at bounding box center [665, 70] width 76 height 34
click at [646, 75] on input "False" at bounding box center [640, 69] width 11 height 9
radio input "true"
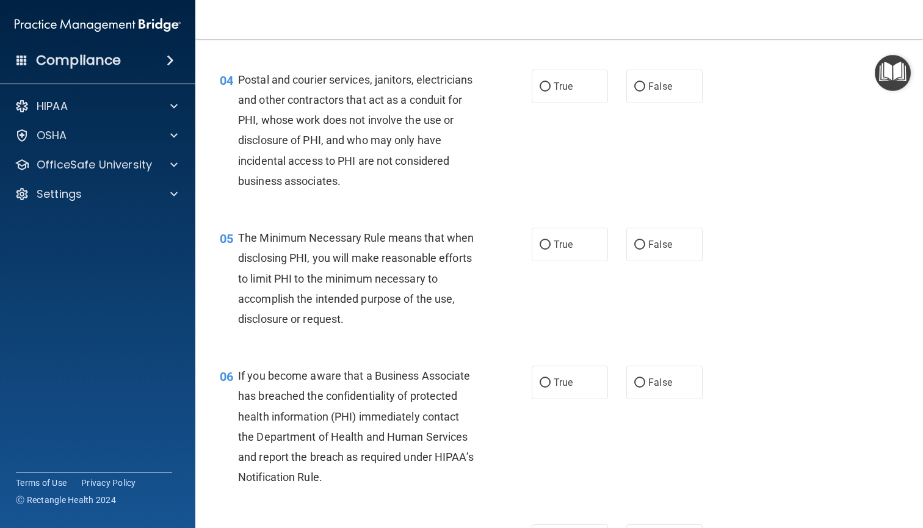
scroll to position [363, 0]
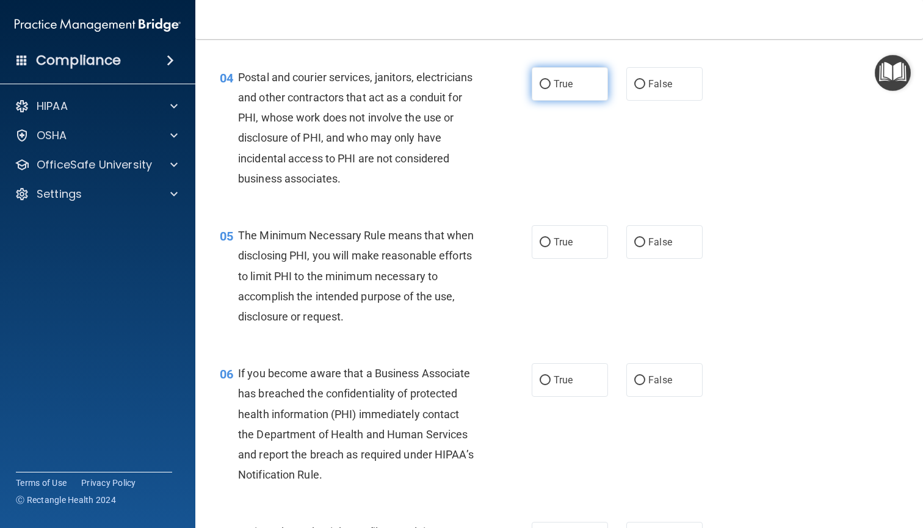
click at [585, 101] on label "True" at bounding box center [570, 84] width 76 height 34
click at [551, 89] on input "True" at bounding box center [545, 84] width 11 height 9
radio input "true"
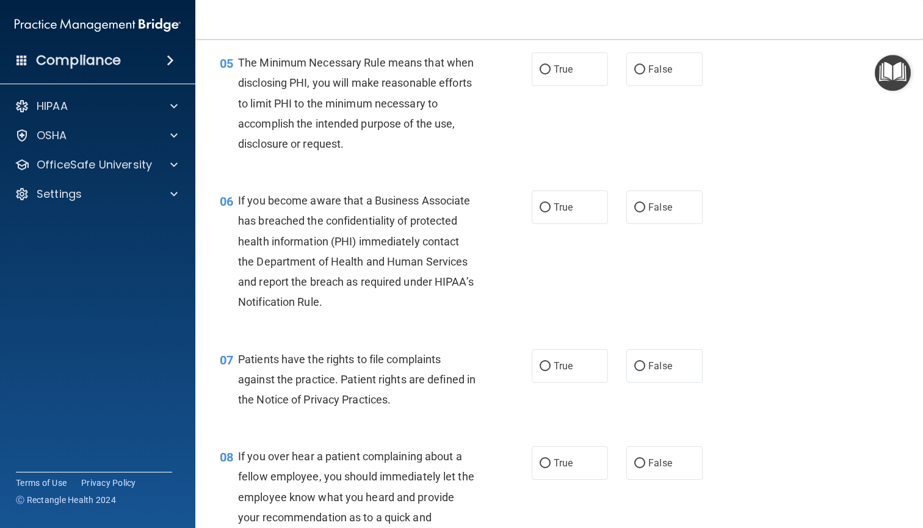
scroll to position [538, 0]
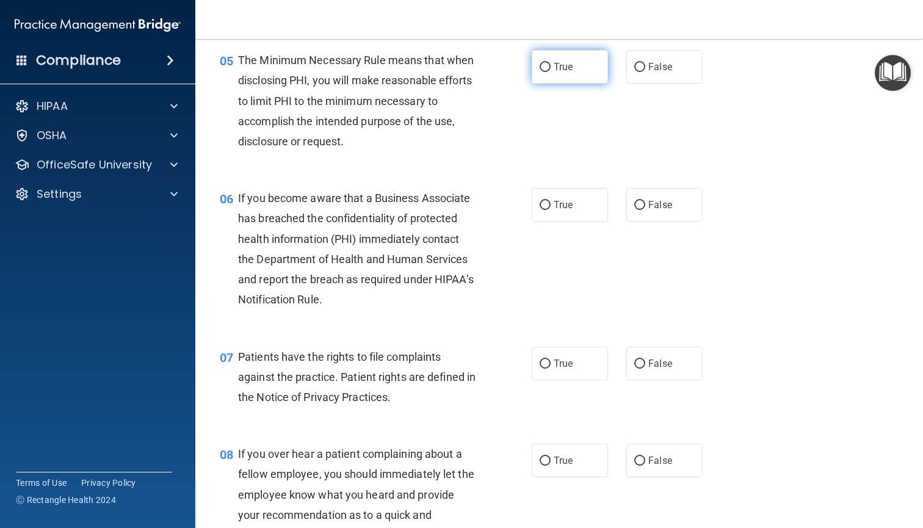
click at [563, 73] on span "True" at bounding box center [563, 67] width 19 height 12
click at [551, 72] on input "True" at bounding box center [545, 67] width 11 height 9
radio input "true"
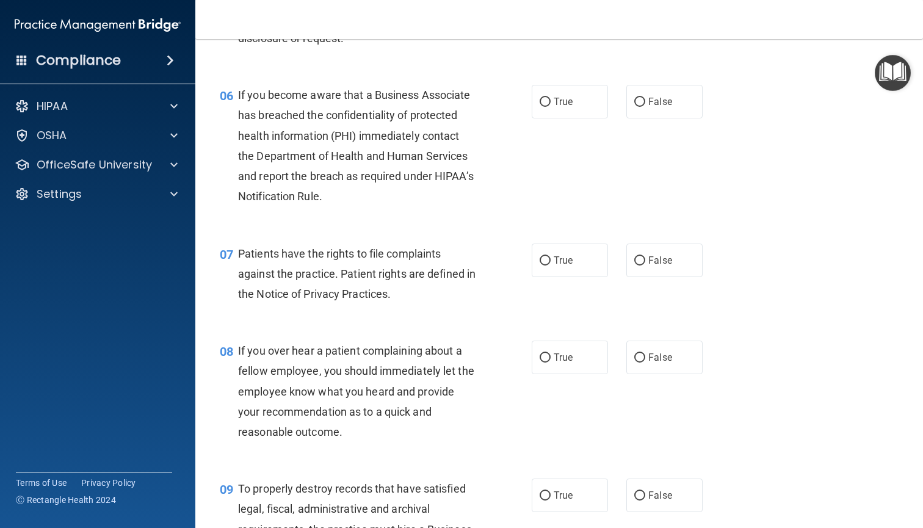
scroll to position [668, 0]
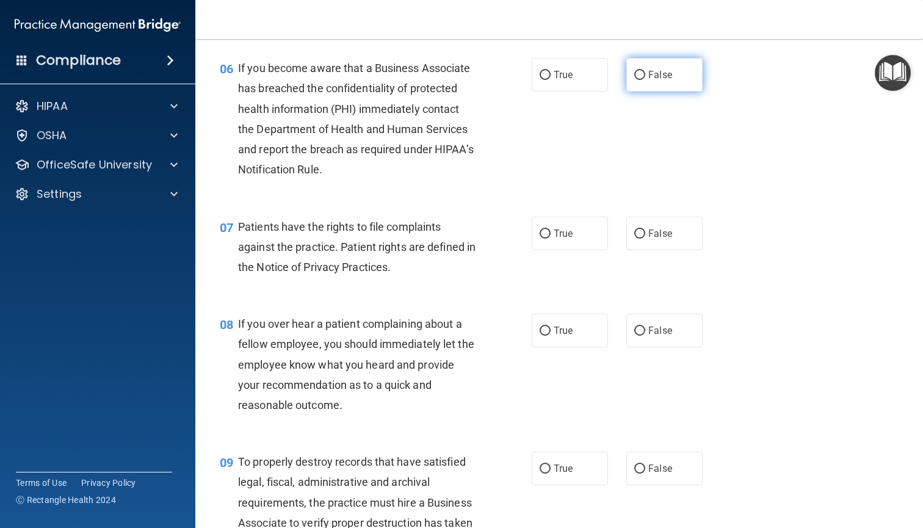
click at [653, 81] on span "False" at bounding box center [661, 75] width 24 height 12
click at [646, 80] on input "False" at bounding box center [640, 75] width 11 height 9
radio input "true"
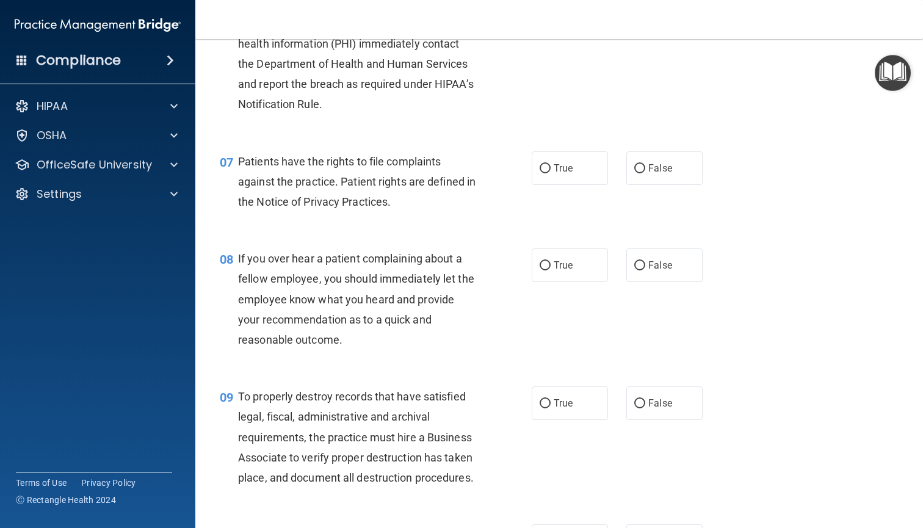
scroll to position [741, 0]
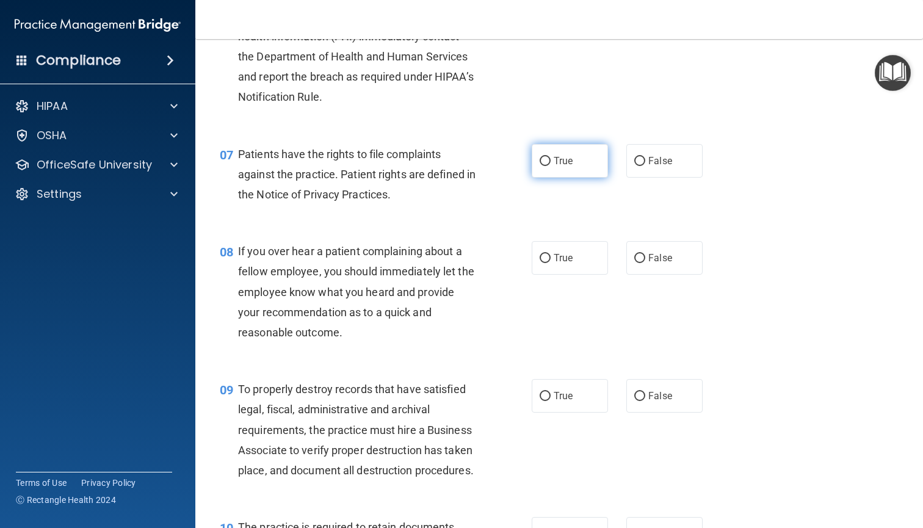
click at [582, 178] on label "True" at bounding box center [570, 161] width 76 height 34
click at [551, 166] on input "True" at bounding box center [545, 161] width 11 height 9
radio input "true"
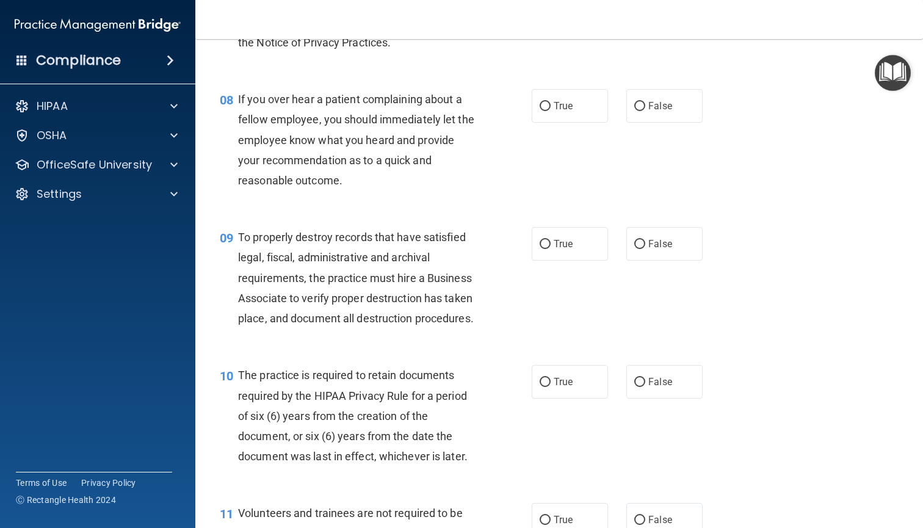
scroll to position [925, 0]
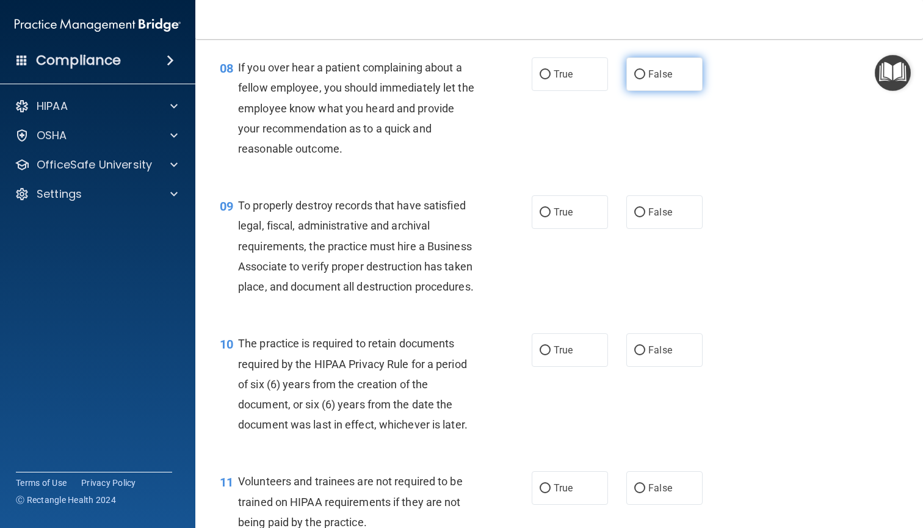
click at [669, 80] on span "False" at bounding box center [661, 74] width 24 height 12
click at [646, 79] on input "False" at bounding box center [640, 74] width 11 height 9
radio input "true"
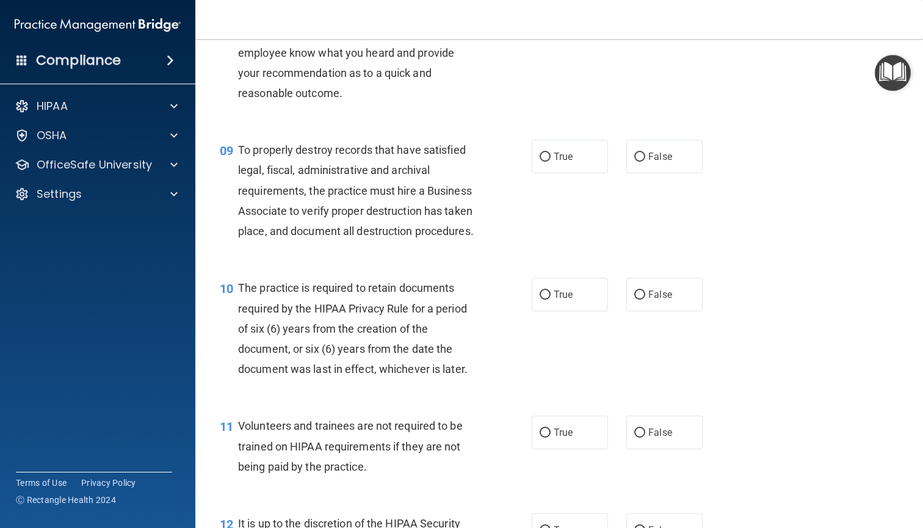
scroll to position [985, 0]
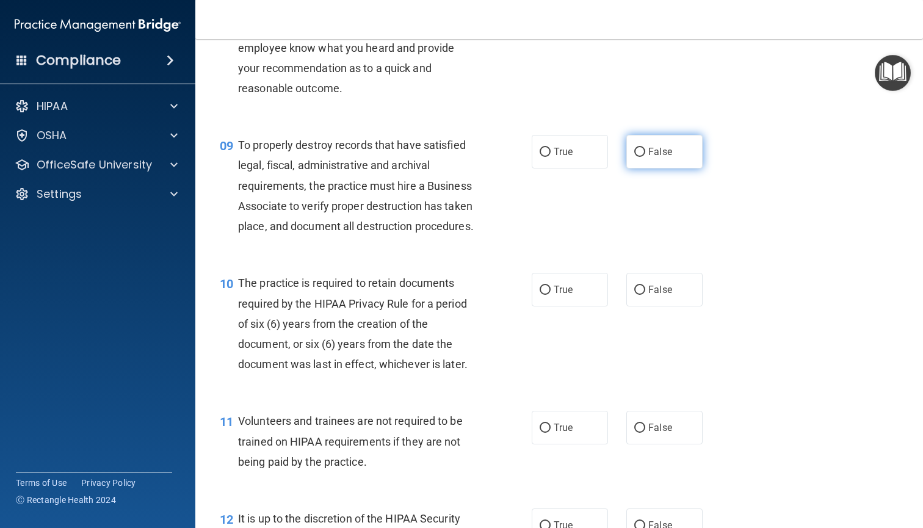
click at [661, 158] on span "False" at bounding box center [661, 152] width 24 height 12
click at [646, 157] on input "False" at bounding box center [640, 152] width 11 height 9
radio input "true"
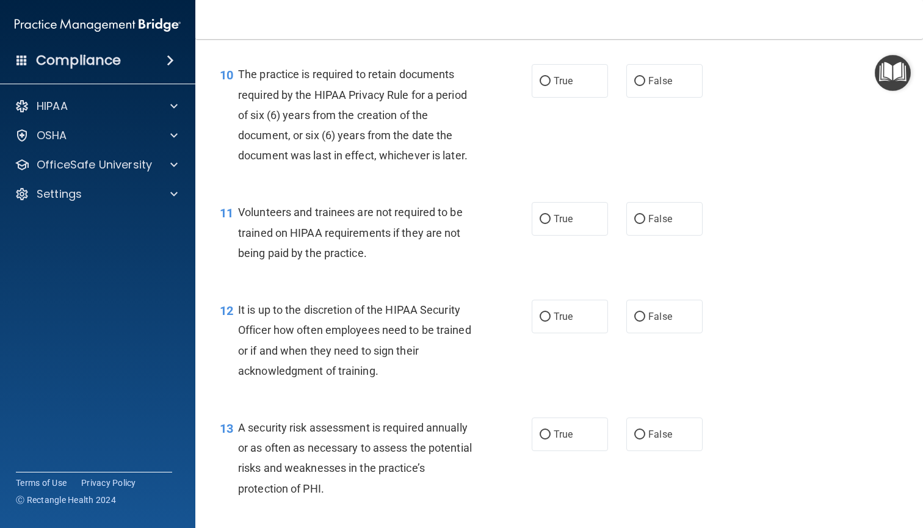
scroll to position [1195, 0]
click at [680, 235] on label "False" at bounding box center [665, 219] width 76 height 34
click at [646, 224] on input "False" at bounding box center [640, 218] width 11 height 9
radio input "true"
click at [569, 97] on label "True" at bounding box center [570, 81] width 76 height 34
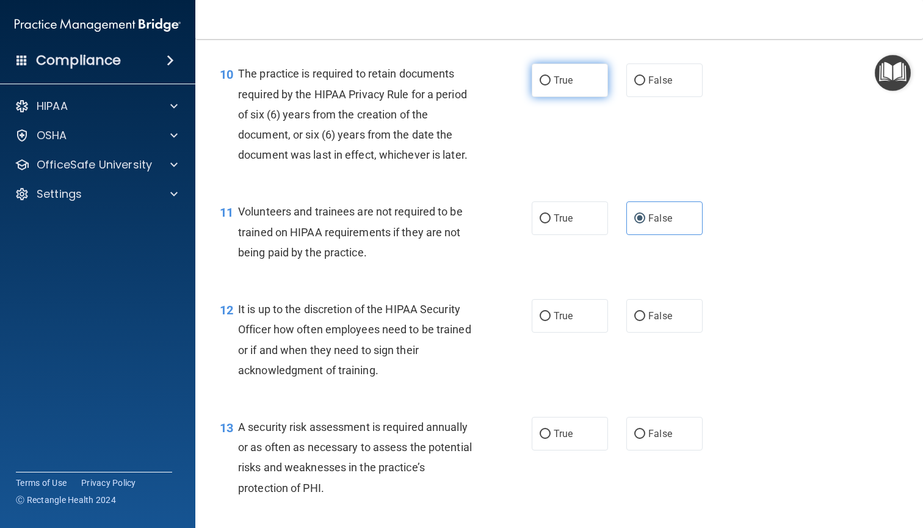
click at [551, 86] on input "True" at bounding box center [545, 80] width 11 height 9
radio input "true"
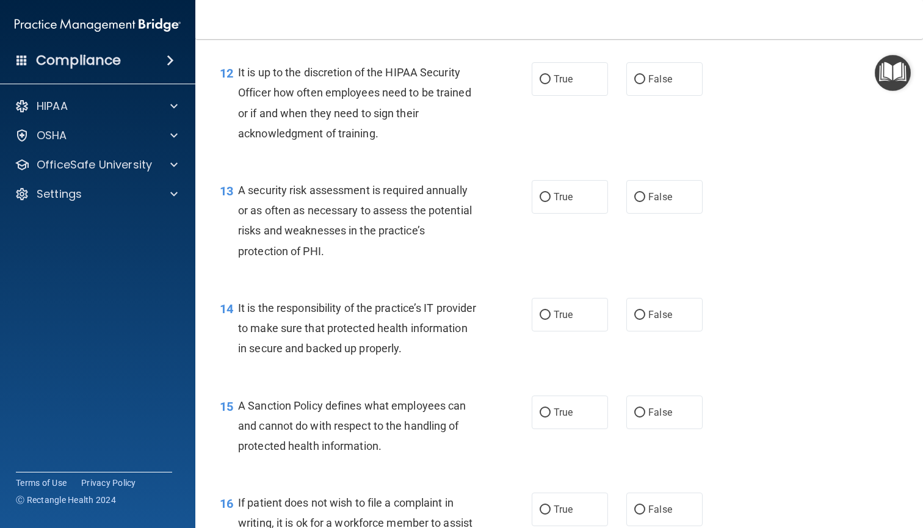
scroll to position [1442, 0]
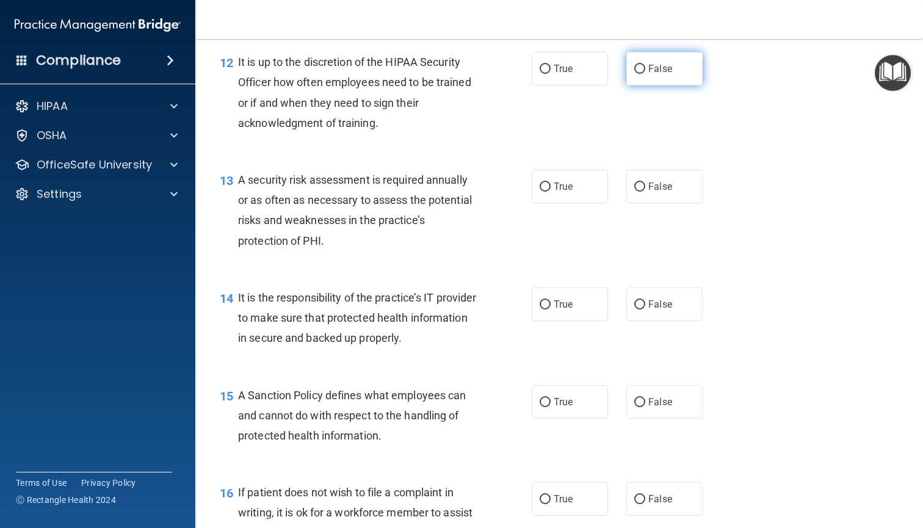
click at [658, 75] on span "False" at bounding box center [661, 69] width 24 height 12
click at [646, 74] on input "False" at bounding box center [640, 69] width 11 height 9
radio input "true"
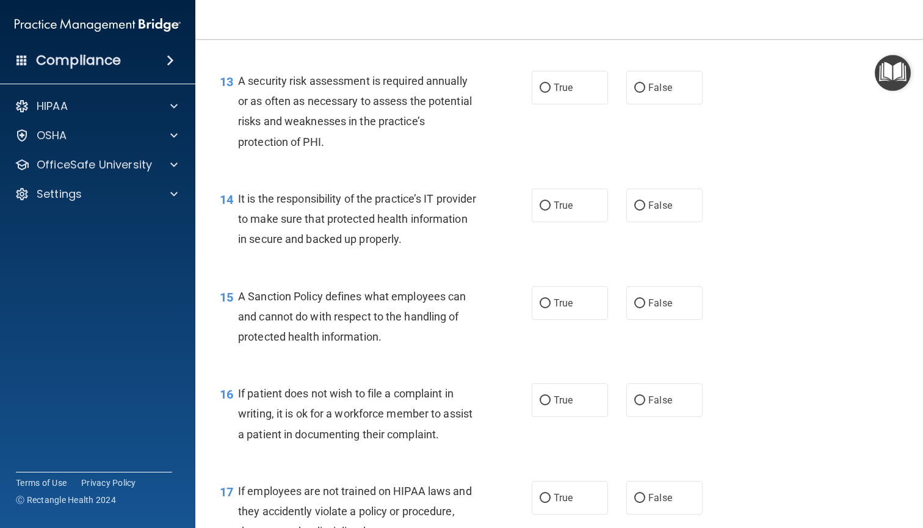
scroll to position [1540, 0]
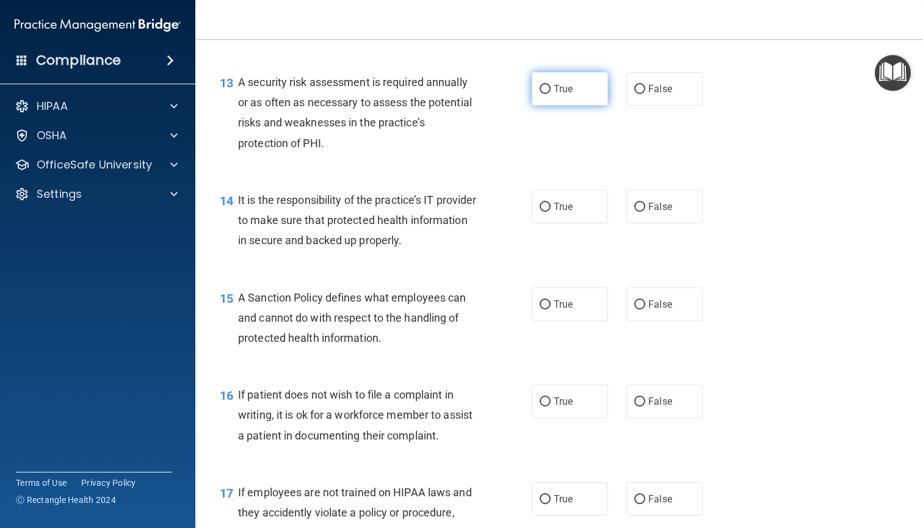
click at [577, 101] on label "True" at bounding box center [570, 89] width 76 height 34
click at [551, 94] on input "True" at bounding box center [545, 89] width 11 height 9
radio input "true"
click at [670, 224] on label "False" at bounding box center [665, 207] width 76 height 34
click at [646, 212] on input "False" at bounding box center [640, 207] width 11 height 9
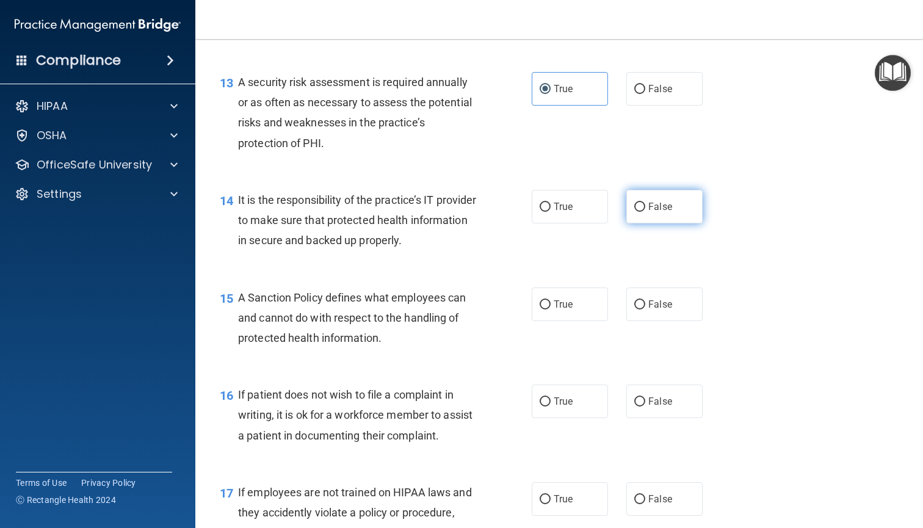
radio input "true"
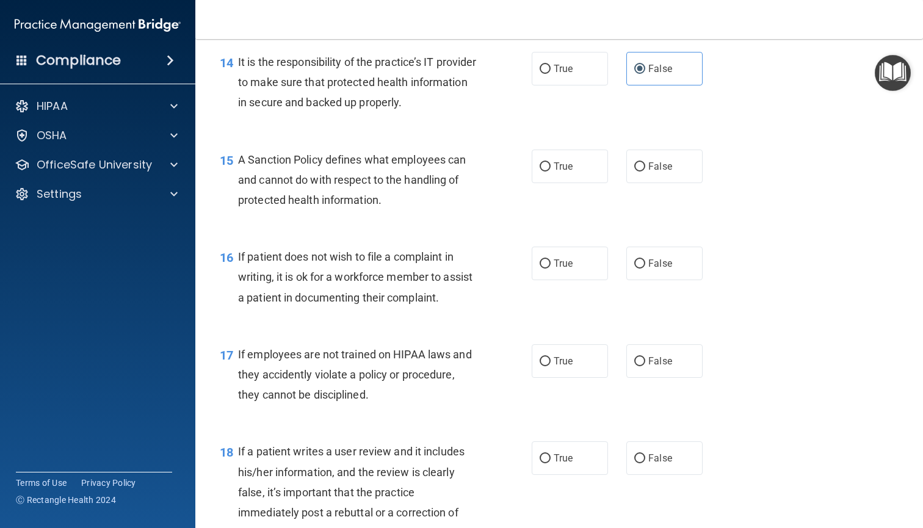
scroll to position [1686, 0]
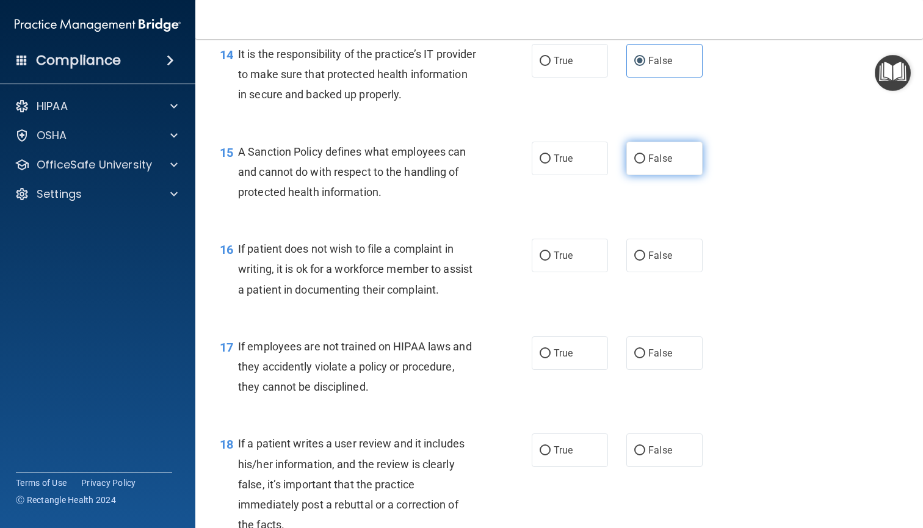
click at [661, 164] on span "False" at bounding box center [661, 159] width 24 height 12
click at [646, 164] on input "False" at bounding box center [640, 159] width 11 height 9
radio input "true"
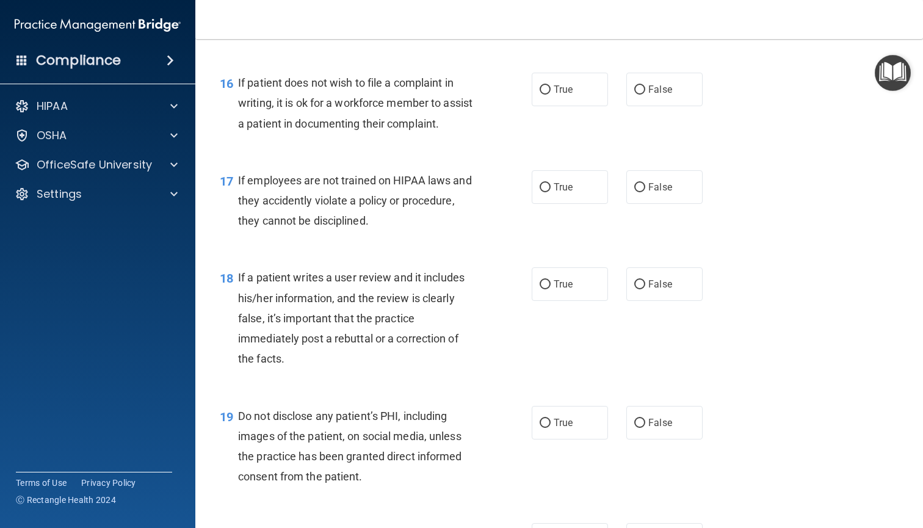
scroll to position [1868, 0]
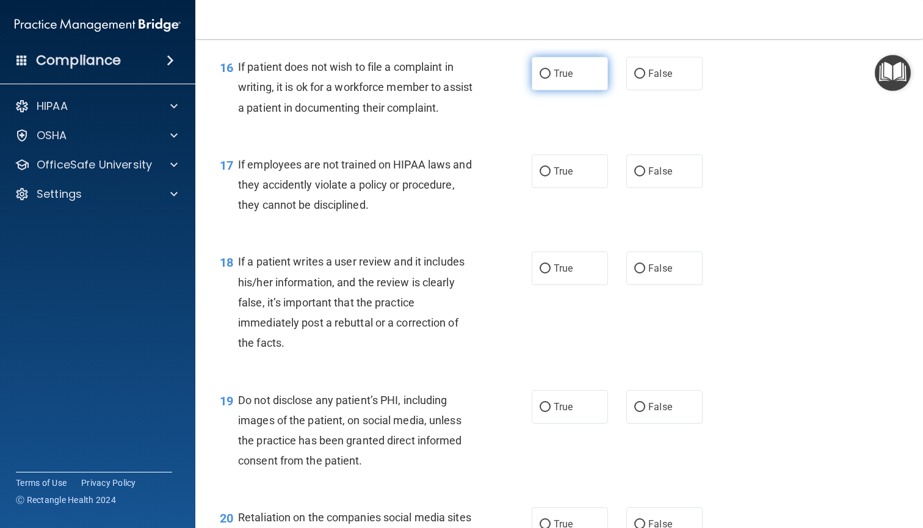
click at [565, 90] on label "True" at bounding box center [570, 74] width 76 height 34
click at [551, 79] on input "True" at bounding box center [545, 74] width 11 height 9
radio input "true"
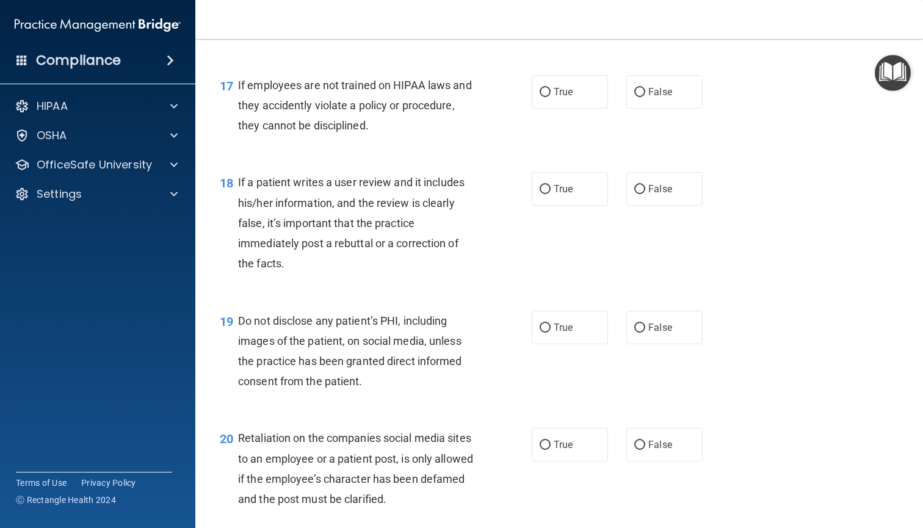
scroll to position [1959, 0]
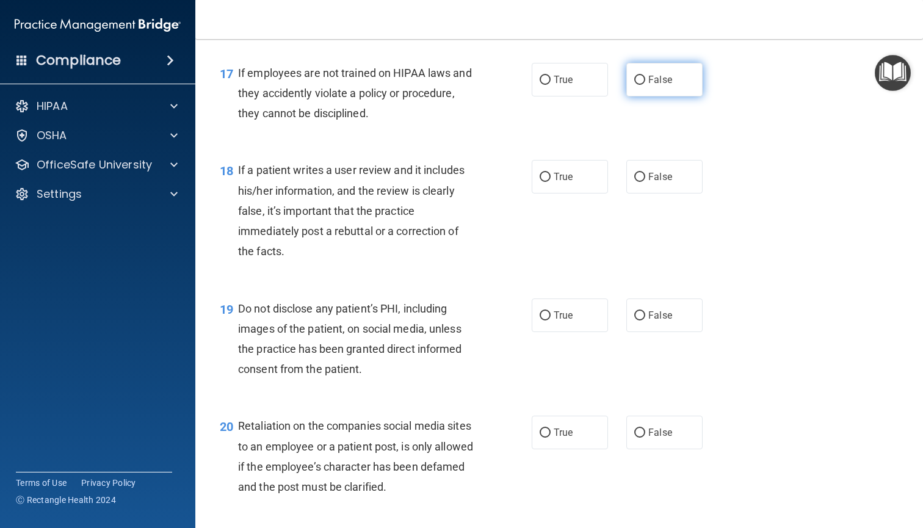
click at [672, 93] on label "False" at bounding box center [665, 80] width 76 height 34
click at [646, 85] on input "False" at bounding box center [640, 80] width 11 height 9
radio input "true"
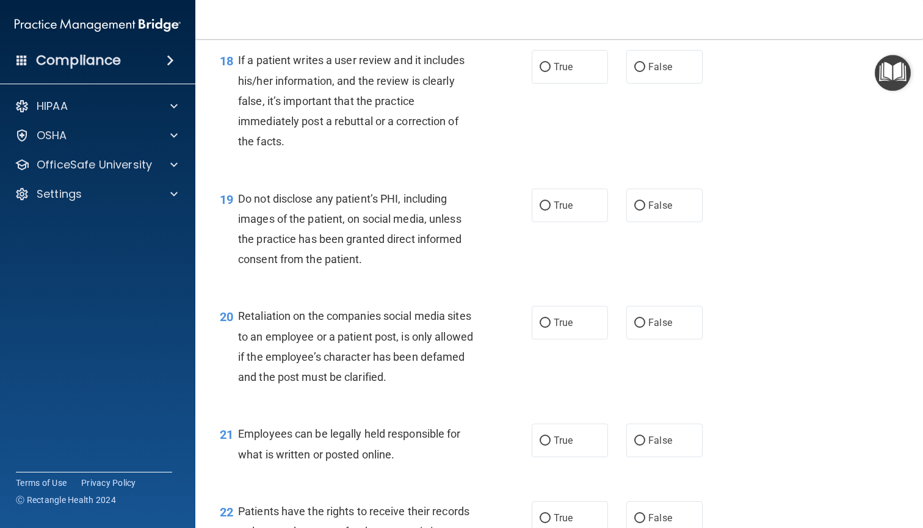
scroll to position [2077, 0]
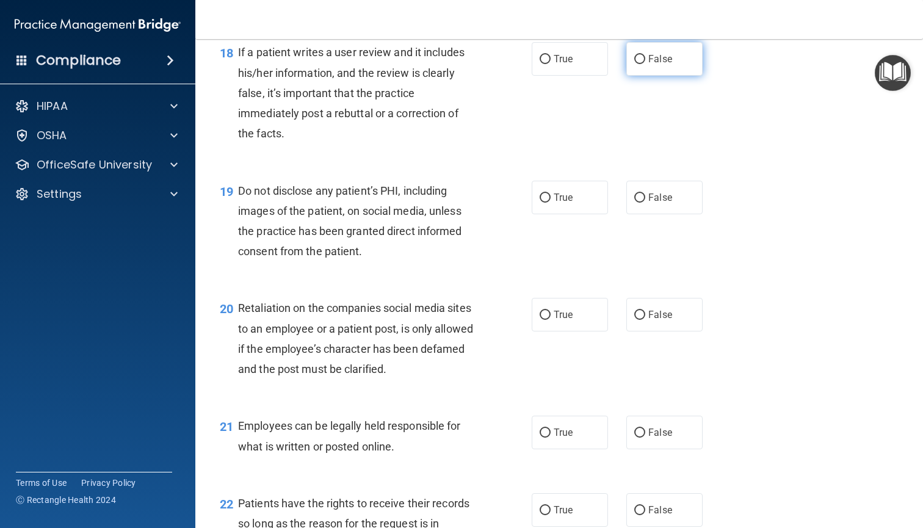
click at [670, 65] on span "False" at bounding box center [661, 59] width 24 height 12
click at [646, 64] on input "False" at bounding box center [640, 59] width 11 height 9
radio input "true"
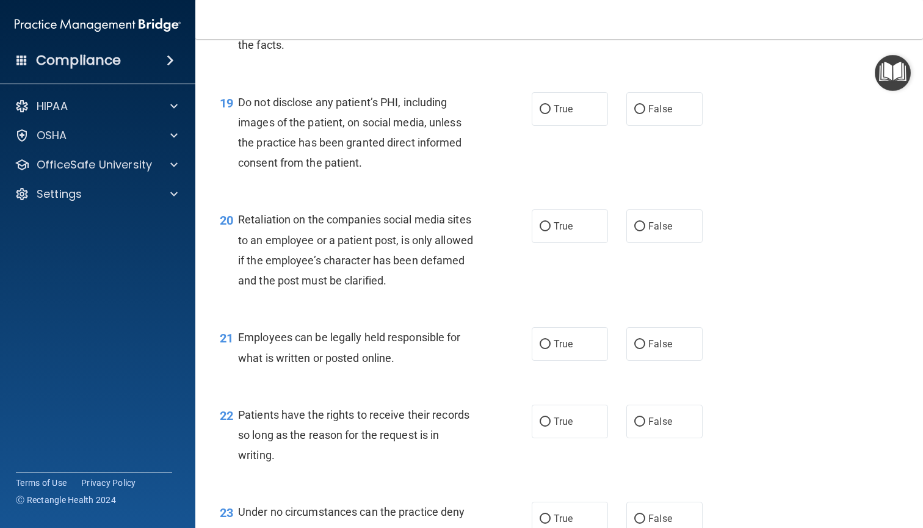
scroll to position [2187, 0]
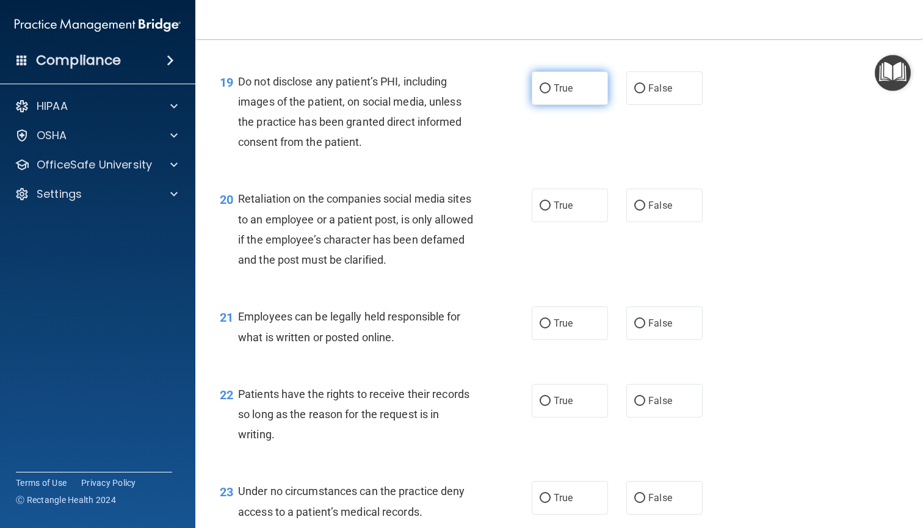
click at [575, 105] on label "True" at bounding box center [570, 88] width 76 height 34
click at [551, 93] on input "True" at bounding box center [545, 88] width 11 height 9
radio input "true"
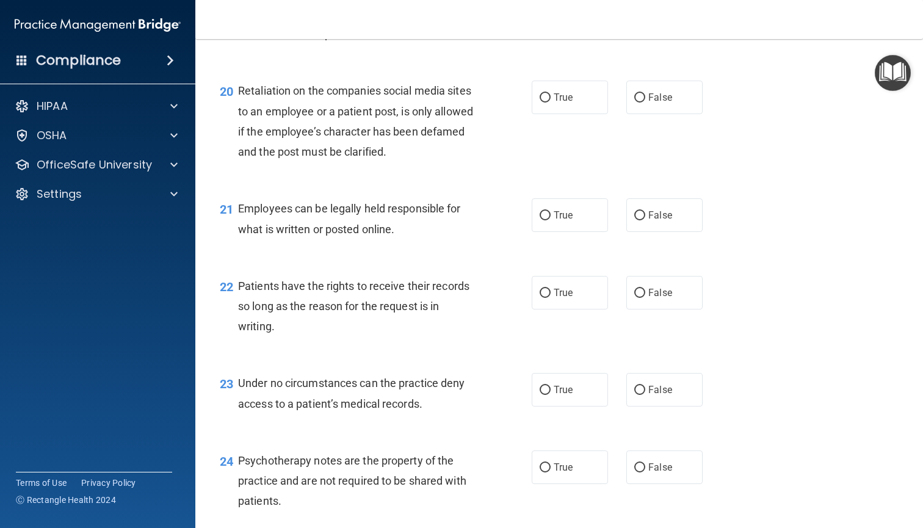
scroll to position [2296, 0]
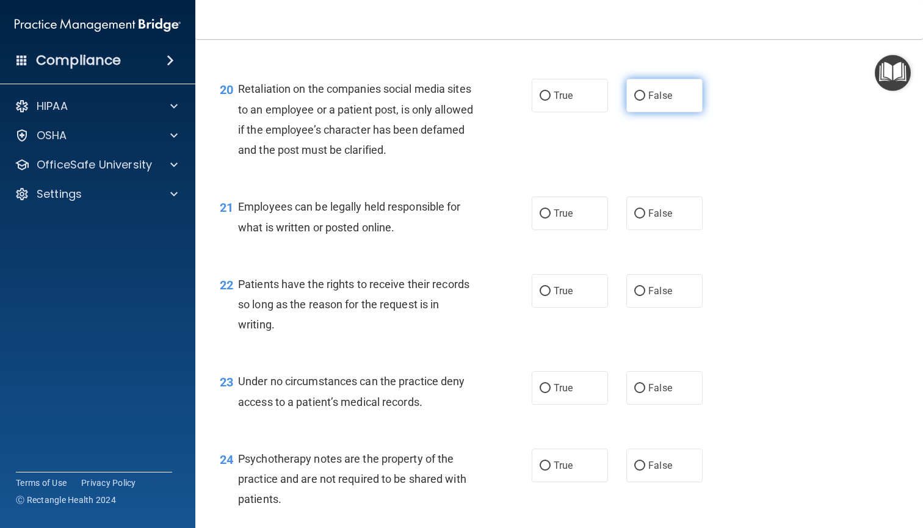
click at [660, 101] on span "False" at bounding box center [661, 96] width 24 height 12
click at [646, 101] on input "False" at bounding box center [640, 96] width 11 height 9
radio input "true"
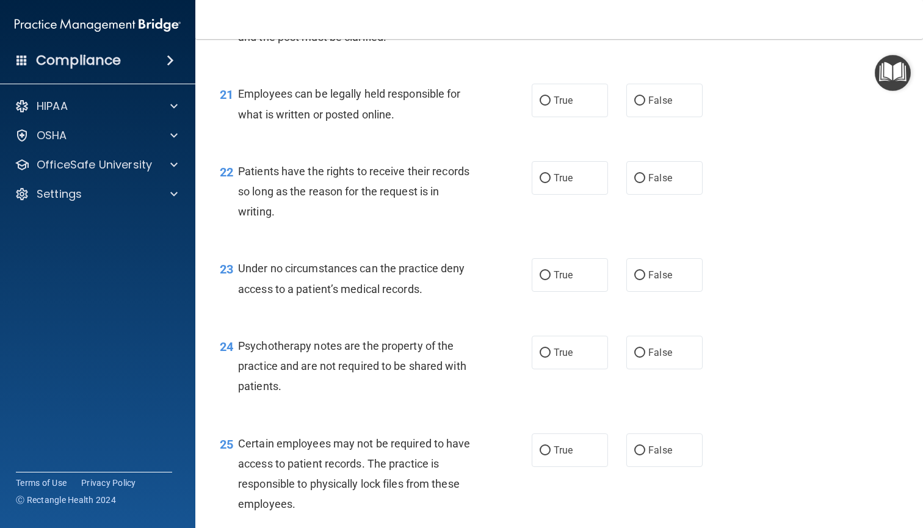
scroll to position [2410, 0]
click at [567, 106] on span "True" at bounding box center [563, 100] width 19 height 12
click at [551, 105] on input "True" at bounding box center [545, 100] width 11 height 9
radio input "true"
click at [658, 180] on label "False" at bounding box center [665, 178] width 76 height 34
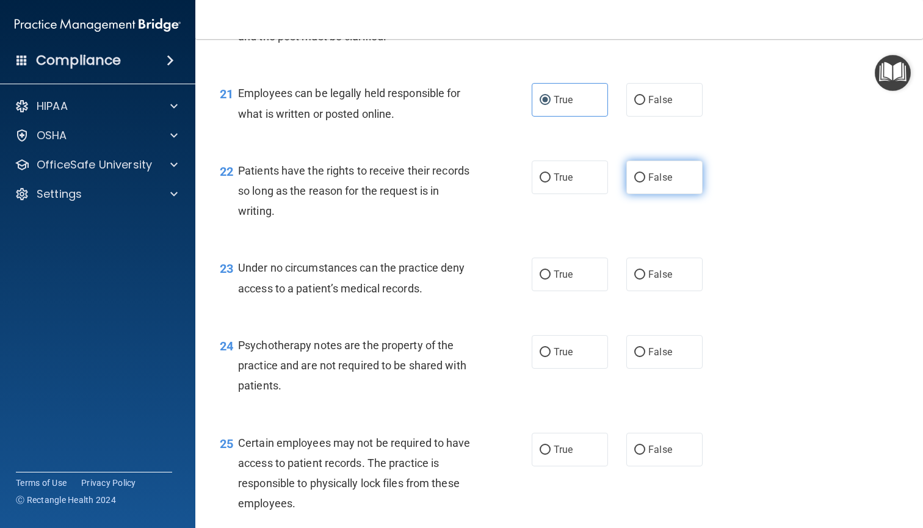
click at [646, 180] on input "False" at bounding box center [640, 177] width 11 height 9
radio input "true"
click at [679, 282] on label "False" at bounding box center [665, 275] width 76 height 34
click at [646, 280] on input "False" at bounding box center [640, 275] width 11 height 9
radio input "true"
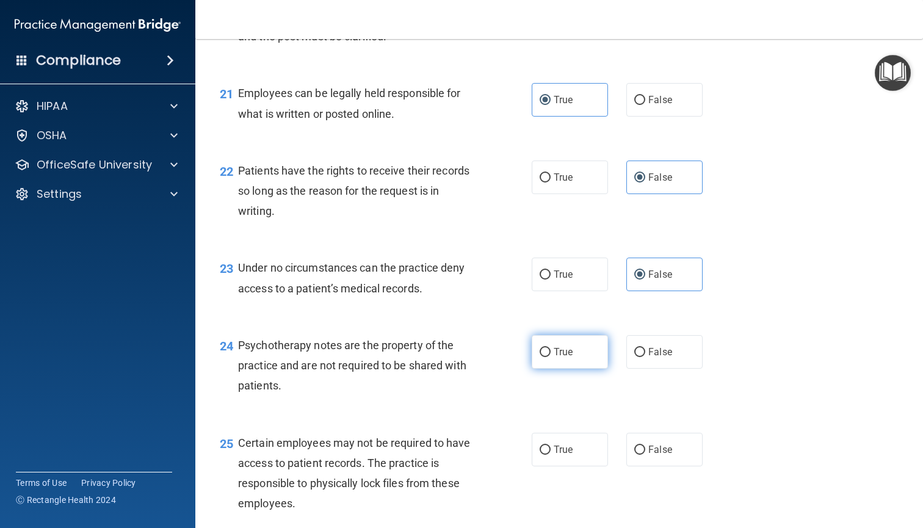
click at [584, 358] on label "True" at bounding box center [570, 352] width 76 height 34
click at [551, 357] on input "True" at bounding box center [545, 352] width 11 height 9
radio input "true"
click at [564, 453] on span "True" at bounding box center [563, 450] width 19 height 12
click at [551, 453] on input "True" at bounding box center [545, 450] width 11 height 9
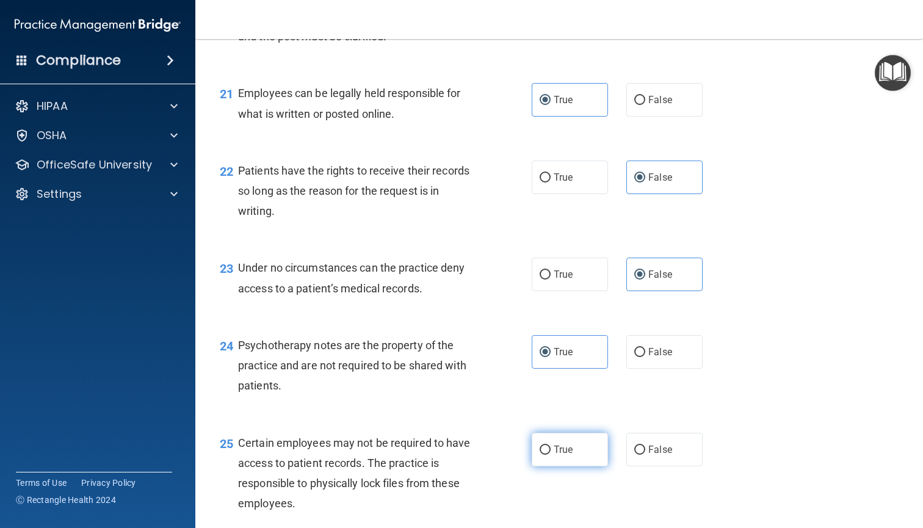
radio input "true"
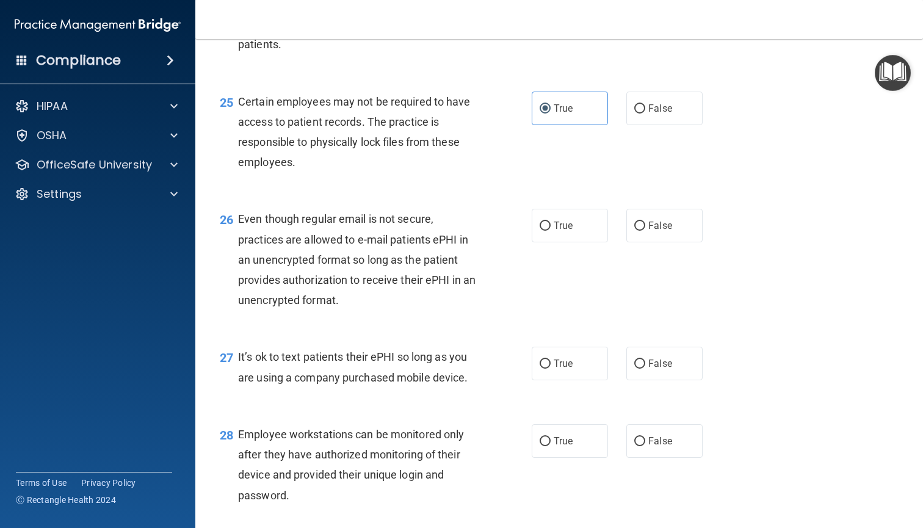
scroll to position [2753, 0]
click at [589, 241] on label "True" at bounding box center [570, 225] width 76 height 34
click at [551, 230] on input "True" at bounding box center [545, 224] width 11 height 9
radio input "true"
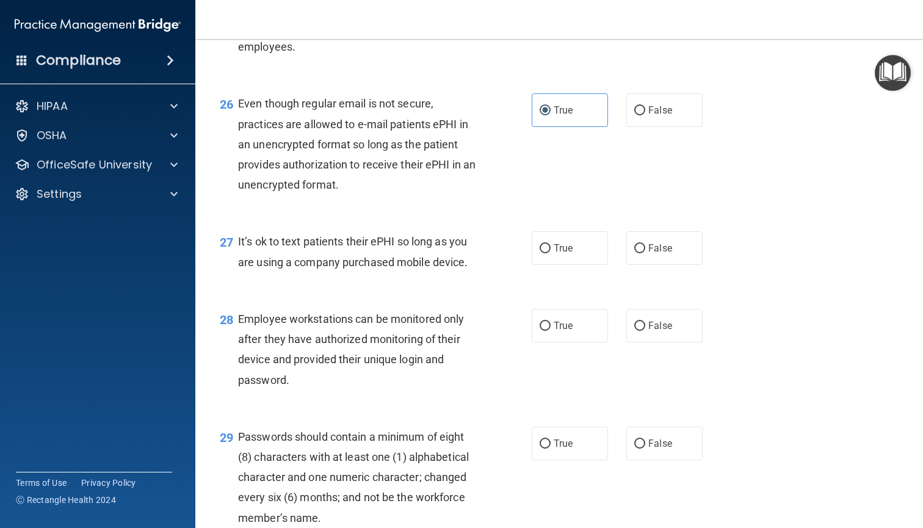
scroll to position [2871, 0]
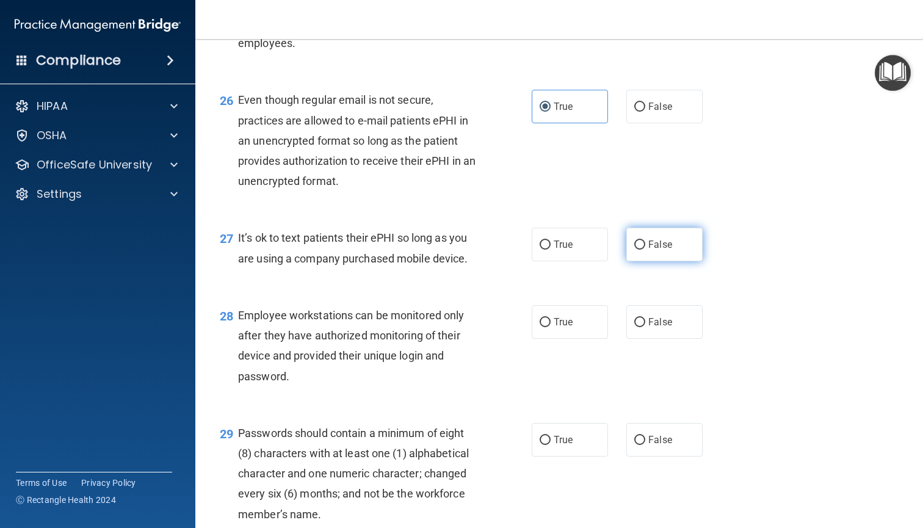
click at [674, 250] on label "False" at bounding box center [665, 245] width 76 height 34
click at [646, 250] on input "False" at bounding box center [640, 245] width 11 height 9
radio input "true"
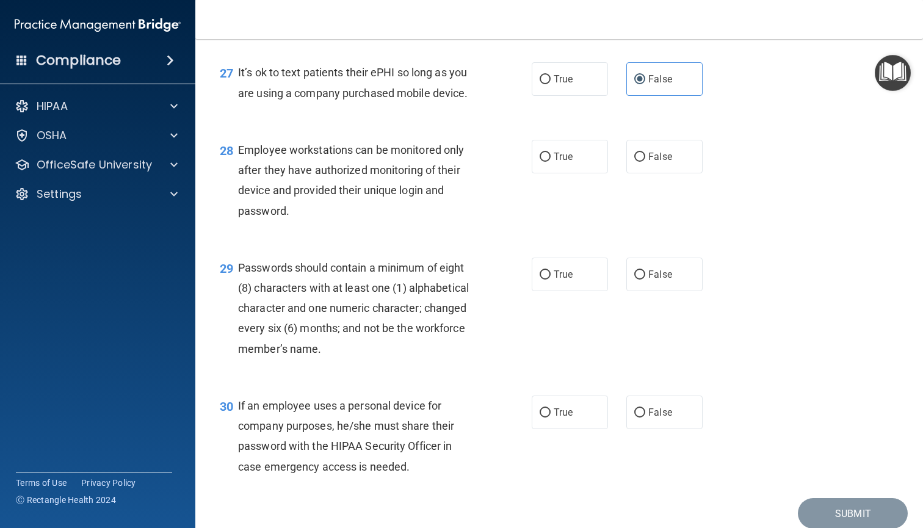
scroll to position [3037, 0]
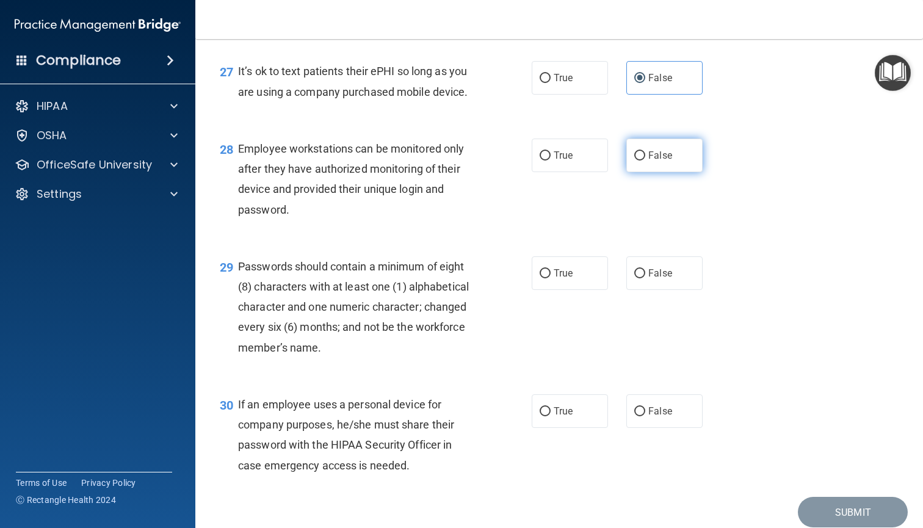
click at [665, 169] on label "False" at bounding box center [665, 156] width 76 height 34
click at [646, 161] on input "False" at bounding box center [640, 155] width 11 height 9
radio input "true"
click at [558, 288] on label "True" at bounding box center [570, 274] width 76 height 34
click at [551, 279] on input "True" at bounding box center [545, 273] width 11 height 9
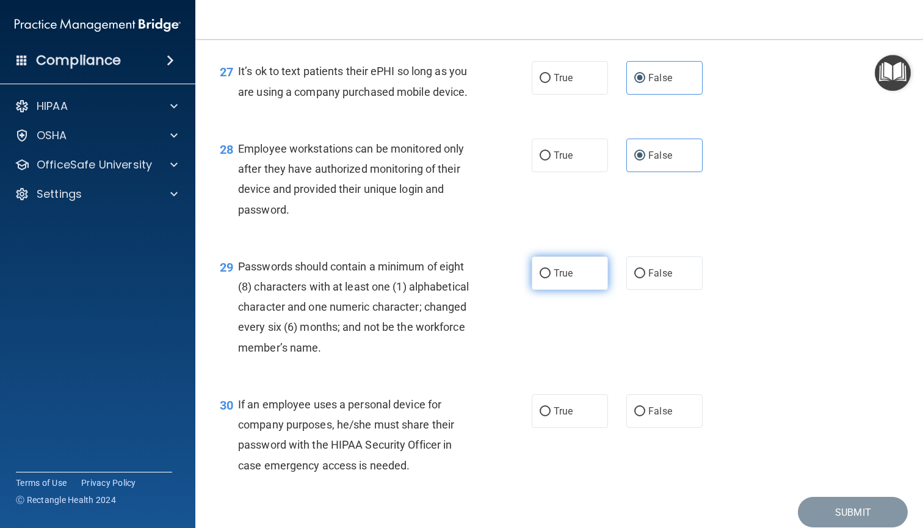
radio input "true"
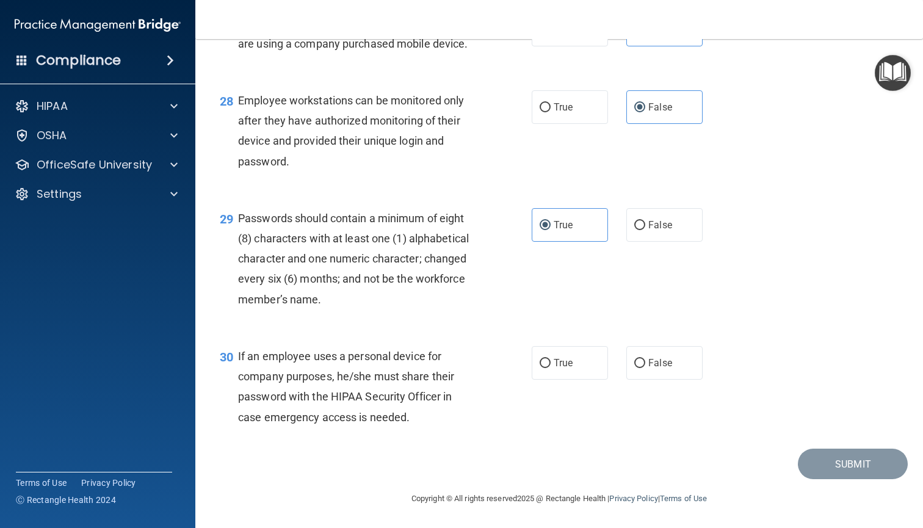
scroll to position [3090, 0]
click at [685, 369] on label "False" at bounding box center [665, 363] width 76 height 34
click at [646, 368] on input "False" at bounding box center [640, 363] width 11 height 9
radio input "true"
click at [843, 472] on button "Submit" at bounding box center [853, 464] width 110 height 31
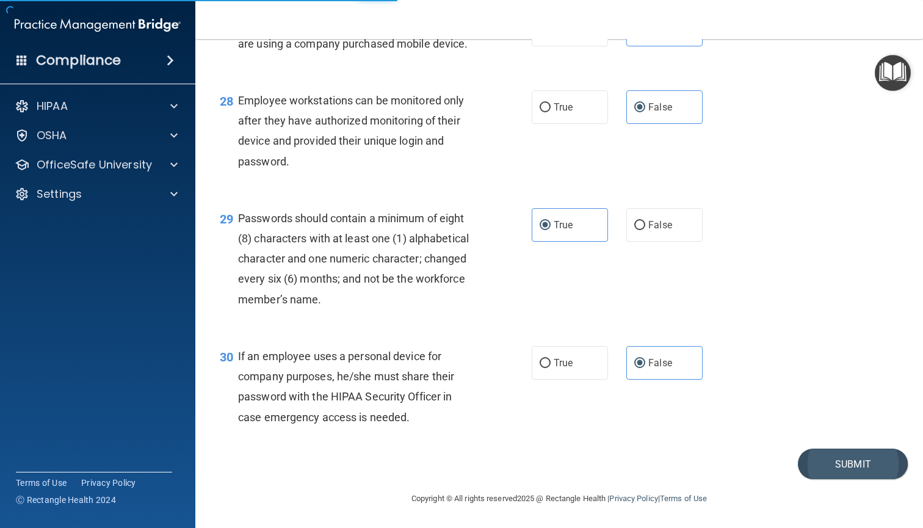
click at [843, 472] on button "Submit" at bounding box center [853, 464] width 110 height 31
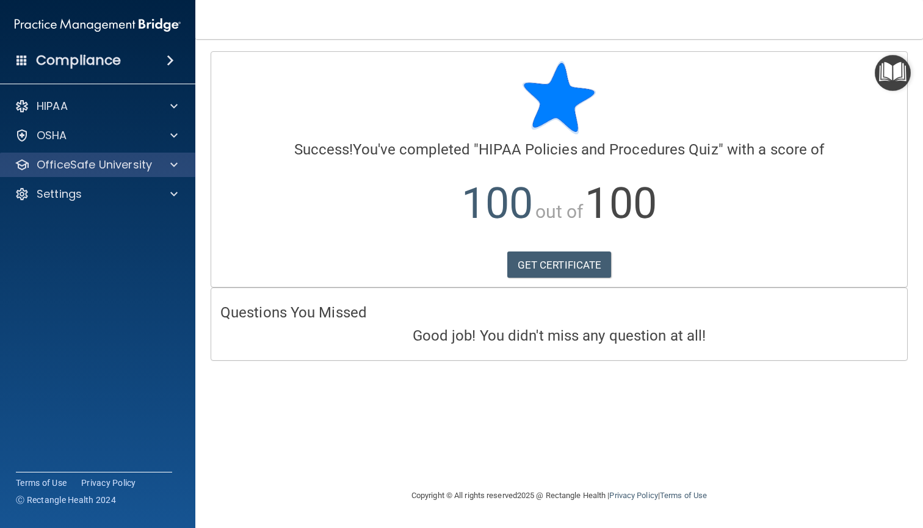
click at [164, 173] on div "OfficeSafe University" at bounding box center [98, 165] width 196 height 24
click at [152, 171] on div "OfficeSafe University" at bounding box center [80, 165] width 151 height 15
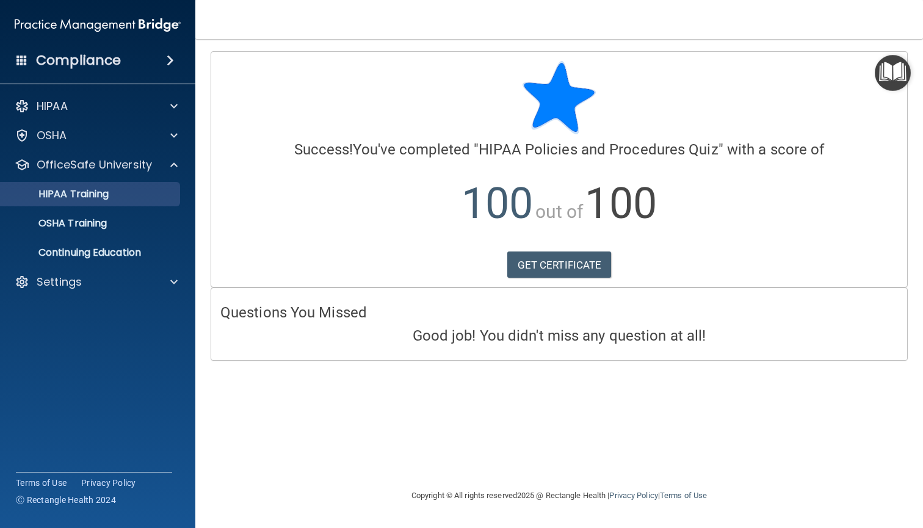
click at [109, 192] on p "HIPAA Training" at bounding box center [58, 194] width 101 height 12
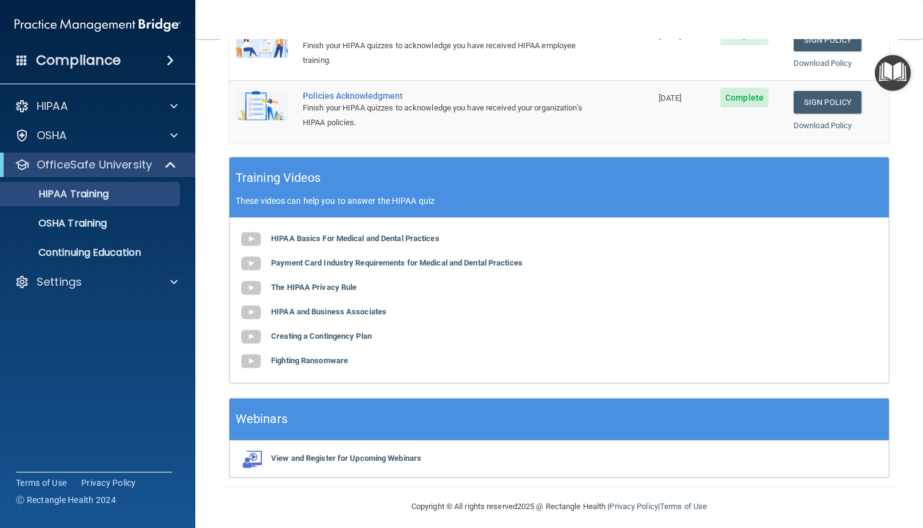
scroll to position [382, 0]
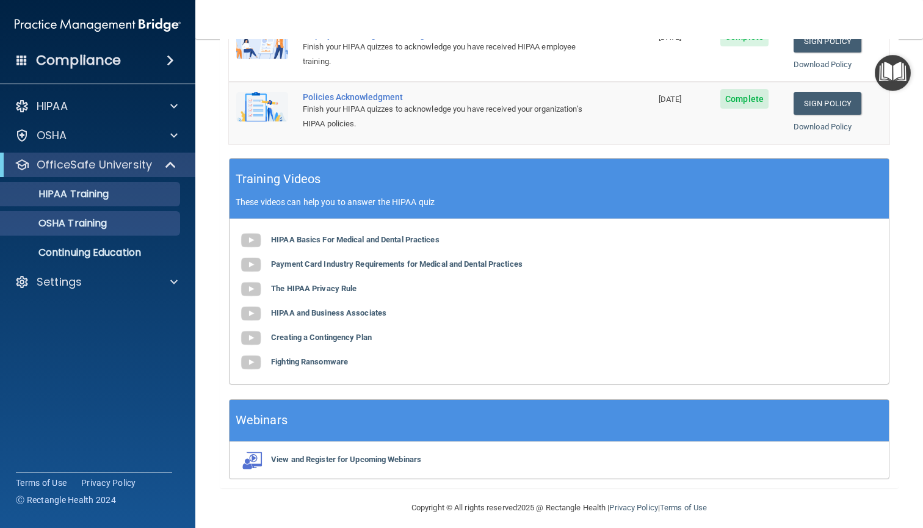
click at [107, 228] on p "OSHA Training" at bounding box center [57, 223] width 99 height 12
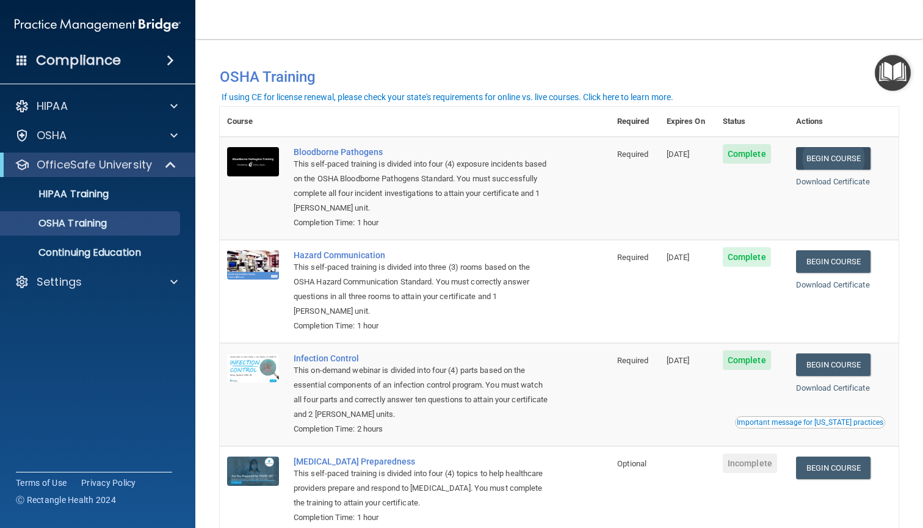
click at [868, 152] on link "Begin Course" at bounding box center [833, 158] width 75 height 23
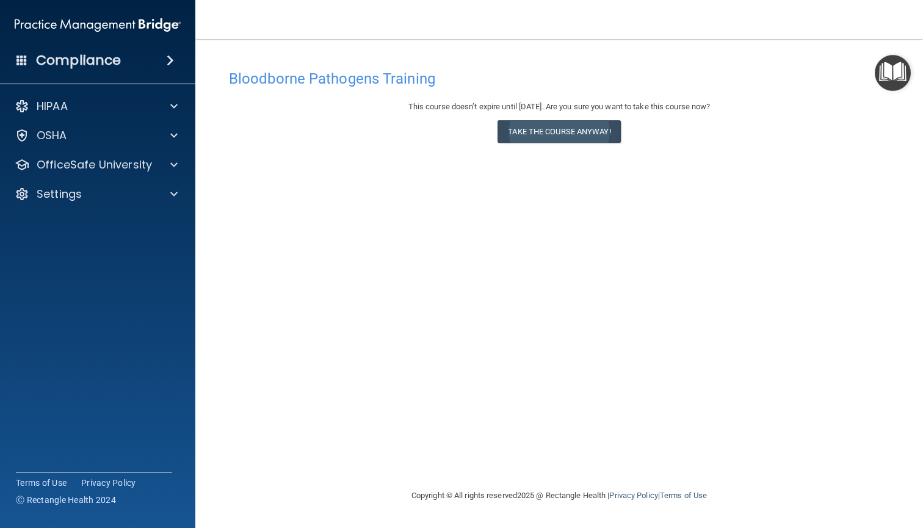
click at [537, 133] on button "Take the course anyway!" at bounding box center [559, 131] width 123 height 23
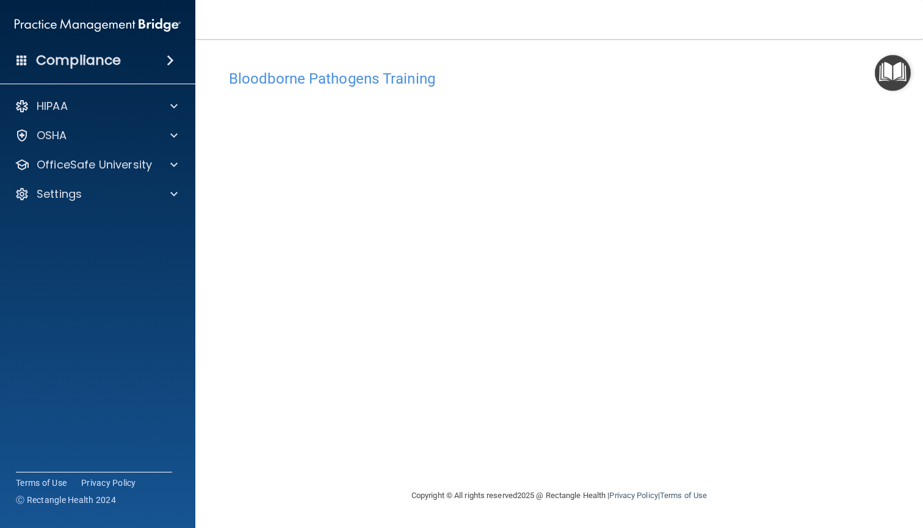
click at [890, 78] on img "Open Resource Center" at bounding box center [893, 73] width 36 height 36
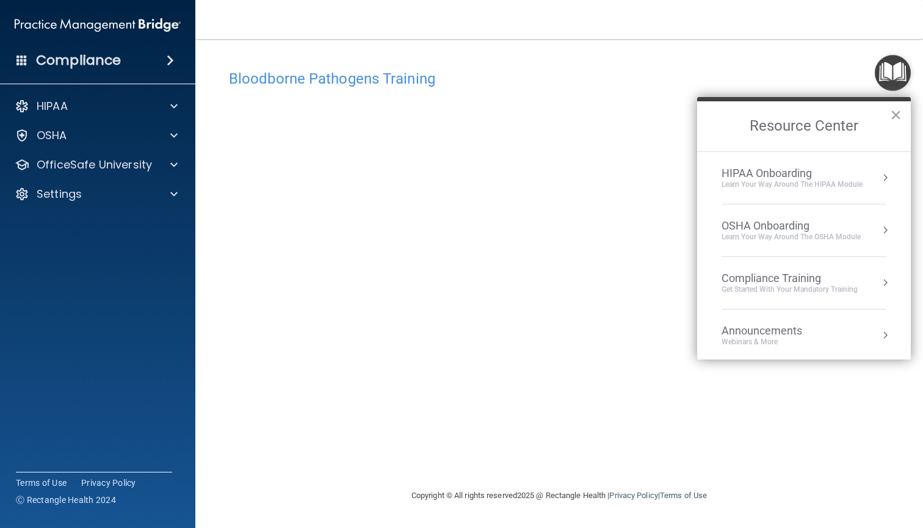
click at [890, 78] on img "Open Resource Center" at bounding box center [893, 73] width 36 height 36
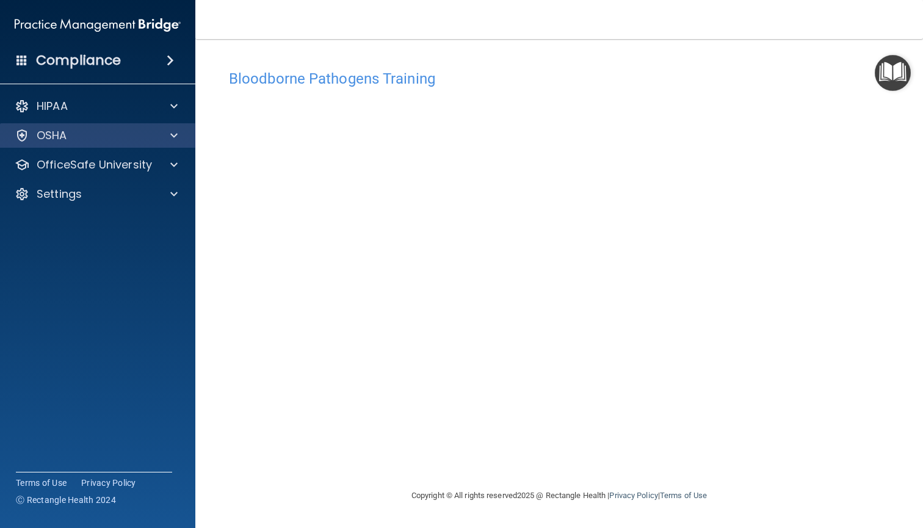
click at [68, 138] on div "OSHA" at bounding box center [80, 135] width 151 height 15
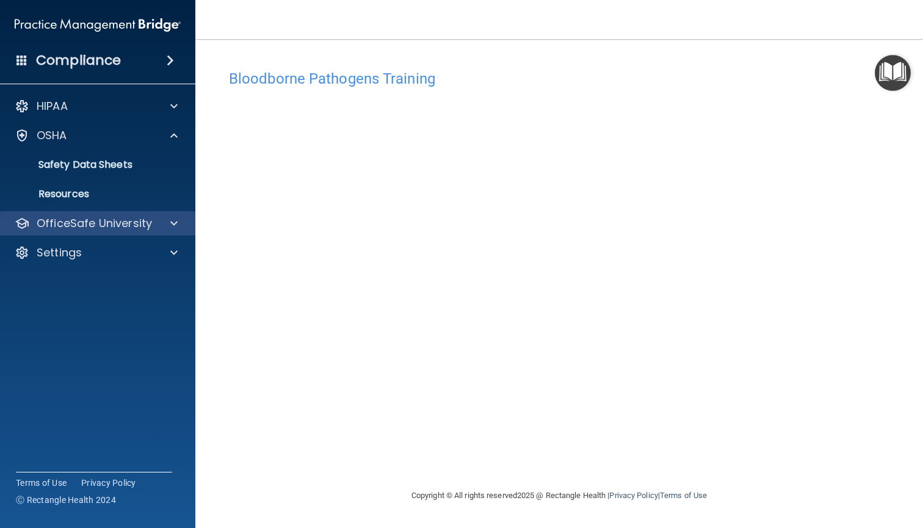
click at [92, 219] on p "OfficeSafe University" at bounding box center [94, 223] width 115 height 15
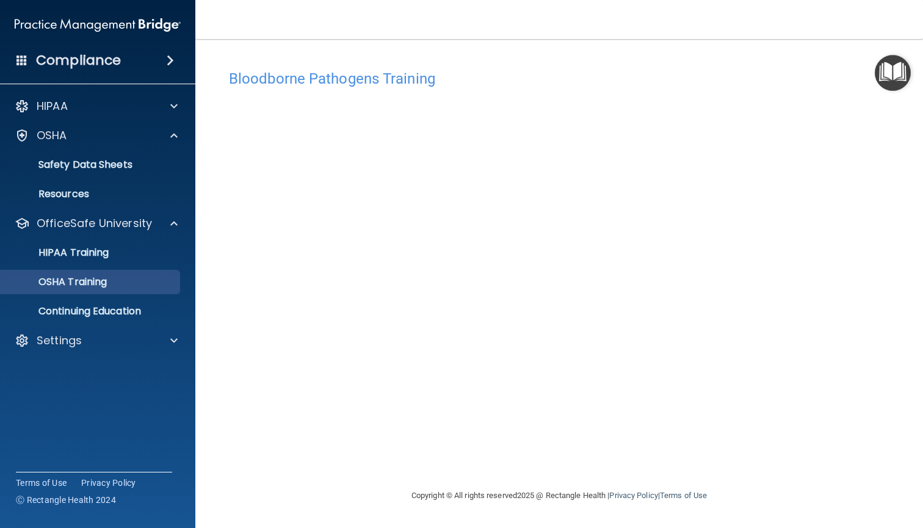
click at [98, 276] on p "OSHA Training" at bounding box center [57, 282] width 99 height 12
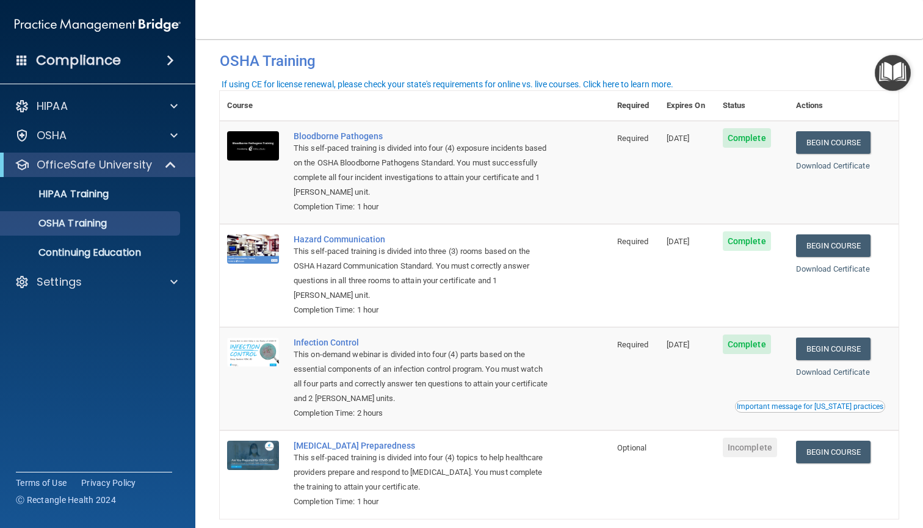
scroll to position [13, 0]
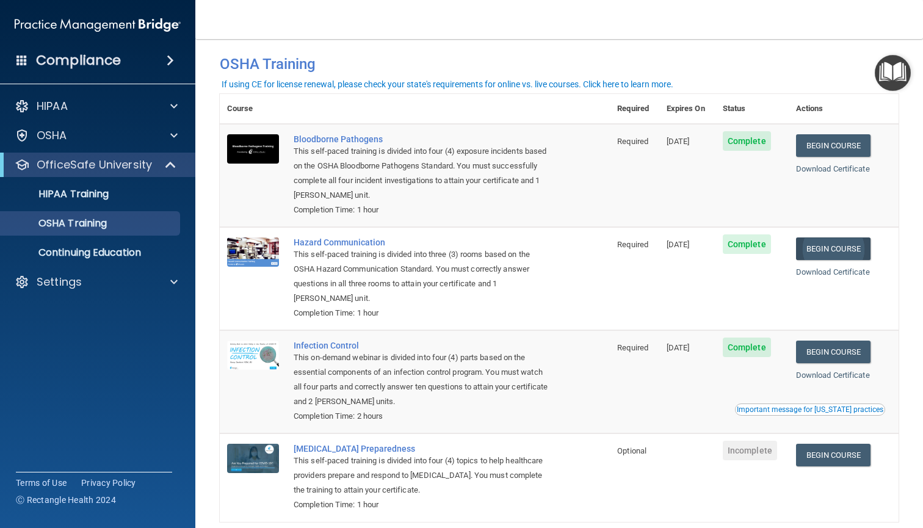
click at [846, 251] on link "Begin Course" at bounding box center [833, 249] width 75 height 23
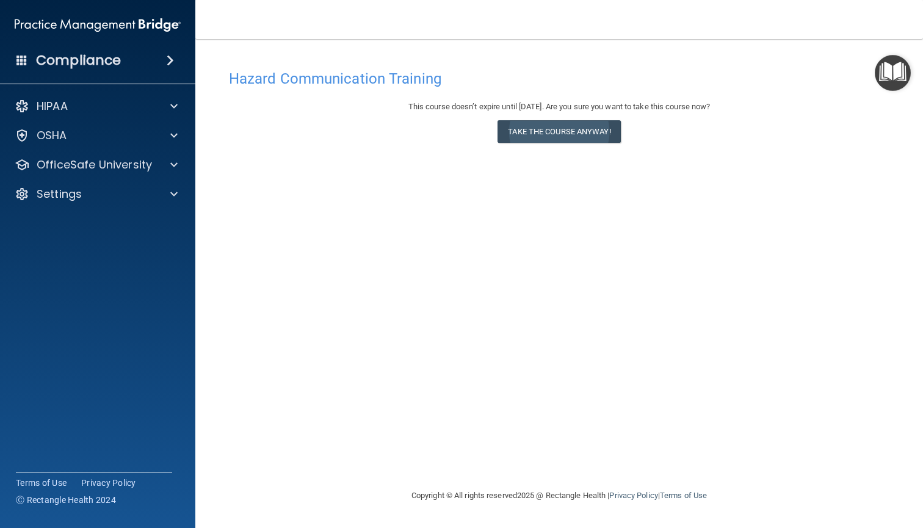
click at [592, 134] on button "Take the course anyway!" at bounding box center [559, 131] width 123 height 23
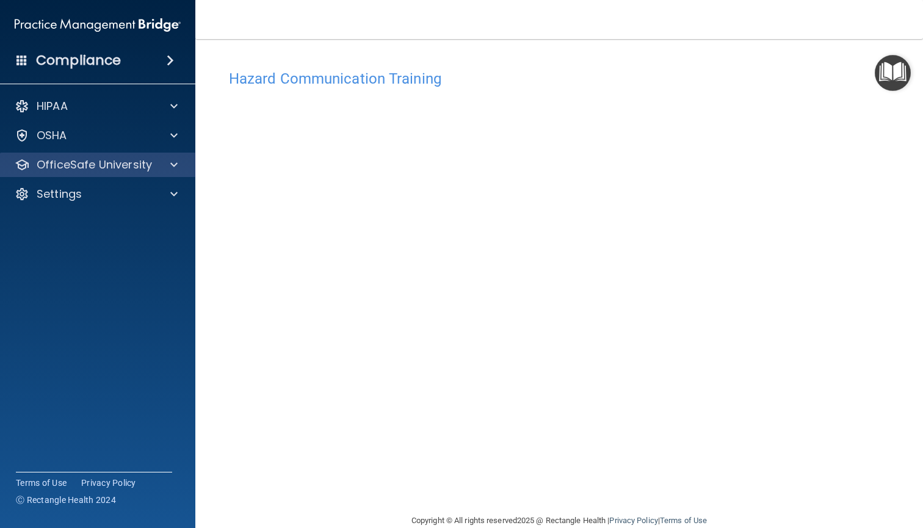
click at [137, 173] on div "OfficeSafe University" at bounding box center [98, 165] width 196 height 24
click at [174, 158] on span at bounding box center [173, 165] width 7 height 15
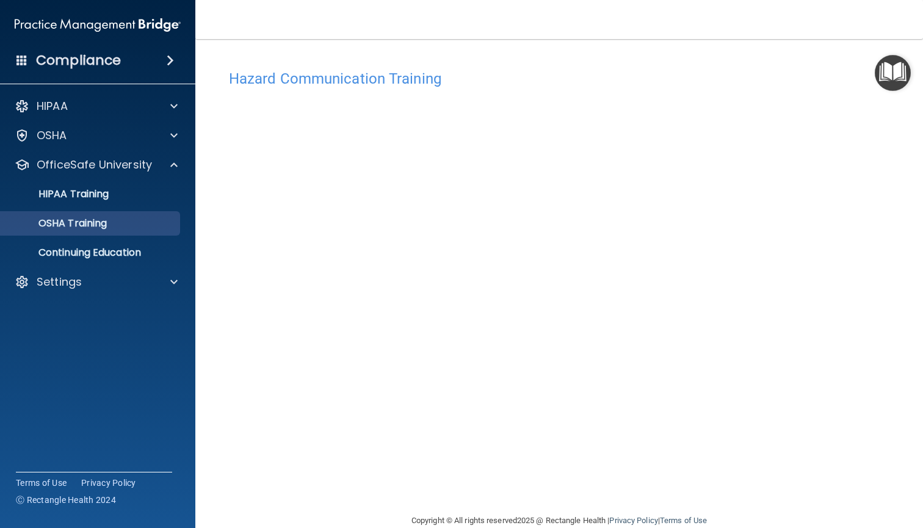
click at [124, 231] on link "OSHA Training" at bounding box center [84, 223] width 192 height 24
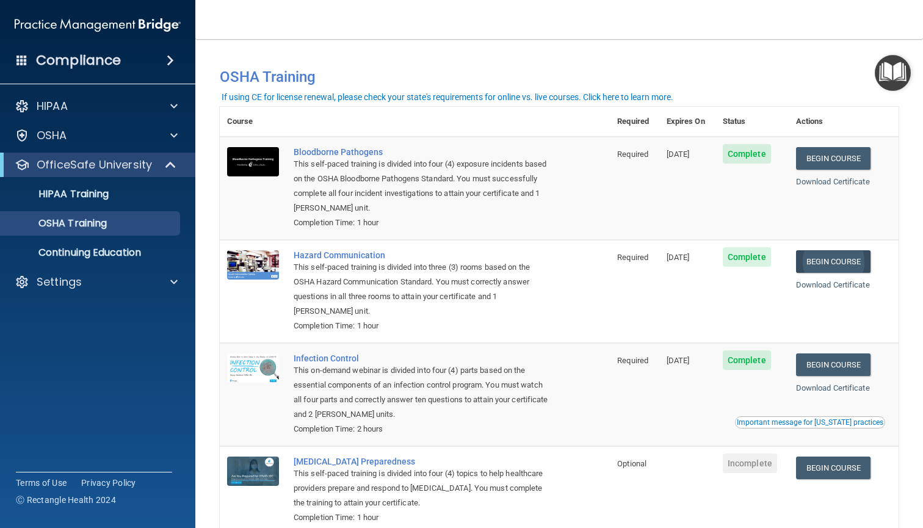
click at [842, 250] on link "Begin Course" at bounding box center [833, 261] width 75 height 23
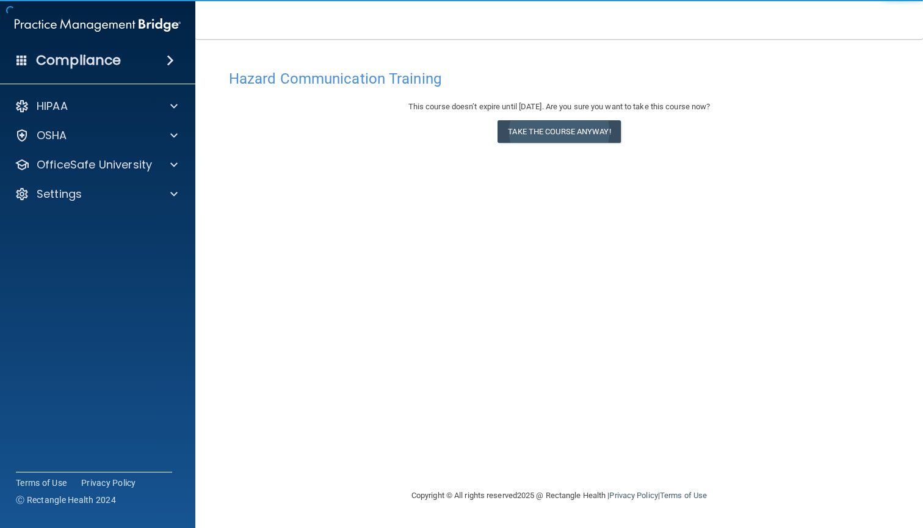
click at [545, 136] on button "Take the course anyway!" at bounding box center [559, 131] width 123 height 23
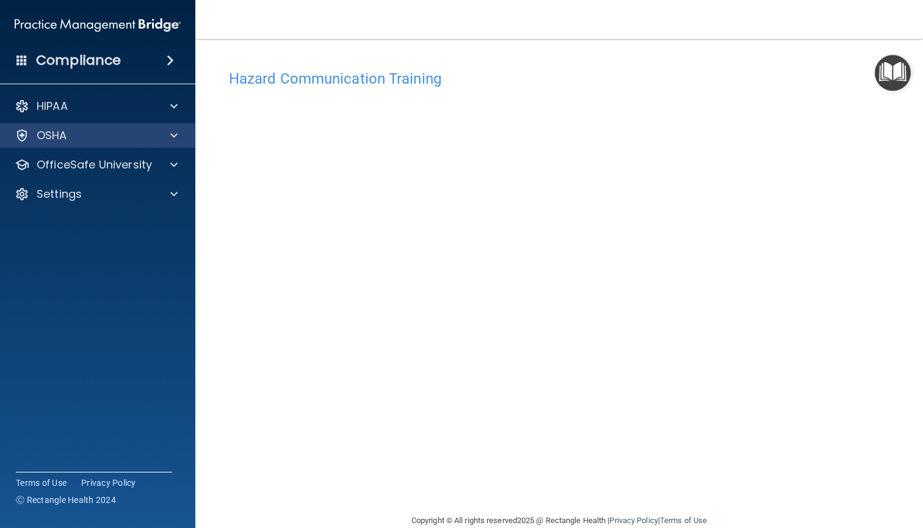
click at [65, 139] on p "OSHA" at bounding box center [52, 135] width 31 height 15
click at [67, 140] on p "OSHA" at bounding box center [52, 135] width 31 height 15
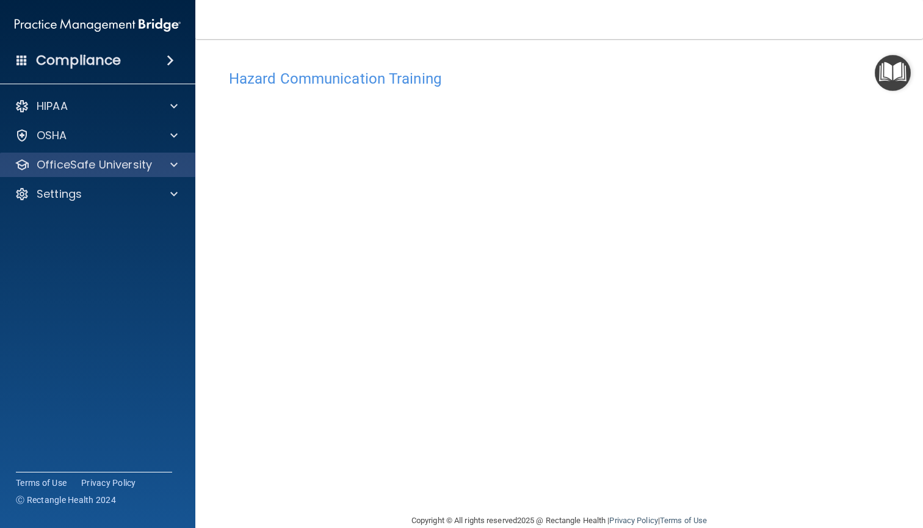
click at [67, 167] on p "OfficeSafe University" at bounding box center [94, 165] width 115 height 15
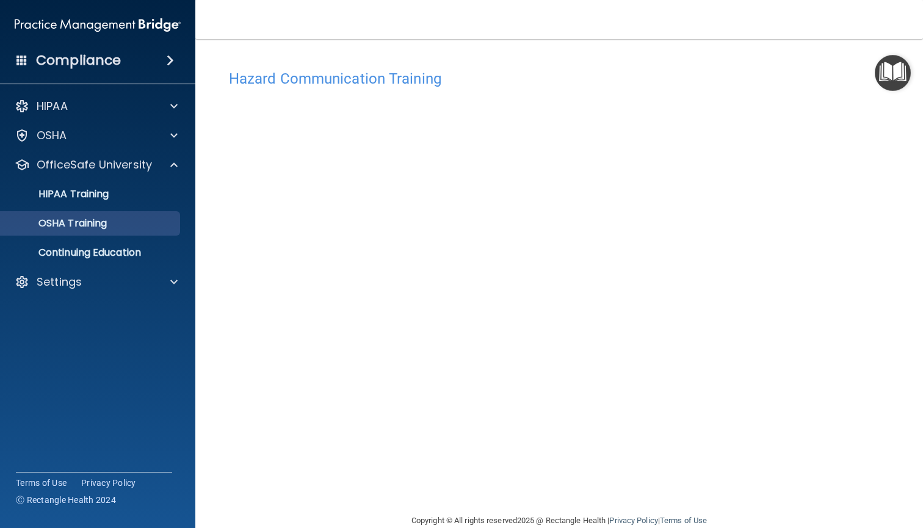
click at [64, 225] on p "OSHA Training" at bounding box center [57, 223] width 99 height 12
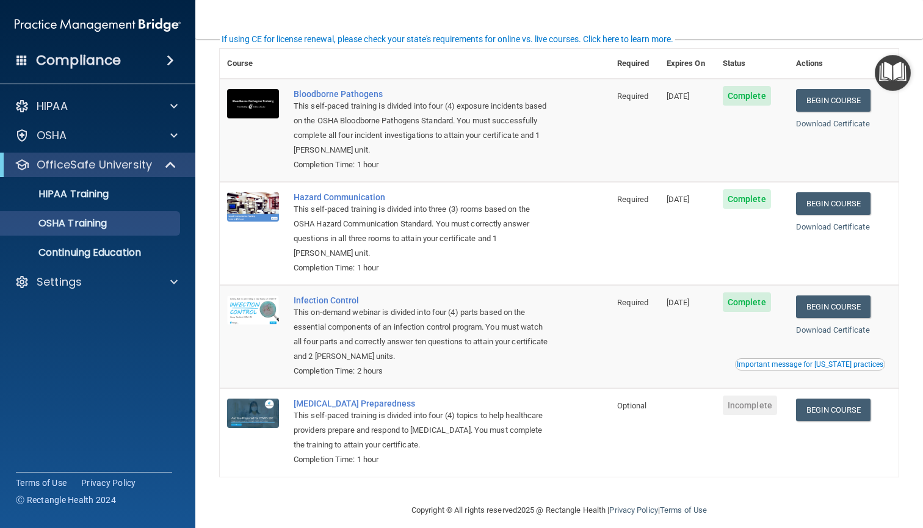
scroll to position [57, 0]
click at [837, 303] on link "Begin Course" at bounding box center [833, 307] width 75 height 23
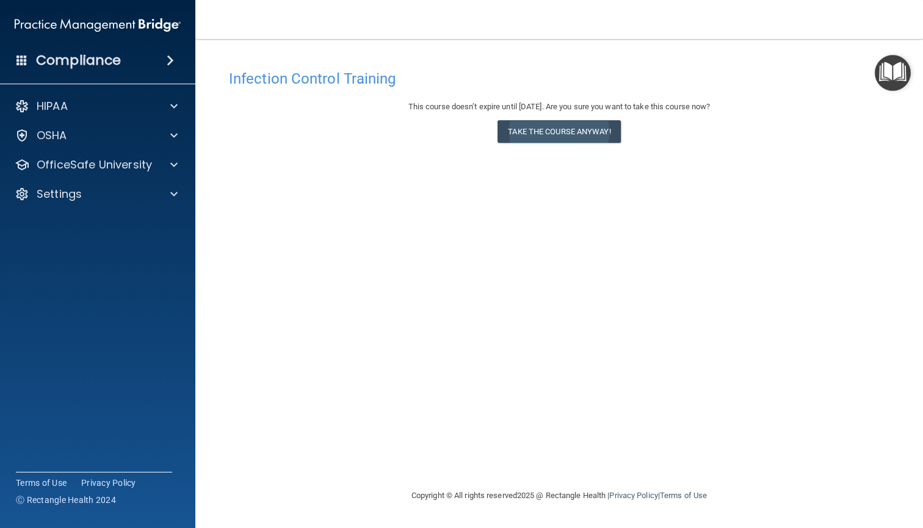
click at [592, 131] on button "Take the course anyway!" at bounding box center [559, 131] width 123 height 23
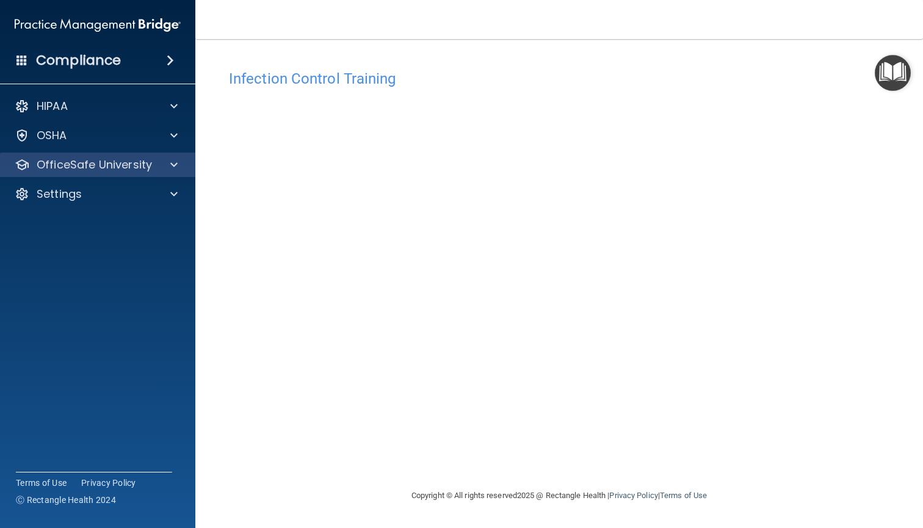
click at [84, 174] on div "OfficeSafe University" at bounding box center [98, 165] width 196 height 24
click at [99, 167] on p "OfficeSafe University" at bounding box center [94, 165] width 115 height 15
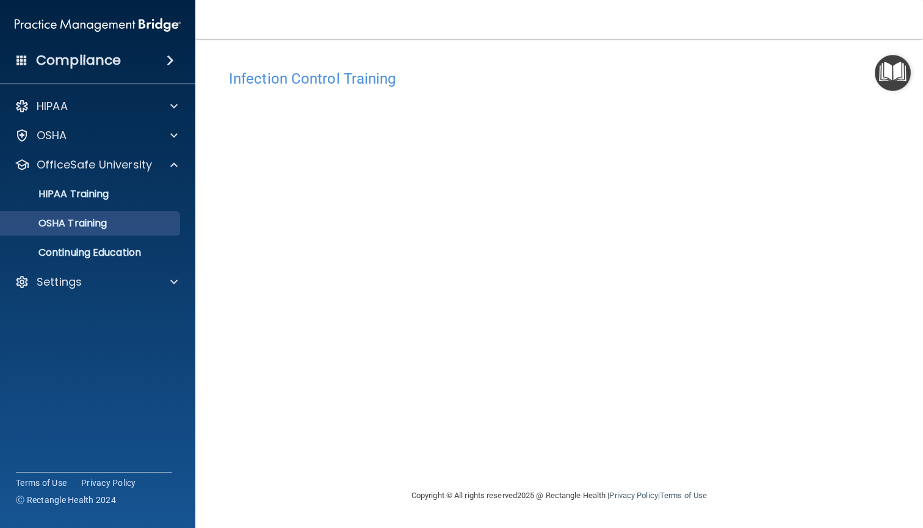
click at [103, 220] on p "OSHA Training" at bounding box center [57, 223] width 99 height 12
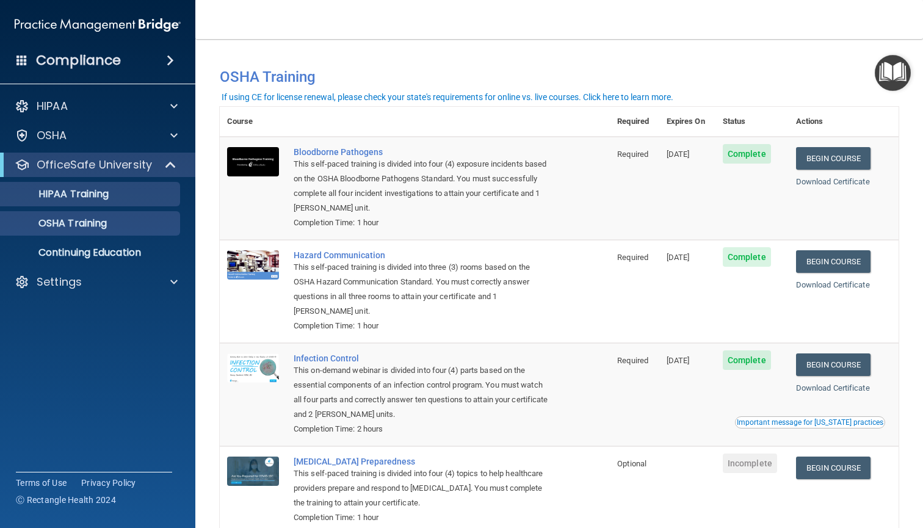
click at [104, 189] on p "HIPAA Training" at bounding box center [58, 194] width 101 height 12
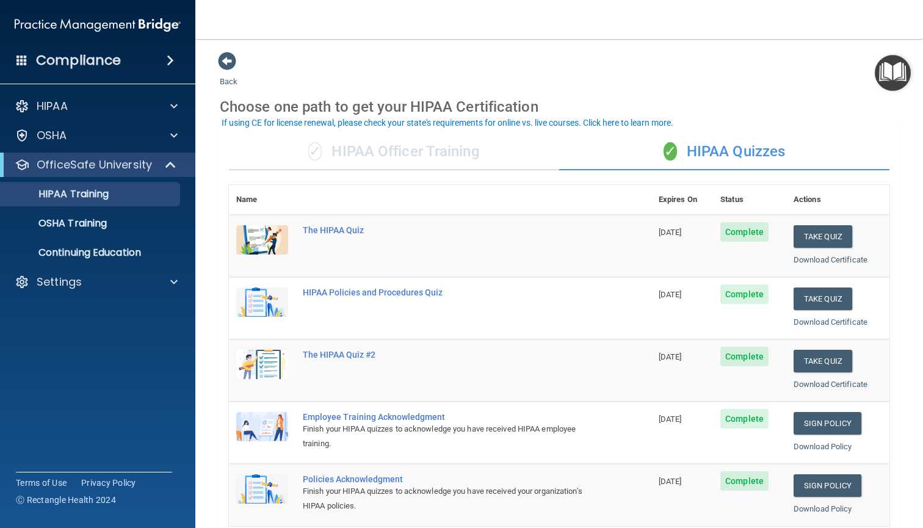
click at [368, 145] on div "✓ HIPAA Officer Training" at bounding box center [394, 152] width 330 height 37
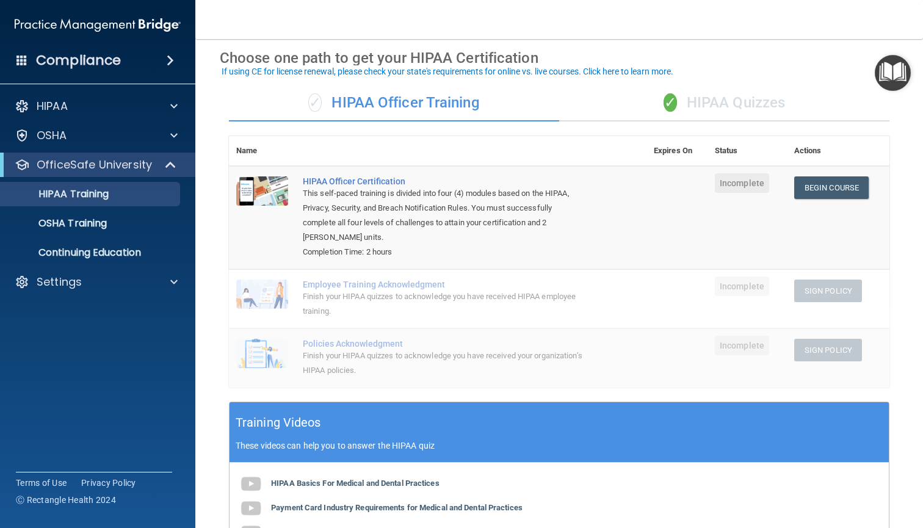
scroll to position [46, 0]
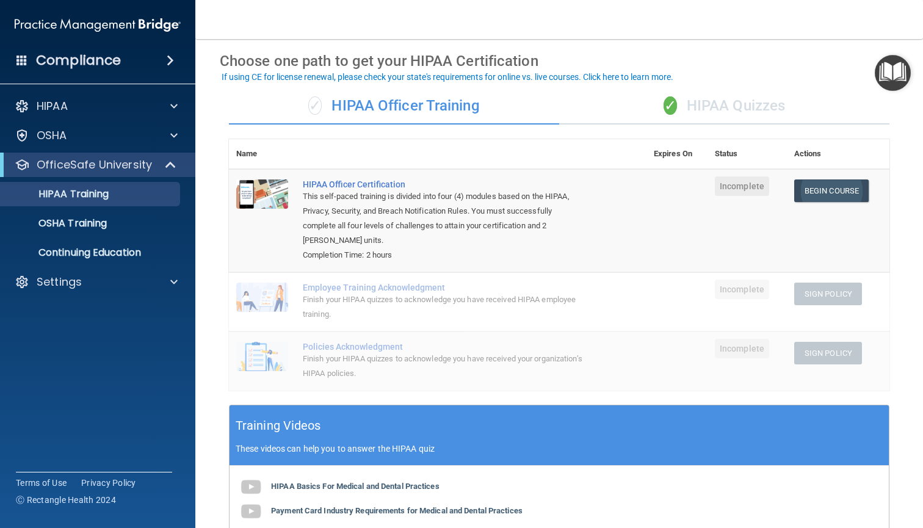
click at [824, 184] on link "Begin Course" at bounding box center [832, 191] width 75 height 23
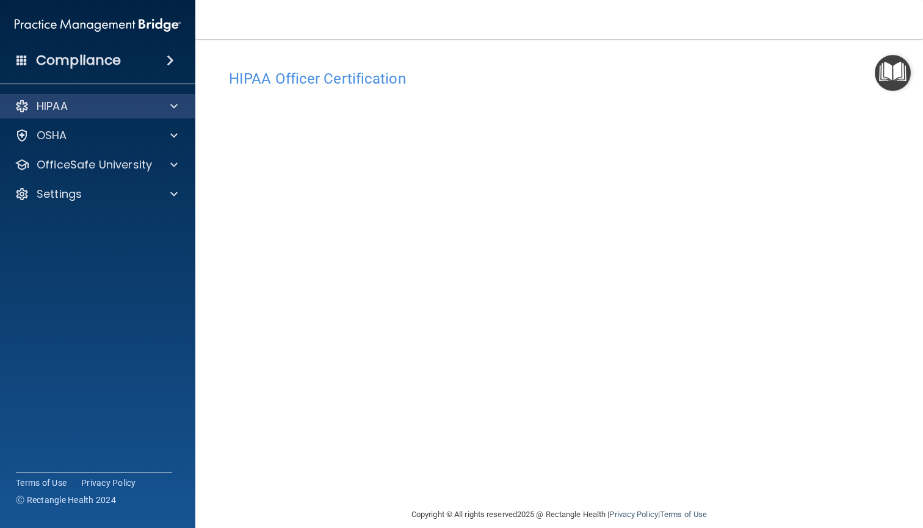
click at [134, 114] on div "HIPAA" at bounding box center [98, 106] width 196 height 24
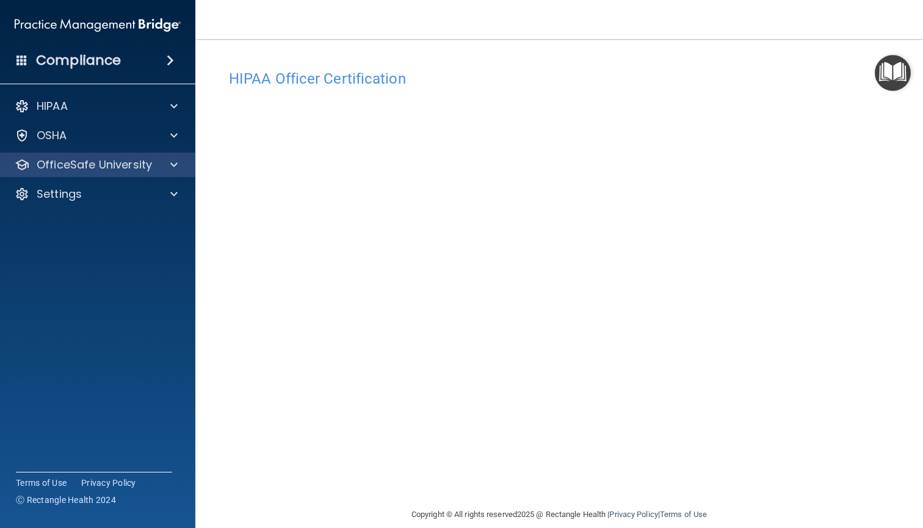
click at [166, 172] on div "OfficeSafe University" at bounding box center [98, 165] width 196 height 24
click at [175, 169] on span at bounding box center [173, 165] width 7 height 15
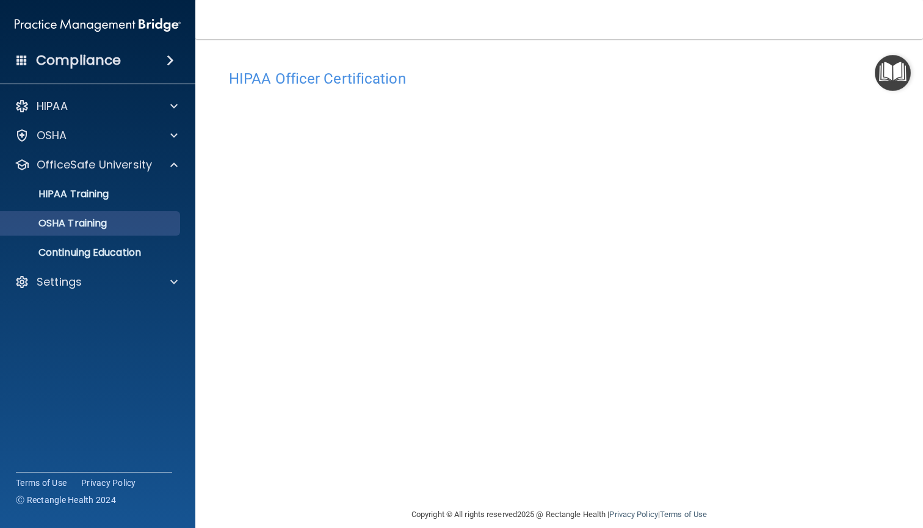
click at [98, 222] on p "OSHA Training" at bounding box center [57, 223] width 99 height 12
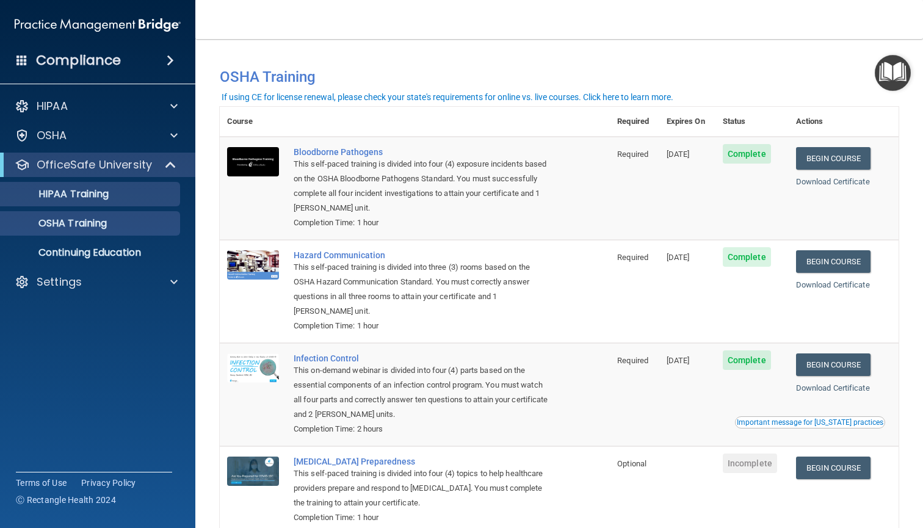
click at [76, 197] on p "HIPAA Training" at bounding box center [58, 194] width 101 height 12
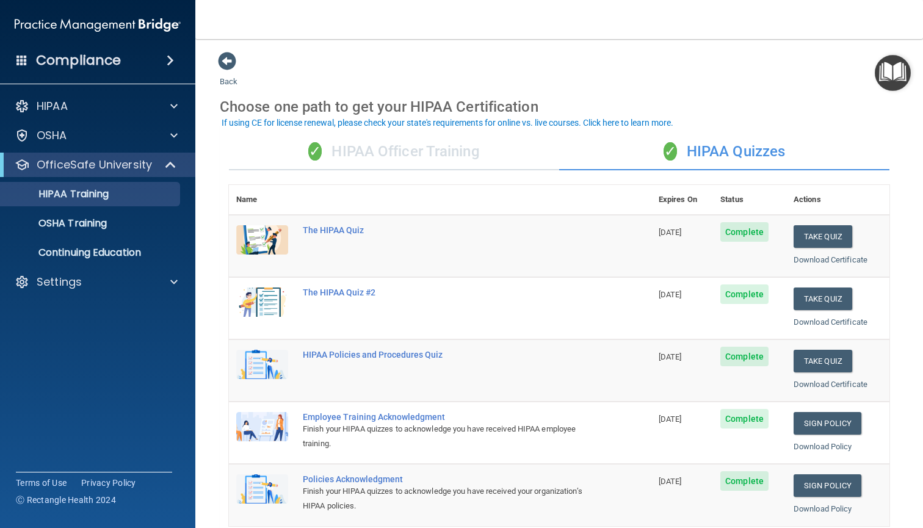
click at [448, 162] on div "✓ HIPAA Officer Training" at bounding box center [394, 152] width 330 height 37
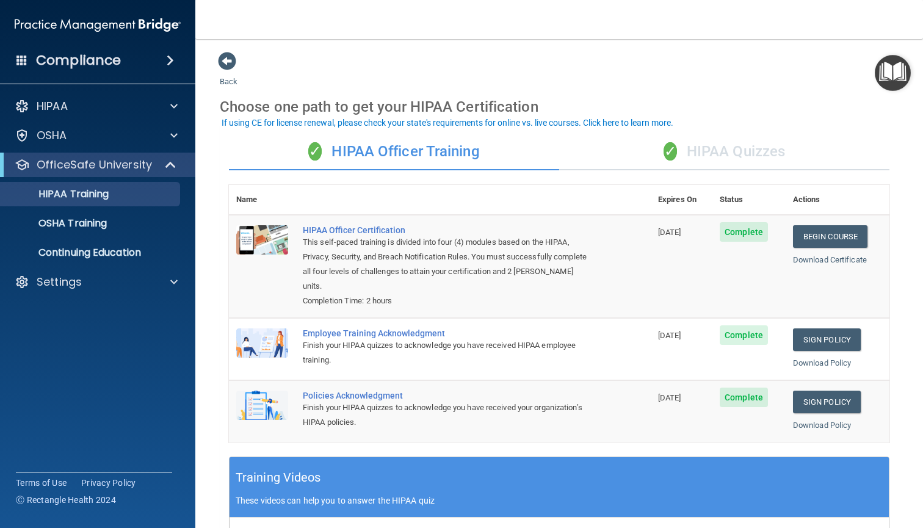
click at [760, 148] on div "✓ HIPAA Quizzes" at bounding box center [724, 152] width 330 height 37
